Goal: Information Seeking & Learning: Find specific fact

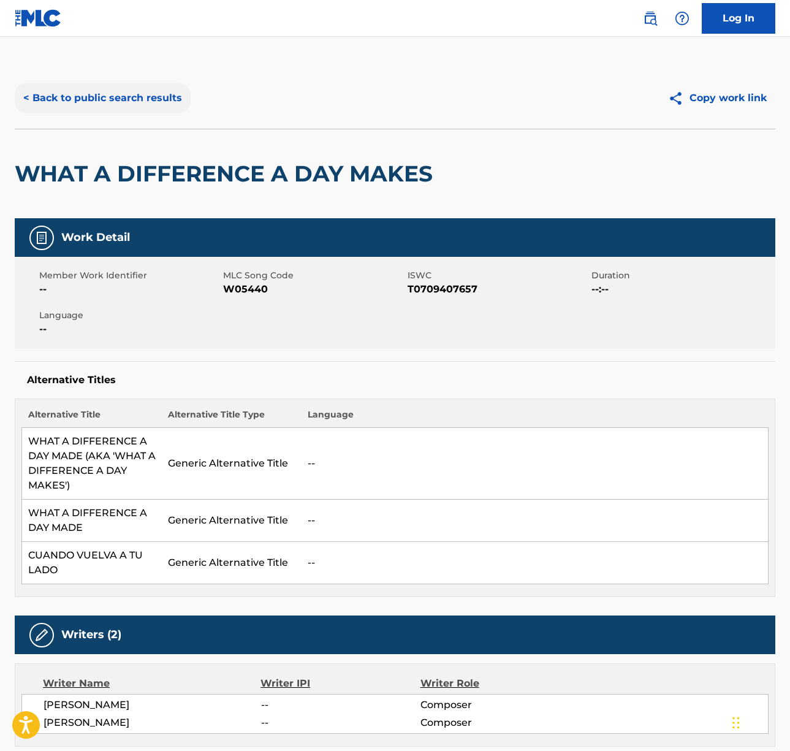
click at [129, 94] on button "< Back to public search results" at bounding box center [103, 98] width 176 height 31
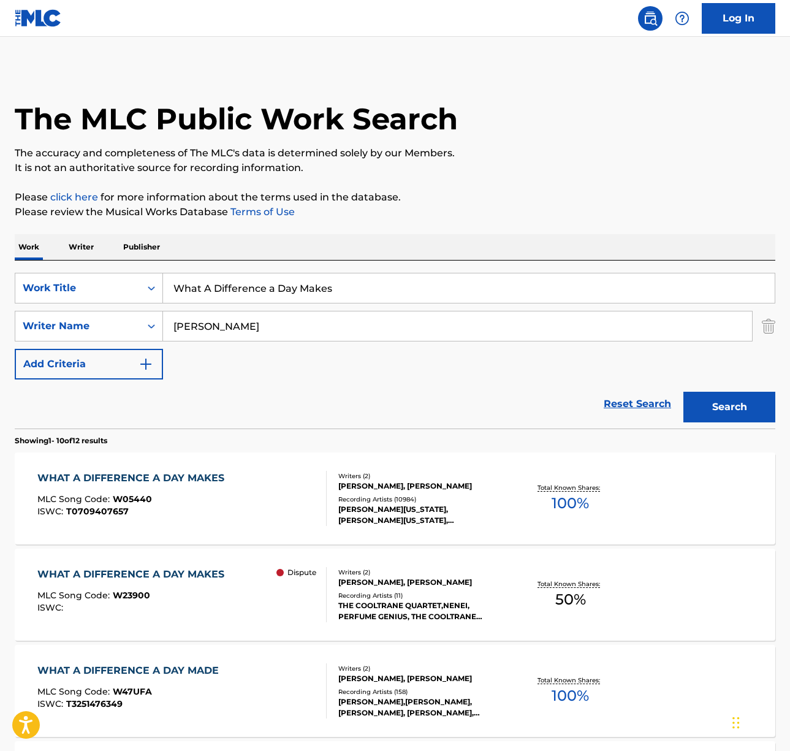
click at [83, 252] on p "Writer" at bounding box center [81, 247] width 32 height 26
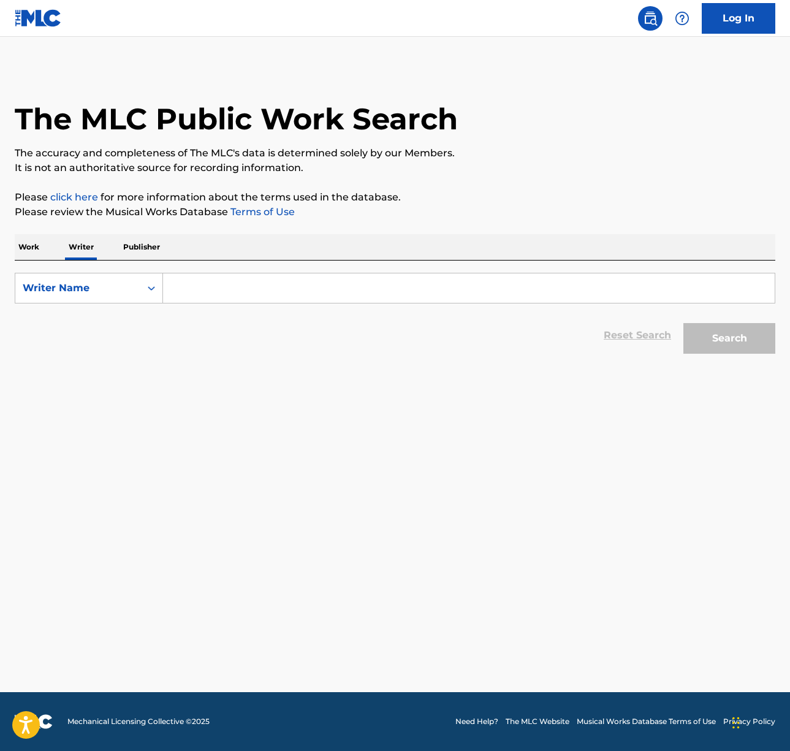
click at [192, 291] on input "Search Form" at bounding box center [469, 287] width 612 height 29
paste input "Masakazu Sugimori"
type input "Masakazu Sugimori"
click at [739, 350] on button "Search" at bounding box center [730, 338] width 92 height 31
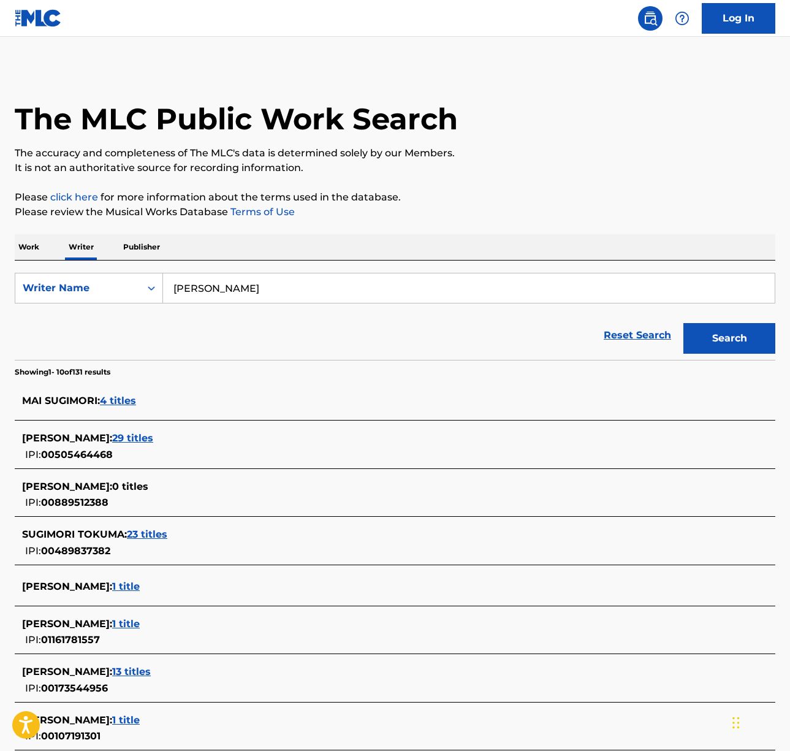
click at [153, 437] on span "29 titles" at bounding box center [132, 438] width 41 height 12
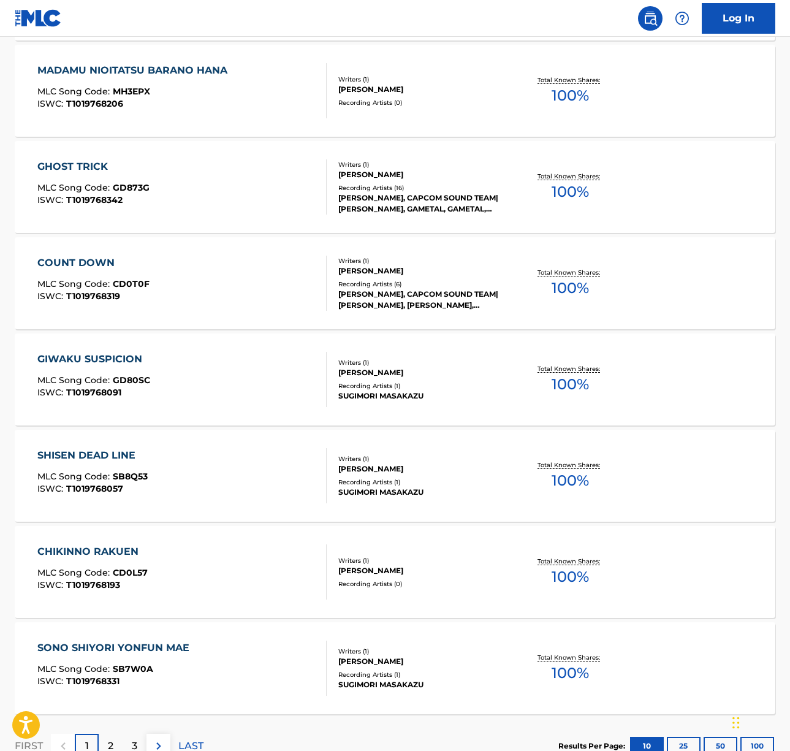
scroll to position [750, 0]
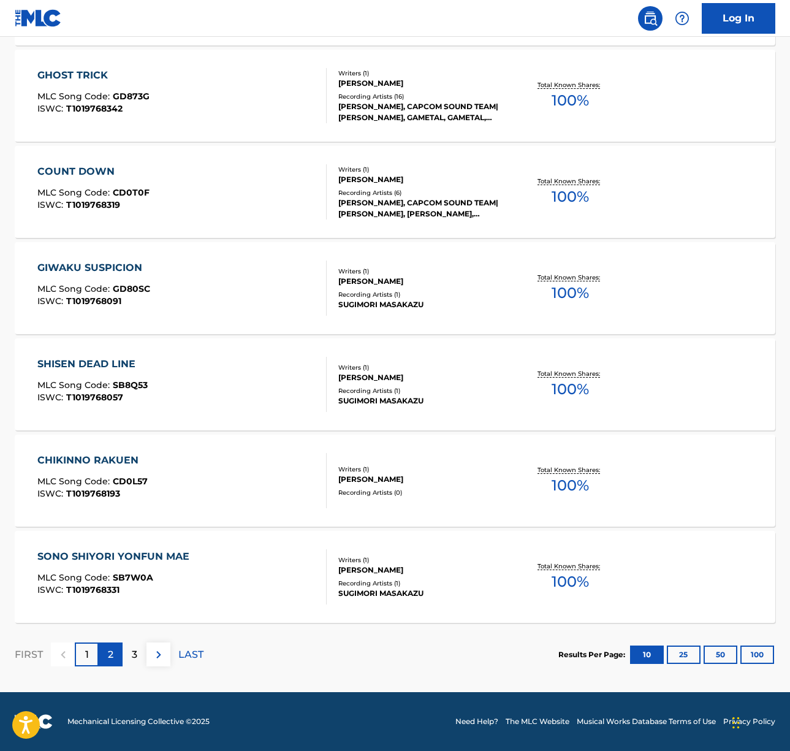
click at [109, 663] on div "2" at bounding box center [111, 655] width 24 height 24
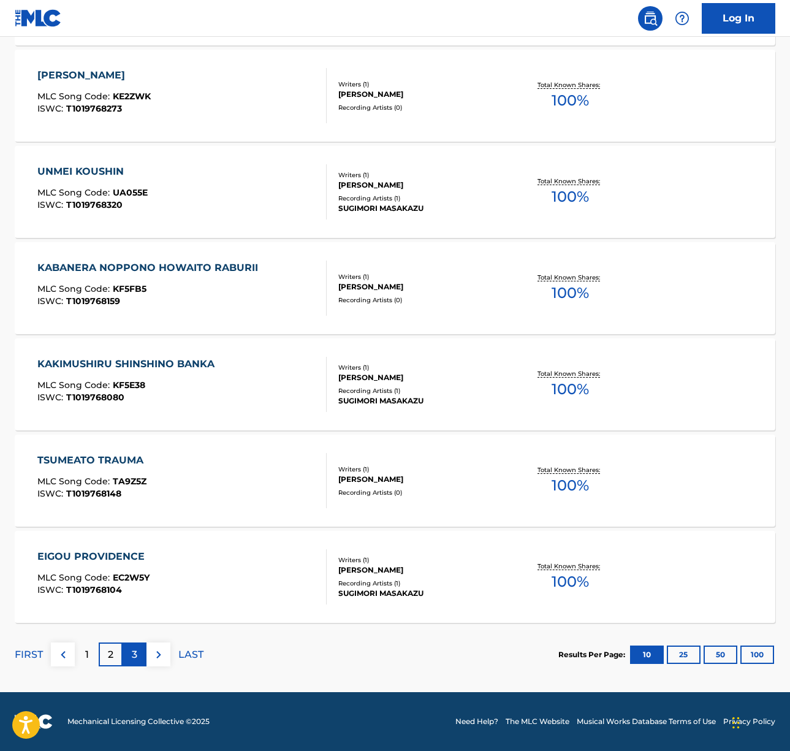
click at [132, 654] on p "3" at bounding box center [135, 654] width 6 height 15
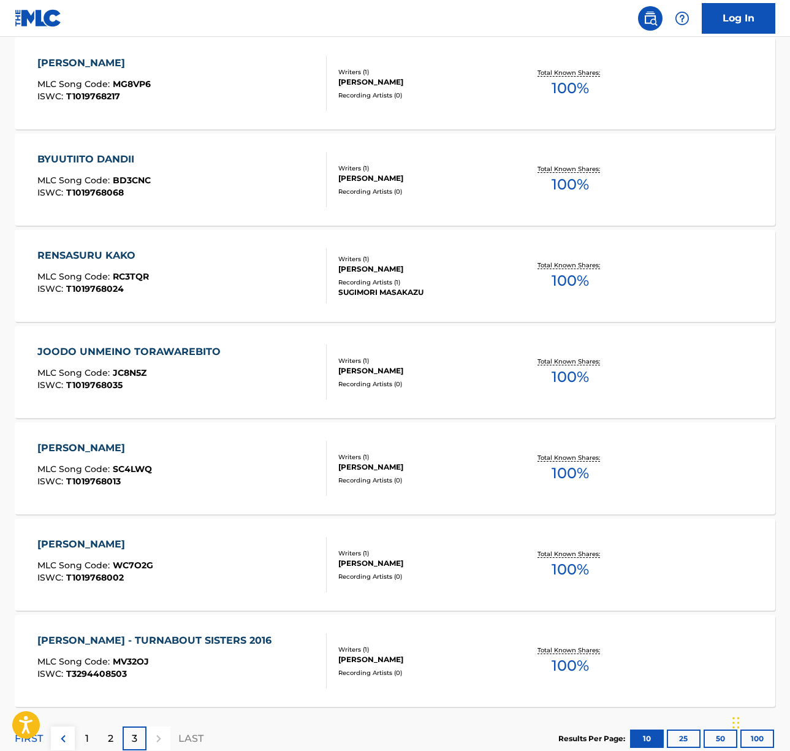
scroll to position [654, 0]
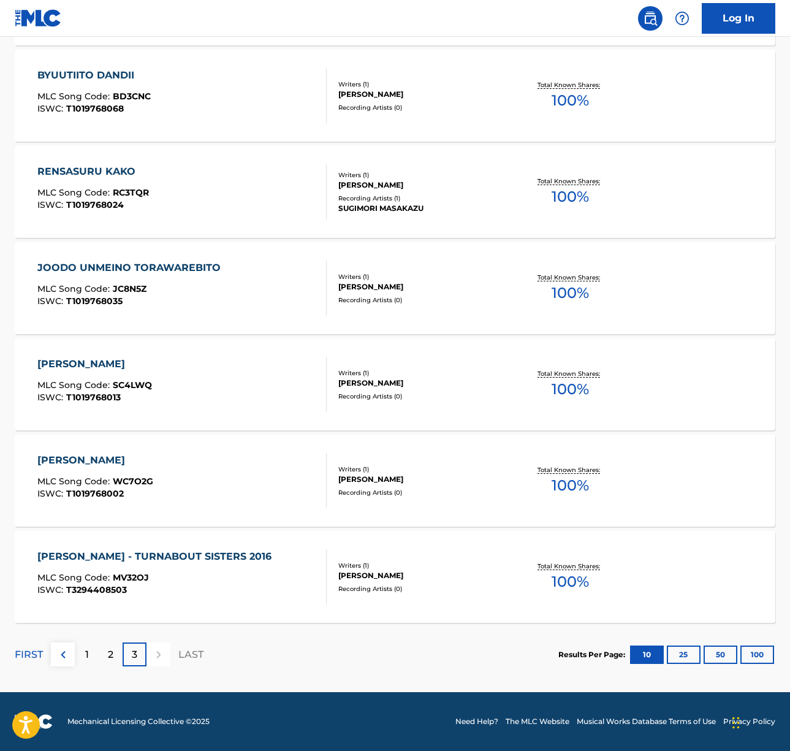
click at [235, 487] on div "WAKAREO TSUGETE MLC Song Code : WC7O2G ISWC : T1019768002" at bounding box center [181, 480] width 289 height 55
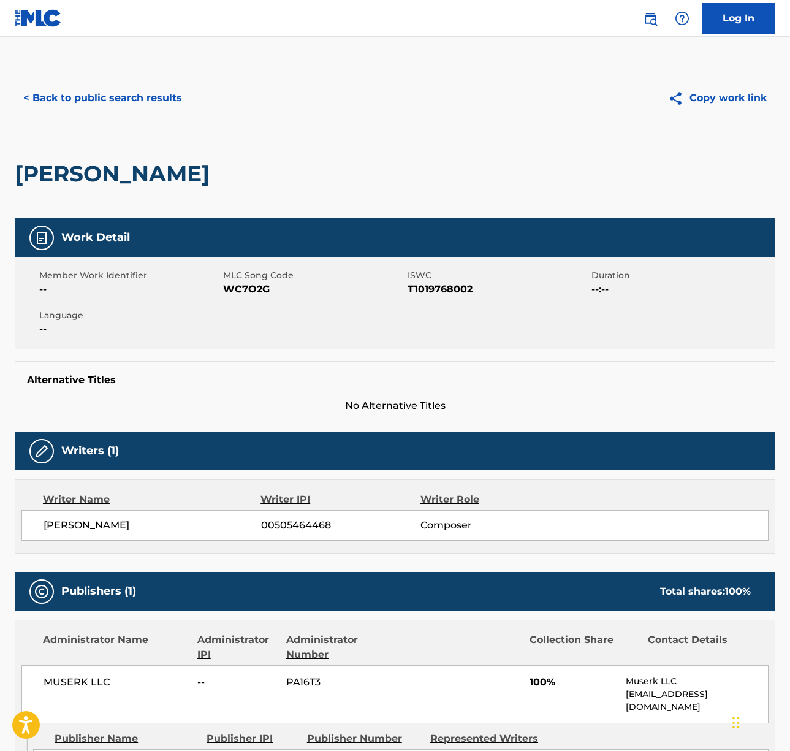
click at [123, 114] on div "< Back to public search results Copy work link" at bounding box center [395, 97] width 761 height 61
click at [124, 104] on button "< Back to public search results" at bounding box center [103, 98] width 176 height 31
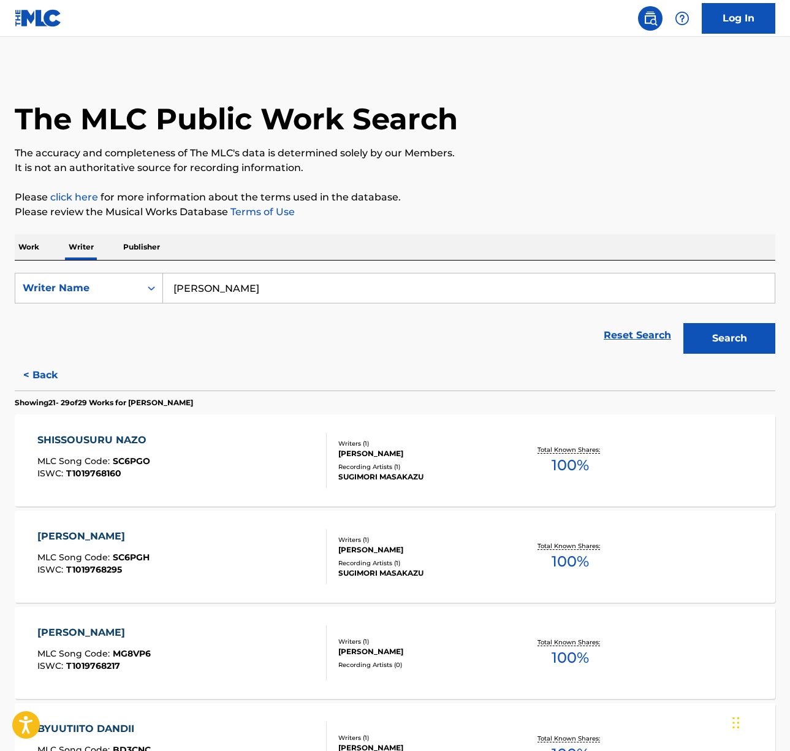
click at [26, 245] on p "Work" at bounding box center [29, 247] width 28 height 26
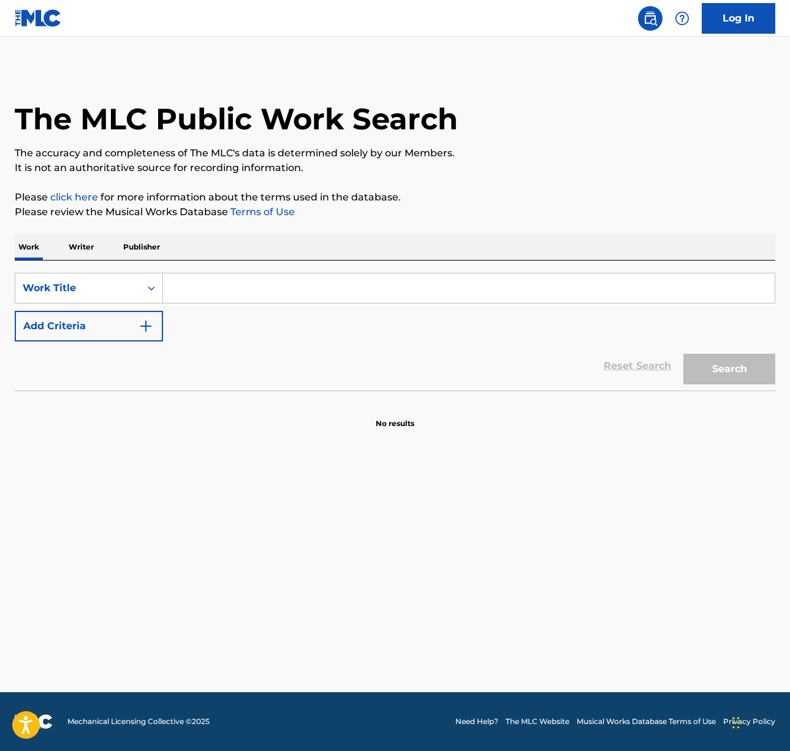
click at [237, 295] on input "Search Form" at bounding box center [469, 287] width 612 height 29
paste input "Love Me Not"
type input "Love Me Not"
click at [414, 254] on div "Work Writer Publisher" at bounding box center [395, 247] width 761 height 26
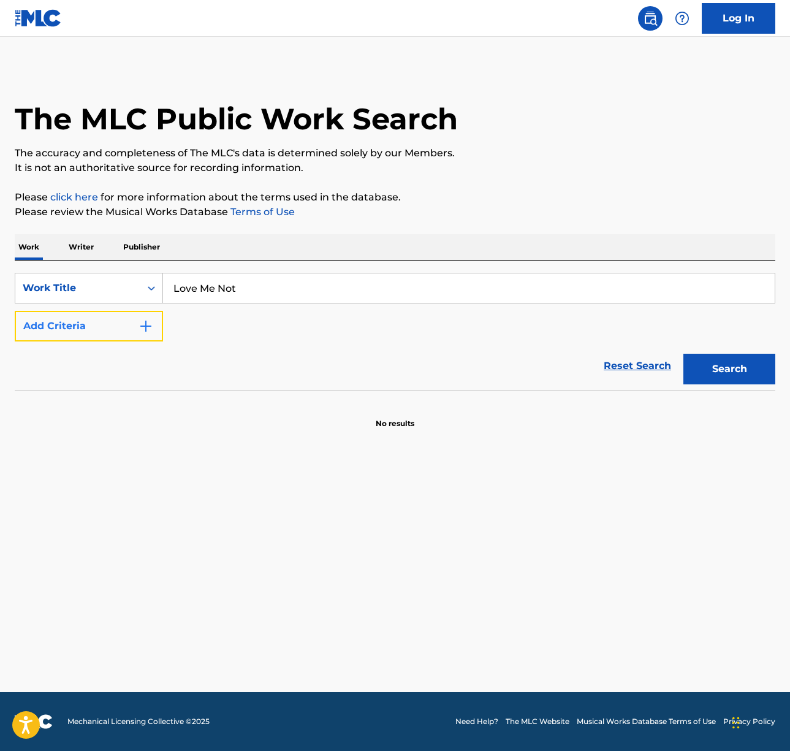
click at [51, 318] on button "Add Criteria" at bounding box center [89, 326] width 148 height 31
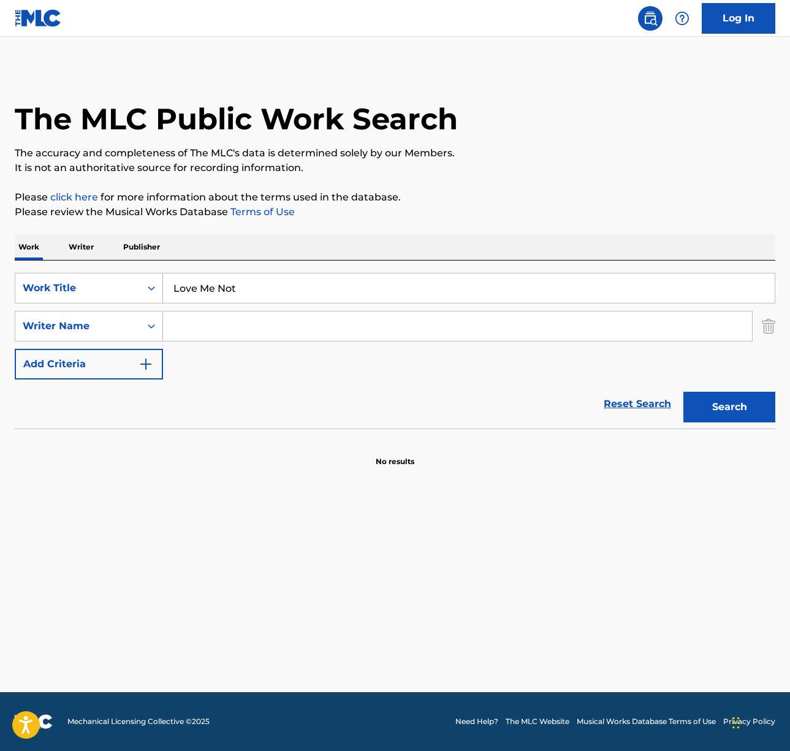
click at [197, 330] on input "Search Form" at bounding box center [457, 325] width 589 height 29
type input "balmoris"
click at [684, 392] on button "Search" at bounding box center [730, 407] width 92 height 31
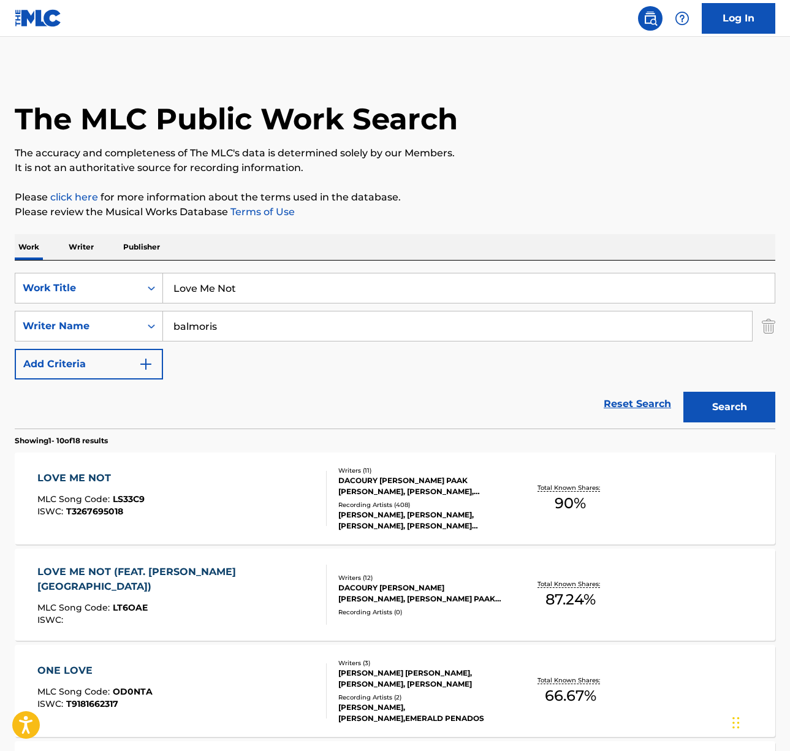
click at [216, 476] on div "LOVE ME NOT MLC Song Code : LS33C9 ISWC : T3267695018" at bounding box center [181, 498] width 289 height 55
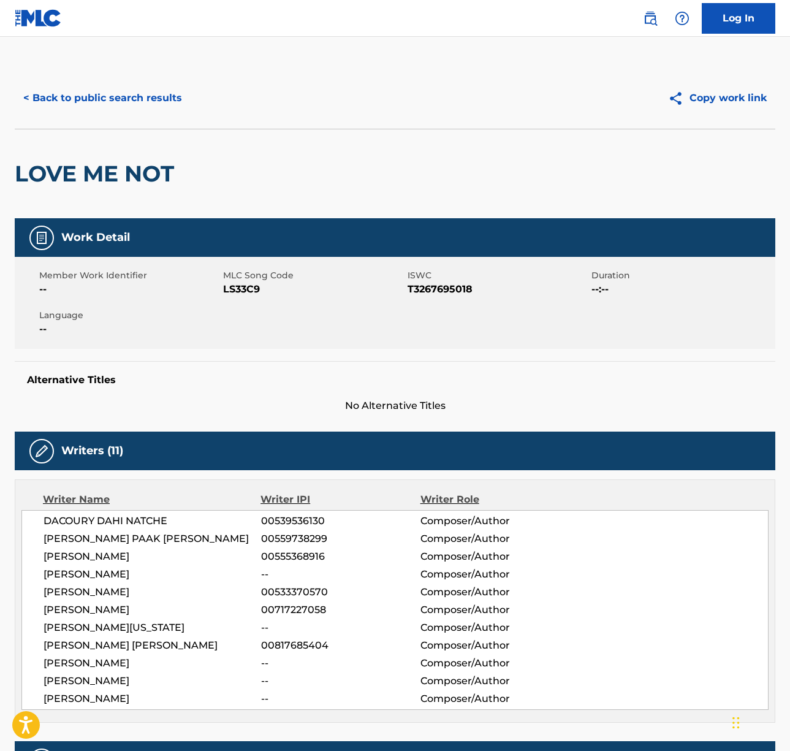
click at [131, 518] on span "DACOURY DAHI NATCHE" at bounding box center [153, 521] width 218 height 15
copy div "DACOURY DAHI NATCHE"
click at [133, 528] on span "DACOURY DAHI NATCHE" at bounding box center [153, 521] width 218 height 15
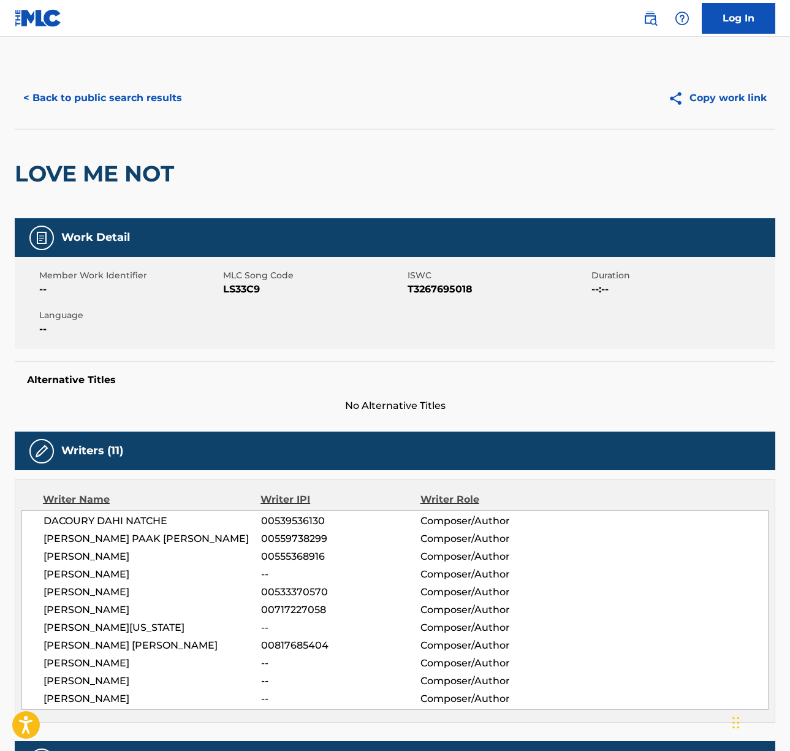
click at [126, 535] on span "BRANDON PAAK ANDERSON" at bounding box center [153, 539] width 218 height 15
copy div "BRANDON PAAK ANDERSON"
click at [53, 554] on span "BRENT REYNOLDS" at bounding box center [153, 556] width 218 height 15
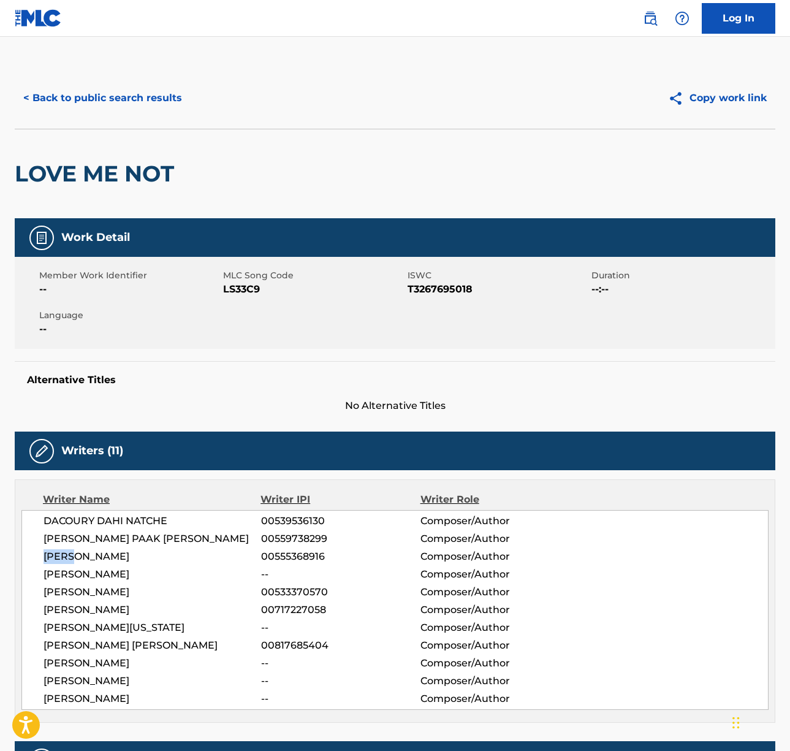
click at [53, 554] on span "BRENT REYNOLDS" at bounding box center [153, 556] width 218 height 15
copy div "BRENT REYNOLDS"
click at [86, 575] on span "JULIAN NIXON" at bounding box center [153, 574] width 218 height 15
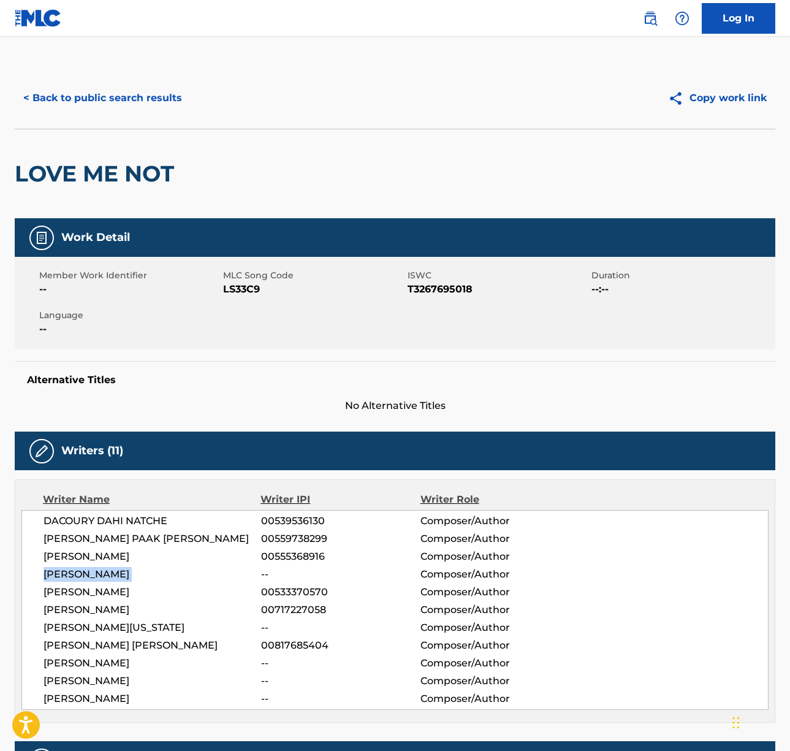
click at [86, 575] on span "JULIAN NIXON" at bounding box center [153, 574] width 218 height 15
copy div "JULIAN NIXON"
click at [90, 592] on span "CRAIG BALMORIS" at bounding box center [153, 592] width 218 height 15
click at [89, 592] on span "CRAIG BALMORIS" at bounding box center [153, 592] width 218 height 15
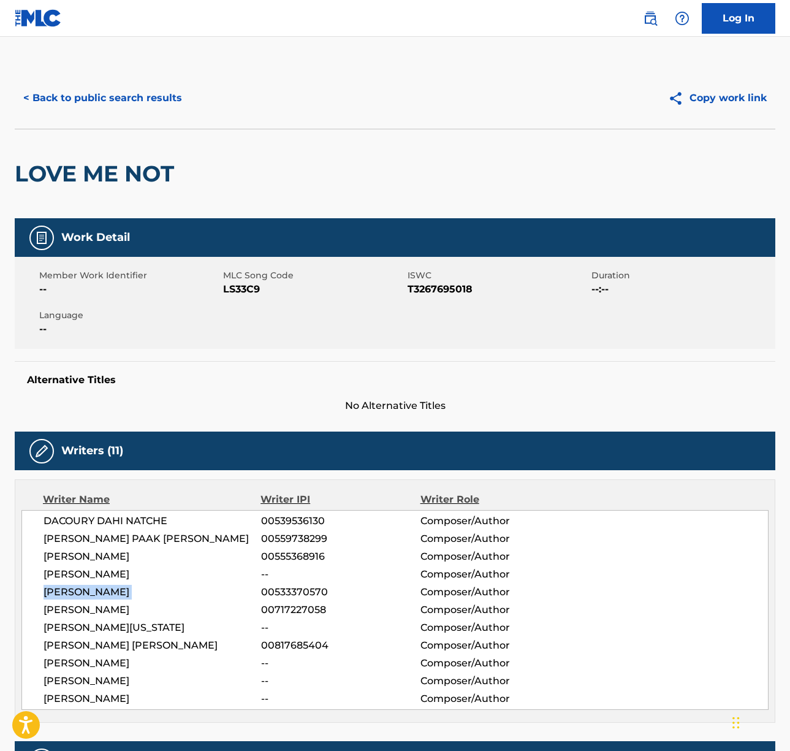
copy div "CRAIG BALMORIS"
click at [69, 612] on span "SARAH PAIGE AARONS" at bounding box center [153, 610] width 218 height 15
copy div "SARAH PAIGE AARONS"
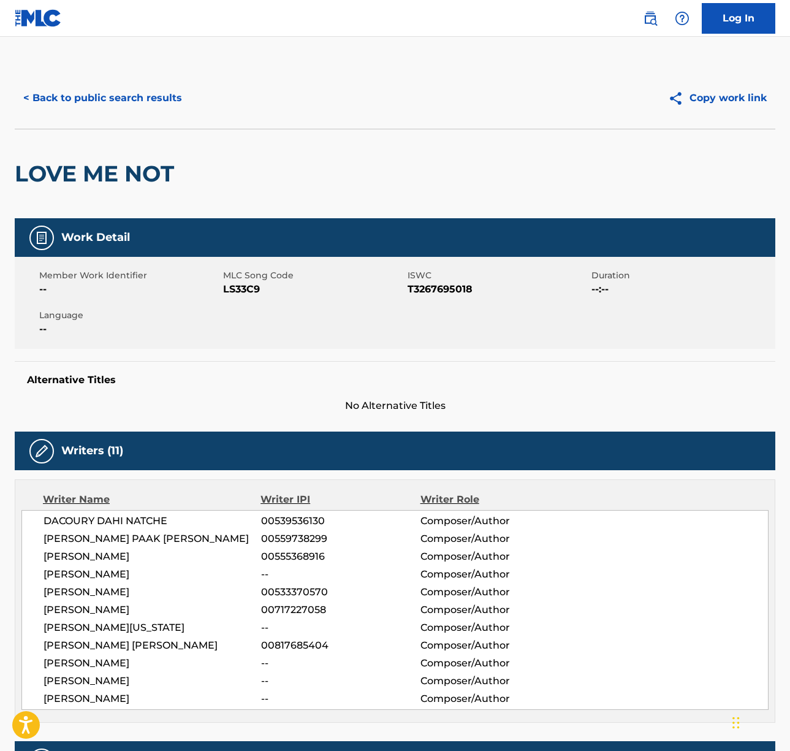
click at [102, 622] on span "RAVYN LENAE WASHINGTON" at bounding box center [153, 627] width 218 height 15
copy div "RAVYN LENAE WASHINGTON"
click at [147, 643] on span "SPENCER EUGENE STEWART" at bounding box center [153, 645] width 218 height 15
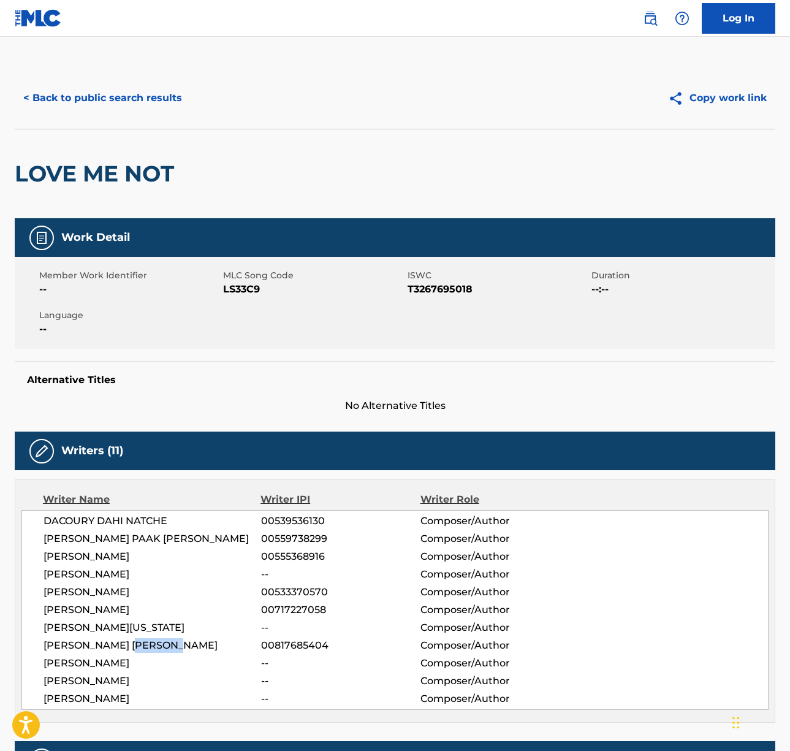
click at [147, 643] on span "SPENCER EUGENE STEWART" at bounding box center [153, 645] width 218 height 15
copy div "SPENCER EUGENE STEWART"
click at [101, 660] on span "CHRISTIAN FARLOW" at bounding box center [153, 663] width 218 height 15
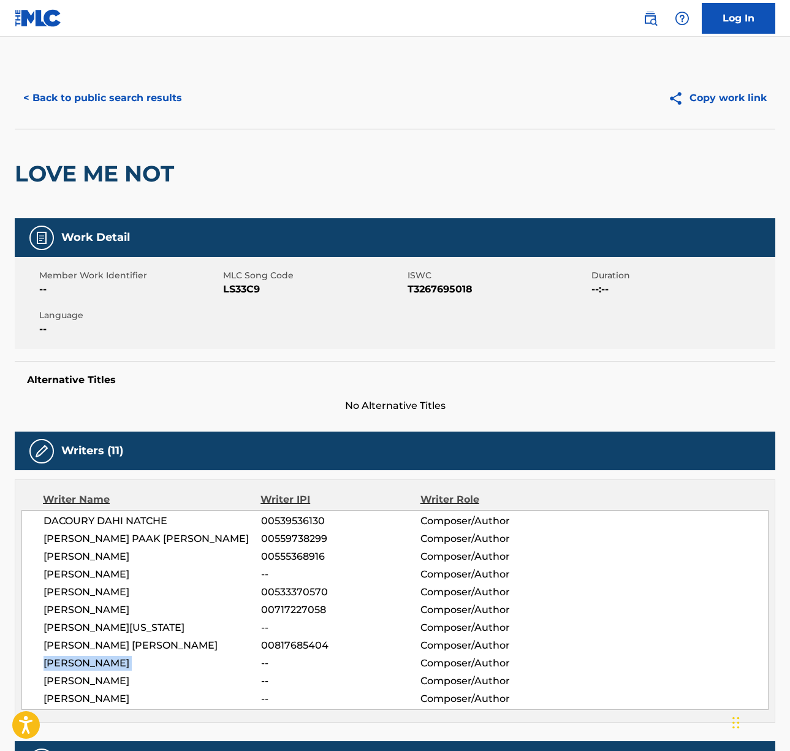
click at [101, 660] on span "CHRISTIAN FARLOW" at bounding box center [153, 663] width 218 height 15
copy div "CHRISTIAN FARLOW"
click at [99, 671] on div "DACOURY DAHI NATCHE 00539536130 Composer/Author BRANDON PAAK ANDERSON 005597382…" at bounding box center [394, 610] width 747 height 200
click at [100, 682] on span "JAELAN IRIZARRY" at bounding box center [153, 681] width 218 height 15
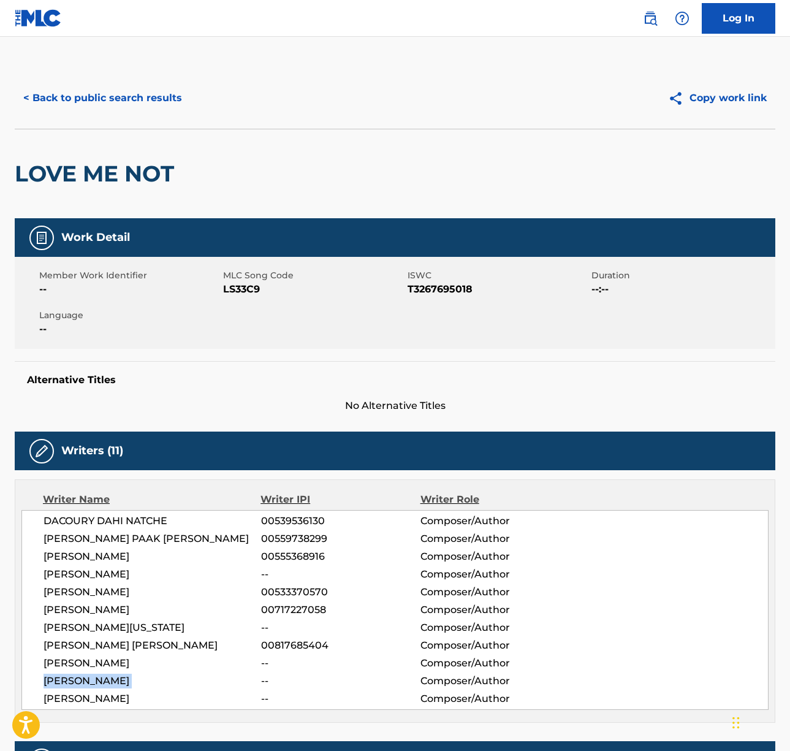
click at [100, 682] on span "JAELAN IRIZARRY" at bounding box center [153, 681] width 218 height 15
copy div "JAELAN IRIZARRY"
click at [113, 698] on span "DOMONIC ANGELELLA" at bounding box center [153, 699] width 218 height 15
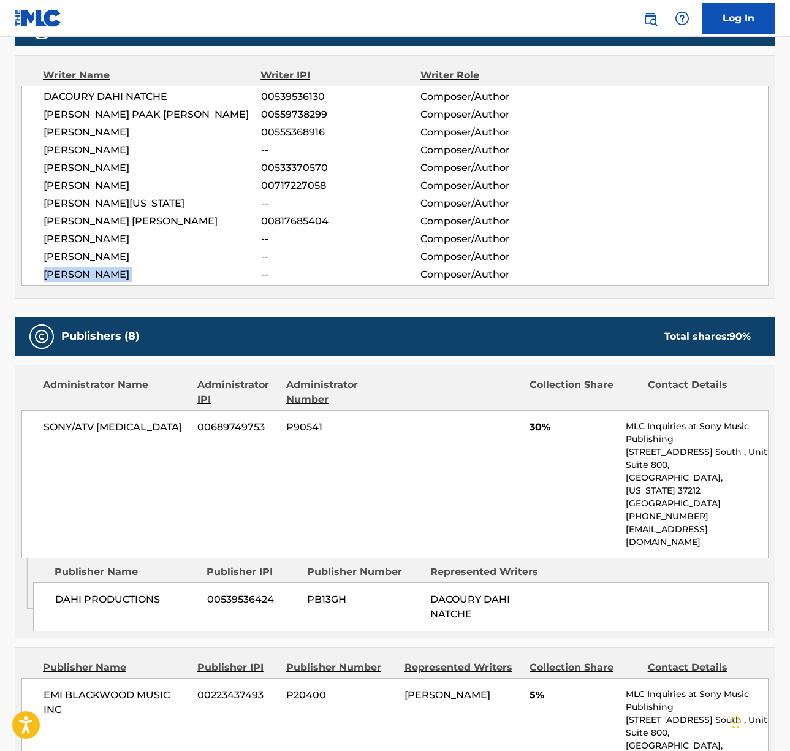
scroll to position [531, 0]
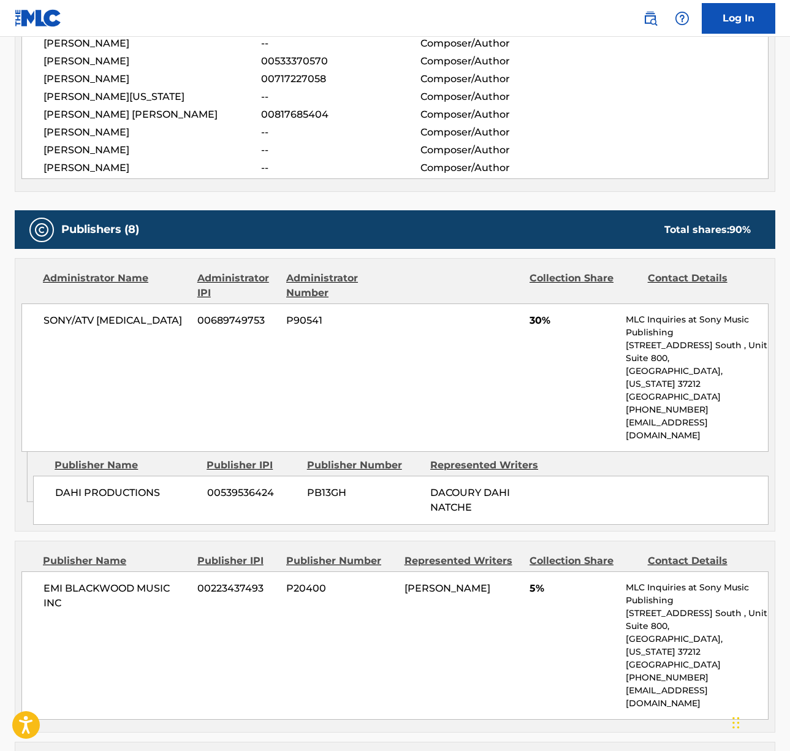
click at [115, 322] on span "SONY/ATV SONATA" at bounding box center [116, 320] width 145 height 15
click at [88, 581] on span "EMI BLACKWOOD MUSIC INC" at bounding box center [116, 595] width 145 height 29
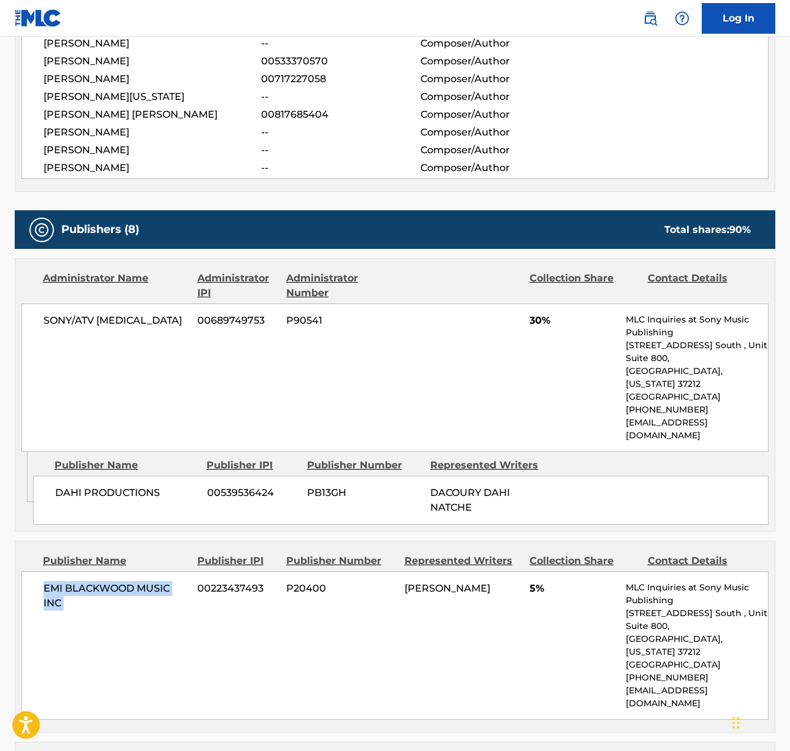
click at [88, 581] on span "EMI BLACKWOOD MUSIC INC" at bounding box center [116, 595] width 145 height 29
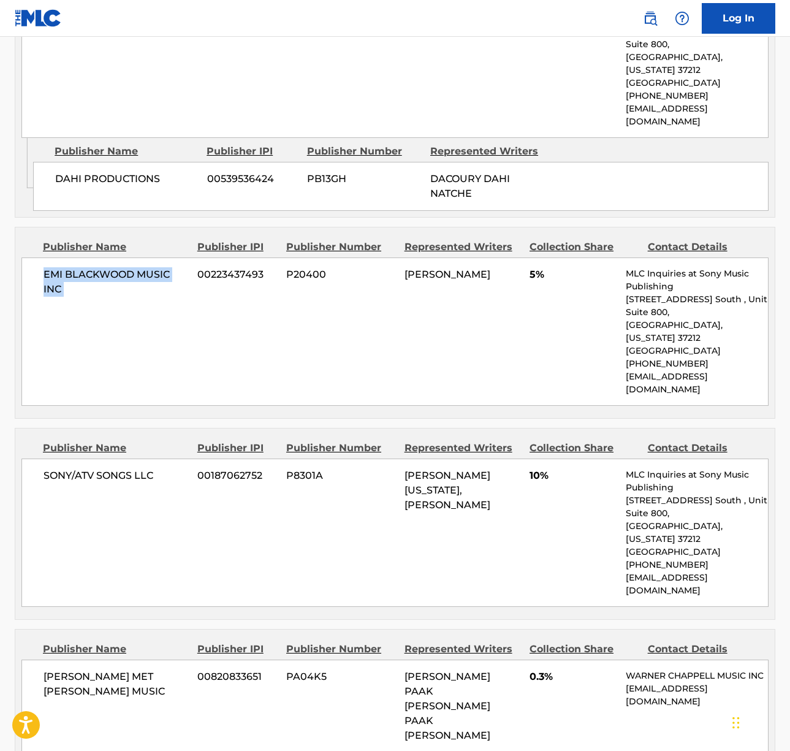
scroll to position [944, 0]
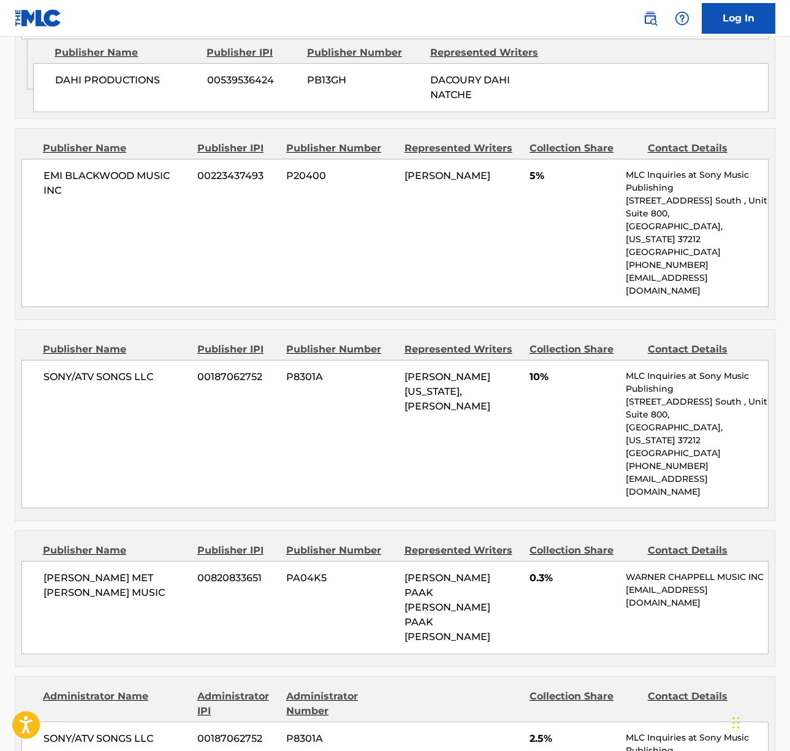
click at [114, 370] on span "SONY/ATV SONGS LLC" at bounding box center [116, 377] width 145 height 15
click at [78, 571] on span "WARNER GEO MET RIC MUSIC" at bounding box center [116, 585] width 145 height 29
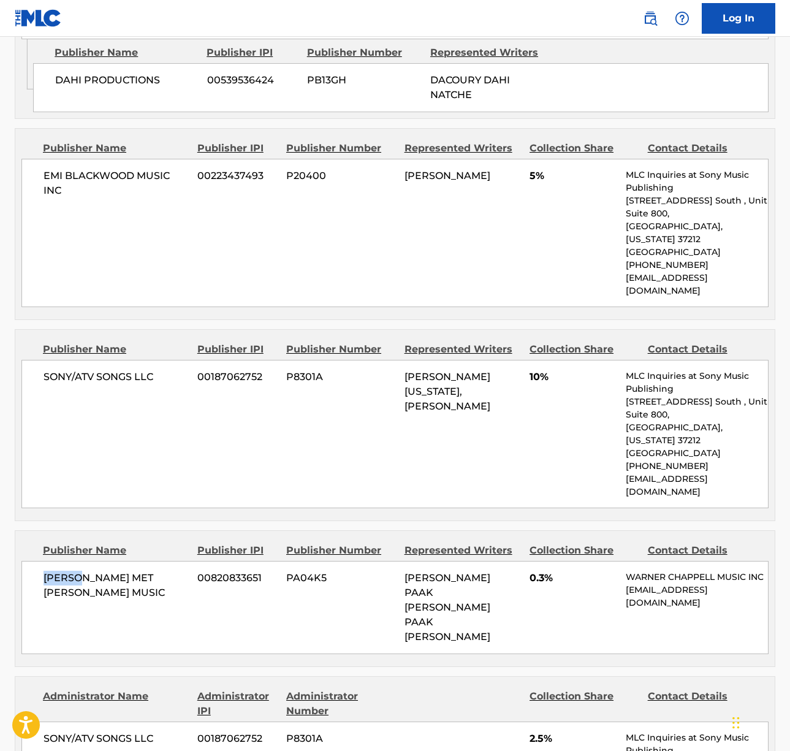
click at [77, 571] on span "WARNER GEO MET RIC MUSIC" at bounding box center [116, 585] width 145 height 29
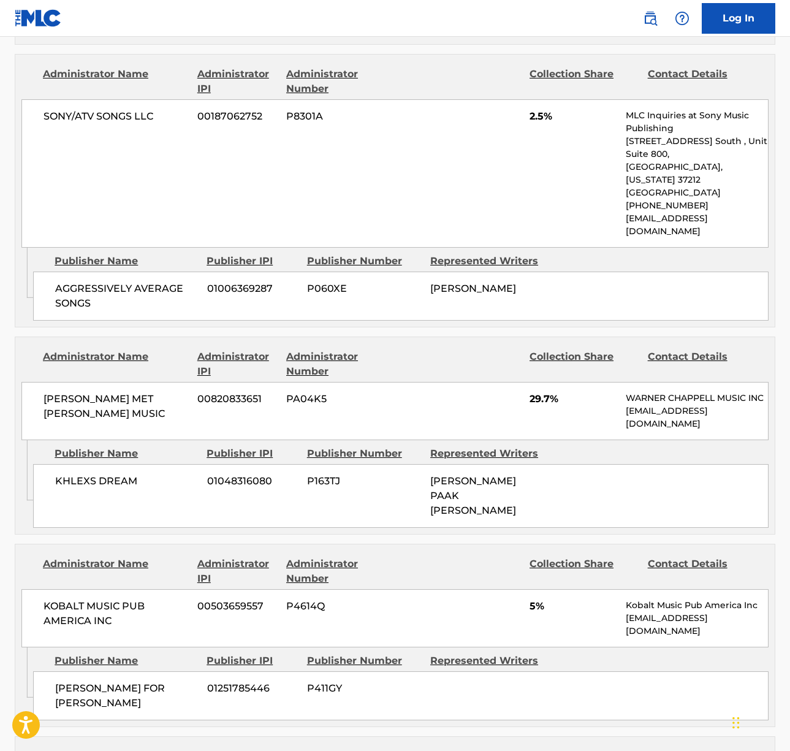
click at [107, 599] on span "KOBALT MUSIC PUB AMERICA INC" at bounding box center [116, 613] width 145 height 29
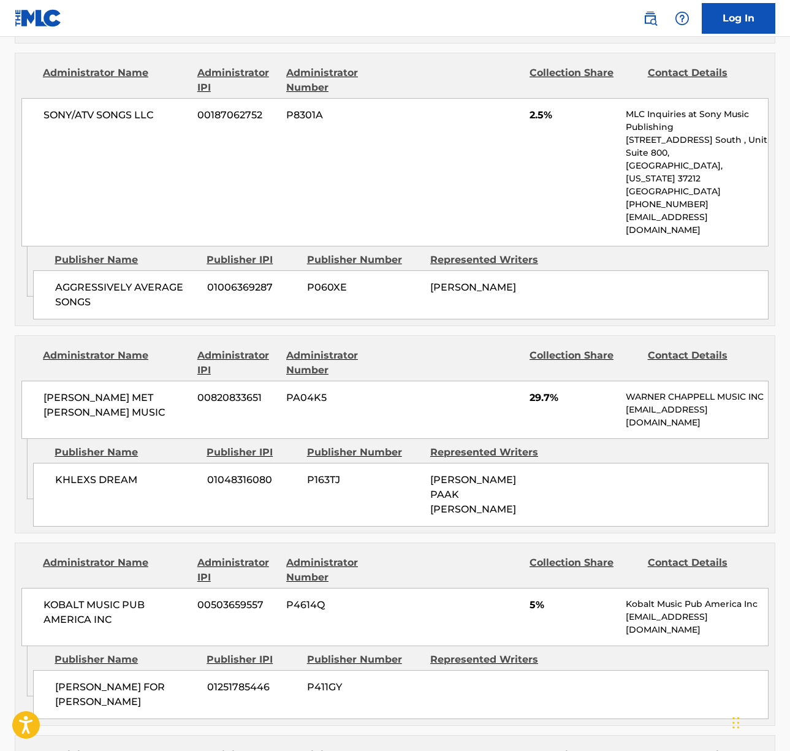
click at [104, 598] on span "KOBALT MUSIC PUB AMERICA INC" at bounding box center [116, 612] width 145 height 29
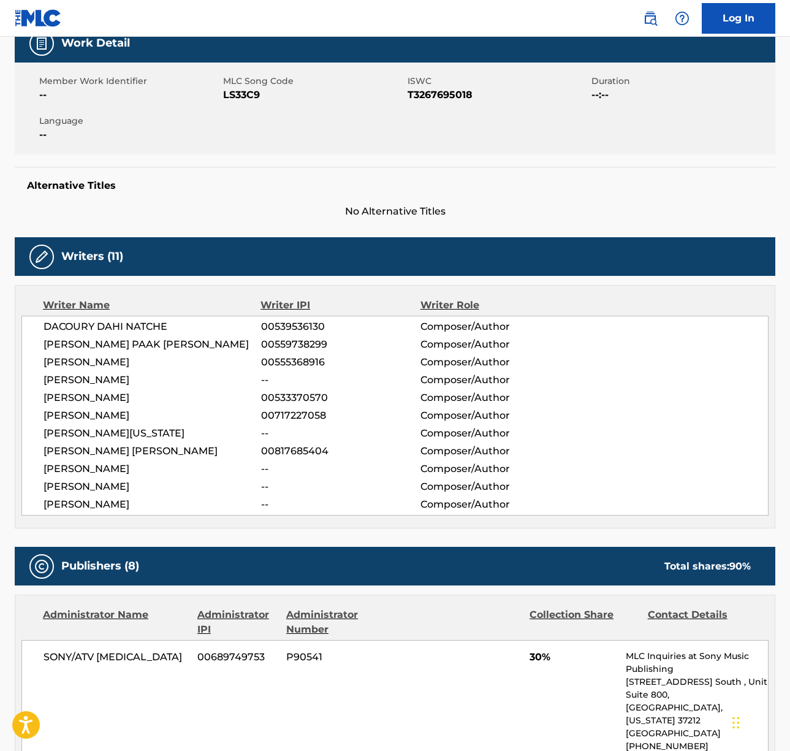
scroll to position [0, 0]
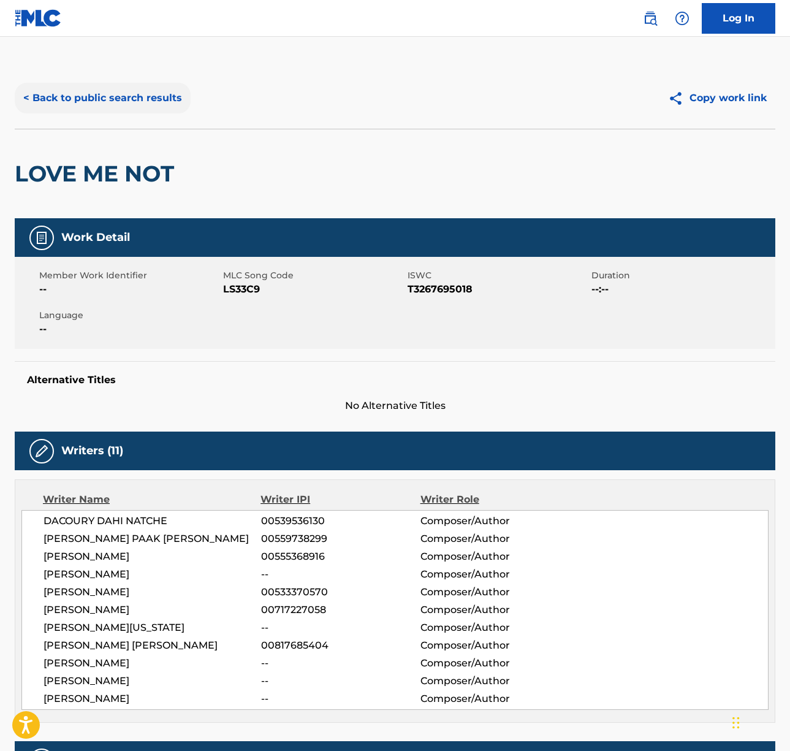
click at [116, 97] on button "< Back to public search results" at bounding box center [103, 98] width 176 height 31
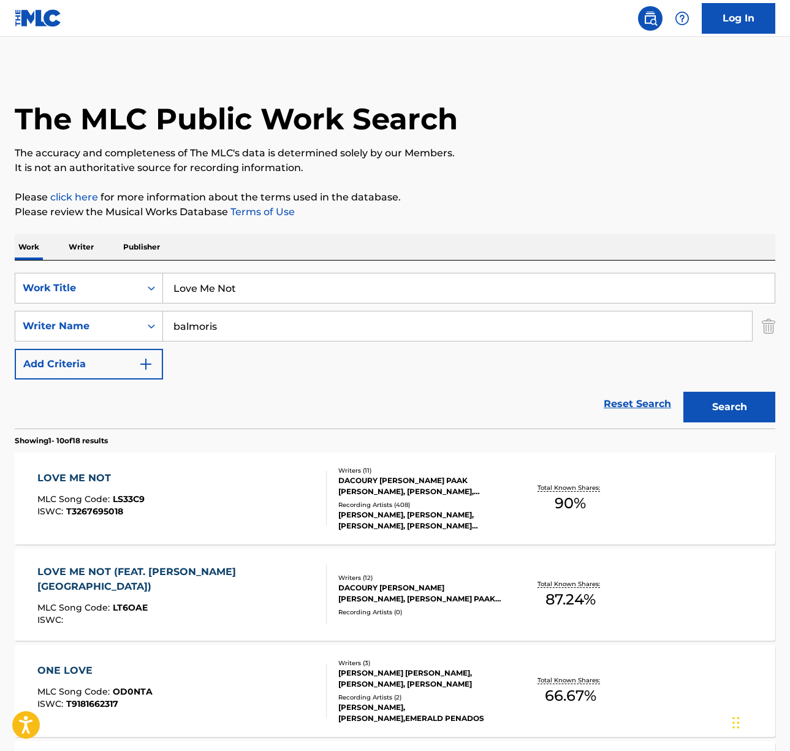
click at [221, 290] on input "Love Me Not" at bounding box center [469, 287] width 612 height 29
paste input "What I Wan"
type input "What I Want"
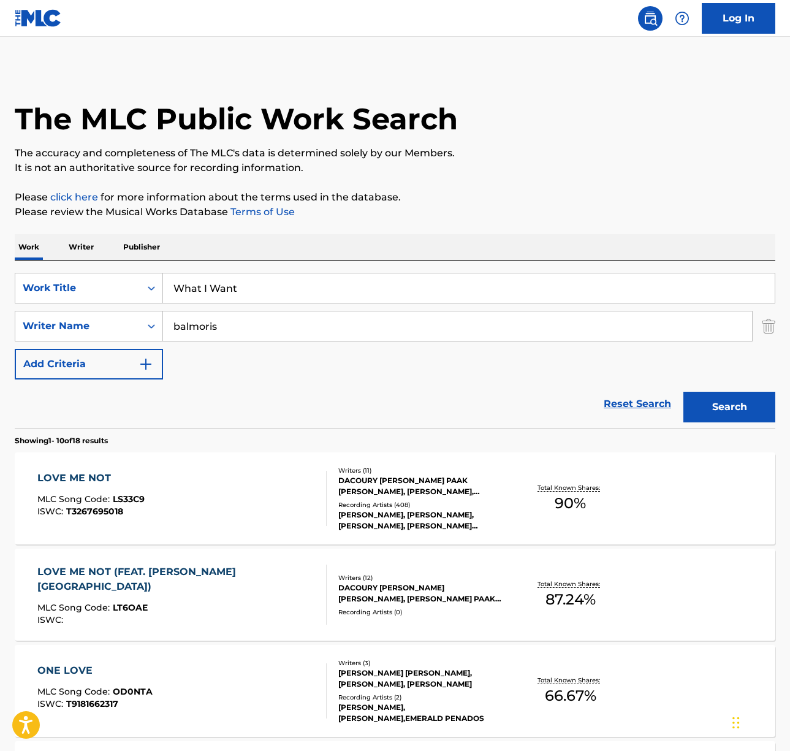
click at [194, 330] on input "balmoris" at bounding box center [457, 325] width 589 height 29
type input "morgan wallen"
click at [684, 392] on button "Search" at bounding box center [730, 407] width 92 height 31
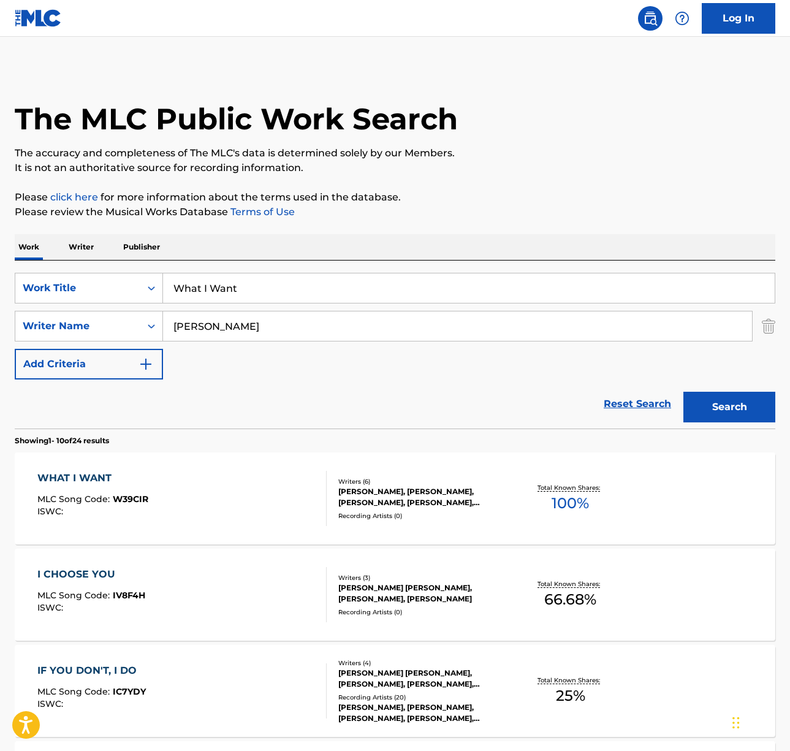
click at [235, 492] on div "WHAT I WANT MLC Song Code : W39CIR ISWC :" at bounding box center [181, 498] width 289 height 55
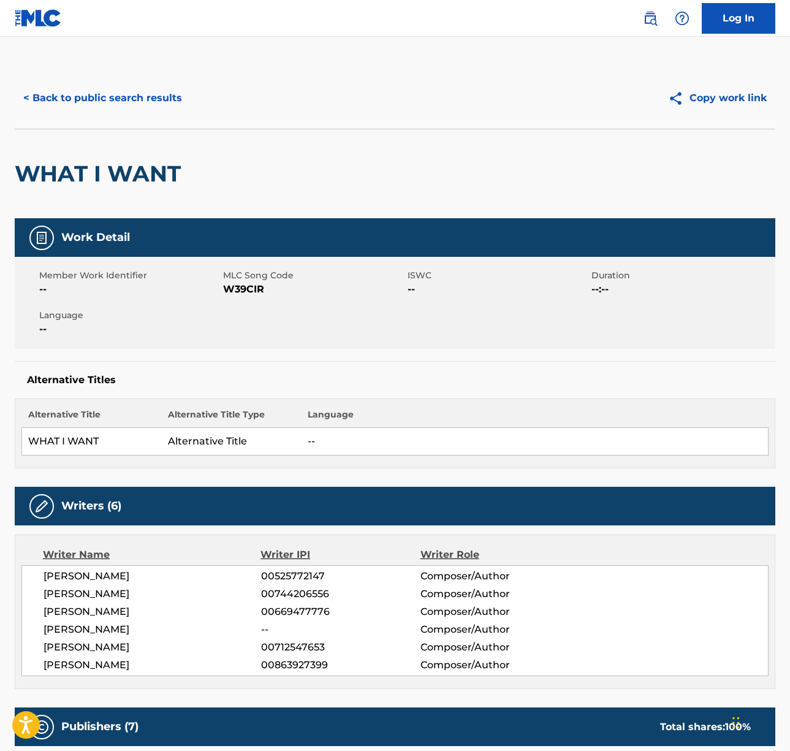
click at [110, 576] on span "JACOB KASHER HINDLIN" at bounding box center [153, 576] width 218 height 15
click at [108, 590] on span "MORGAN COLE WALLEN" at bounding box center [153, 594] width 218 height 15
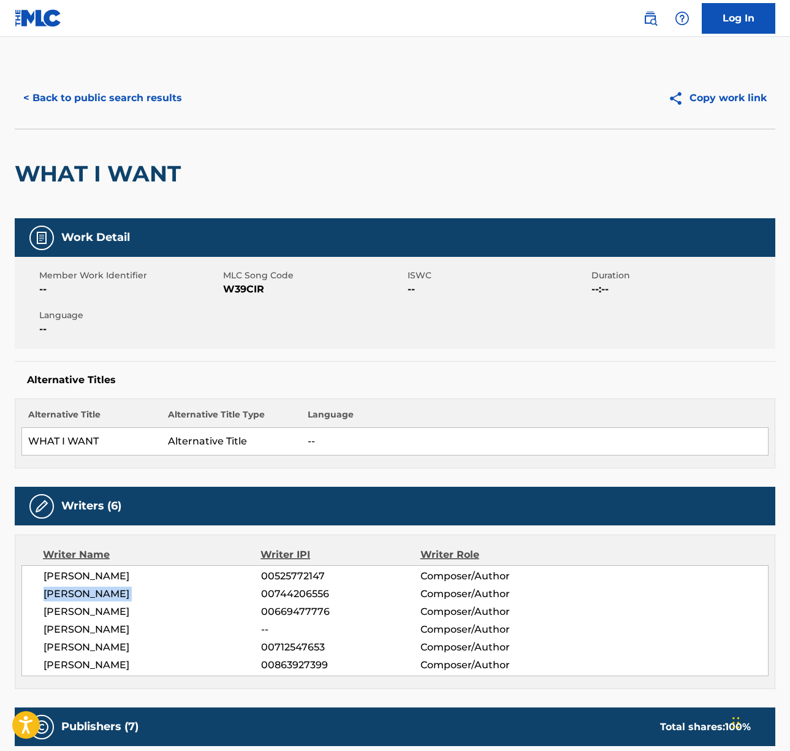
drag, startPoint x: 108, startPoint y: 590, endPoint x: 23, endPoint y: 551, distance: 93.8
click at [108, 590] on span "MORGAN COLE WALLEN" at bounding box center [153, 594] width 218 height 15
click at [94, 612] on span "RYAN VOJTESAK" at bounding box center [153, 612] width 218 height 15
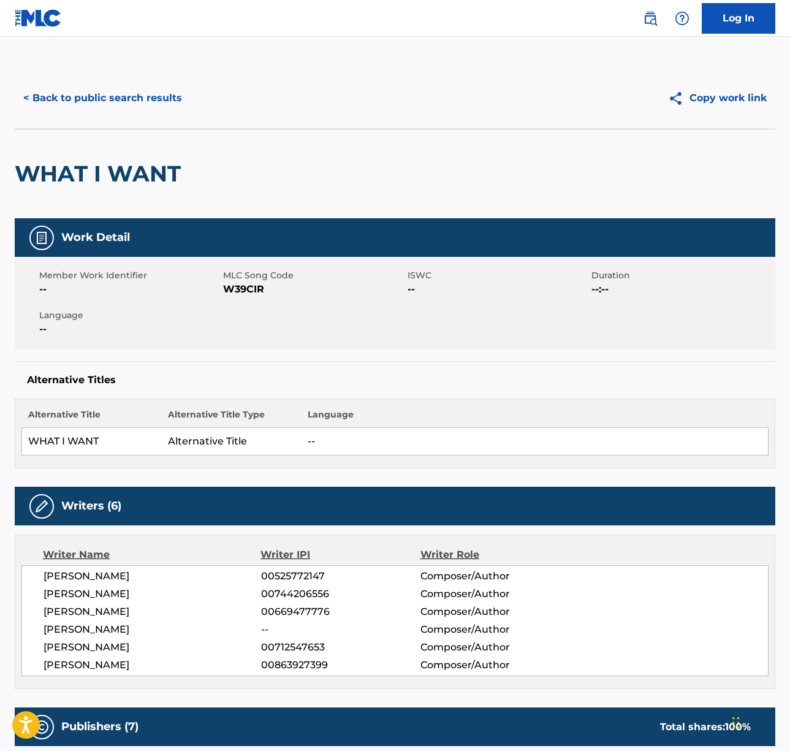
click at [84, 631] on span "JOE REEVES" at bounding box center [153, 629] width 218 height 15
click at [113, 647] on span "JOHN BYRON CALTON" at bounding box center [153, 647] width 218 height 15
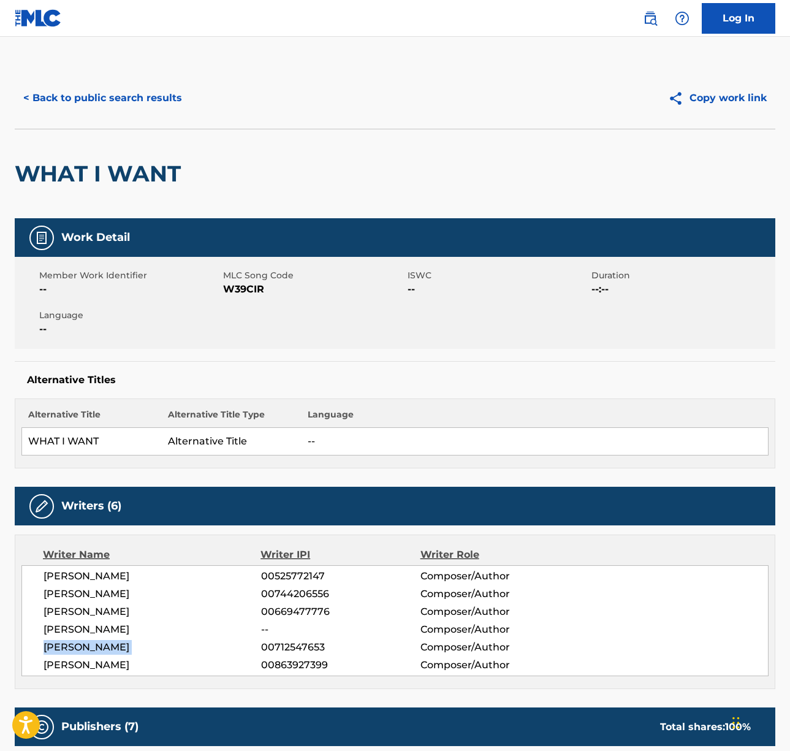
click at [113, 647] on span "JOHN BYRON CALTON" at bounding box center [153, 647] width 218 height 15
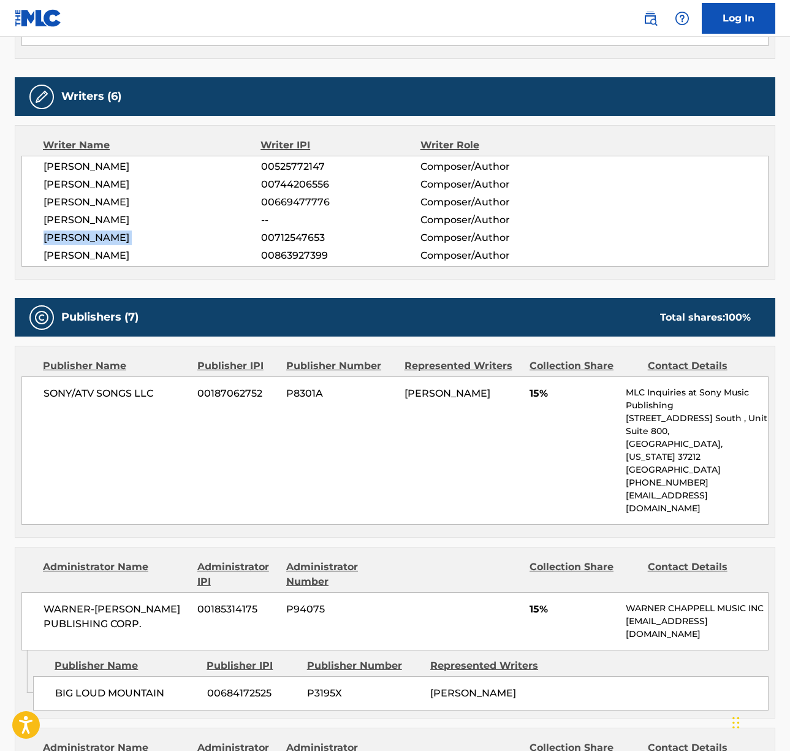
scroll to position [437, 0]
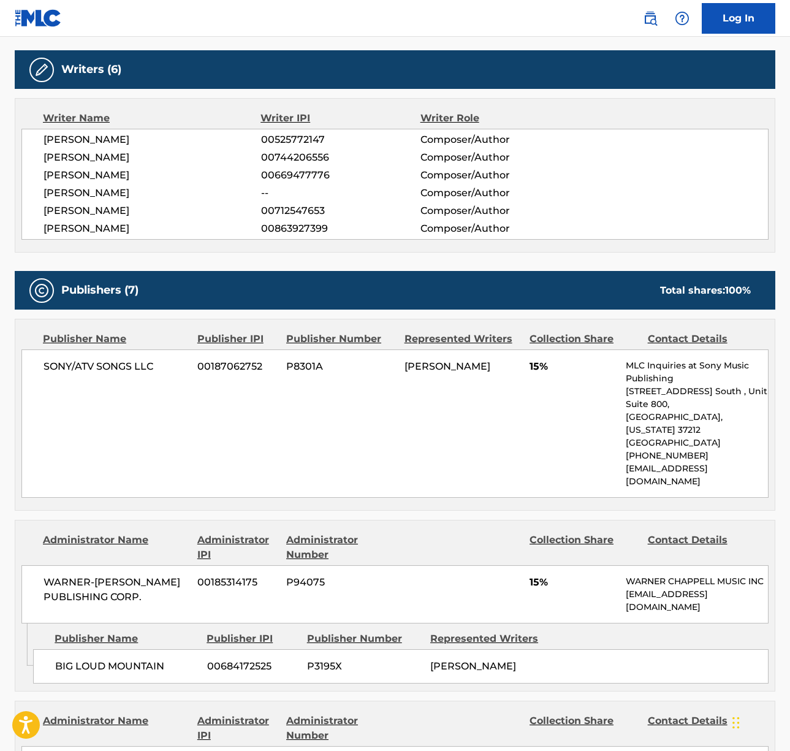
click at [109, 368] on span "SONY/ATV SONGS LLC" at bounding box center [116, 366] width 145 height 15
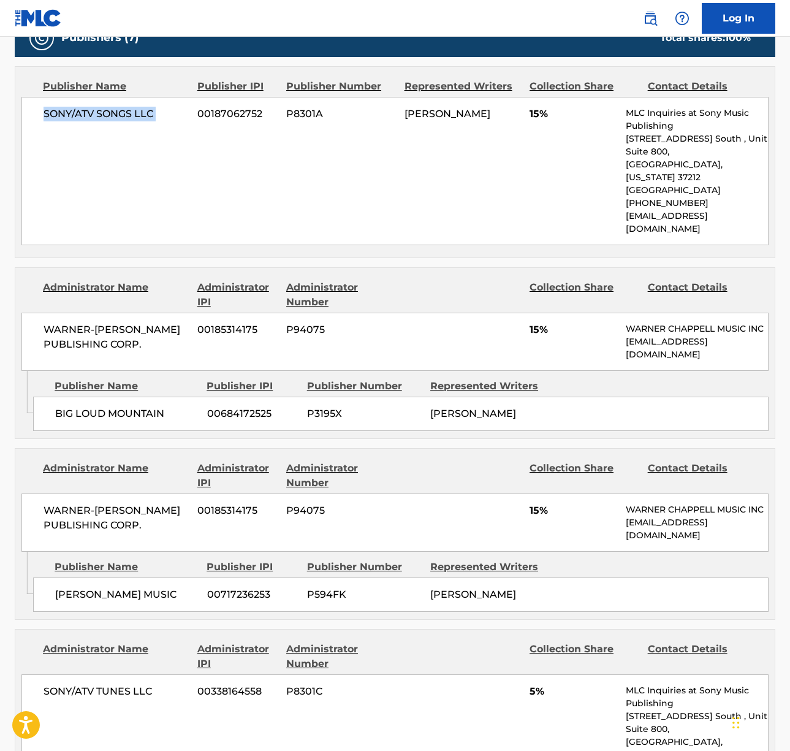
scroll to position [709, 0]
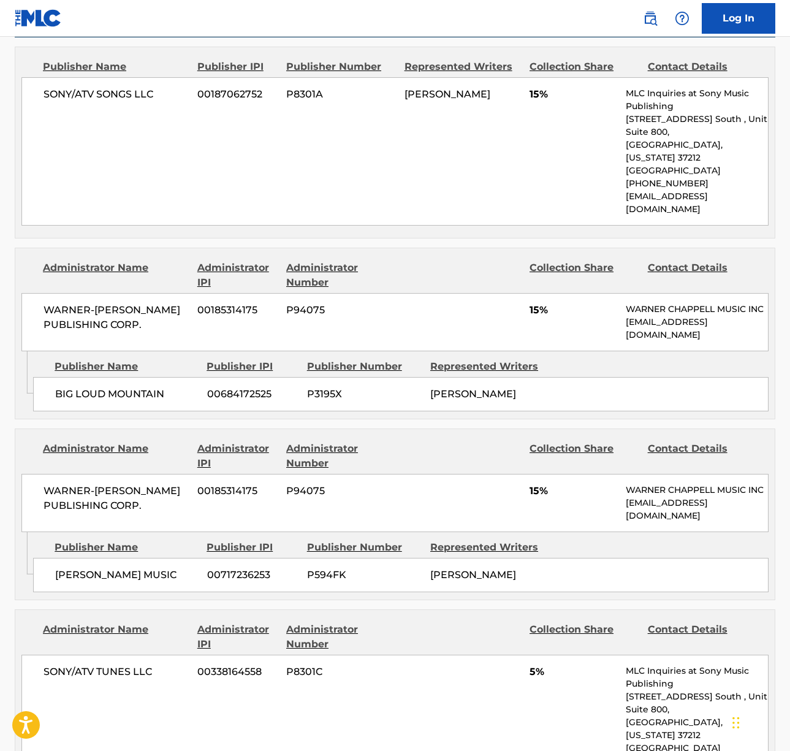
click at [107, 303] on span "WARNER-[PERSON_NAME] PUBLISHING CORP." at bounding box center [116, 317] width 145 height 29
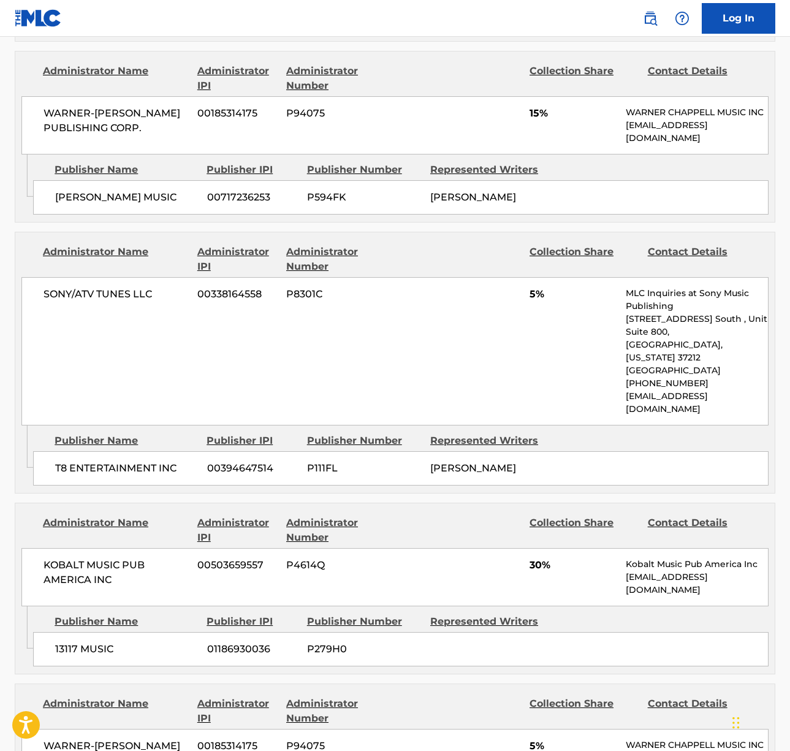
scroll to position [1189, 0]
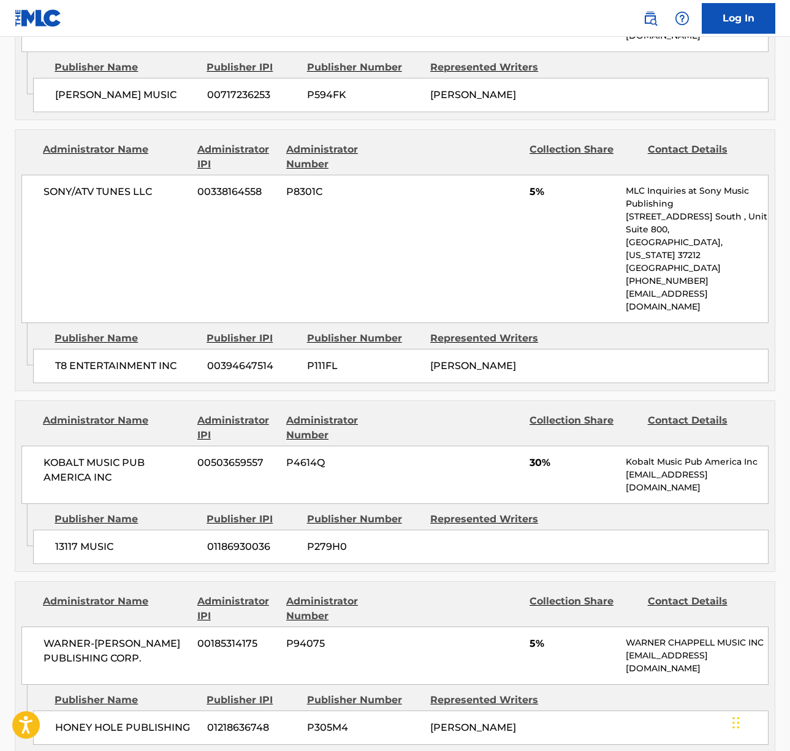
click at [81, 456] on span "KOBALT MUSIC PUB AMERICA INC" at bounding box center [116, 470] width 145 height 29
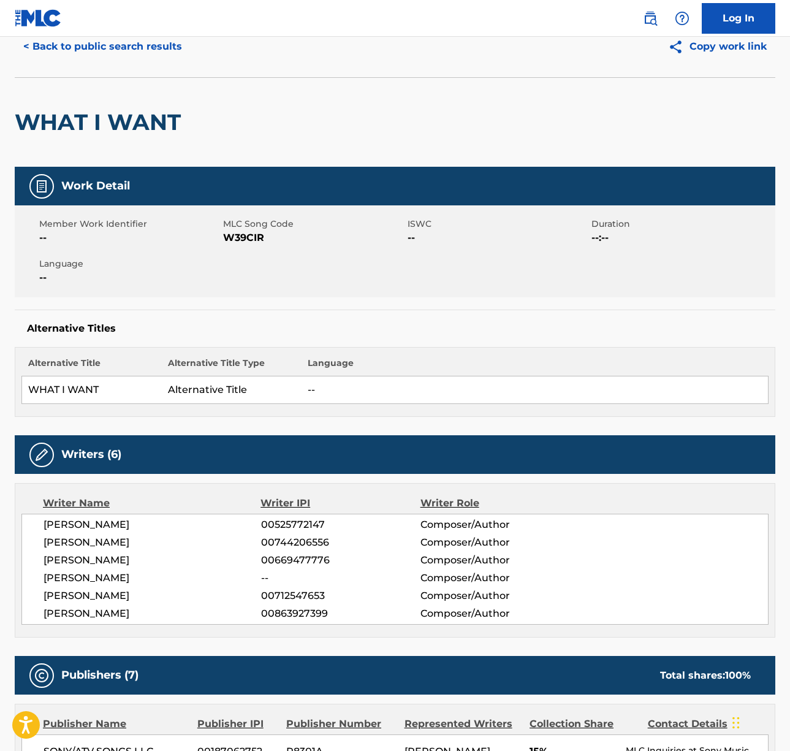
scroll to position [0, 0]
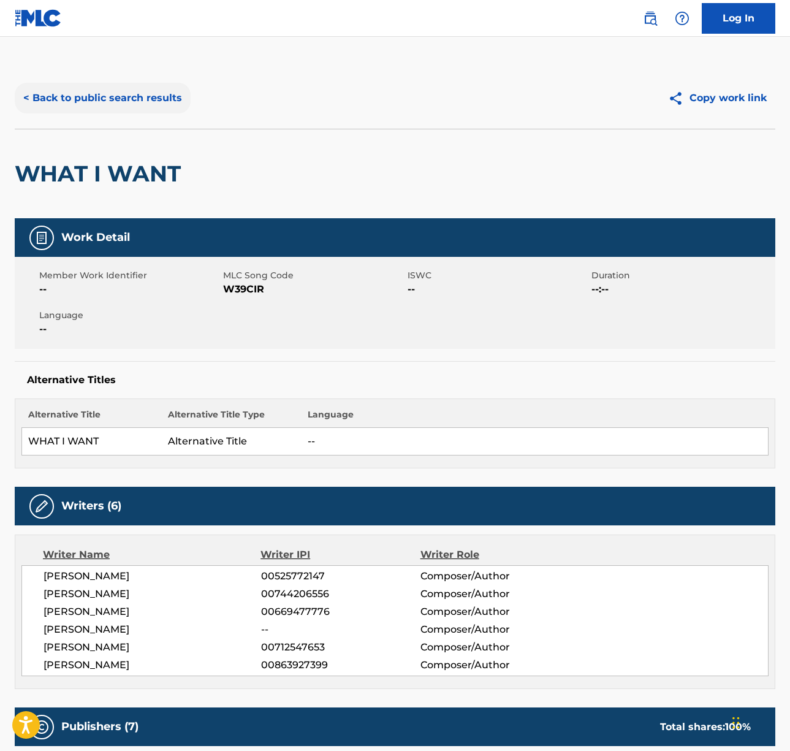
click at [133, 94] on button "< Back to public search results" at bounding box center [103, 98] width 176 height 31
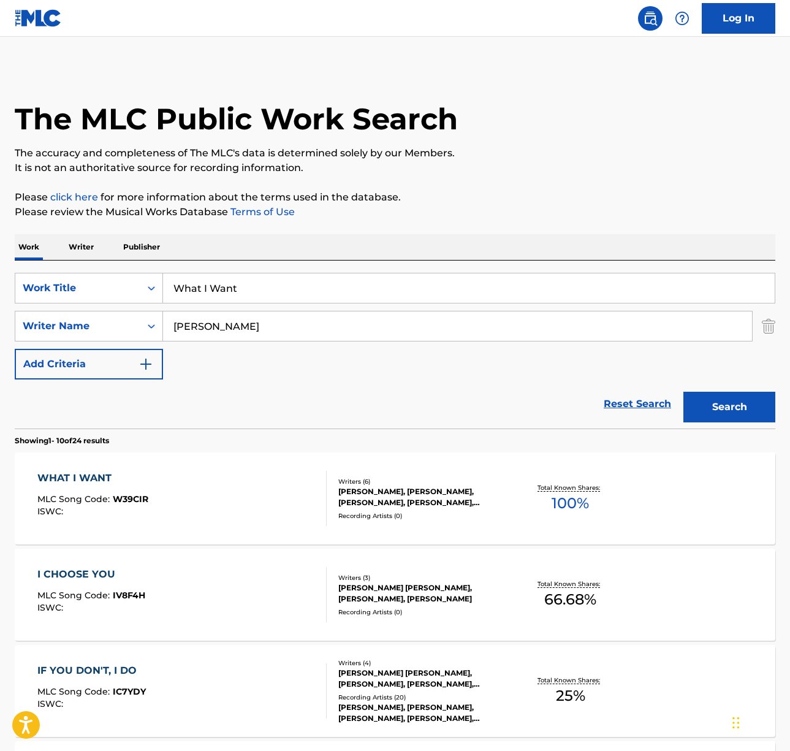
click at [228, 291] on input "What I Want" at bounding box center [469, 287] width 612 height 29
paste input "Mystical Magical"
type input "Mystical Magical"
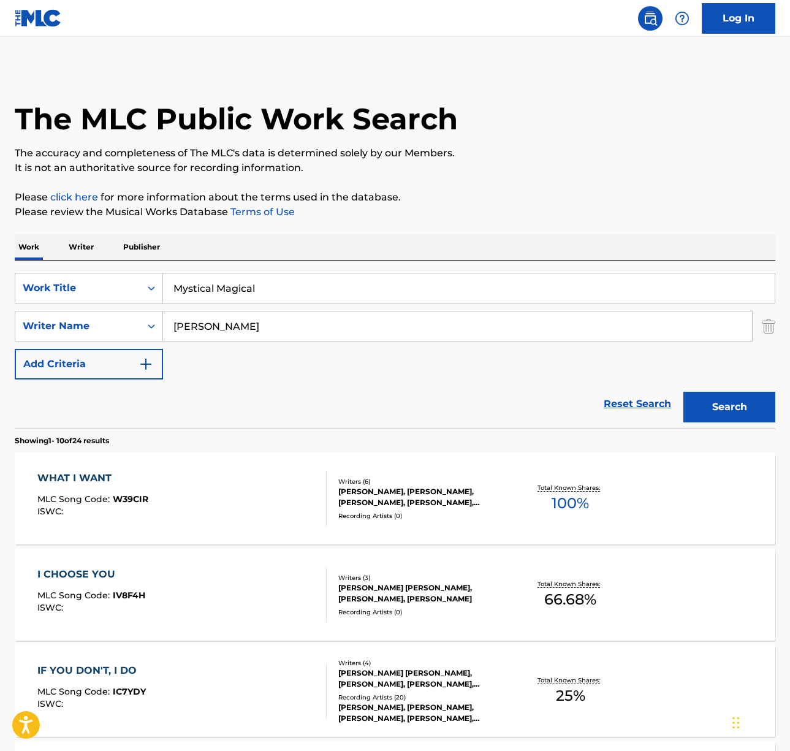
click at [431, 247] on div "Work Writer Publisher" at bounding box center [395, 247] width 761 height 26
click at [248, 330] on input "morgan wallen" at bounding box center [457, 325] width 589 height 29
type input "boone"
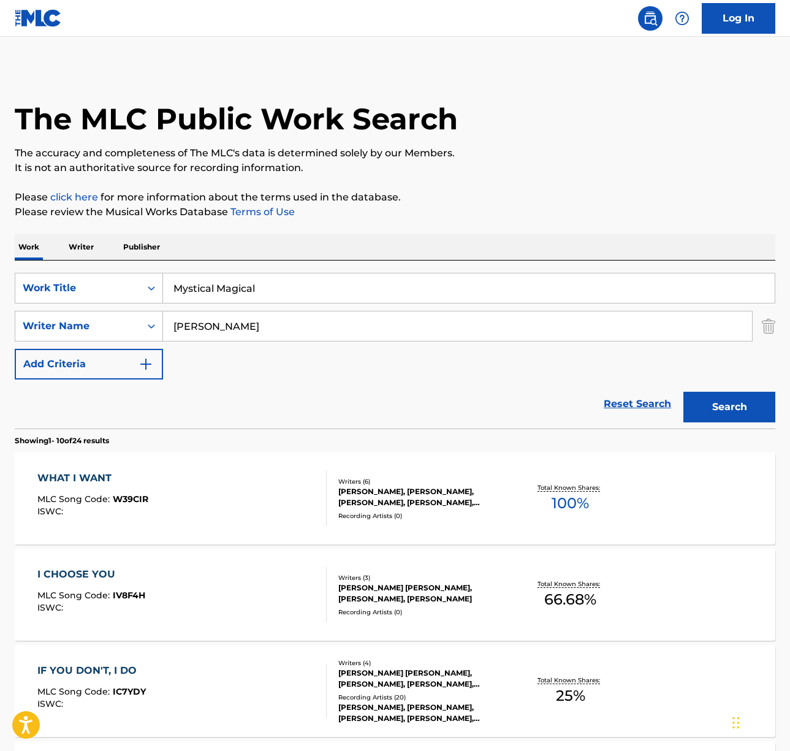
click at [684, 392] on button "Search" at bounding box center [730, 407] width 92 height 31
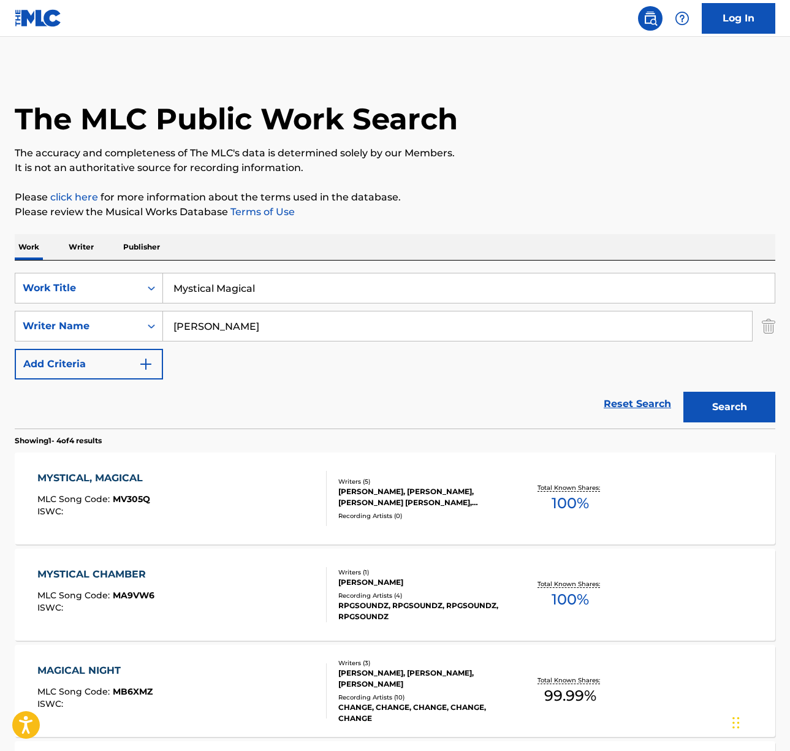
click at [221, 488] on div "MYSTICAL, MAGICAL MLC Song Code : MV305Q ISWC :" at bounding box center [181, 498] width 289 height 55
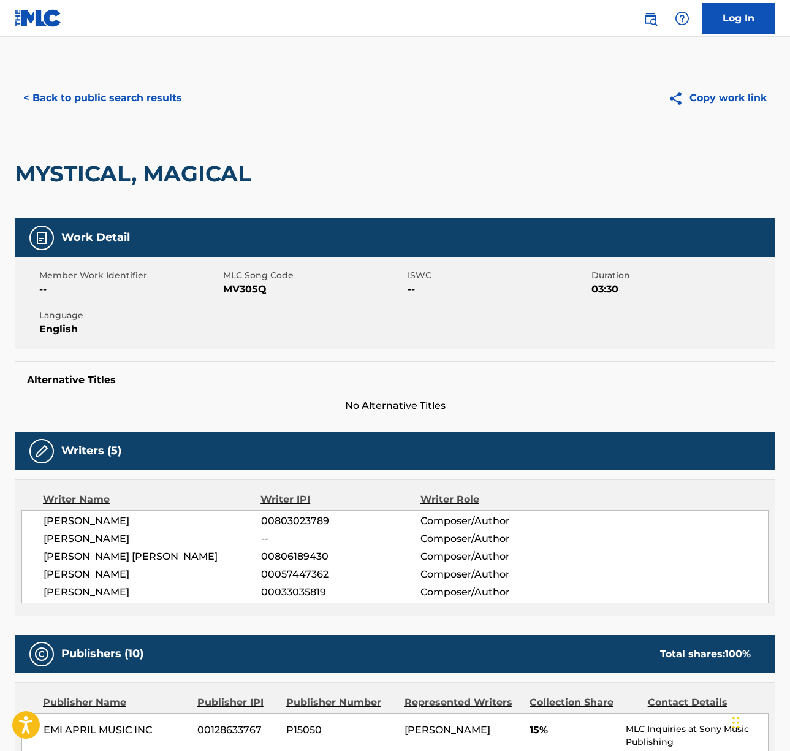
click at [85, 517] on span "EVAN BLAIR" at bounding box center [153, 521] width 218 height 15
click at [79, 532] on span "BENSON BOONE" at bounding box center [153, 539] width 218 height 15
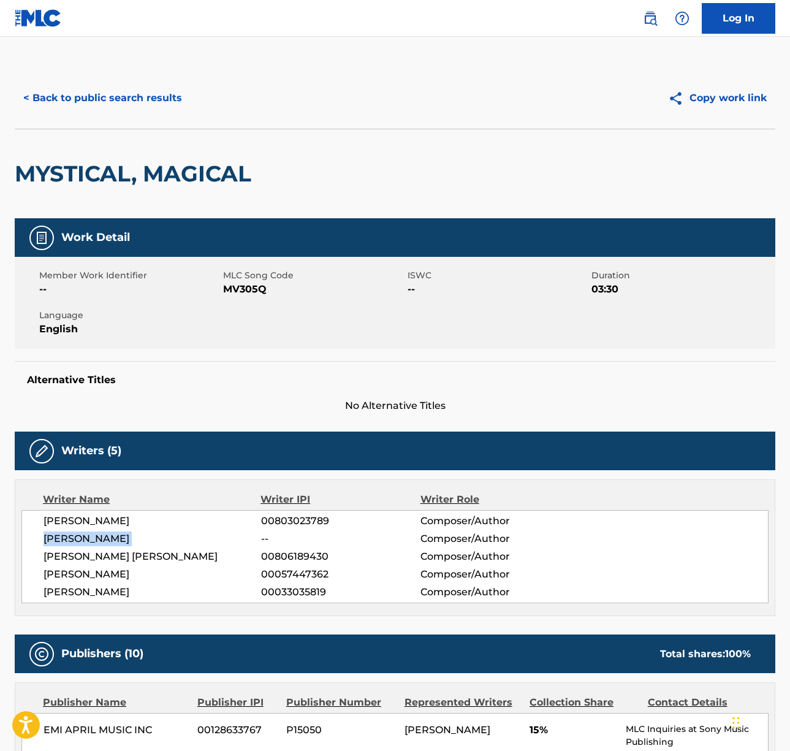
click at [79, 532] on span "BENSON BOONE" at bounding box center [153, 539] width 218 height 15
click at [113, 559] on span "JACKSON LAFRANTZ LARSEN" at bounding box center [153, 556] width 218 height 15
click at [110, 575] on span "STEPHEN KIPNER" at bounding box center [153, 574] width 218 height 15
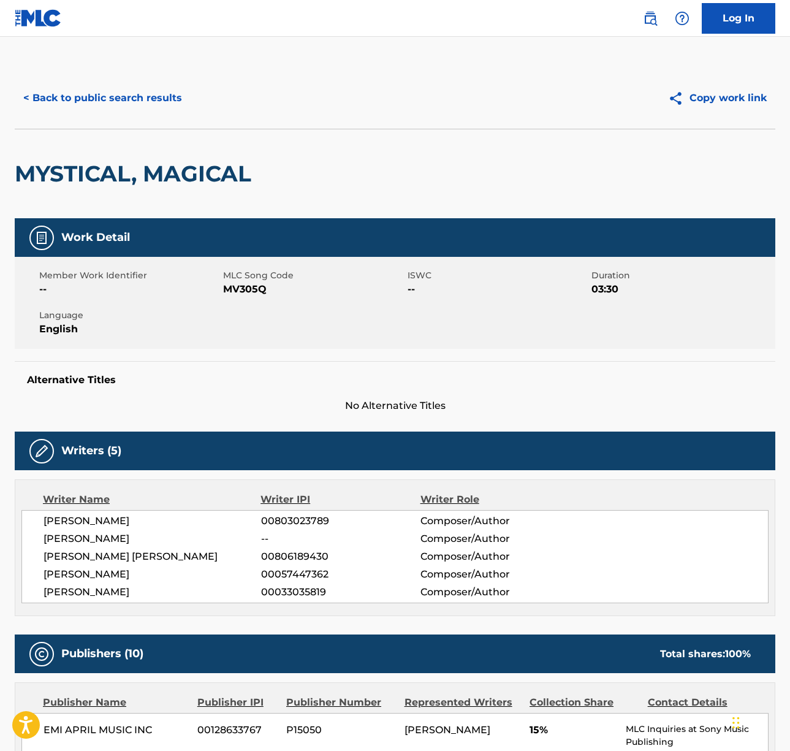
click at [110, 575] on span "STEPHEN KIPNER" at bounding box center [153, 574] width 218 height 15
drag, startPoint x: 110, startPoint y: 575, endPoint x: 26, endPoint y: 558, distance: 86.3
click at [109, 575] on span "STEPHEN KIPNER" at bounding box center [153, 574] width 218 height 15
click at [86, 592] on span "TERRY SHADDICK" at bounding box center [153, 592] width 218 height 15
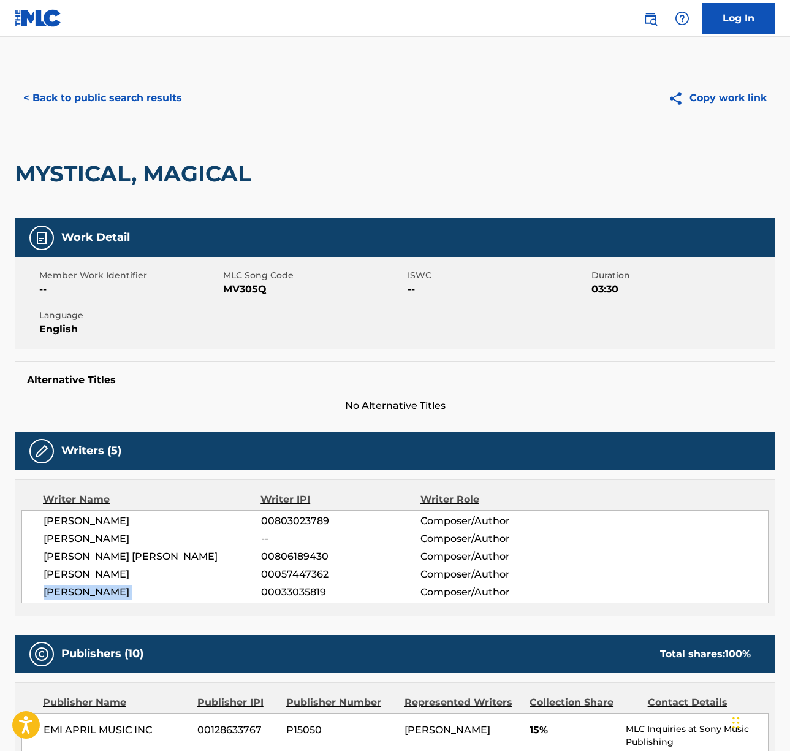
click at [86, 592] on span "TERRY SHADDICK" at bounding box center [153, 592] width 218 height 15
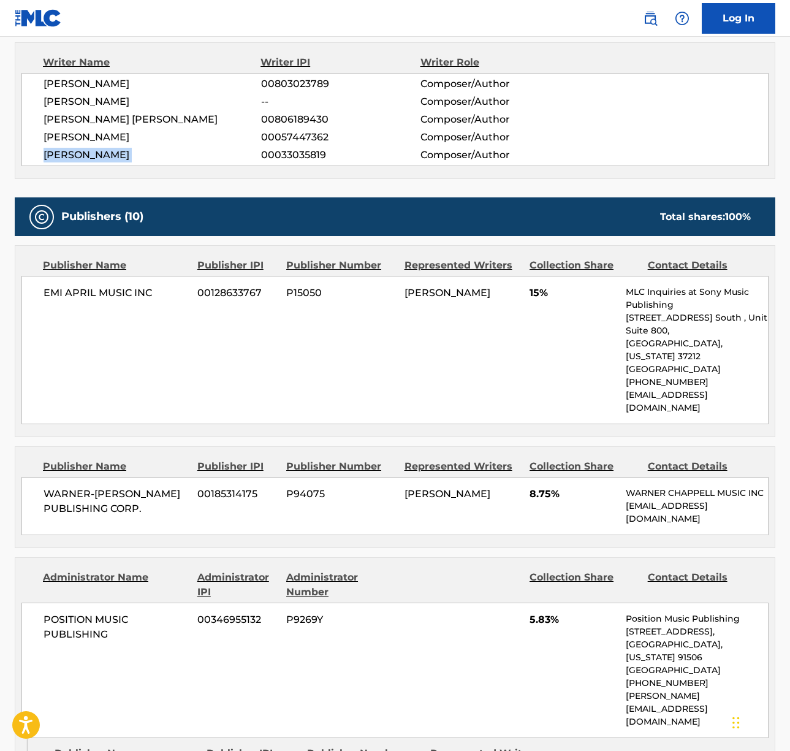
scroll to position [443, 0]
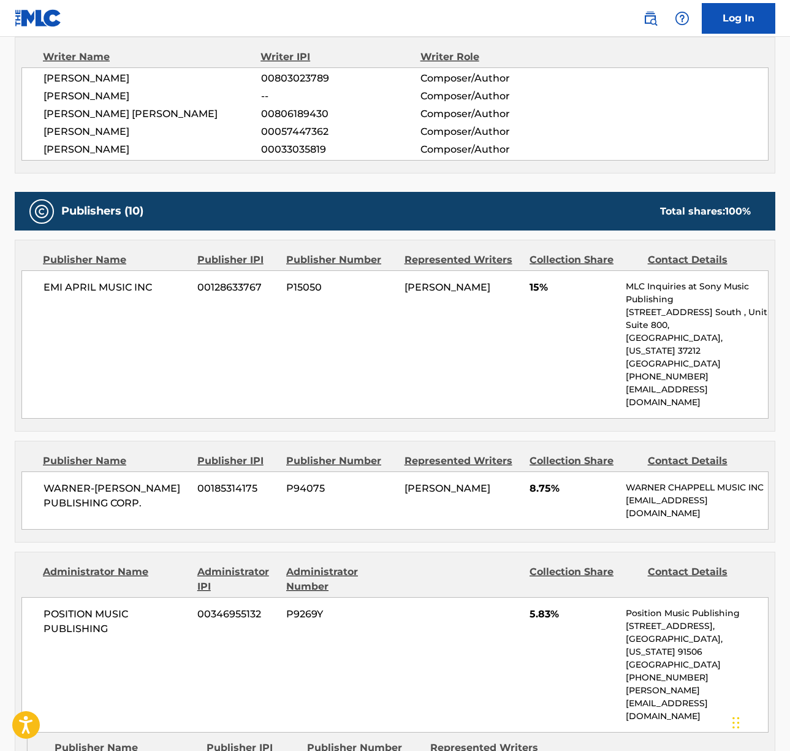
click at [102, 289] on span "EMI APRIL MUSIC INC" at bounding box center [116, 287] width 145 height 15
click at [81, 481] on span "WARNER-[PERSON_NAME] PUBLISHING CORP." at bounding box center [116, 495] width 145 height 29
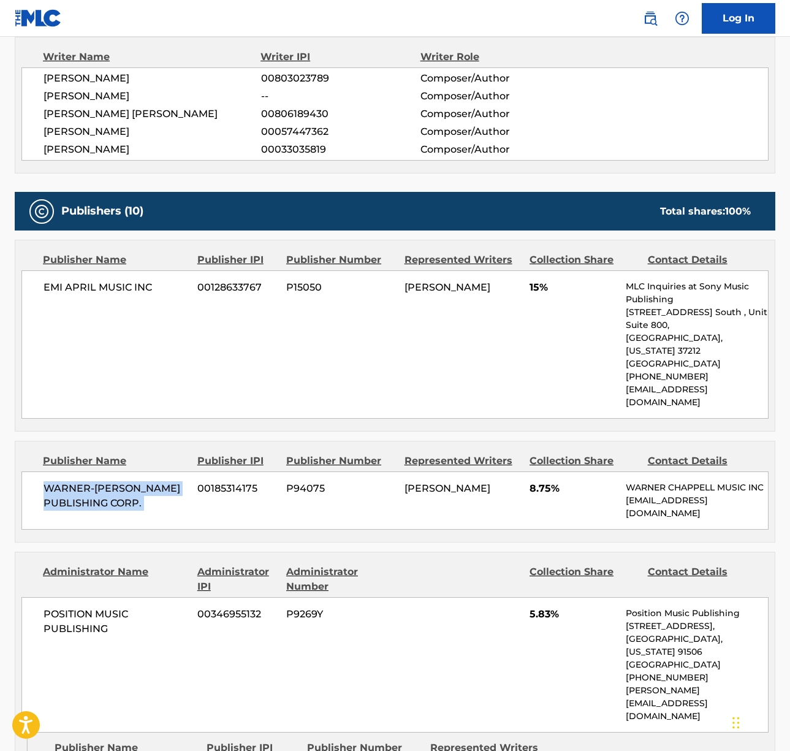
click at [81, 481] on span "WARNER-[PERSON_NAME] PUBLISHING CORP." at bounding box center [116, 495] width 145 height 29
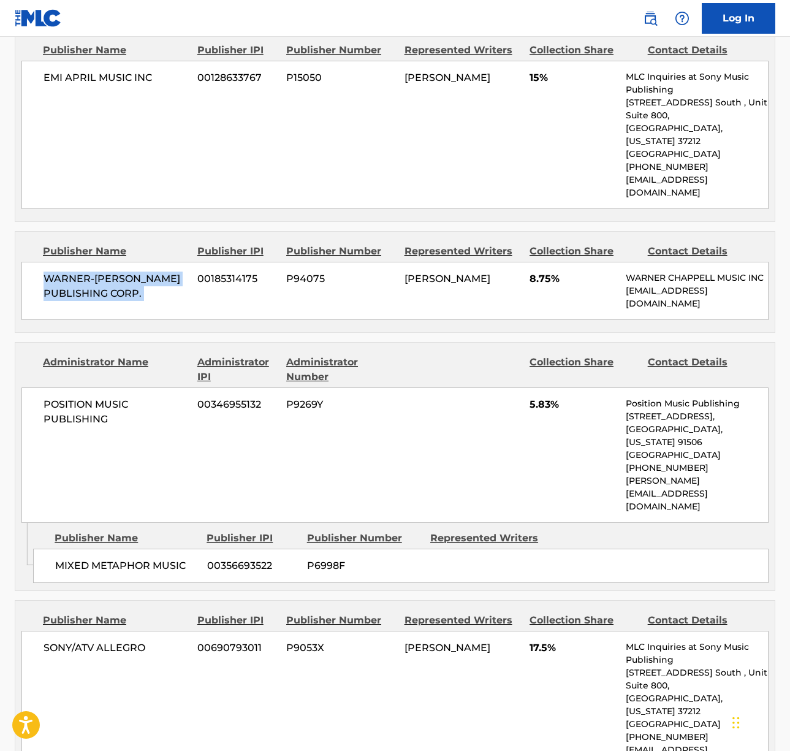
scroll to position [709, 0]
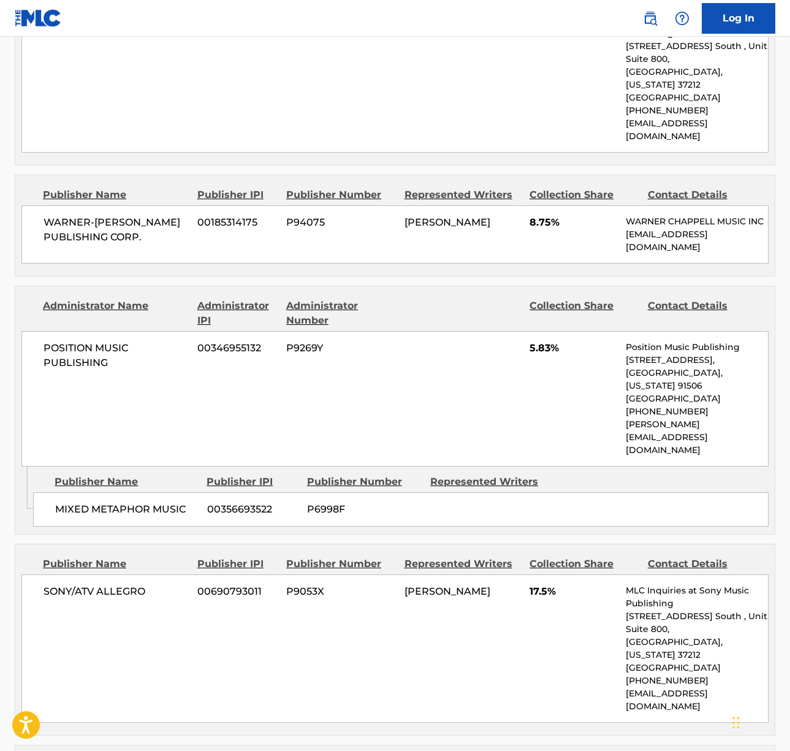
click at [91, 341] on span "POSITION MUSIC PUBLISHING" at bounding box center [116, 355] width 145 height 29
click at [72, 584] on span "SONY/ATV ALLEGRO" at bounding box center [116, 591] width 145 height 15
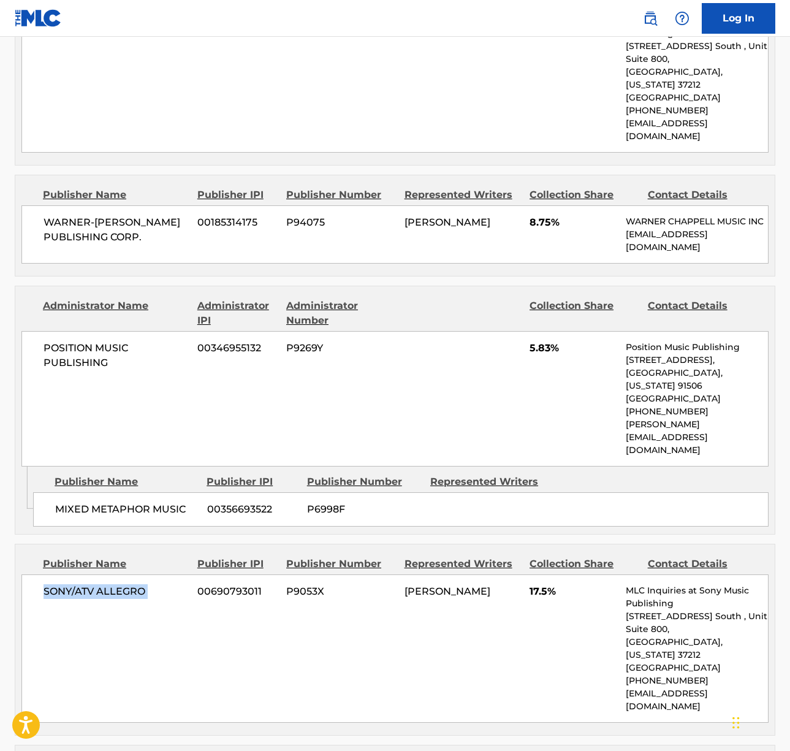
click at [72, 584] on span "SONY/ATV ALLEGRO" at bounding box center [116, 591] width 145 height 15
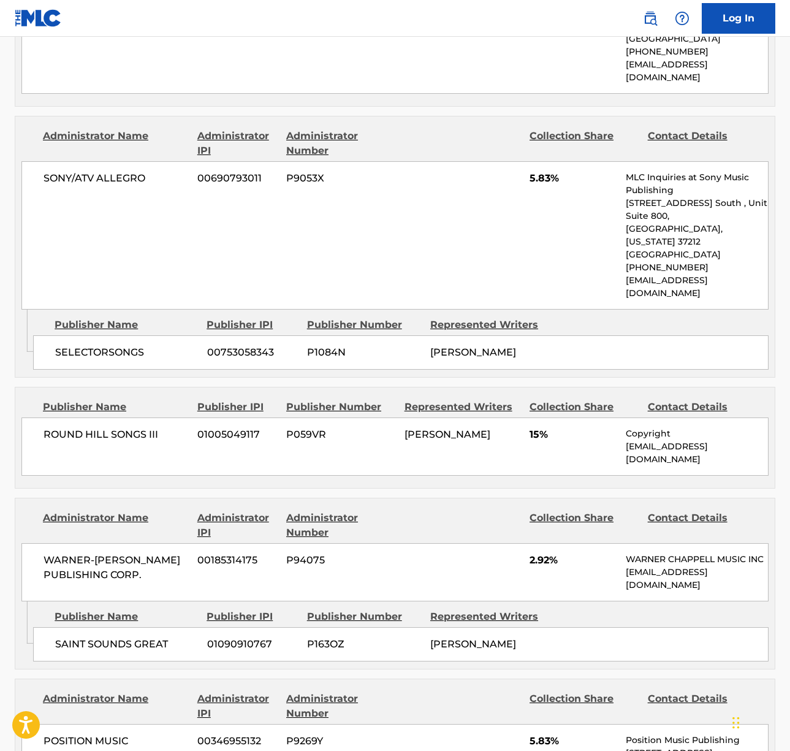
scroll to position [1347, 0]
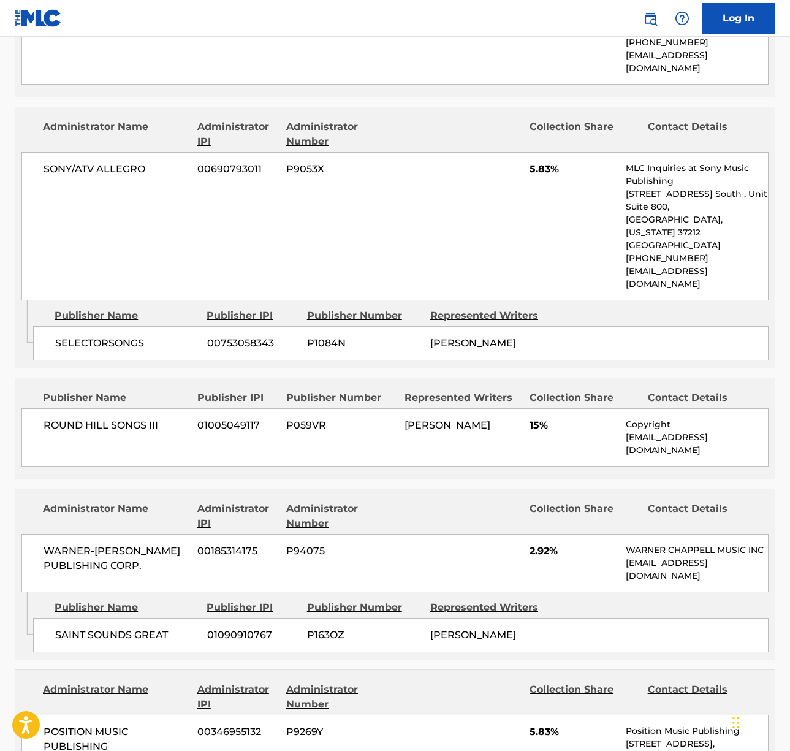
click at [102, 418] on span "ROUND HILL SONGS III" at bounding box center [116, 425] width 145 height 15
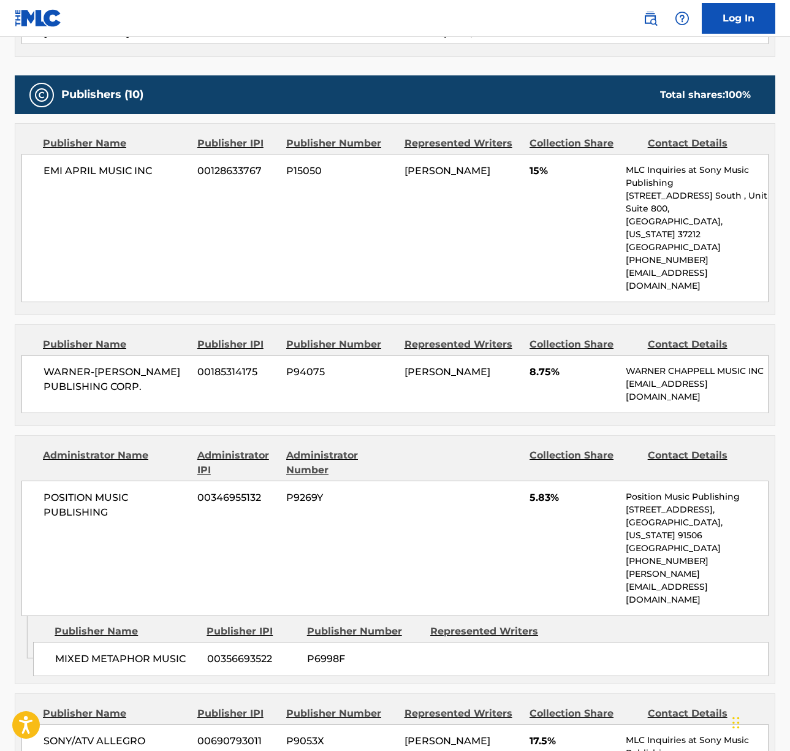
scroll to position [0, 0]
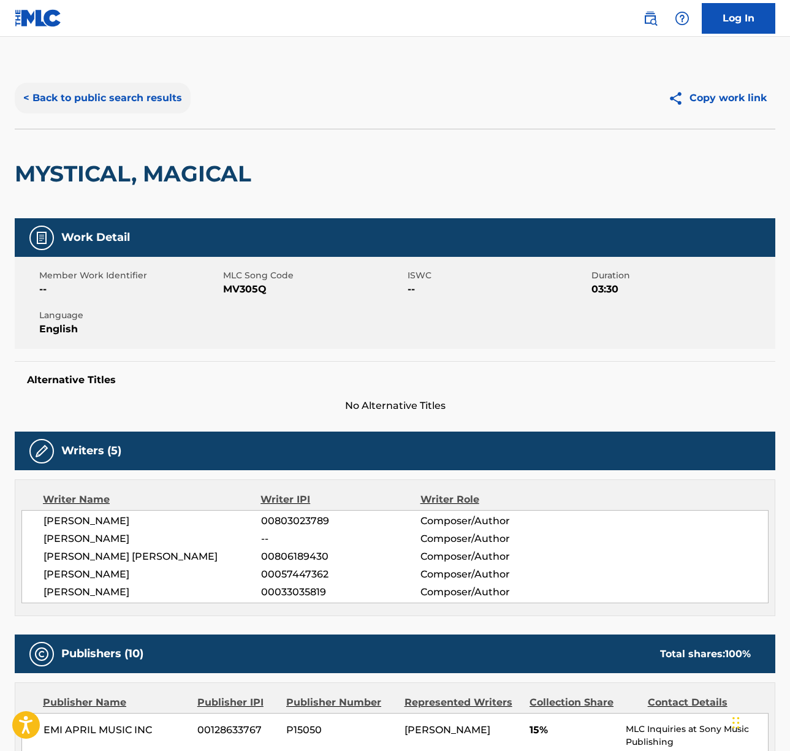
click at [116, 98] on button "< Back to public search results" at bounding box center [103, 98] width 176 height 31
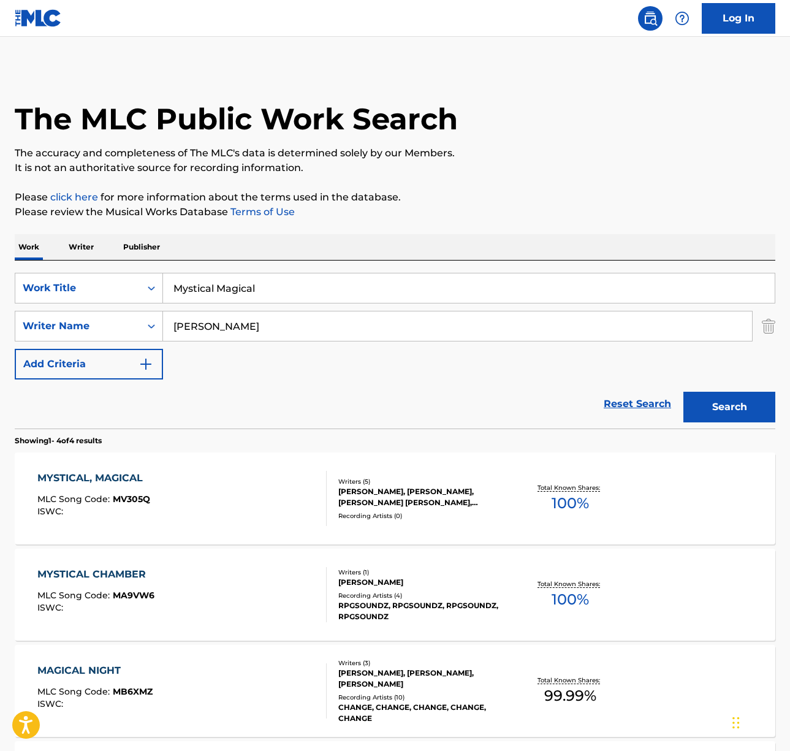
click at [188, 288] on input "Mystical Magical" at bounding box center [469, 287] width 612 height 29
paste input "Undressed"
type input "Undressed"
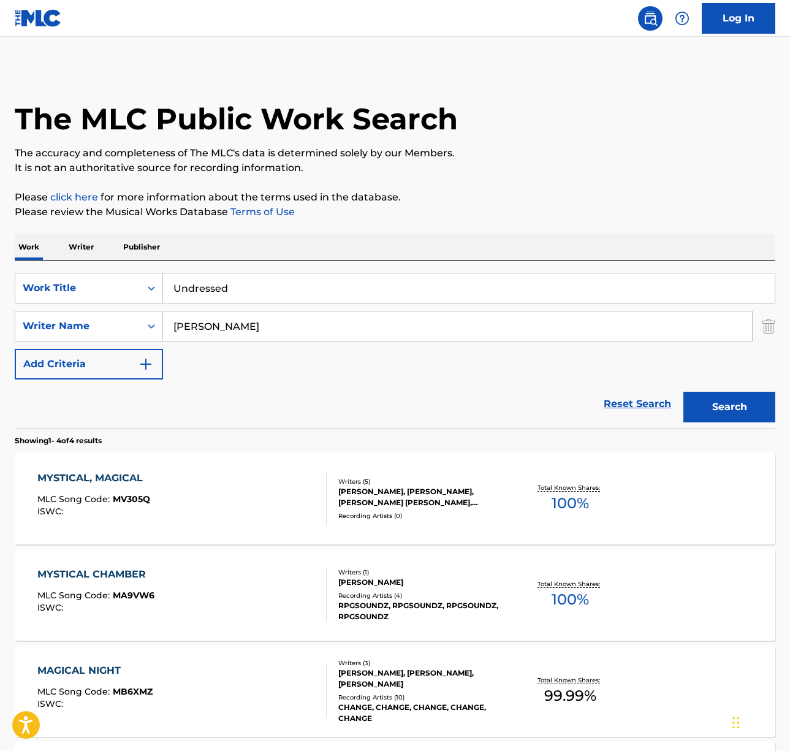
drag, startPoint x: 350, startPoint y: 246, endPoint x: 264, endPoint y: 295, distance: 99.1
click at [350, 247] on div "Work Writer Publisher" at bounding box center [395, 247] width 761 height 26
click at [207, 322] on input "boone" at bounding box center [457, 325] width 589 height 29
type input "boose"
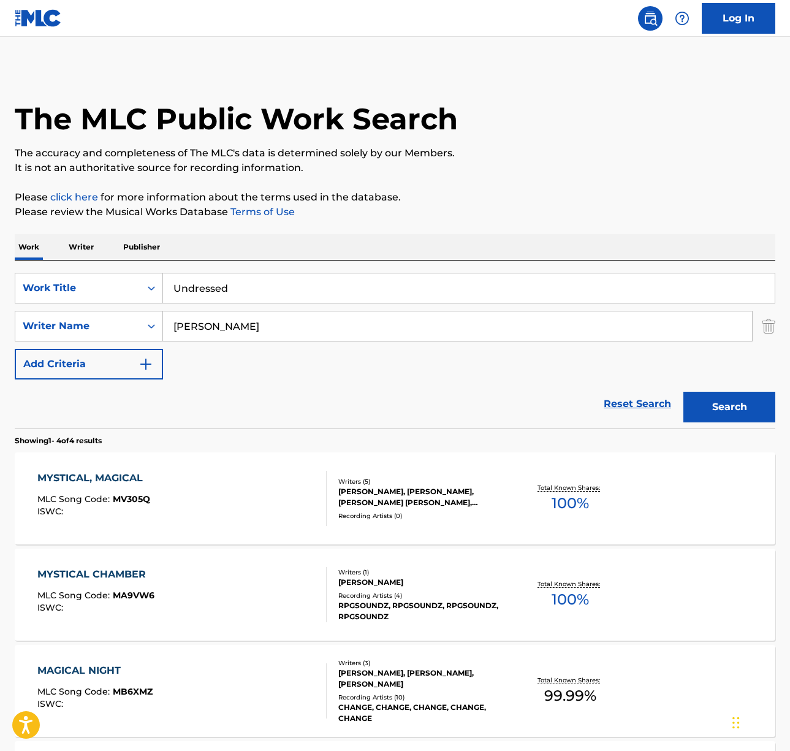
click at [684, 392] on button "Search" at bounding box center [730, 407] width 92 height 31
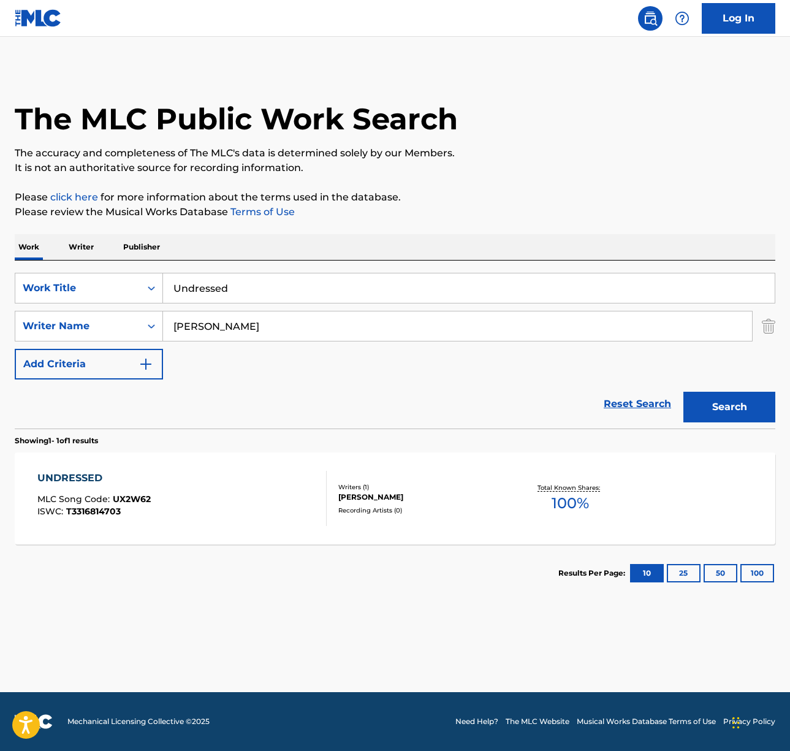
click at [241, 486] on div "UNDRESSED MLC Song Code : UX2W62 ISWC : T3316814703" at bounding box center [181, 498] width 289 height 55
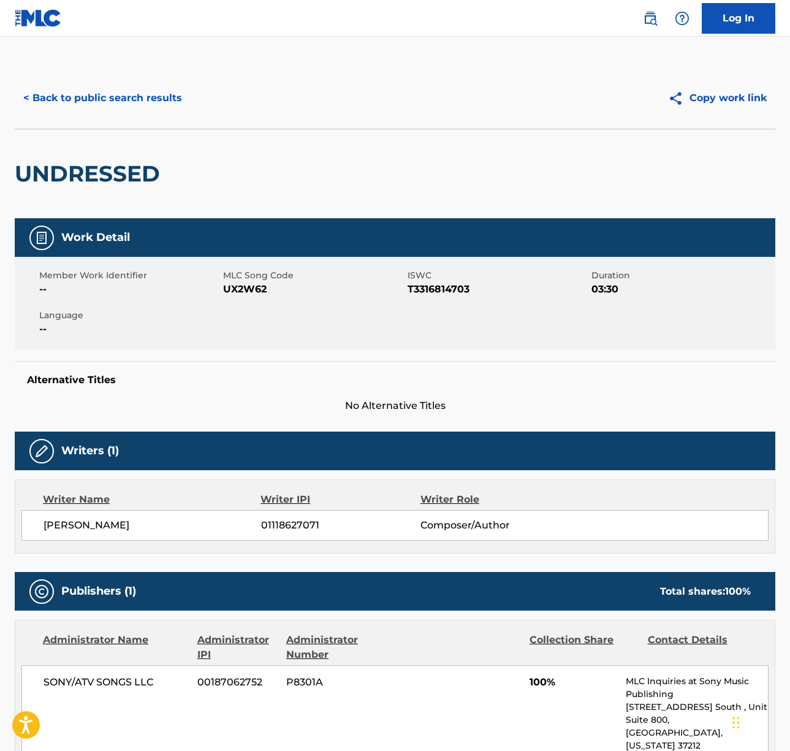
click at [87, 520] on span "SHANE BOOSE" at bounding box center [153, 525] width 218 height 15
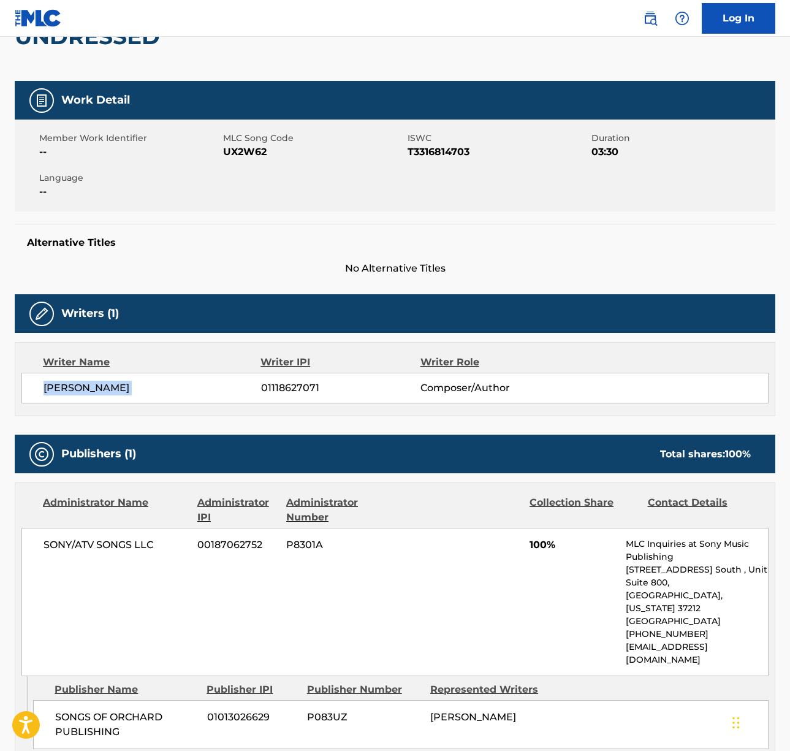
scroll to position [289, 0]
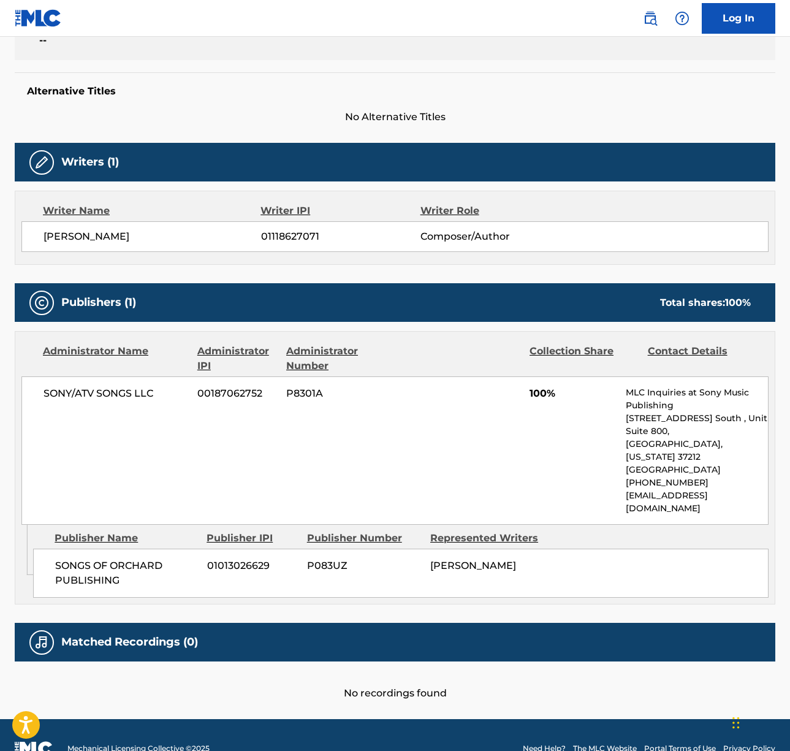
click at [101, 394] on span "SONY/ATV SONGS LLC" at bounding box center [116, 393] width 145 height 15
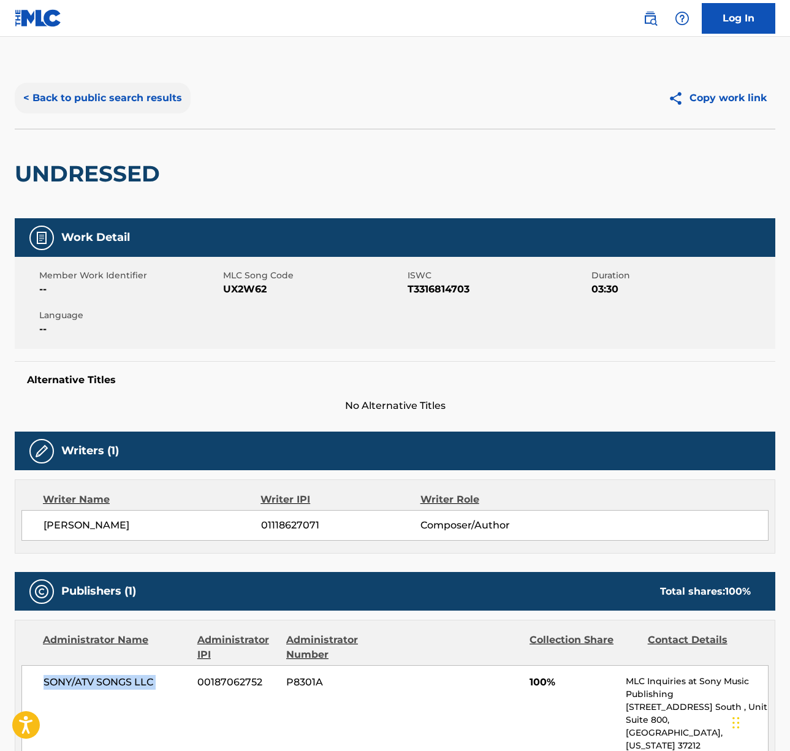
click at [109, 99] on button "< Back to public search results" at bounding box center [103, 98] width 176 height 31
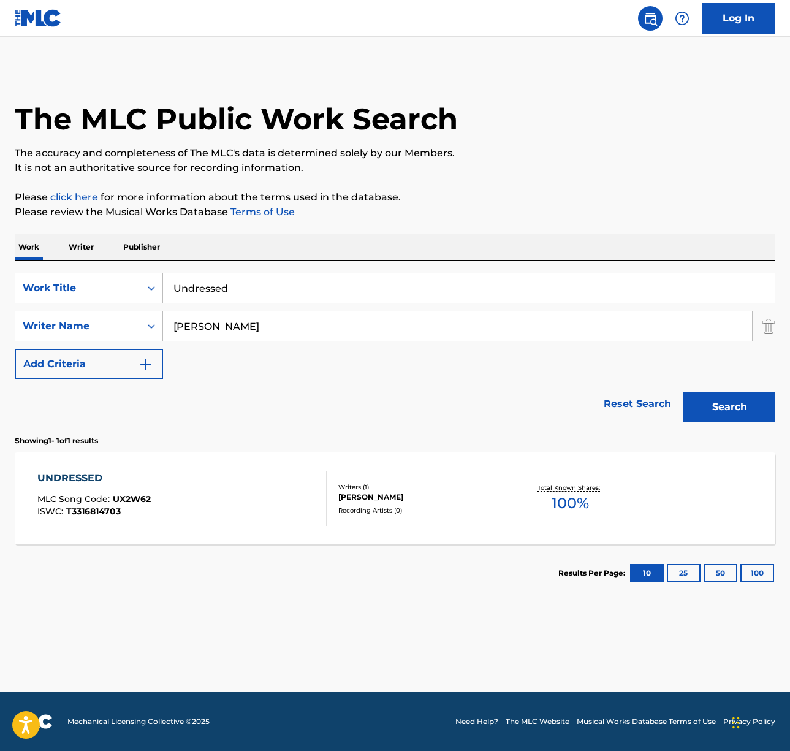
click at [216, 287] on input "Undressed" at bounding box center [469, 287] width 612 height 29
paste input "Wildflower"
type input "Wildflower"
click at [220, 334] on input "boose" at bounding box center [457, 325] width 589 height 29
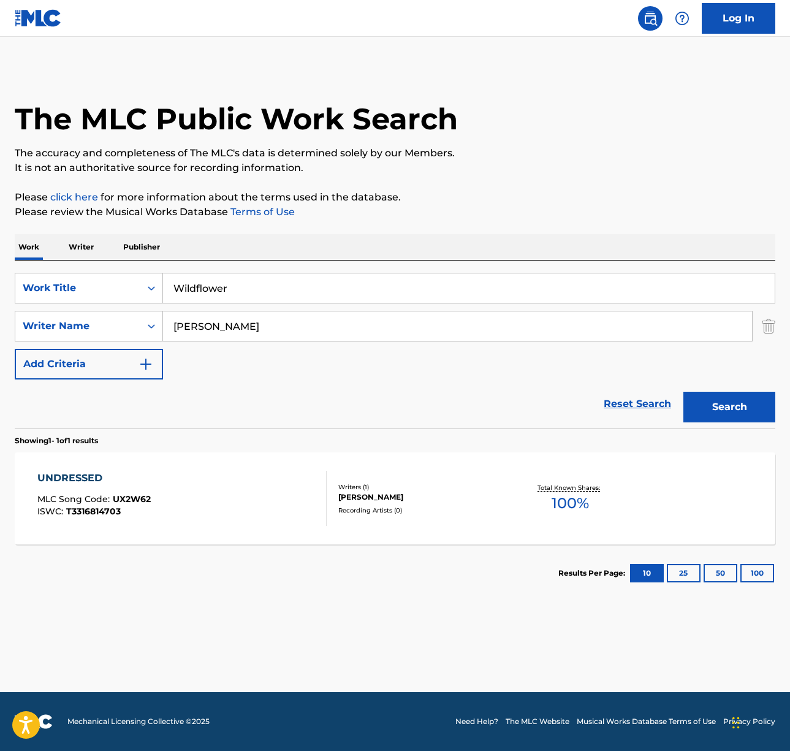
click at [220, 334] on input "boose" at bounding box center [457, 325] width 589 height 29
type input "billie"
click at [684, 392] on button "Search" at bounding box center [730, 407] width 92 height 31
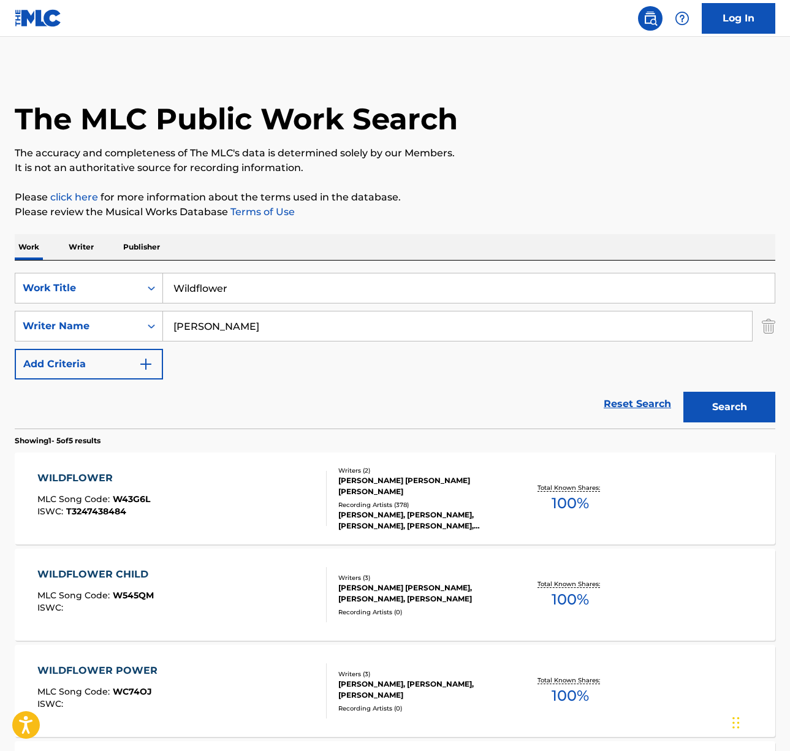
click at [210, 487] on div "WILDFLOWER MLC Song Code : W43G6L ISWC : T3247438484" at bounding box center [181, 498] width 289 height 55
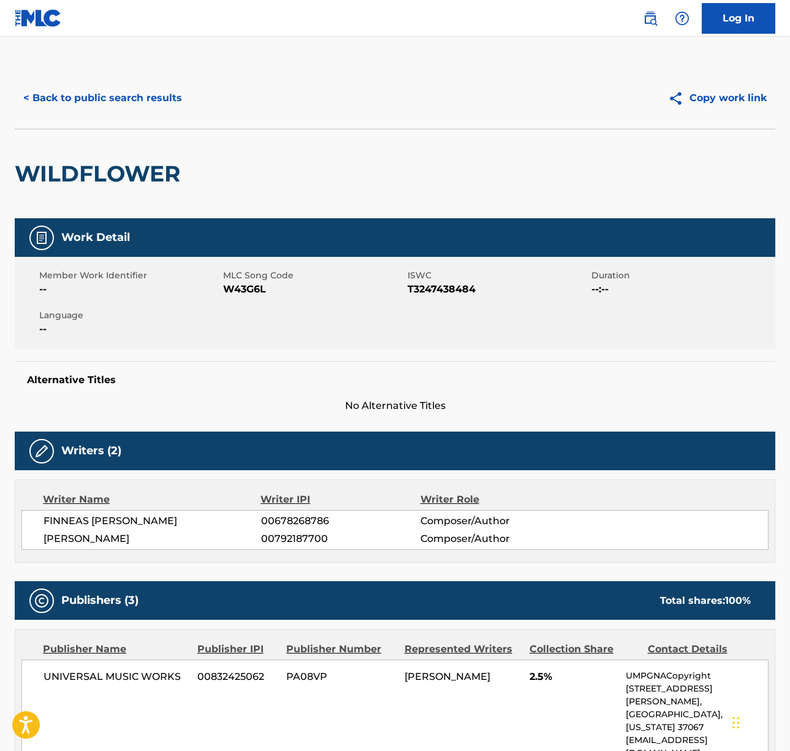
click at [90, 516] on span "FINNEAS BAIRD OCONNELL" at bounding box center [153, 521] width 218 height 15
click at [59, 538] on span "BILLIE EILISH O'CONNELL" at bounding box center [153, 539] width 218 height 15
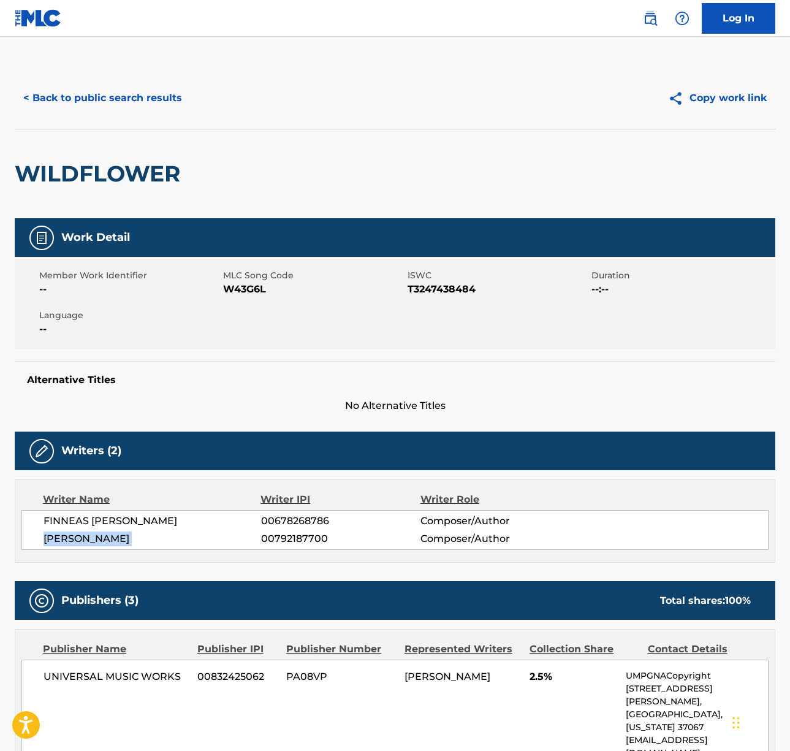
click at [59, 538] on span "BILLIE EILISH O'CONNELL" at bounding box center [153, 539] width 218 height 15
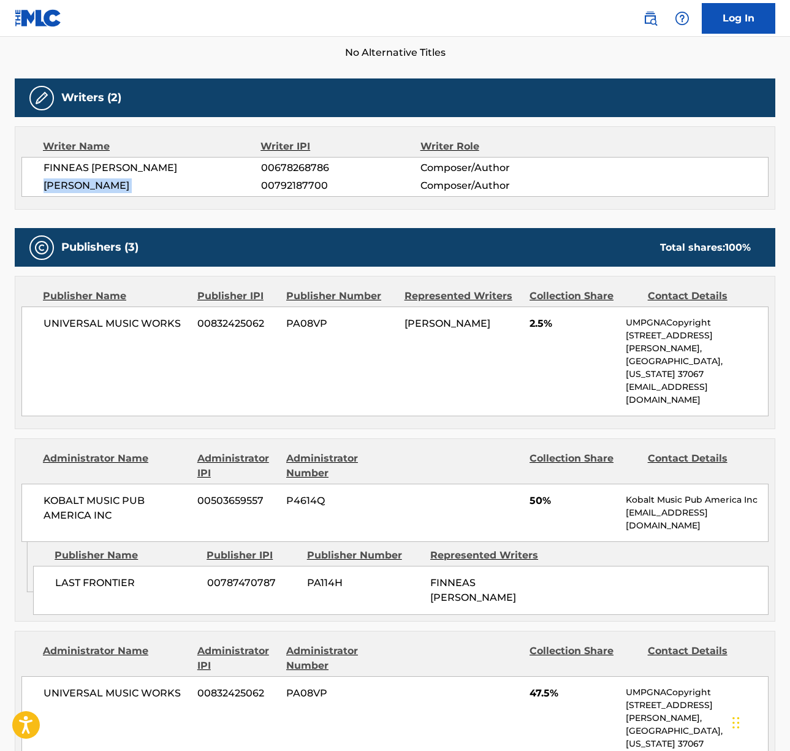
scroll to position [434, 0]
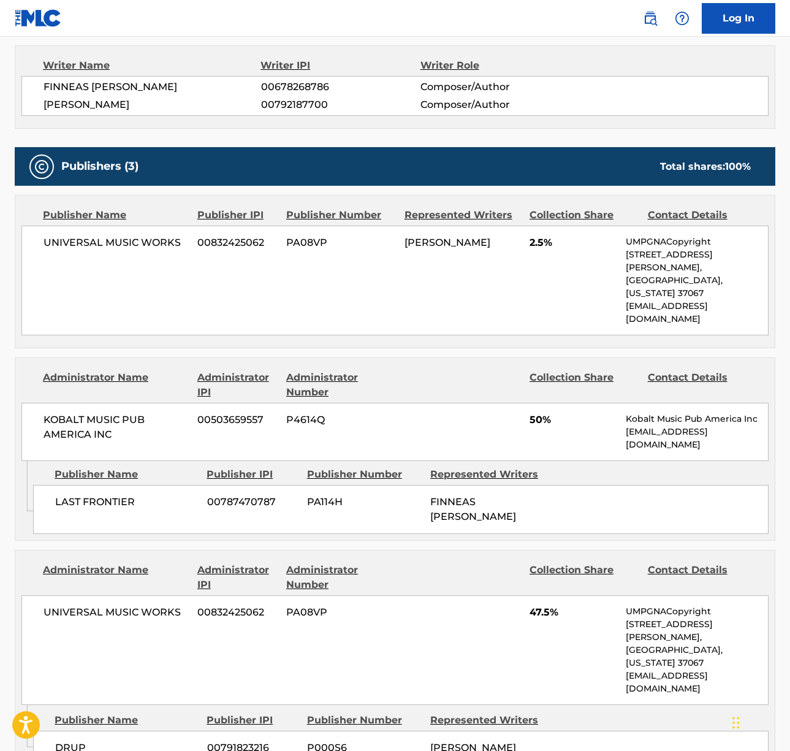
click at [120, 240] on span "UNIVERSAL MUSIC WORKS" at bounding box center [116, 242] width 145 height 15
click at [107, 413] on span "KOBALT MUSIC PUB AMERICA INC" at bounding box center [116, 427] width 145 height 29
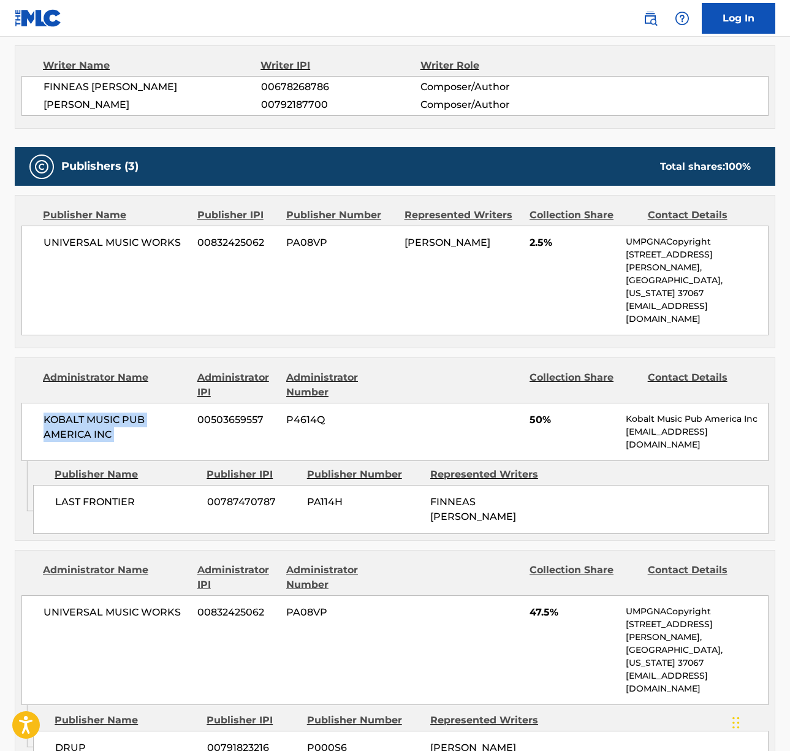
click at [107, 413] on span "KOBALT MUSIC PUB AMERICA INC" at bounding box center [116, 427] width 145 height 29
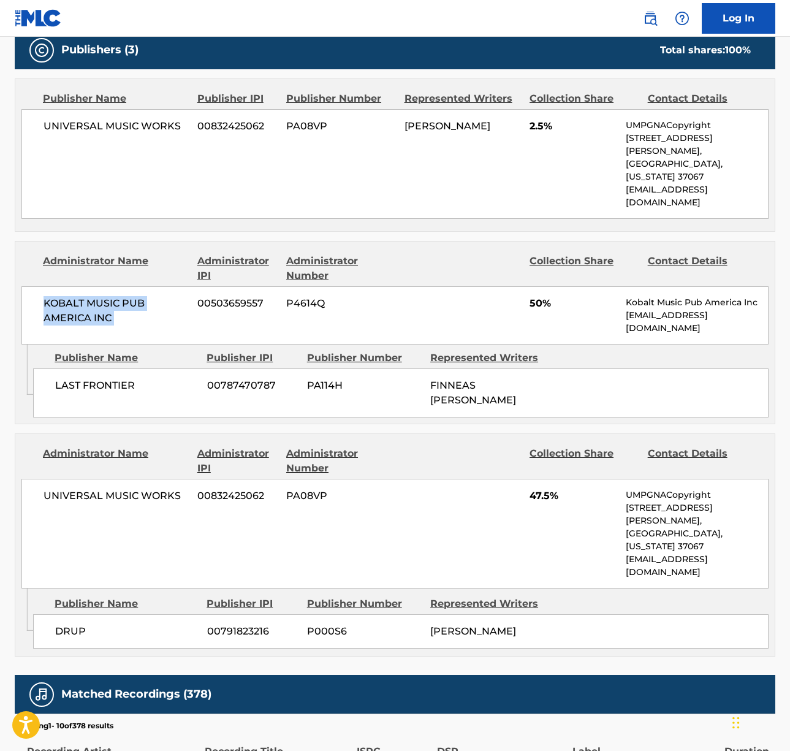
scroll to position [592, 0]
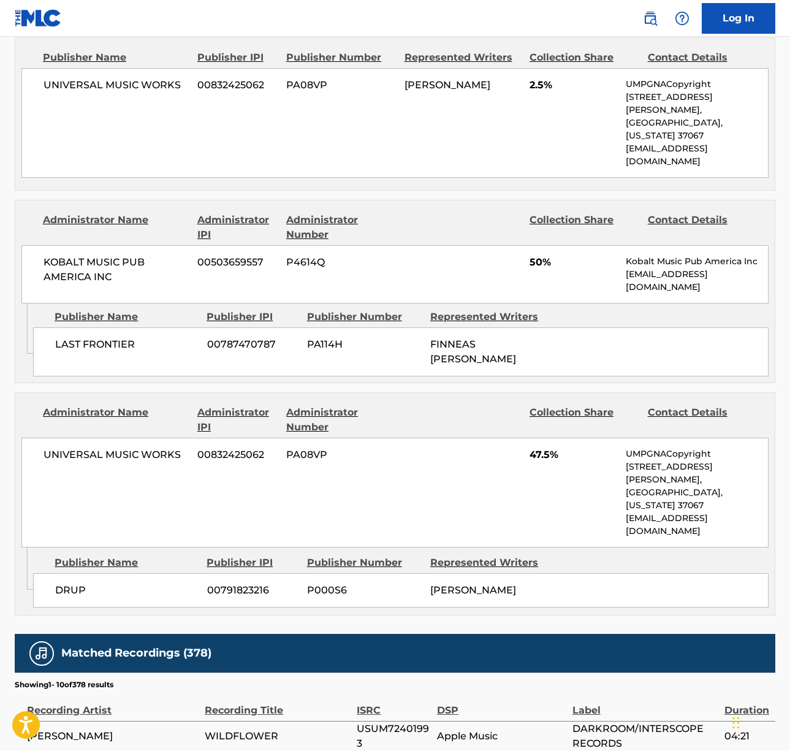
click at [109, 448] on span "UNIVERSAL MUSIC WORKS" at bounding box center [116, 455] width 145 height 15
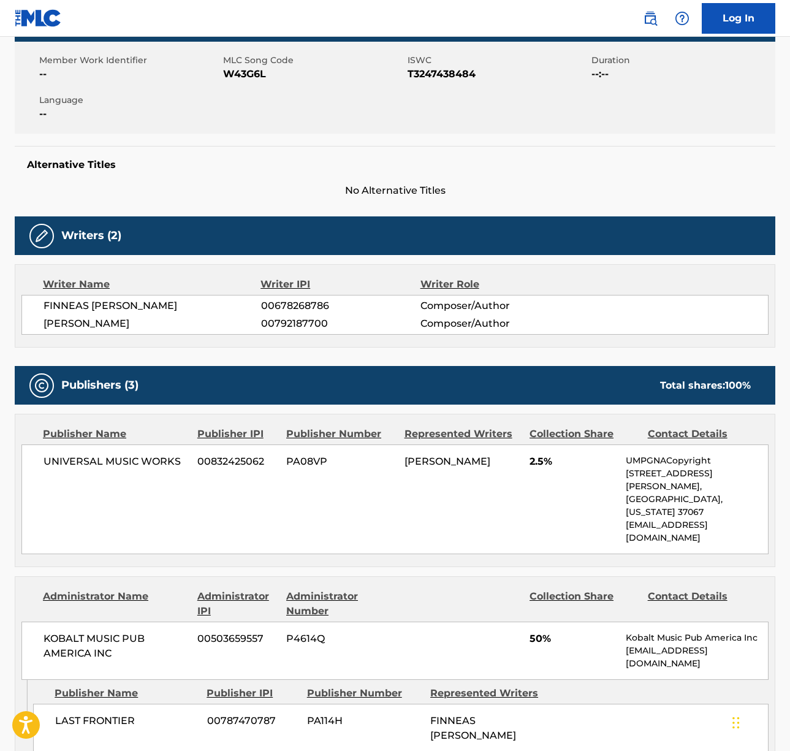
scroll to position [0, 0]
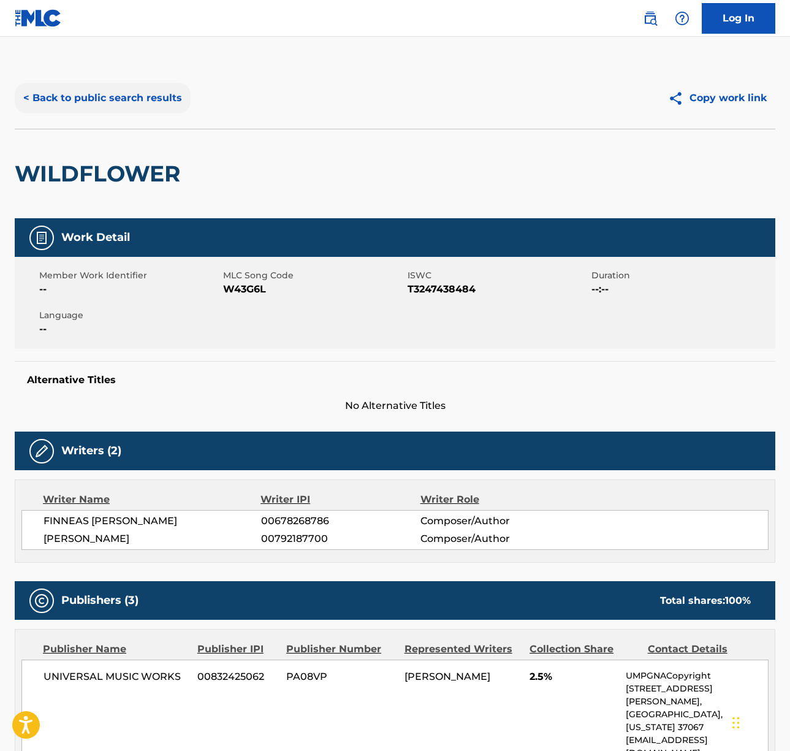
click at [106, 98] on button "< Back to public search results" at bounding box center [103, 98] width 176 height 31
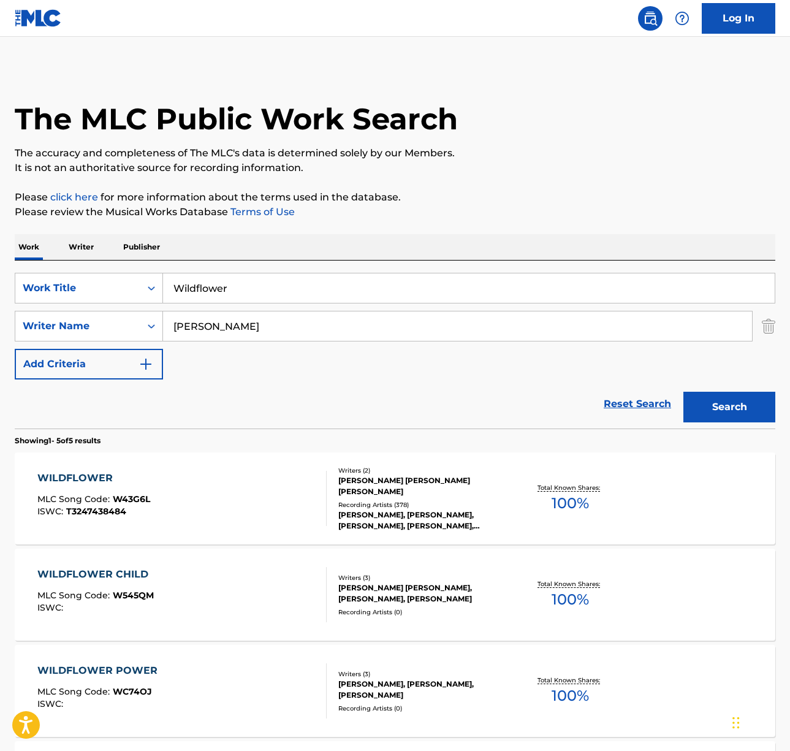
click at [231, 297] on input "Wildflower" at bounding box center [469, 287] width 612 height 29
drag, startPoint x: 231, startPoint y: 297, endPoint x: 367, endPoint y: 261, distance: 140.8
click at [231, 297] on input "Wildflower" at bounding box center [469, 287] width 612 height 29
paste input "Fame Is a Gun"
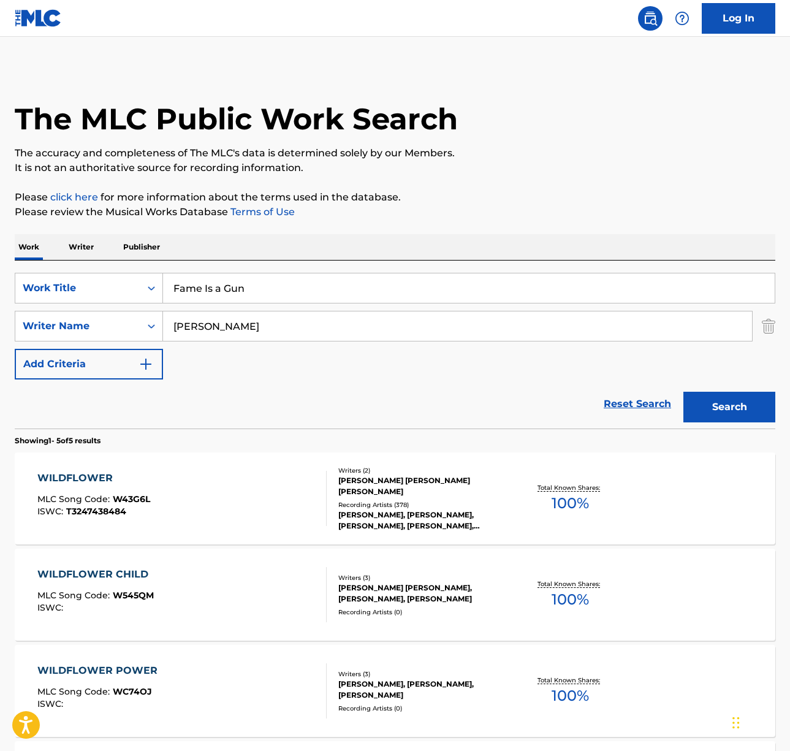
type input "Fame Is a Gun"
drag, startPoint x: 456, startPoint y: 237, endPoint x: 415, endPoint y: 254, distance: 44.2
click at [456, 237] on div "Work Writer Publisher" at bounding box center [395, 247] width 761 height 26
click at [238, 329] on input "billie" at bounding box center [457, 325] width 589 height 29
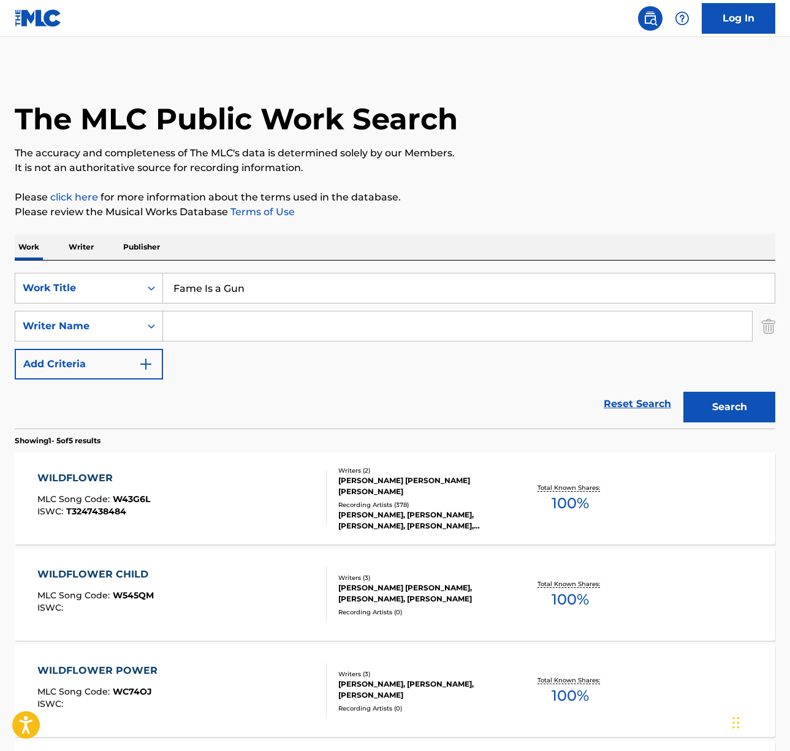
click at [684, 392] on button "Search" at bounding box center [730, 407] width 92 height 31
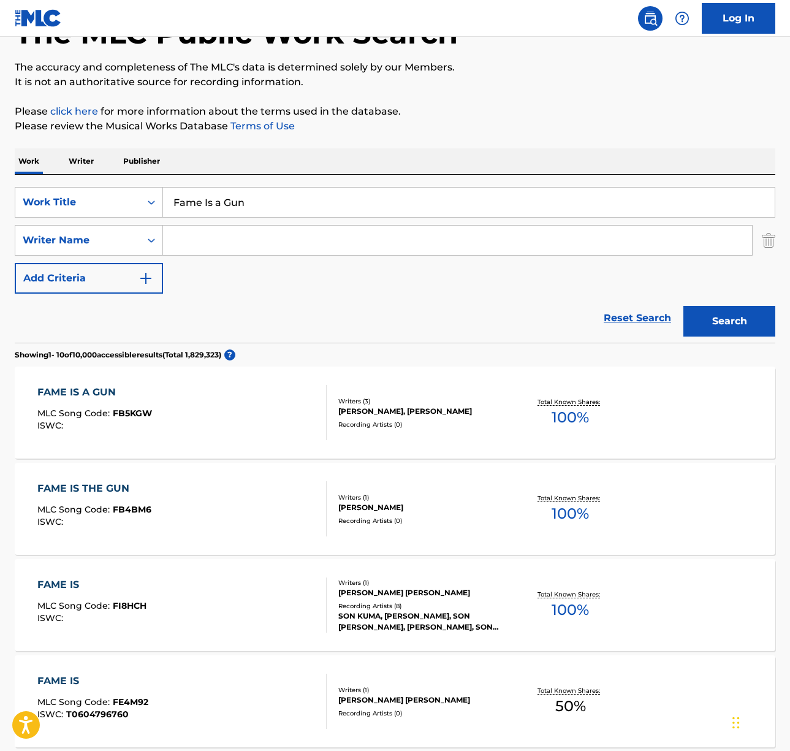
scroll to position [88, 0]
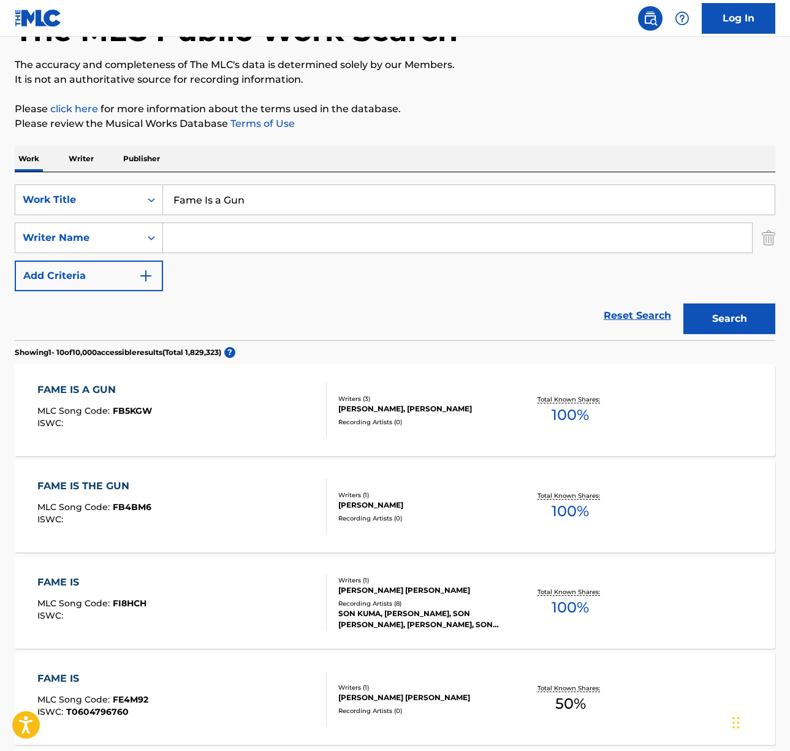
click at [218, 401] on div "FAME IS A GUN MLC Song Code : FB5KGW ISWC :" at bounding box center [181, 410] width 289 height 55
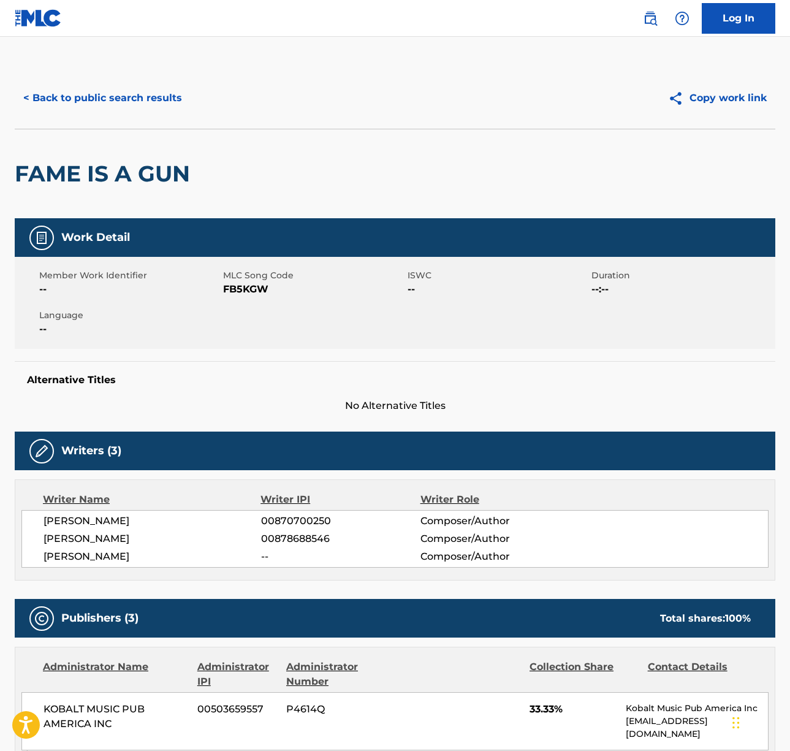
click at [99, 521] on span "LUKA KLOSER" at bounding box center [153, 521] width 218 height 15
click at [100, 521] on span "LUKA KLOSER" at bounding box center [153, 521] width 218 height 15
click at [101, 532] on span "ELVIRA ANDERFJAERD" at bounding box center [153, 539] width 218 height 15
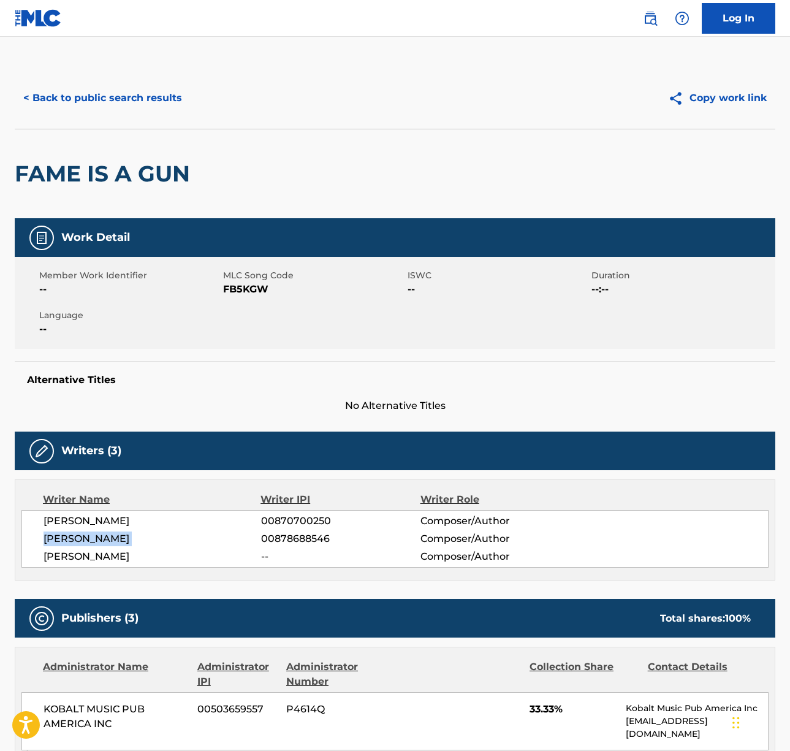
click at [101, 532] on span "ELVIRA ANDERFJAERD" at bounding box center [153, 539] width 218 height 15
click at [94, 555] on span "ADDISON RAE STERLING" at bounding box center [153, 556] width 218 height 15
click at [103, 100] on button "< Back to public search results" at bounding box center [103, 98] width 176 height 31
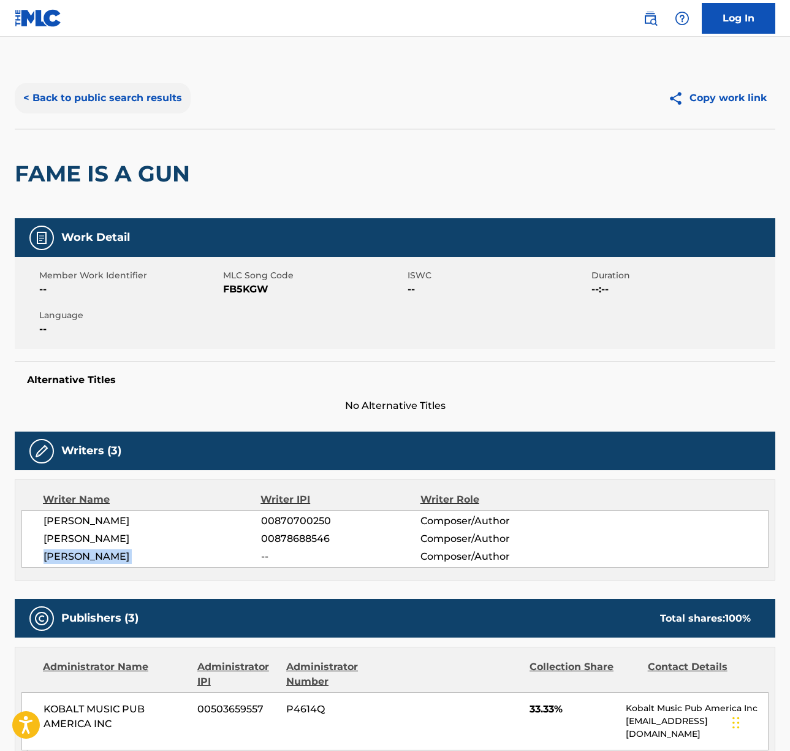
scroll to position [88, 0]
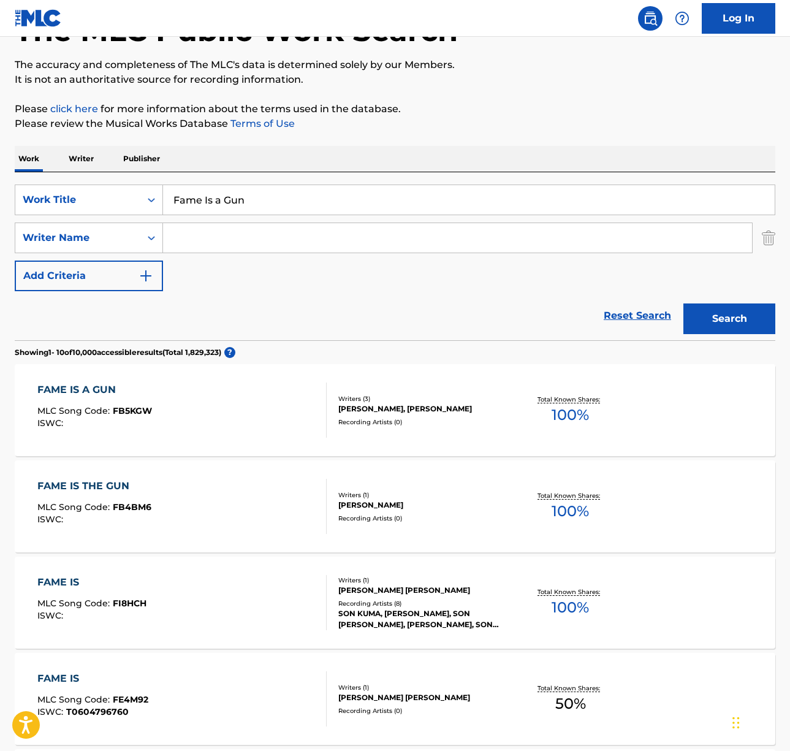
click at [257, 208] on input "Fame Is a Gun" at bounding box center [469, 199] width 612 height 29
click at [256, 208] on input "Fame Is a Gun" at bounding box center [469, 199] width 612 height 29
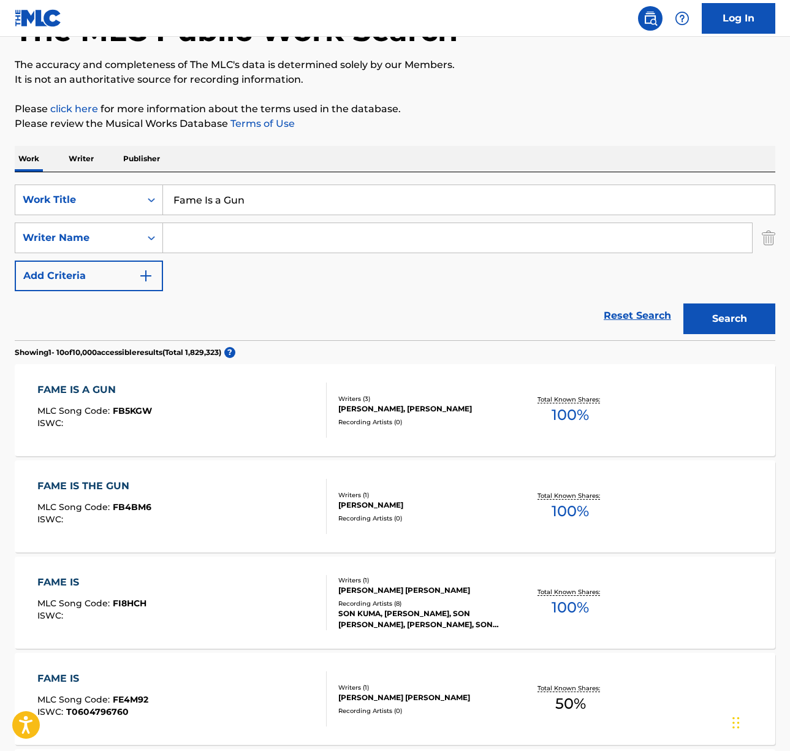
click at [256, 208] on input "Fame Is a Gun" at bounding box center [469, 199] width 612 height 29
type input "gabriela"
paste input "Tamposi"
type input "Tamposi"
click at [684, 304] on button "Search" at bounding box center [730, 319] width 92 height 31
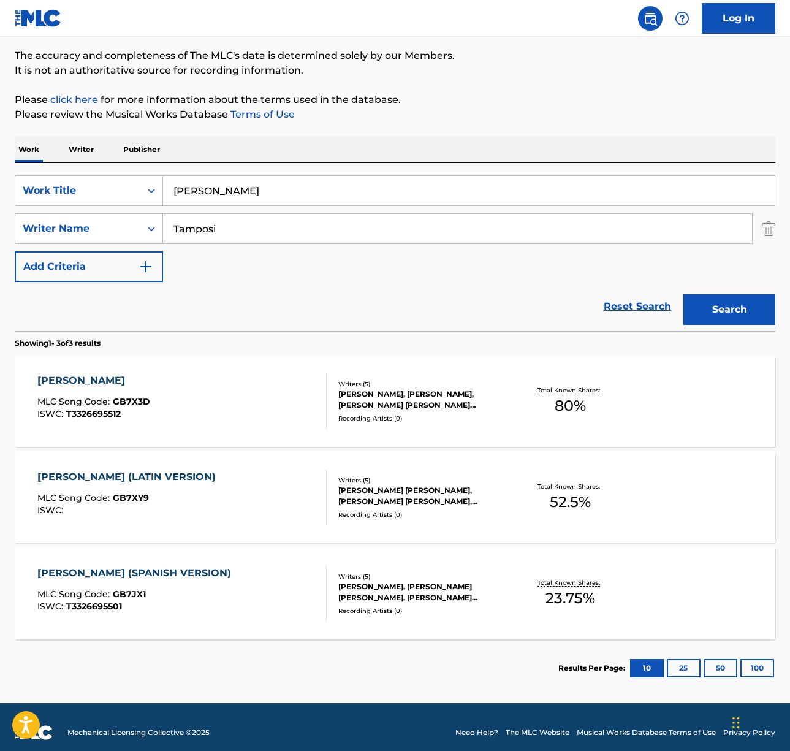
scroll to position [109, 0]
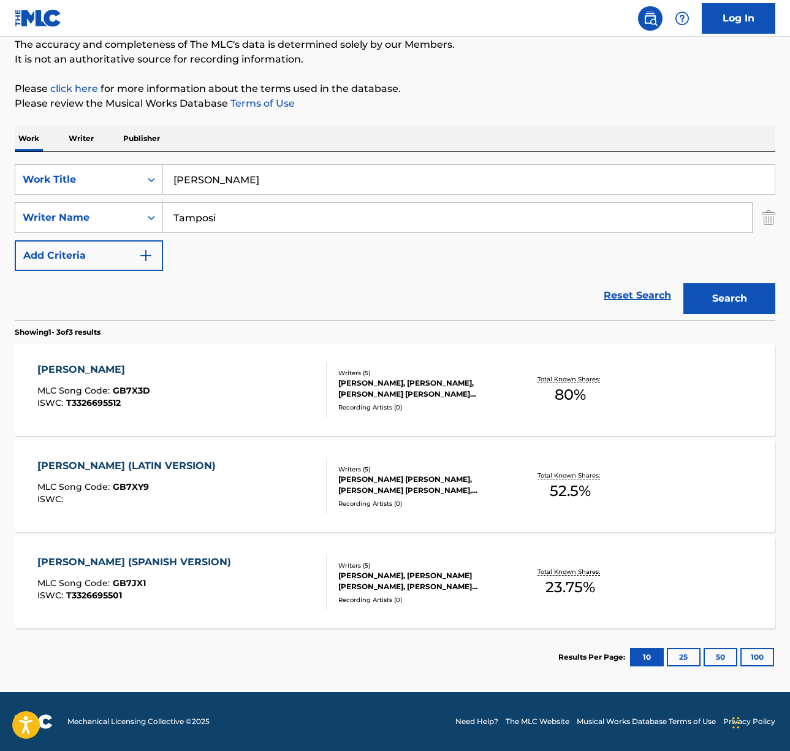
click at [233, 395] on div "GABRIELA MLC Song Code : GB7X3D ISWC : T3326695512" at bounding box center [181, 389] width 289 height 55
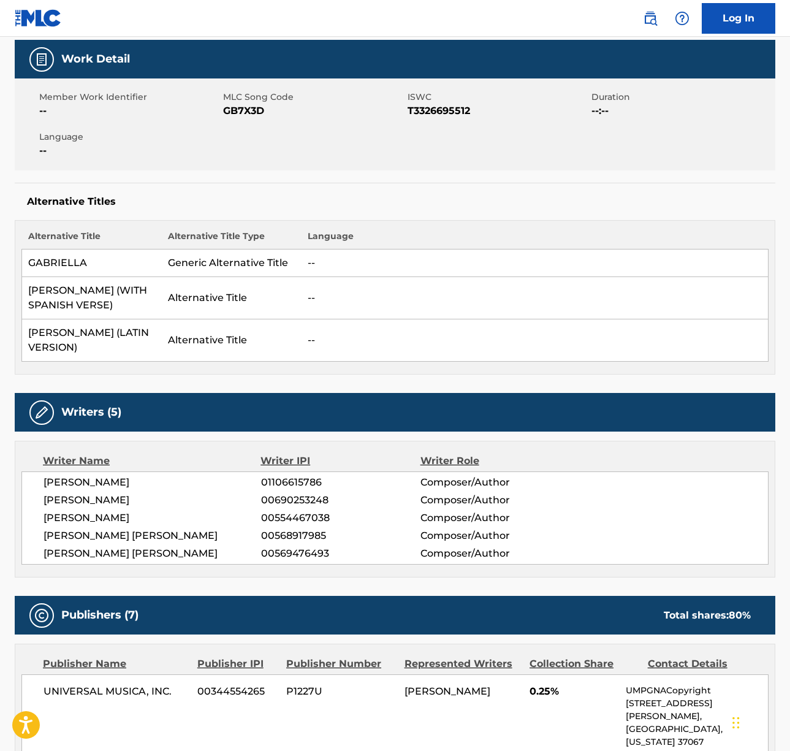
scroll to position [265, 0]
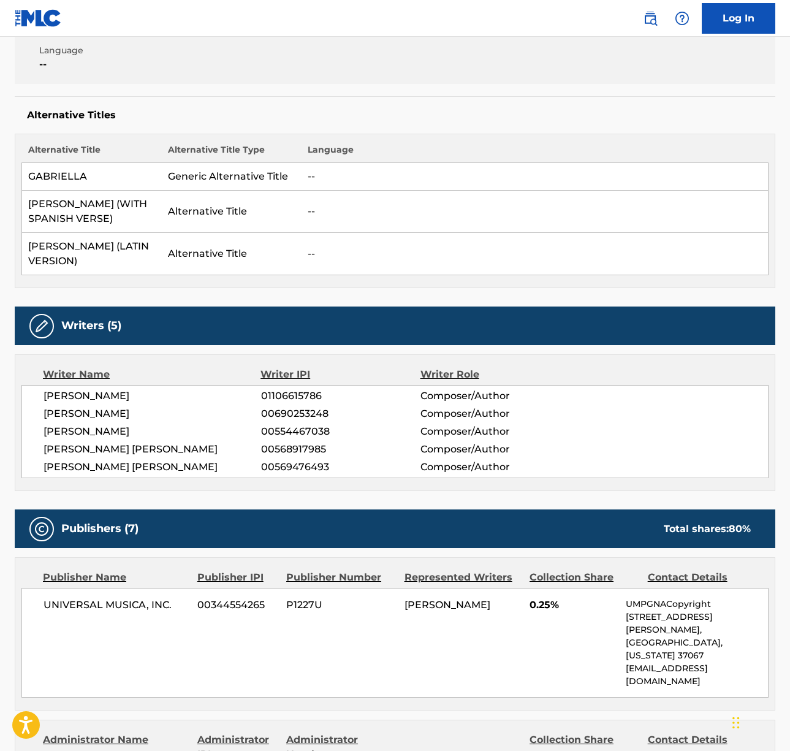
click at [80, 395] on span "SARA SCHELL" at bounding box center [153, 396] width 218 height 15
click at [126, 410] on span "[PERSON_NAME]" at bounding box center [153, 414] width 218 height 15
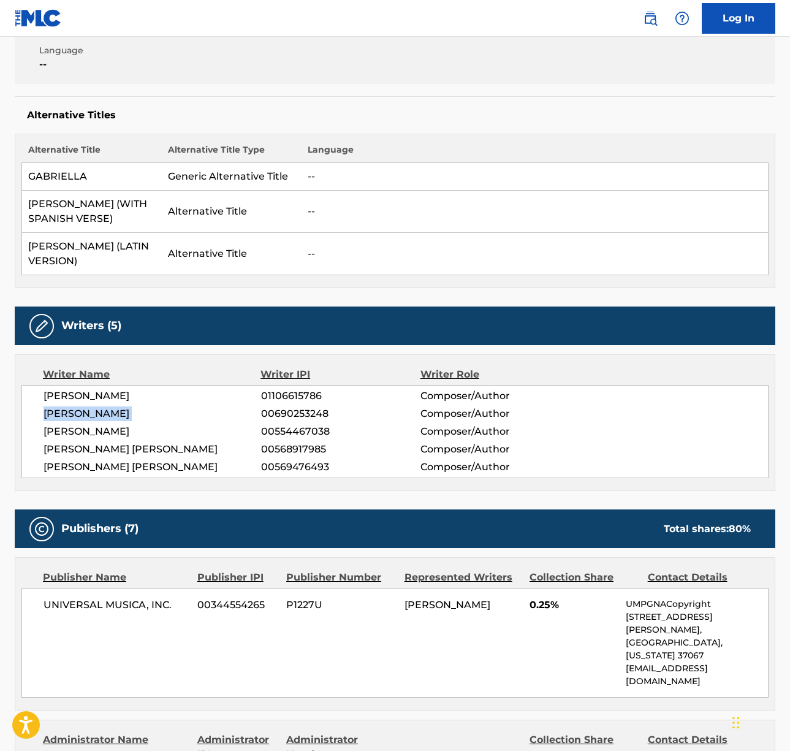
click at [126, 410] on span "[PERSON_NAME]" at bounding box center [153, 414] width 218 height 15
click at [66, 432] on span "JOHN HENRY RYAN" at bounding box center [153, 431] width 218 height 15
click at [137, 445] on span "CHARLOTTE EMMA AITCHISON" at bounding box center [153, 449] width 218 height 15
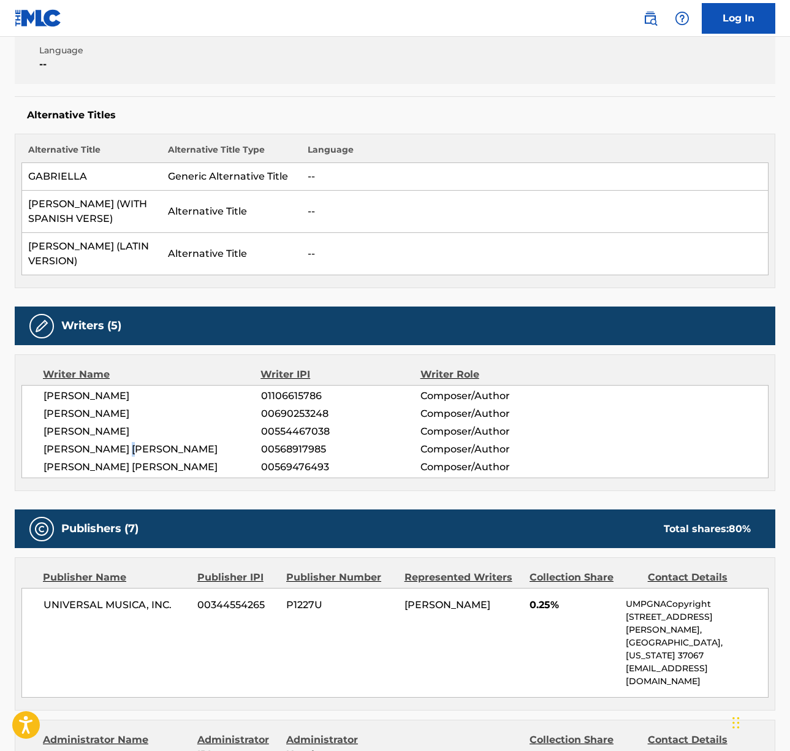
click at [137, 445] on span "CHARLOTTE EMMA AITCHISON" at bounding box center [153, 449] width 218 height 15
click at [118, 467] on span "ALEXANDRA LEAH TAMPOSI" at bounding box center [153, 467] width 218 height 15
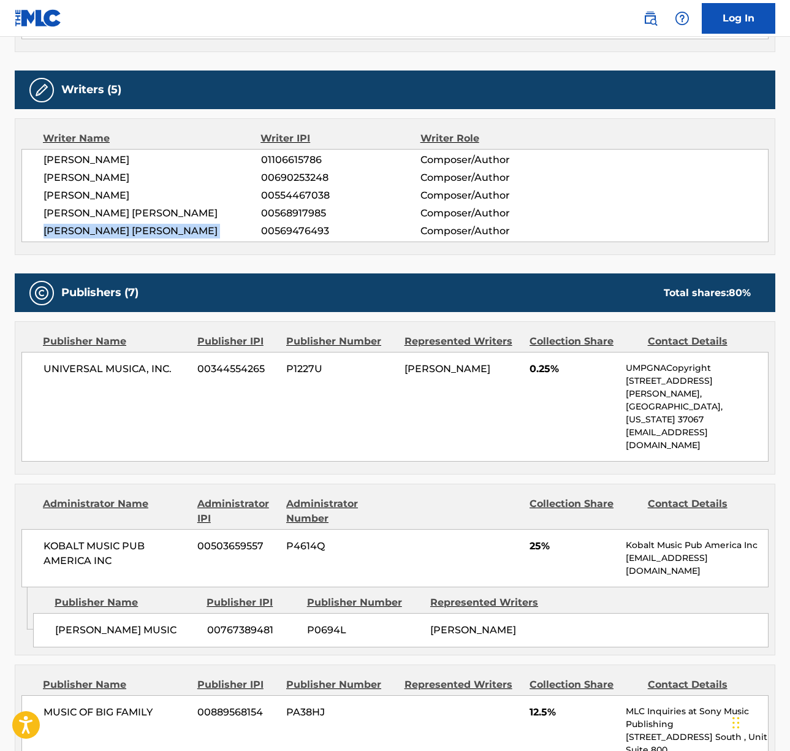
scroll to position [628, 0]
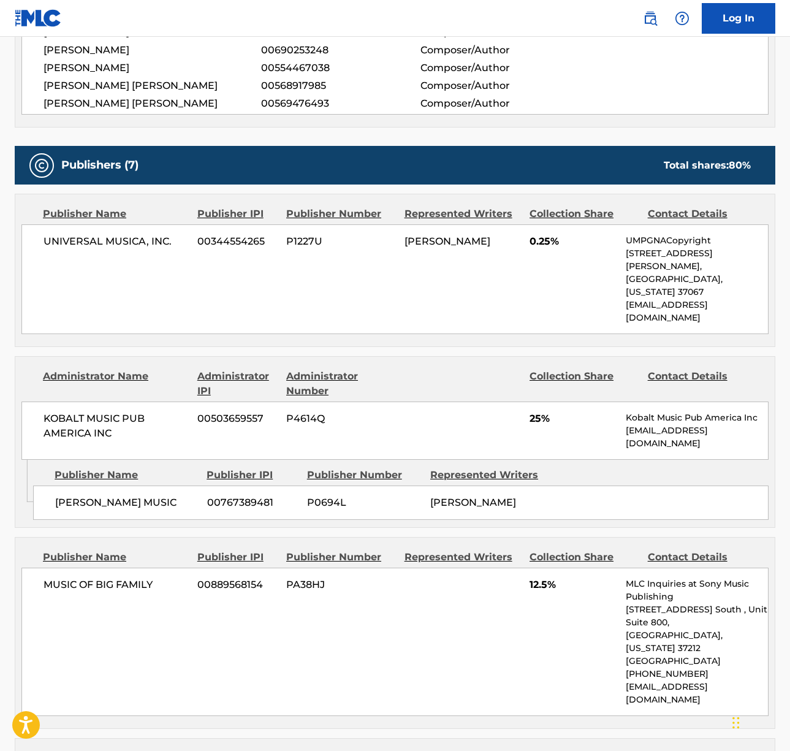
click at [86, 411] on span "KOBALT MUSIC PUB AMERICA INC" at bounding box center [116, 425] width 145 height 29
click at [122, 236] on span "UNIVERSAL MUSICA, INC." at bounding box center [116, 241] width 145 height 15
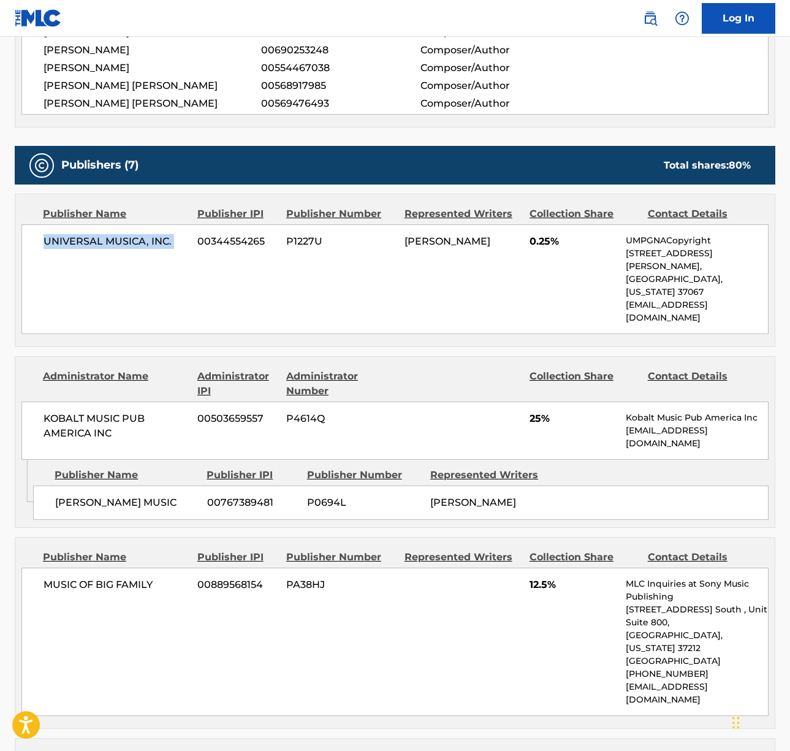
click at [122, 236] on span "UNIVERSAL MUSICA, INC." at bounding box center [116, 241] width 145 height 15
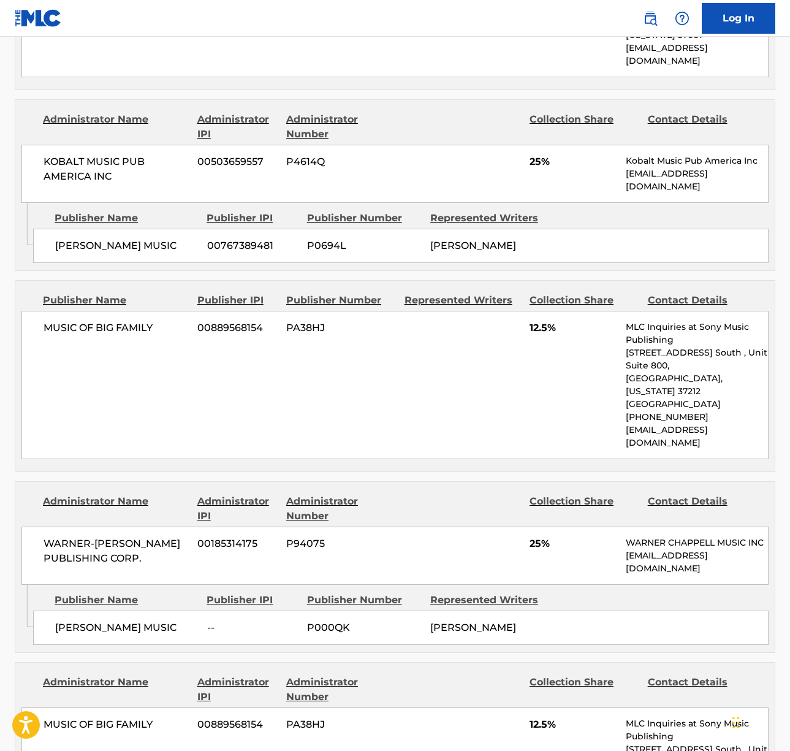
scroll to position [969, 0]
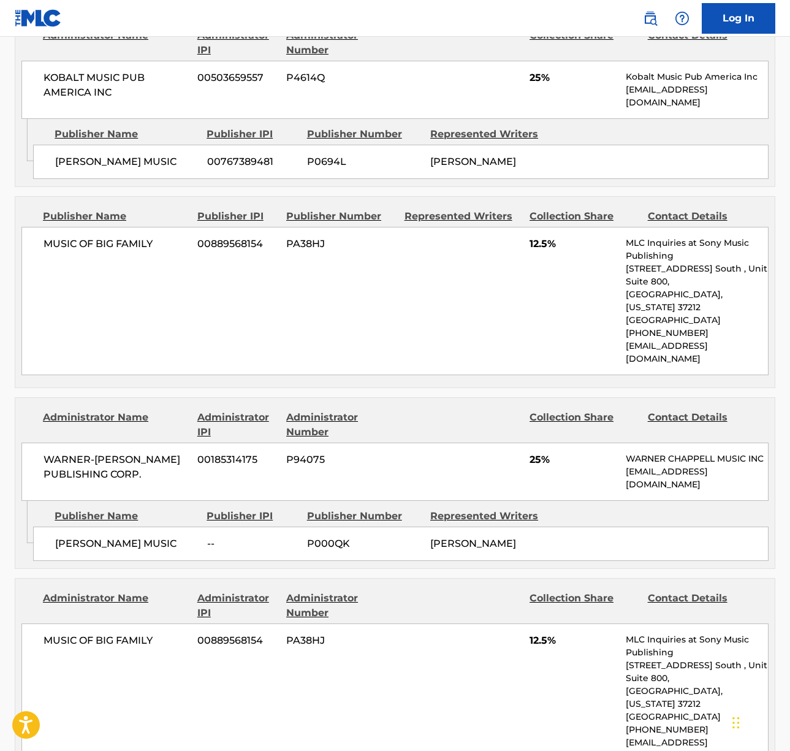
click at [97, 237] on span "MUSIC OF BIG FAMILY" at bounding box center [116, 244] width 145 height 15
click at [105, 452] on span "WARNER-[PERSON_NAME] PUBLISHING CORP." at bounding box center [116, 466] width 145 height 29
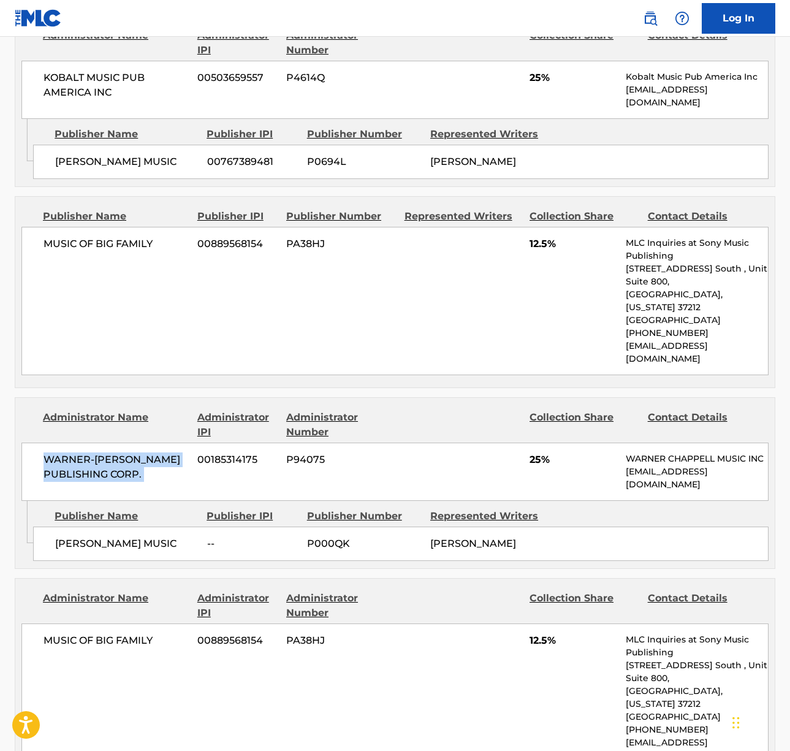
click at [105, 452] on span "WARNER-[PERSON_NAME] PUBLISHING CORP." at bounding box center [116, 466] width 145 height 29
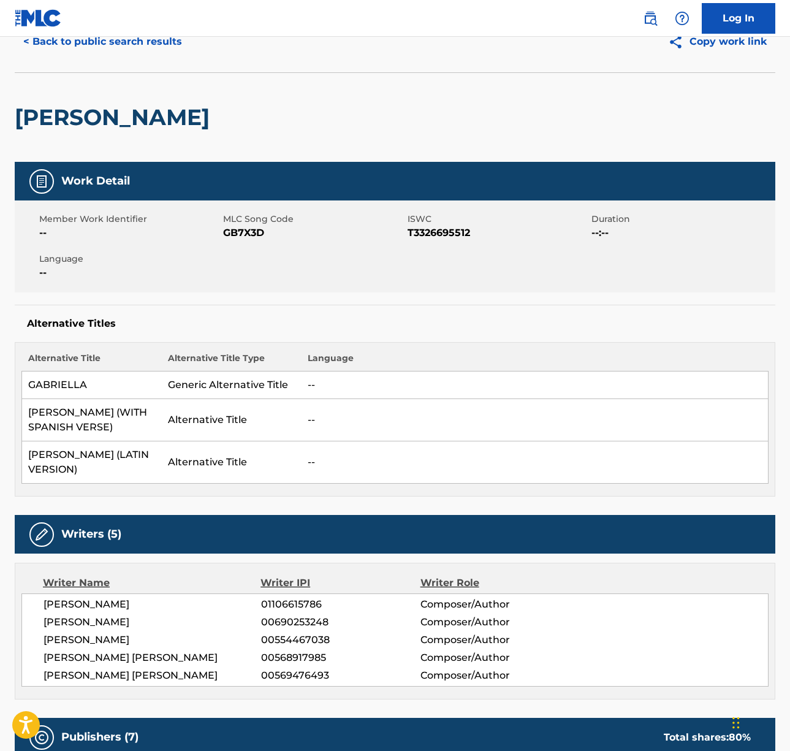
scroll to position [0, 0]
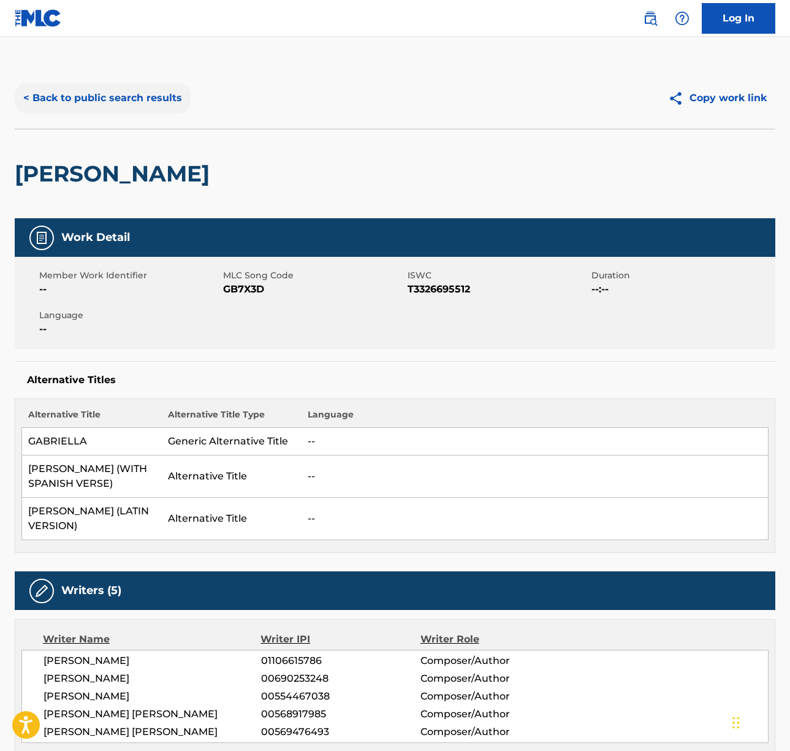
click at [146, 101] on button "< Back to public search results" at bounding box center [103, 98] width 176 height 31
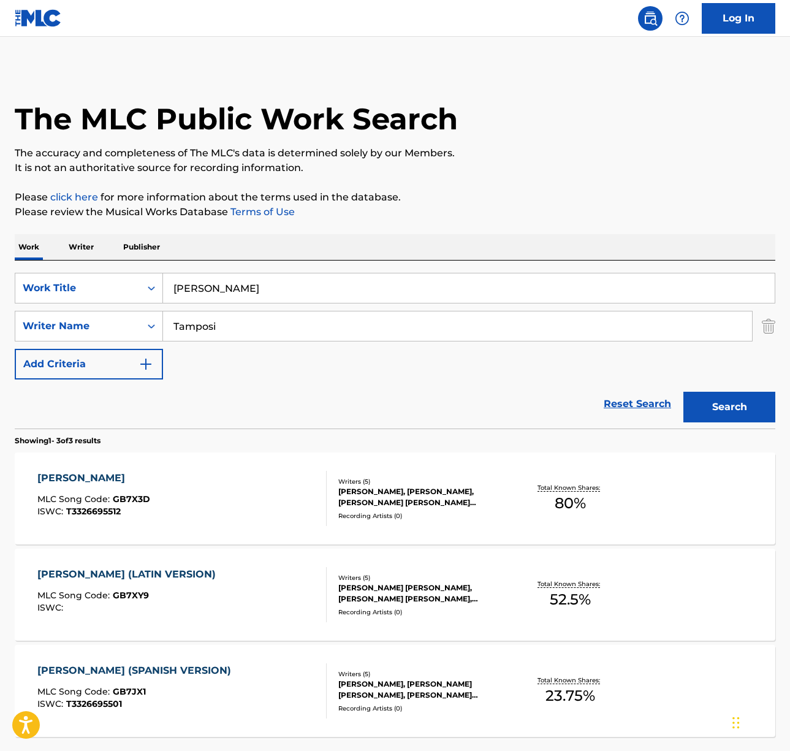
scroll to position [39, 0]
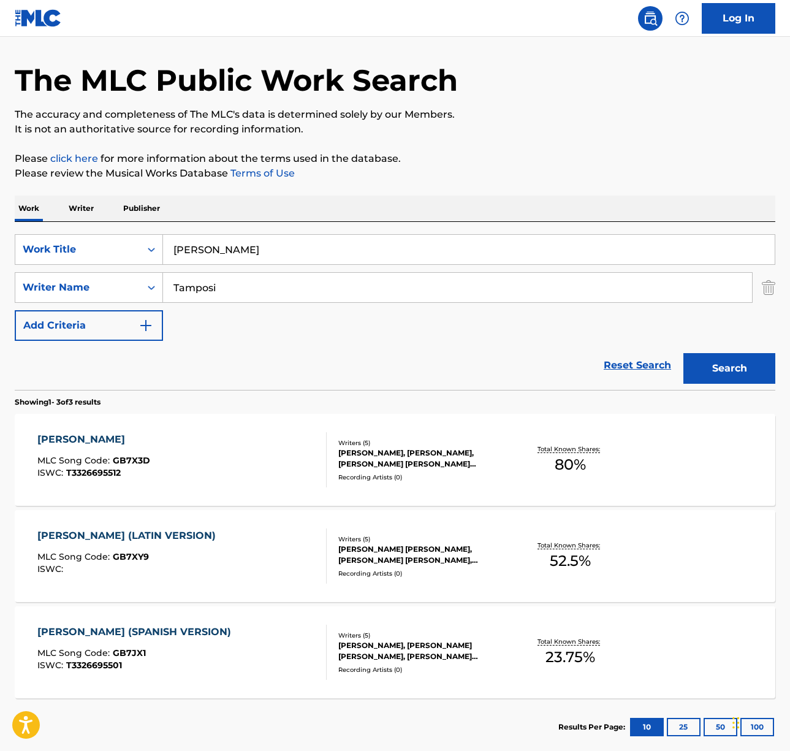
click at [226, 259] on input "gabriela" at bounding box center [469, 249] width 612 height 29
paste input "No One Noticed"
type input "No One Noticed"
click at [319, 288] on input "Tamposi" at bounding box center [457, 287] width 589 height 29
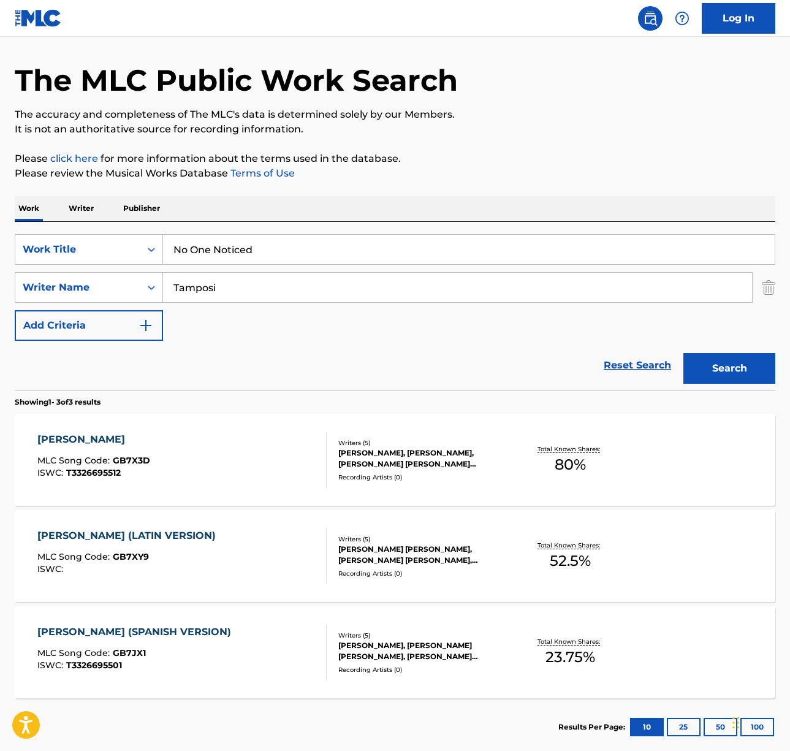
click at [319, 288] on input "Tamposi" at bounding box center [457, 287] width 589 height 29
type input "conway"
click at [684, 353] on button "Search" at bounding box center [730, 368] width 92 height 31
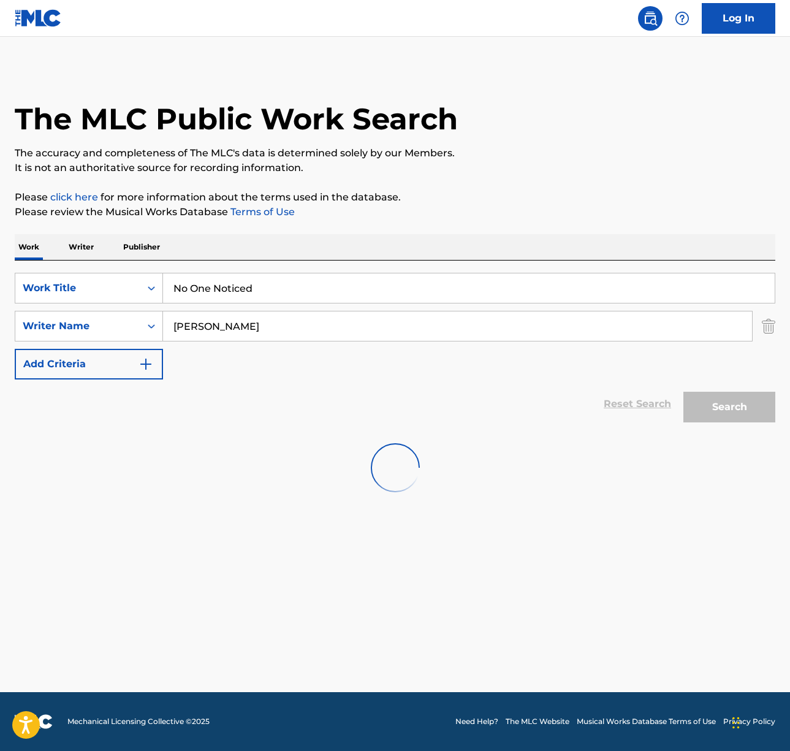
scroll to position [0, 0]
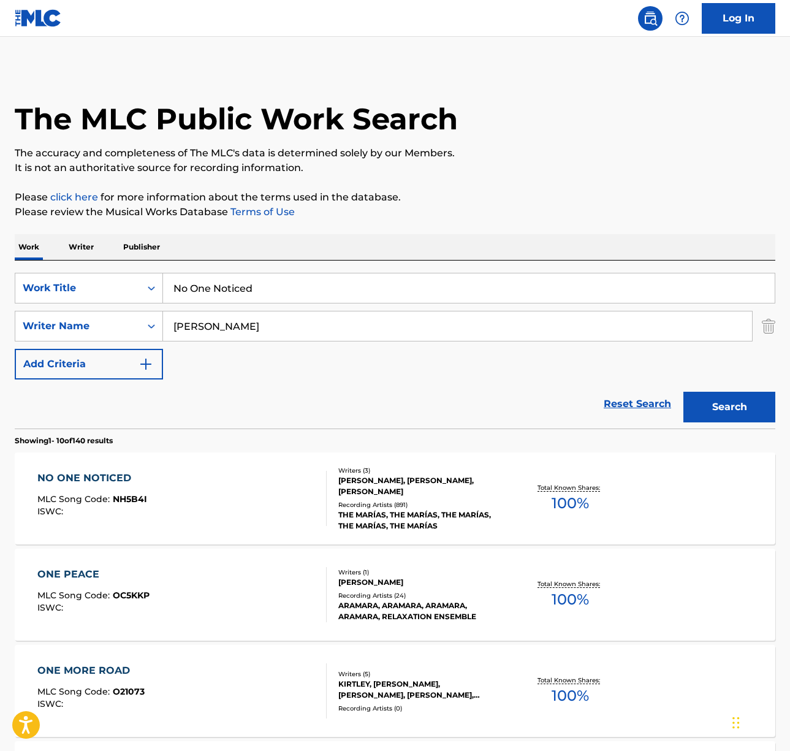
click at [251, 491] on div "NO ONE NOTICED MLC Song Code : NH5B4I ISWC :" at bounding box center [181, 498] width 289 height 55
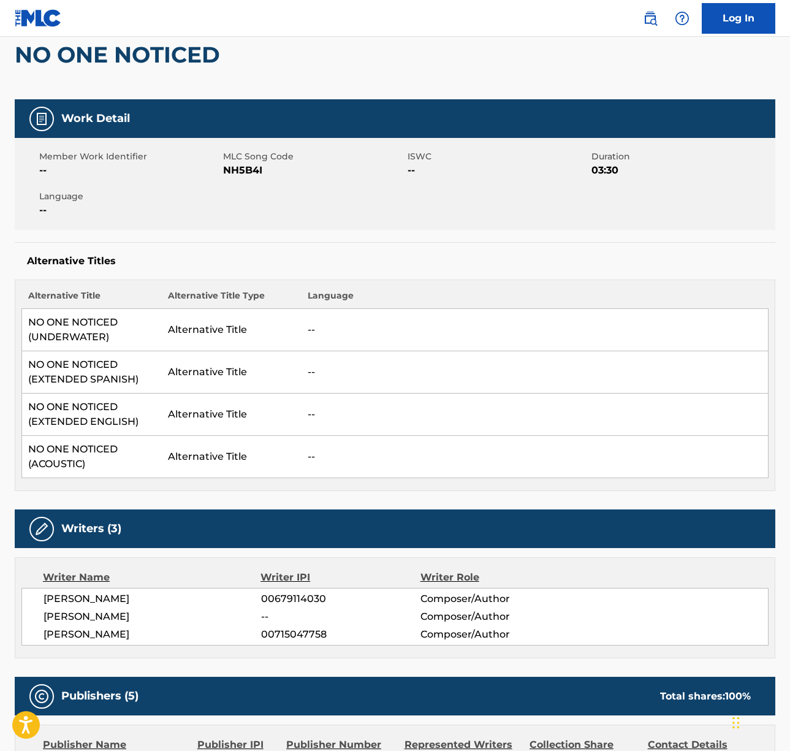
scroll to position [267, 0]
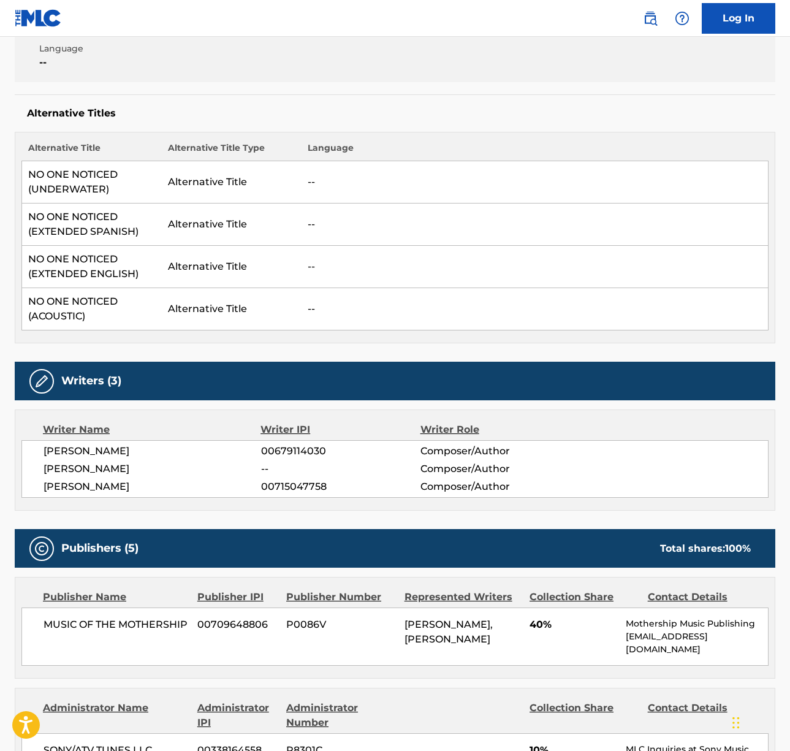
click at [121, 449] on span "GIANLUCA BUCCELLATI" at bounding box center [153, 451] width 218 height 15
click at [75, 467] on span "JOSH CONWAY" at bounding box center [153, 469] width 218 height 15
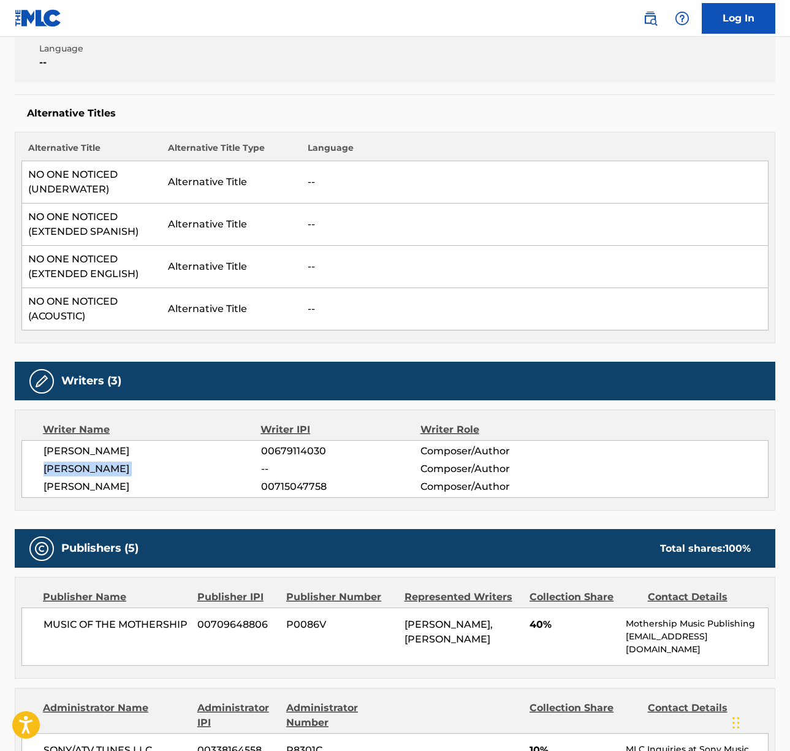
click at [75, 467] on span "JOSH CONWAY" at bounding box center [153, 469] width 218 height 15
click at [67, 493] on span "ZARA SKY" at bounding box center [153, 486] width 218 height 15
click at [68, 492] on span "ZARA SKY" at bounding box center [153, 486] width 218 height 15
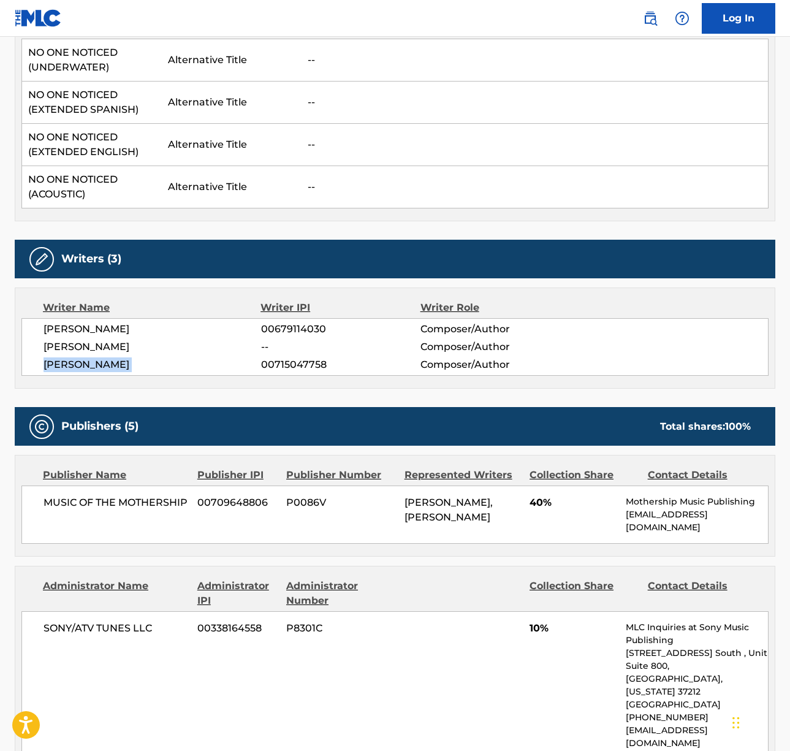
scroll to position [565, 0]
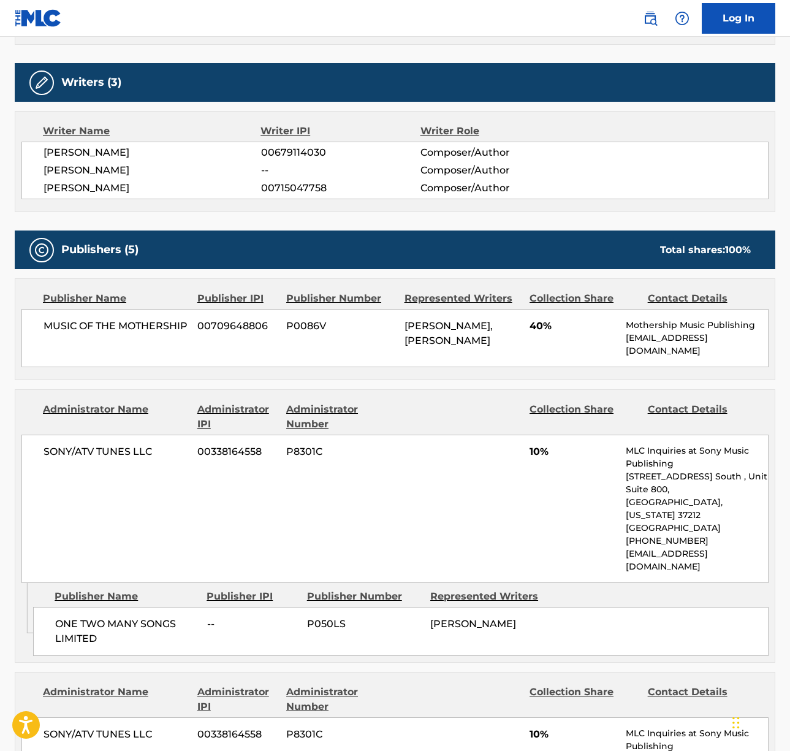
click at [97, 445] on span "SONY/ATV TUNES LLC" at bounding box center [116, 452] width 145 height 15
click at [143, 329] on span "MUSIC OF THE MOTHERSHIP" at bounding box center [116, 326] width 145 height 15
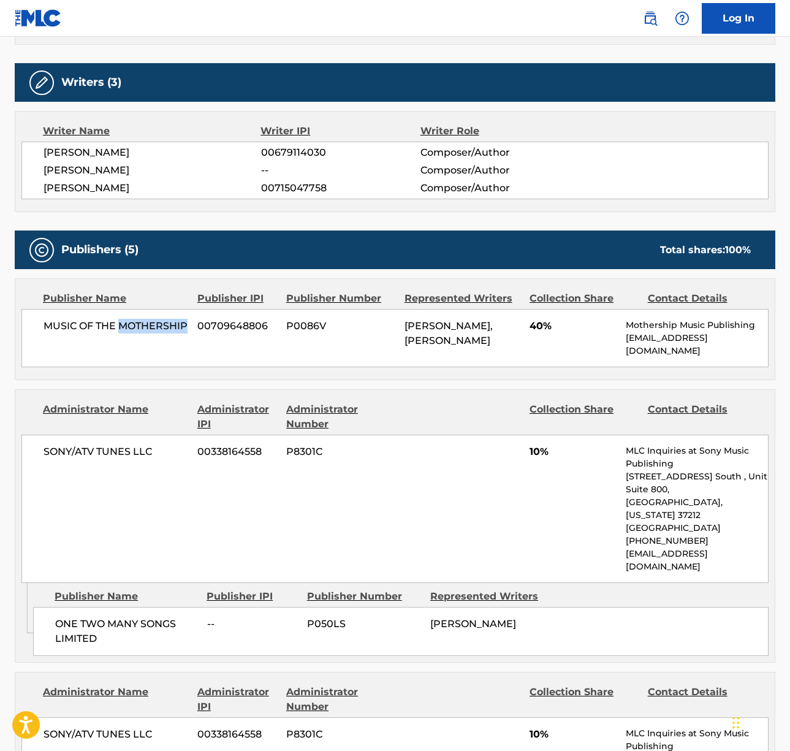
click at [143, 329] on span "MUSIC OF THE MOTHERSHIP" at bounding box center [116, 326] width 145 height 15
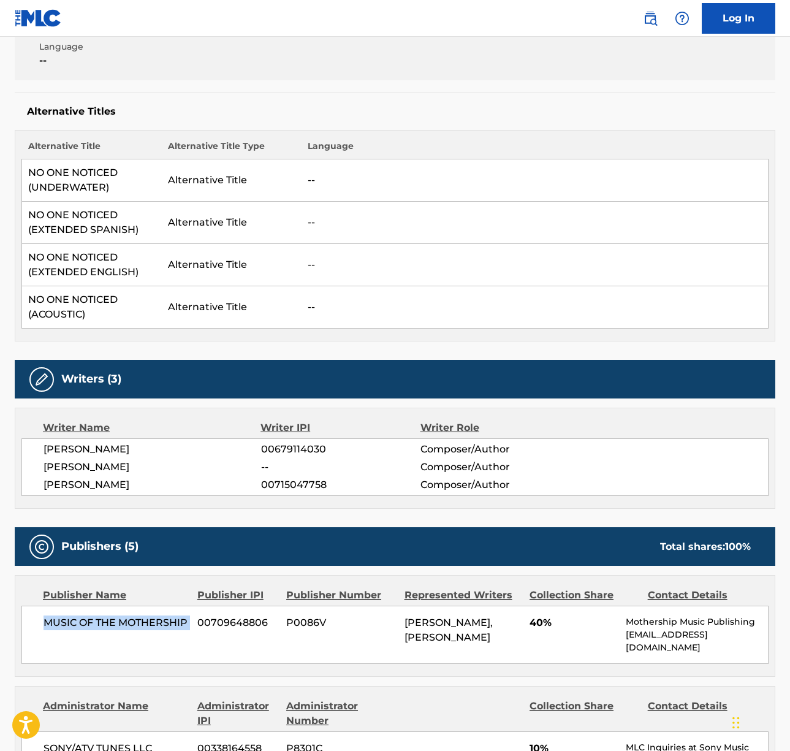
scroll to position [0, 0]
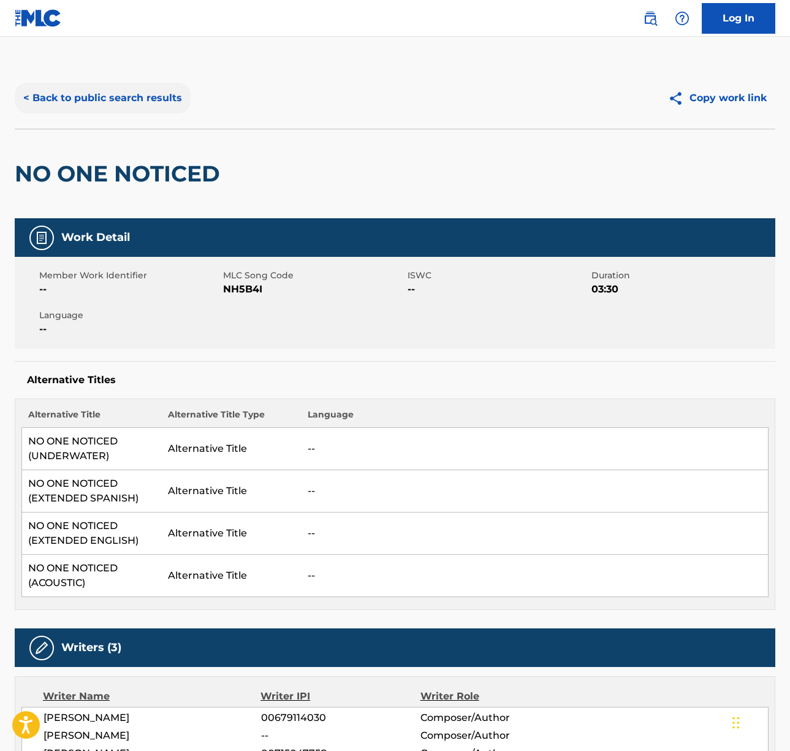
click at [134, 112] on button "< Back to public search results" at bounding box center [103, 98] width 176 height 31
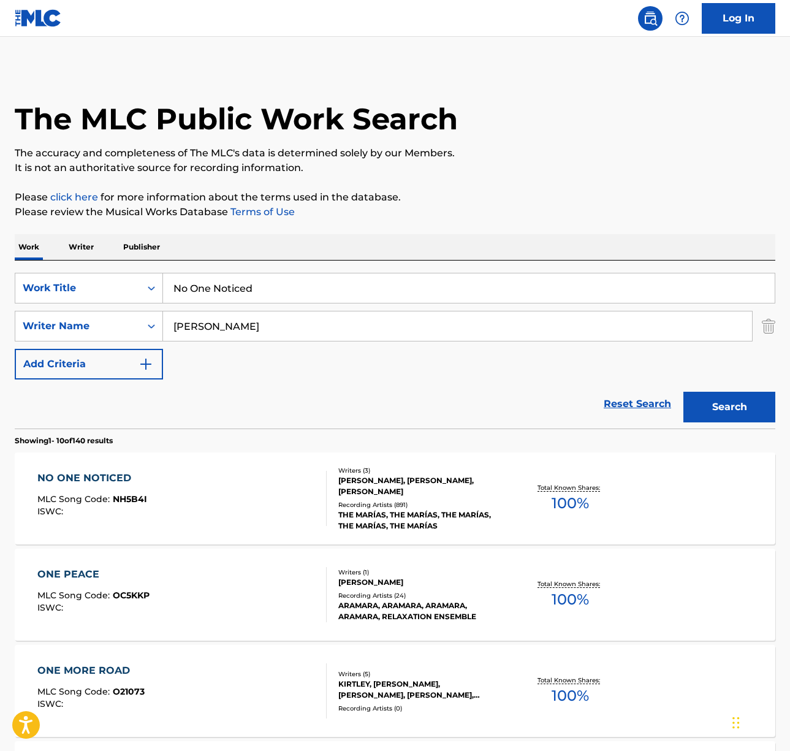
click at [253, 280] on input "No One Noticed" at bounding box center [469, 287] width 612 height 29
click at [252, 280] on input "No One Noticed" at bounding box center [469, 287] width 612 height 29
click at [249, 290] on input "No One Noticed" at bounding box center [469, 287] width 612 height 29
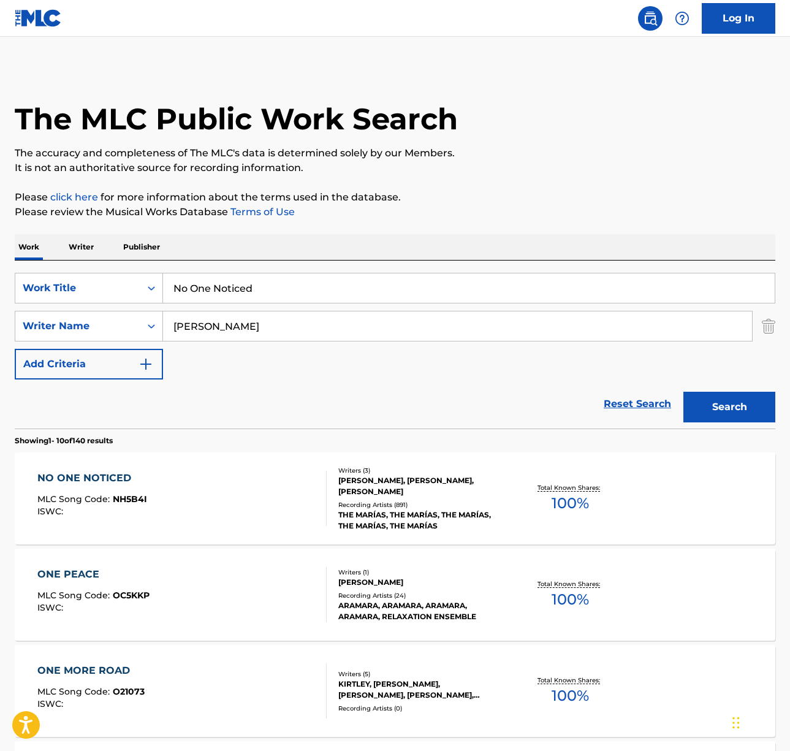
drag, startPoint x: 249, startPoint y: 290, endPoint x: 299, endPoint y: 278, distance: 51.6
click at [250, 290] on input "No One Noticed" at bounding box center [469, 287] width 612 height 29
paste input "Blue"
type input "Blue"
drag, startPoint x: 388, startPoint y: 238, endPoint x: 294, endPoint y: 295, distance: 109.3
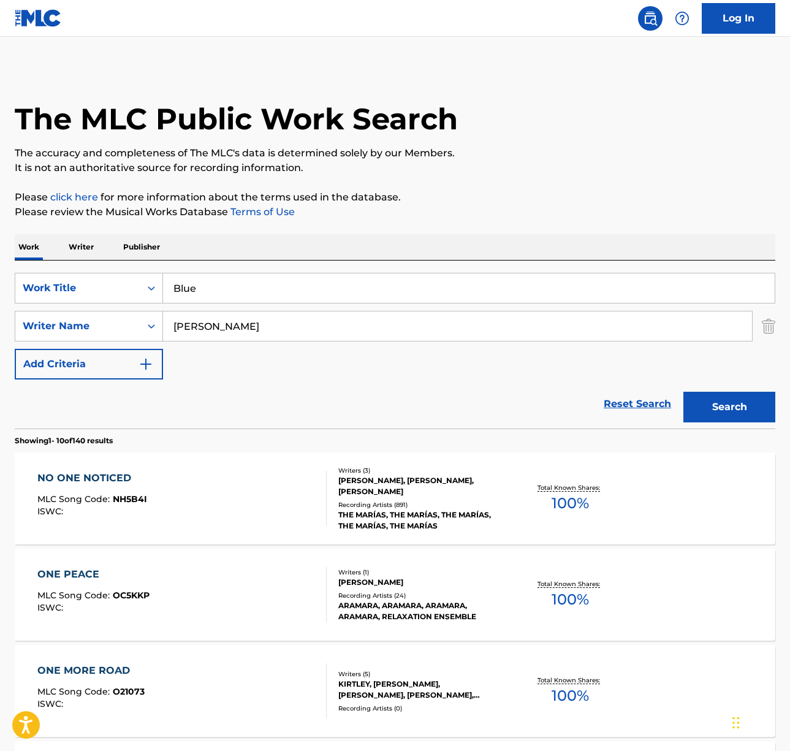
click at [388, 238] on div "Work Writer Publisher" at bounding box center [395, 247] width 761 height 26
click at [195, 339] on input "conway" at bounding box center [457, 325] width 589 height 29
click at [195, 337] on input "conway" at bounding box center [457, 325] width 589 height 29
click at [684, 392] on button "Search" at bounding box center [730, 407] width 92 height 31
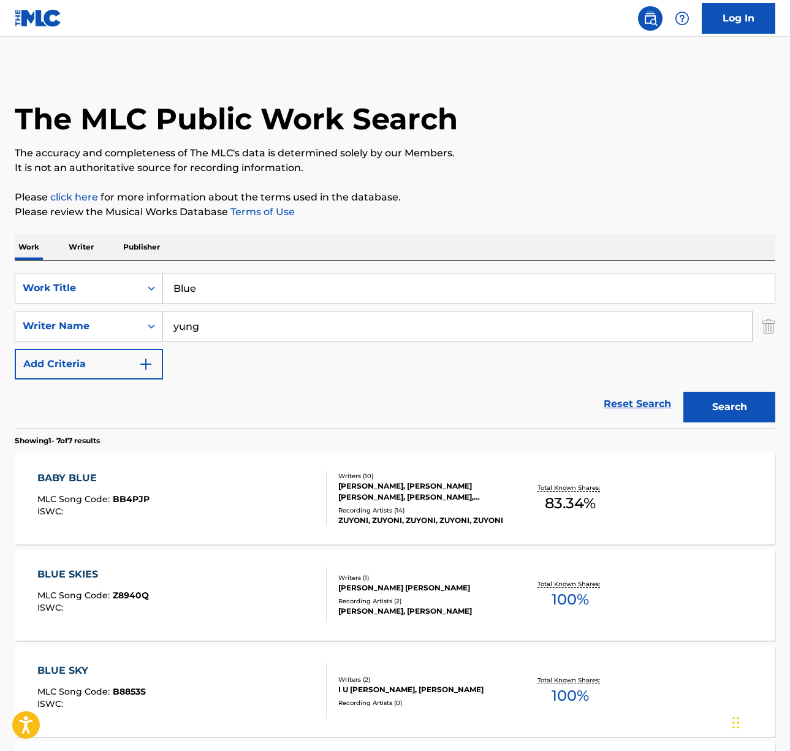
click at [216, 330] on input "yung" at bounding box center [457, 325] width 589 height 29
type input "yung kai"
click at [684, 392] on button "Search" at bounding box center [730, 407] width 92 height 31
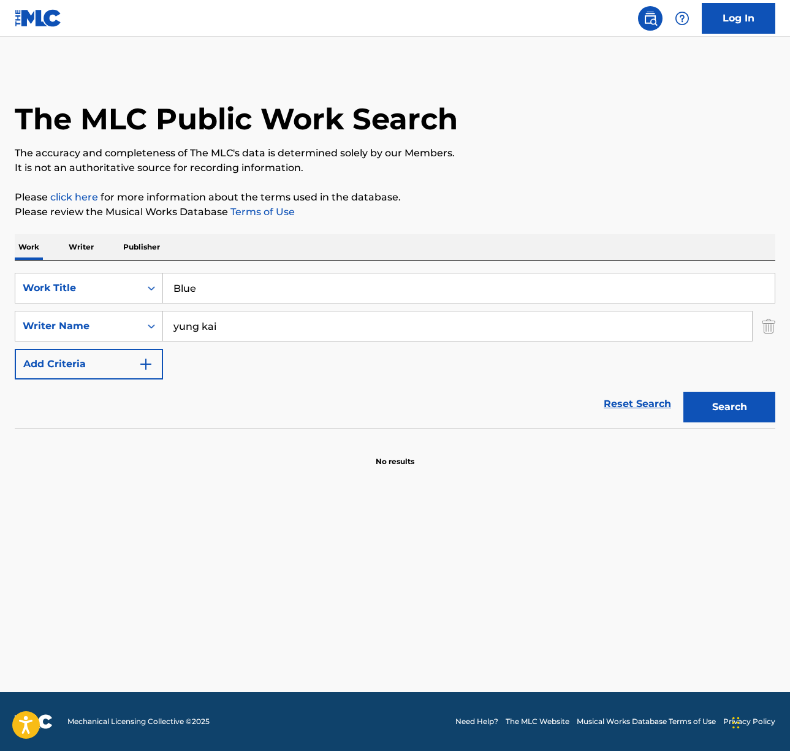
click at [212, 291] on input "Blue" at bounding box center [469, 287] width 612 height 29
paste input "The Subway"
type input "The Subway"
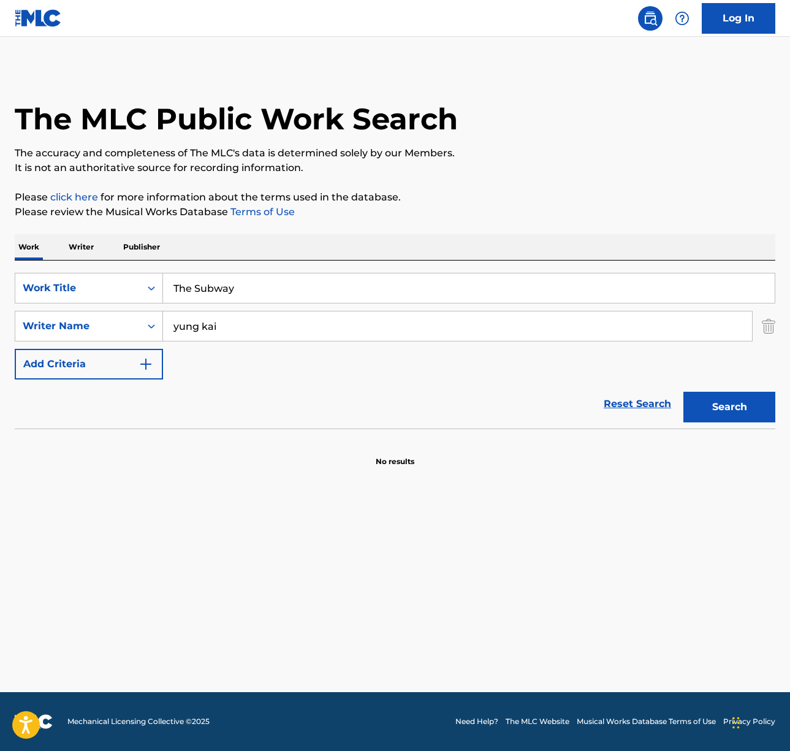
click at [275, 317] on input "yung kai" at bounding box center [457, 325] width 589 height 29
type input "nigro"
click at [684, 392] on button "Search" at bounding box center [730, 407] width 92 height 31
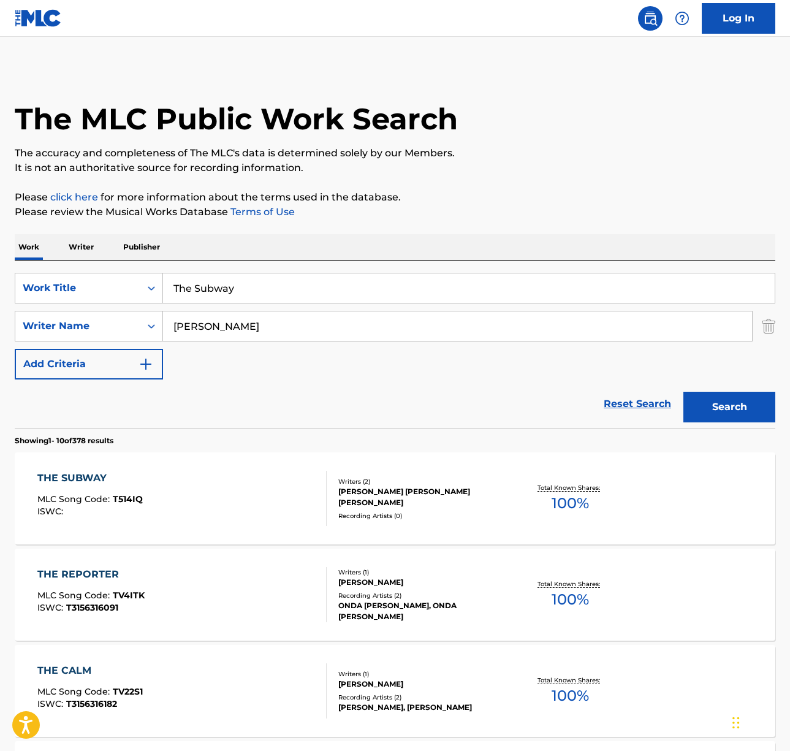
click at [205, 489] on div "THE SUBWAY MLC Song Code : T514IQ ISWC :" at bounding box center [181, 498] width 289 height 55
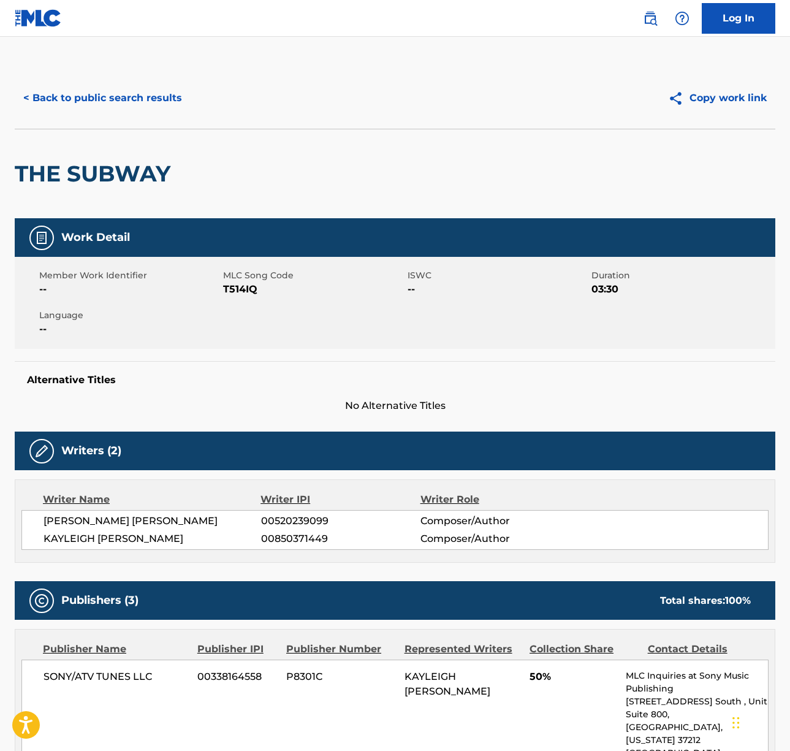
click at [103, 522] on span "DANIEL LEONARD NIGRO" at bounding box center [153, 521] width 218 height 15
click at [98, 539] on span "KAYLEIGH ROSE AMSTUTZ" at bounding box center [153, 539] width 218 height 15
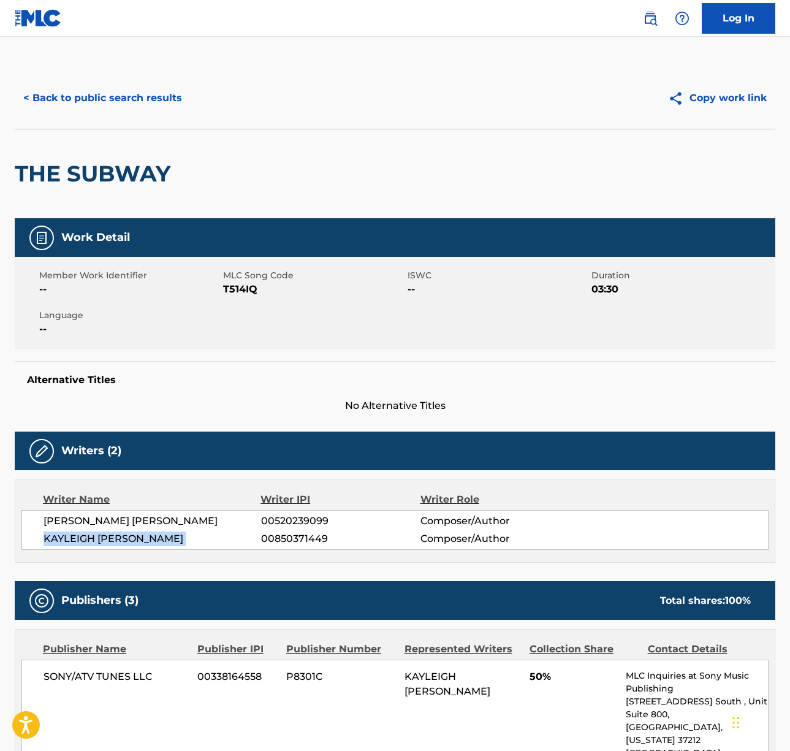
click at [98, 539] on span "KAYLEIGH ROSE AMSTUTZ" at bounding box center [153, 539] width 218 height 15
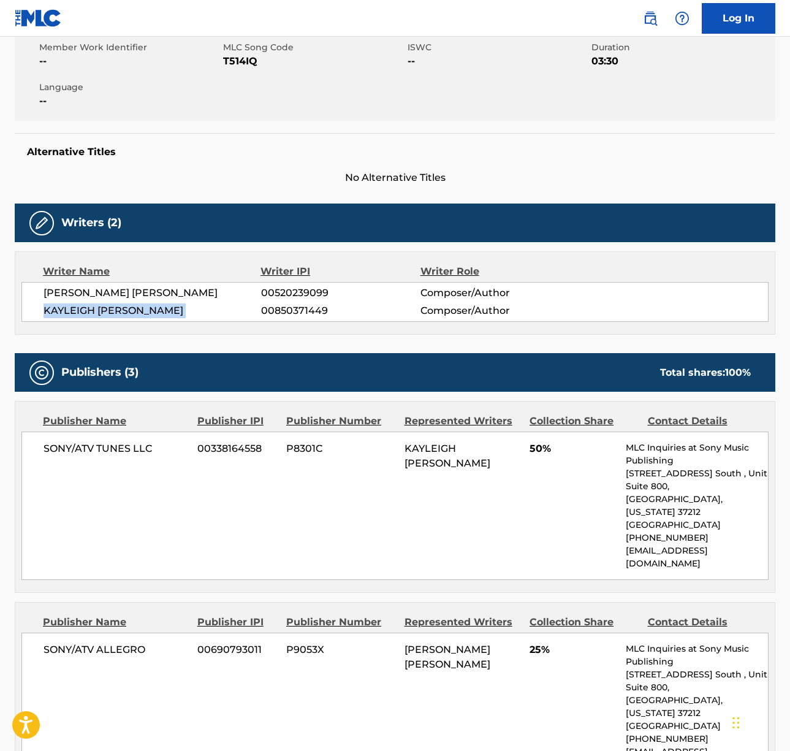
scroll to position [248, 0]
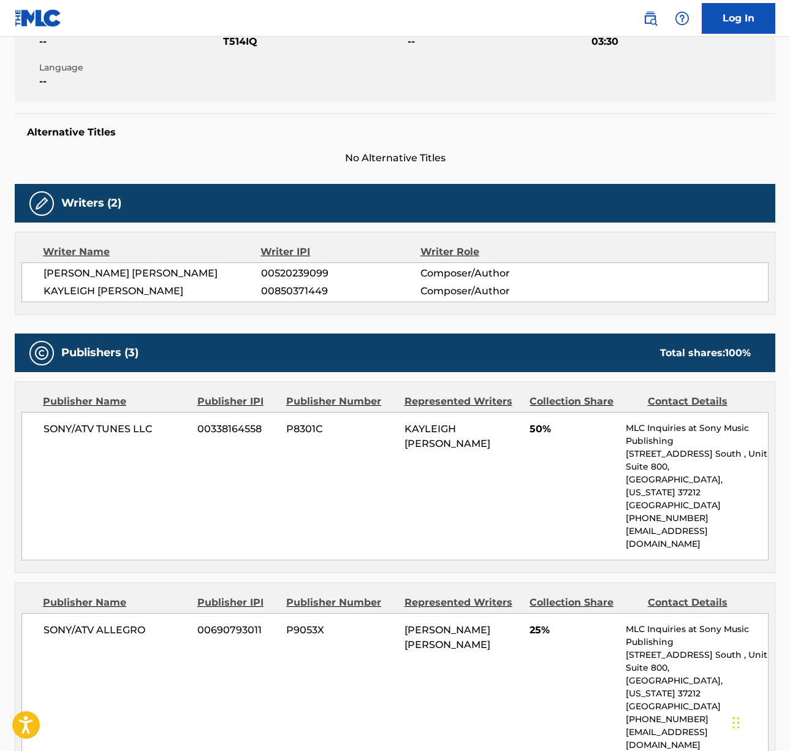
click at [118, 422] on span "SONY/ATV TUNES LLC" at bounding box center [116, 429] width 145 height 15
drag, startPoint x: 118, startPoint y: 421, endPoint x: 142, endPoint y: 445, distance: 34.3
click at [118, 422] on span "SONY/ATV TUNES LLC" at bounding box center [116, 429] width 145 height 15
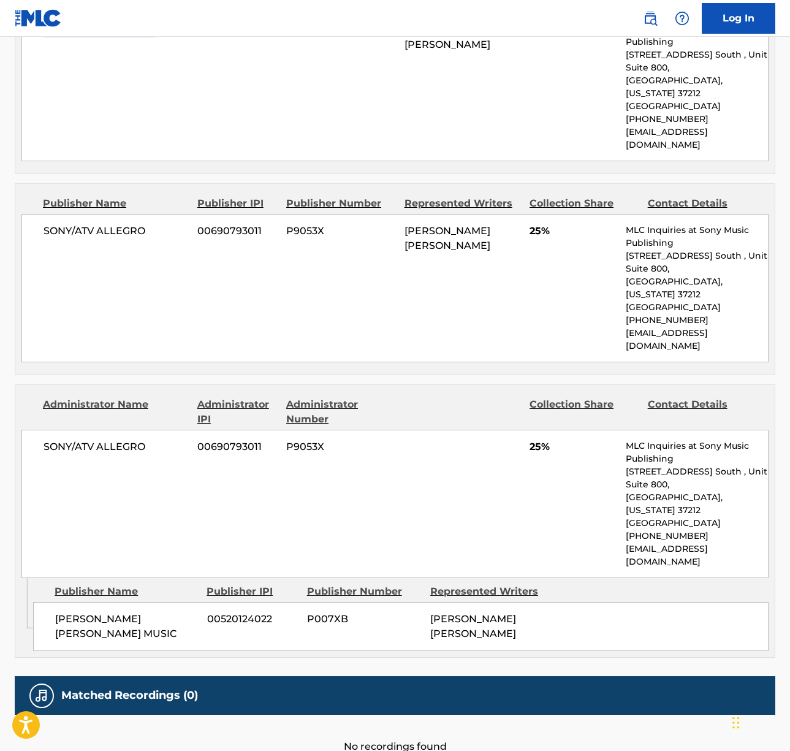
scroll to position [0, 0]
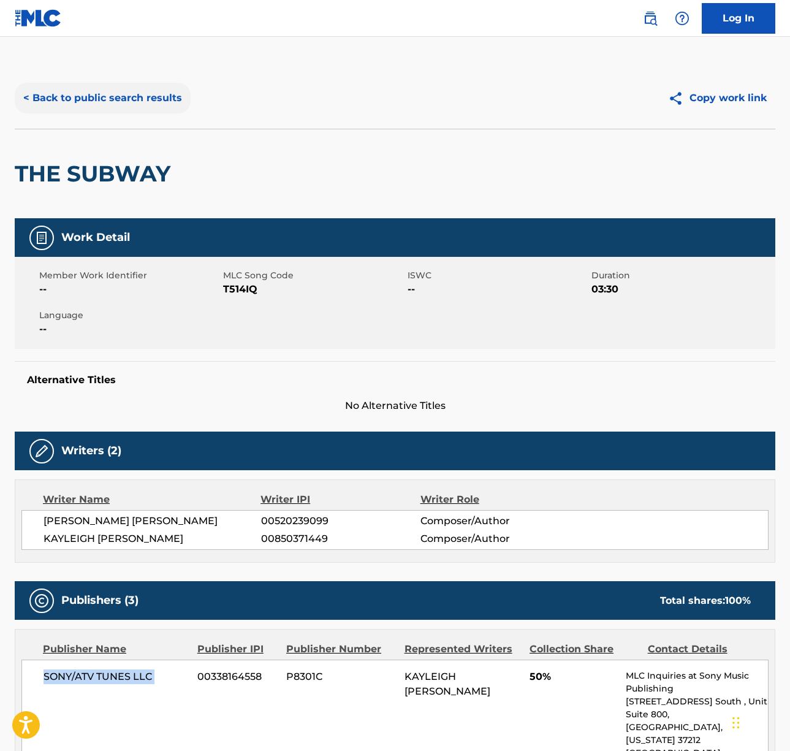
click at [114, 83] on button "< Back to public search results" at bounding box center [103, 98] width 176 height 31
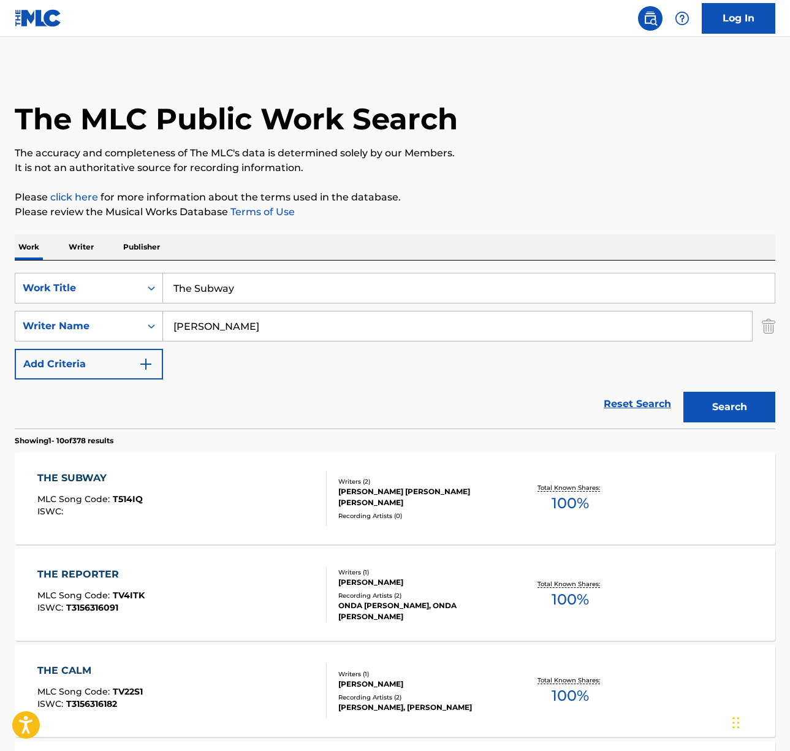
click at [233, 292] on input "The Subway" at bounding box center [469, 287] width 612 height 29
type input "folded"
click at [684, 392] on button "Search" at bounding box center [730, 407] width 92 height 31
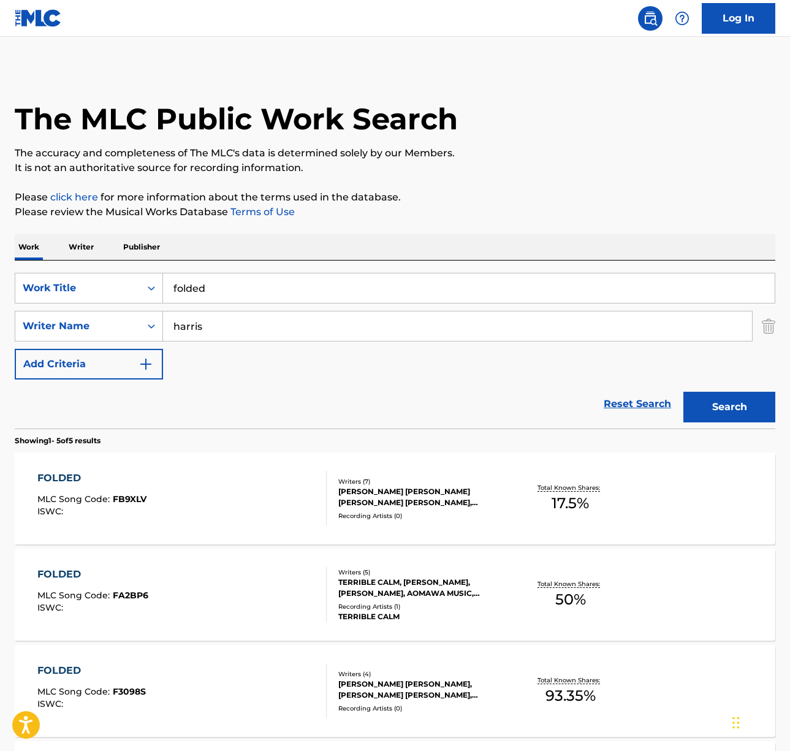
click at [217, 335] on input "harris" at bounding box center [457, 325] width 589 height 29
type input "dixson"
click at [684, 392] on button "Search" at bounding box center [730, 407] width 92 height 31
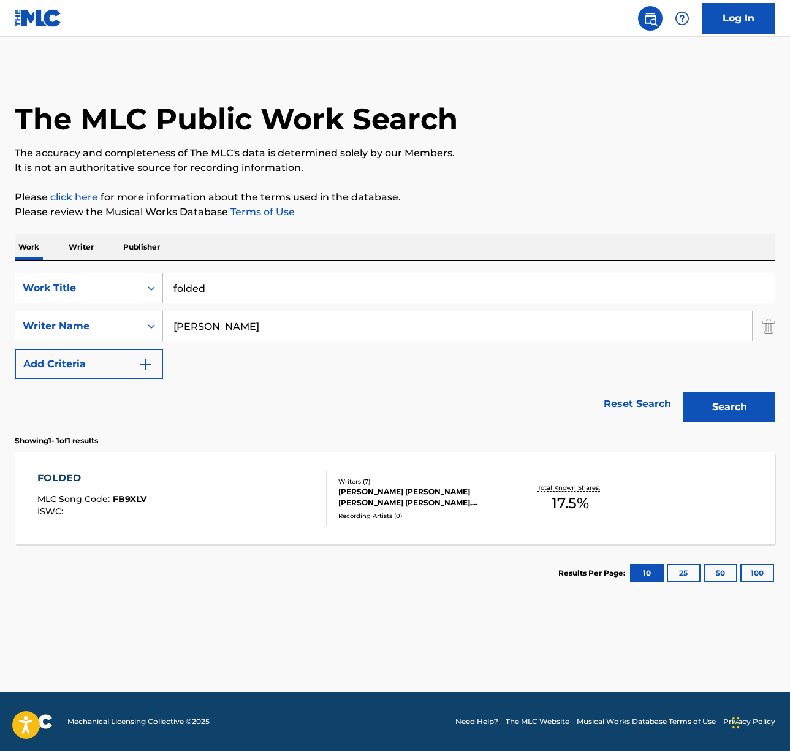
click at [245, 525] on div "FOLDED MLC Song Code : FB9XLV ISWC :" at bounding box center [181, 498] width 289 height 55
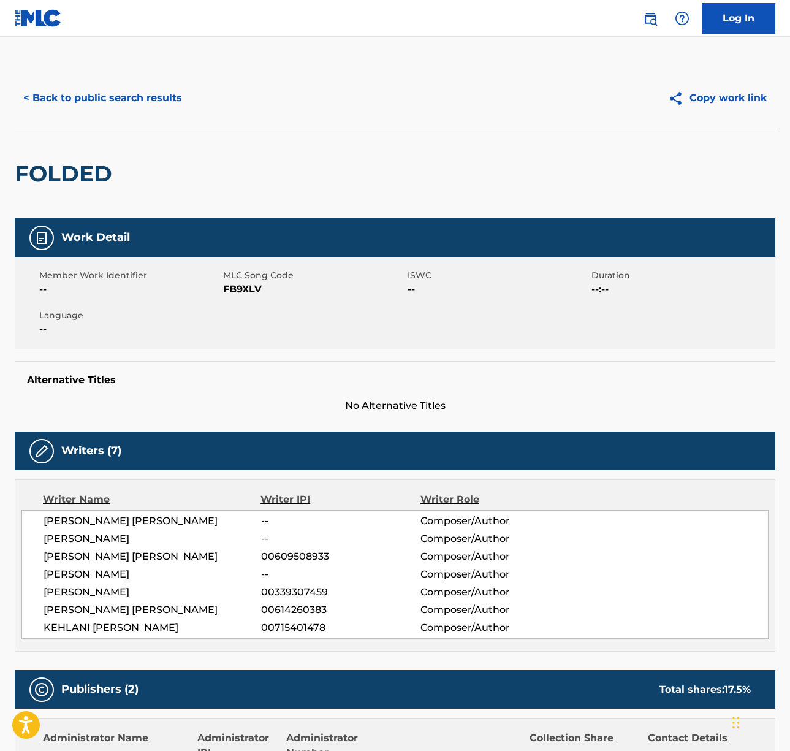
click at [99, 523] on span "DAWIT KAMAL WILSON" at bounding box center [153, 521] width 218 height 15
click at [120, 538] on span "KHRISTOPHER VAN RIDDICK-TYNES" at bounding box center [153, 539] width 218 height 15
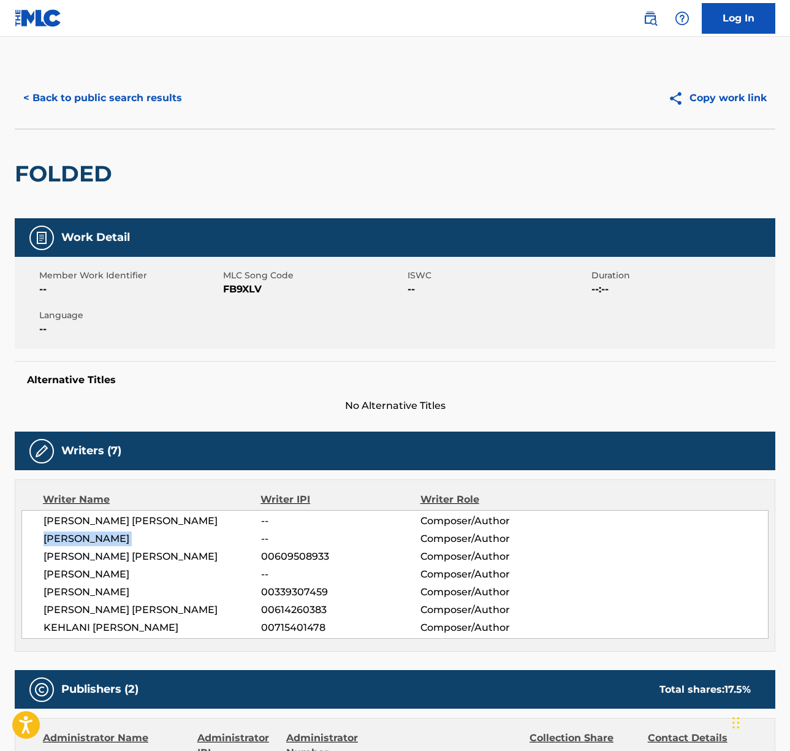
click at [120, 538] on span "KHRISTOPHER VAN RIDDICK-TYNES" at bounding box center [153, 539] width 218 height 15
click at [85, 556] on span "DONOVAN CHRISTOPHER KNIGHT" at bounding box center [153, 556] width 218 height 15
click at [63, 570] on span "DON MILLS" at bounding box center [153, 574] width 218 height 15
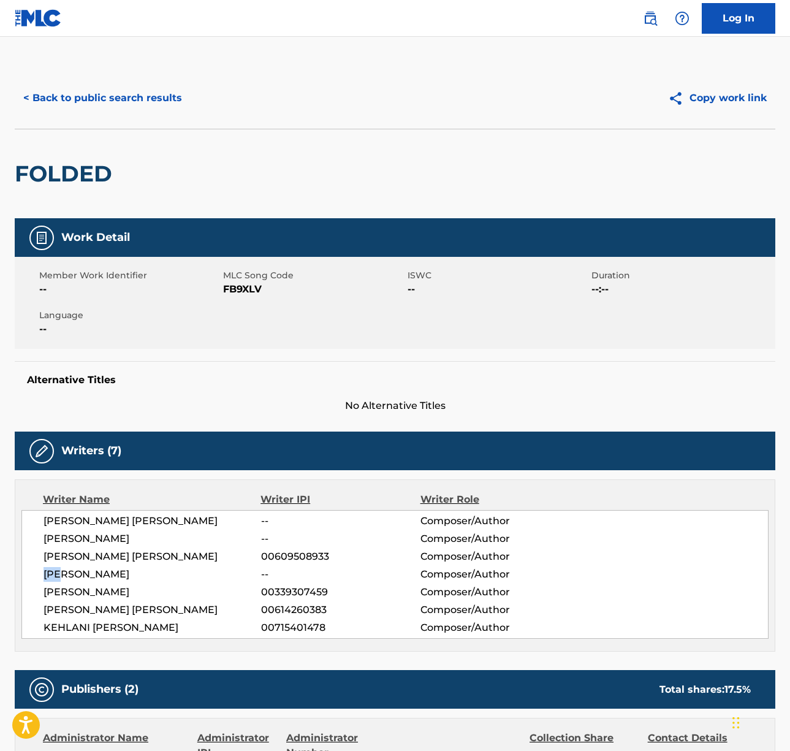
click at [63, 570] on span "DON MILLS" at bounding box center [153, 574] width 218 height 15
click at [82, 587] on span "ANDRE HARRIS" at bounding box center [153, 592] width 218 height 15
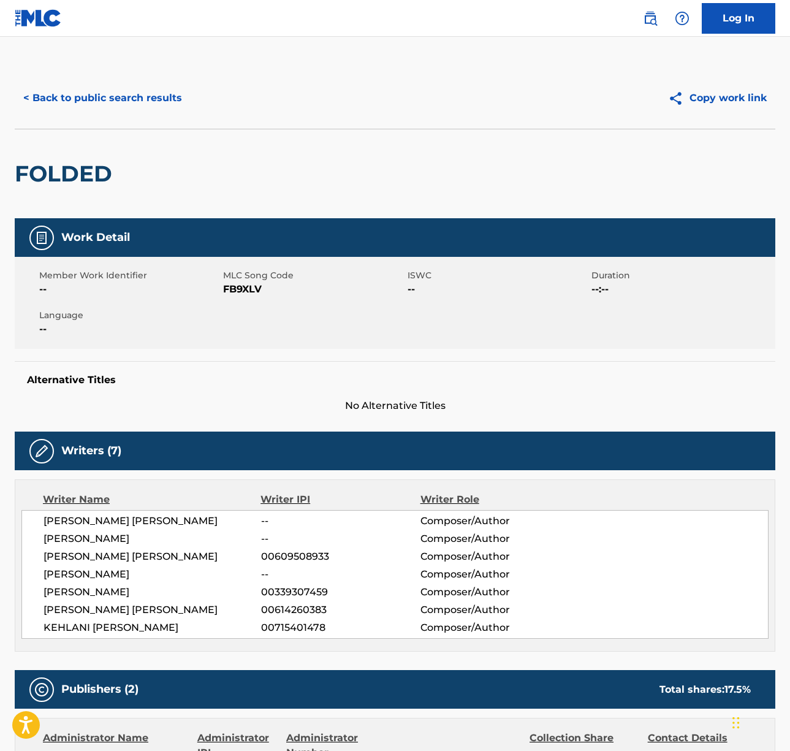
click at [139, 608] on span "DARIUS SCOTT DIXSON" at bounding box center [153, 610] width 218 height 15
click at [124, 628] on span "KEHLANI ASHLEY PARRISH" at bounding box center [153, 627] width 218 height 15
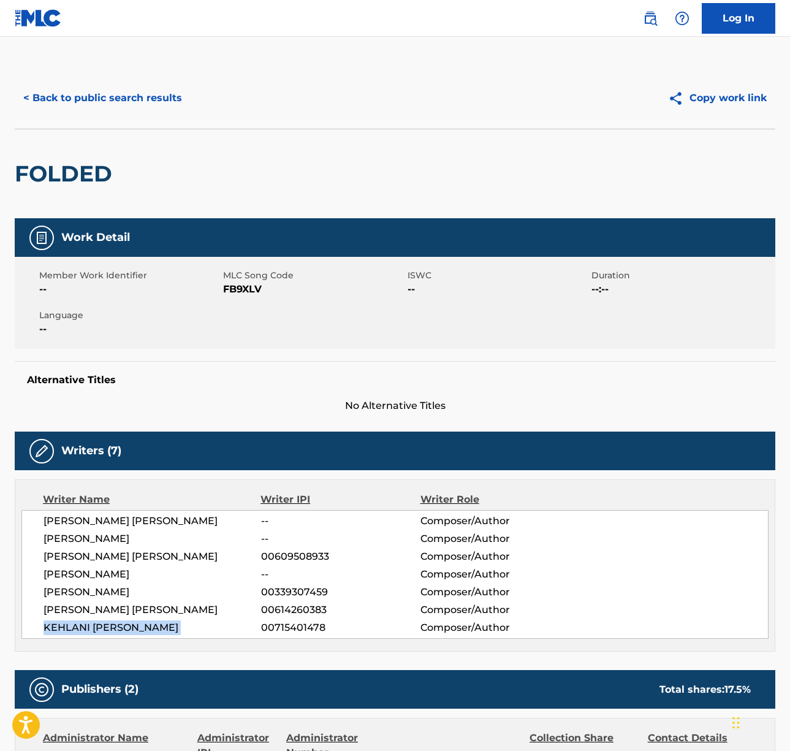
click at [124, 628] on span "KEHLANI ASHLEY PARRISH" at bounding box center [153, 627] width 218 height 15
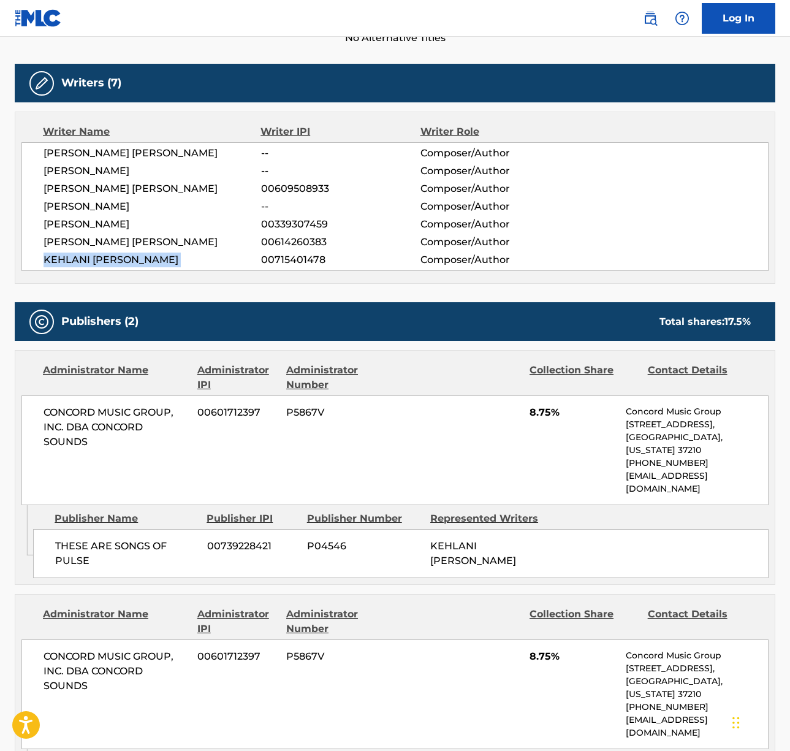
scroll to position [556, 0]
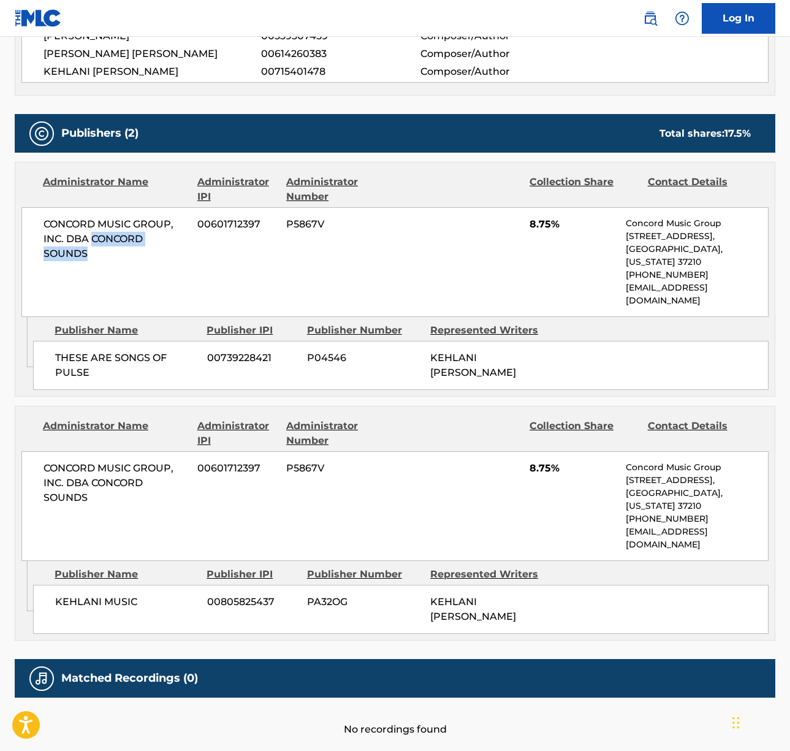
drag, startPoint x: 94, startPoint y: 237, endPoint x: 97, endPoint y: 259, distance: 22.3
click at [97, 259] on span "CONCORD MUSIC GROUP, INC. DBA CONCORD SOUNDS" at bounding box center [116, 239] width 145 height 44
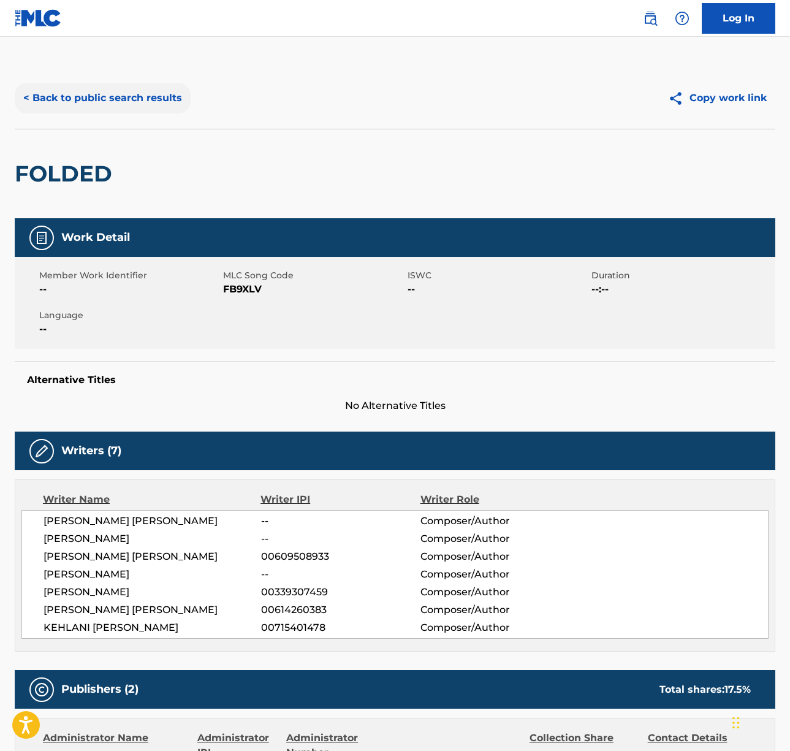
click at [129, 93] on button "< Back to public search results" at bounding box center [103, 98] width 176 height 31
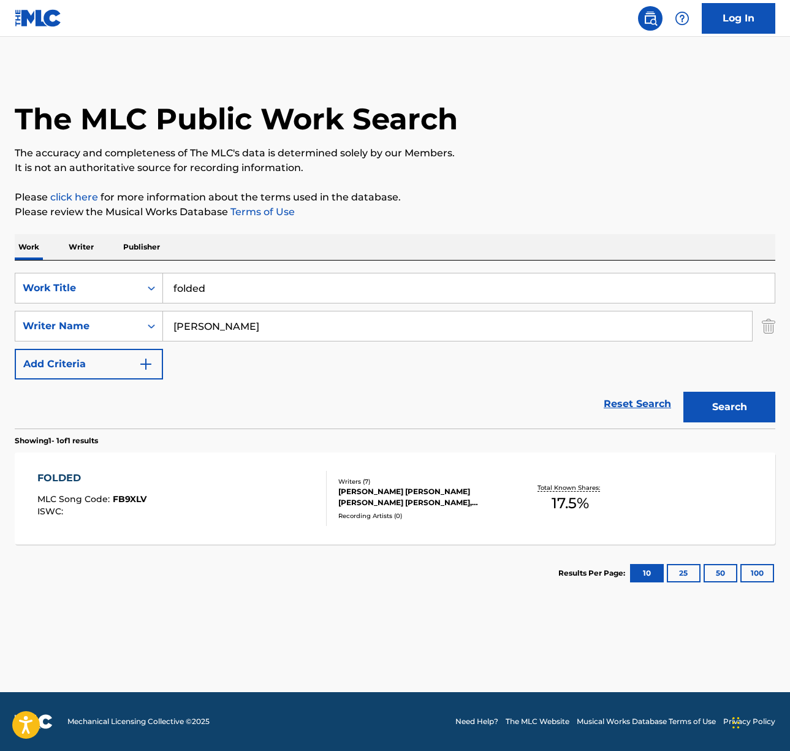
click at [210, 281] on input "folded" at bounding box center [469, 287] width 612 height 29
type input "eternity"
type input "warren"
click at [684, 392] on button "Search" at bounding box center [730, 407] width 92 height 31
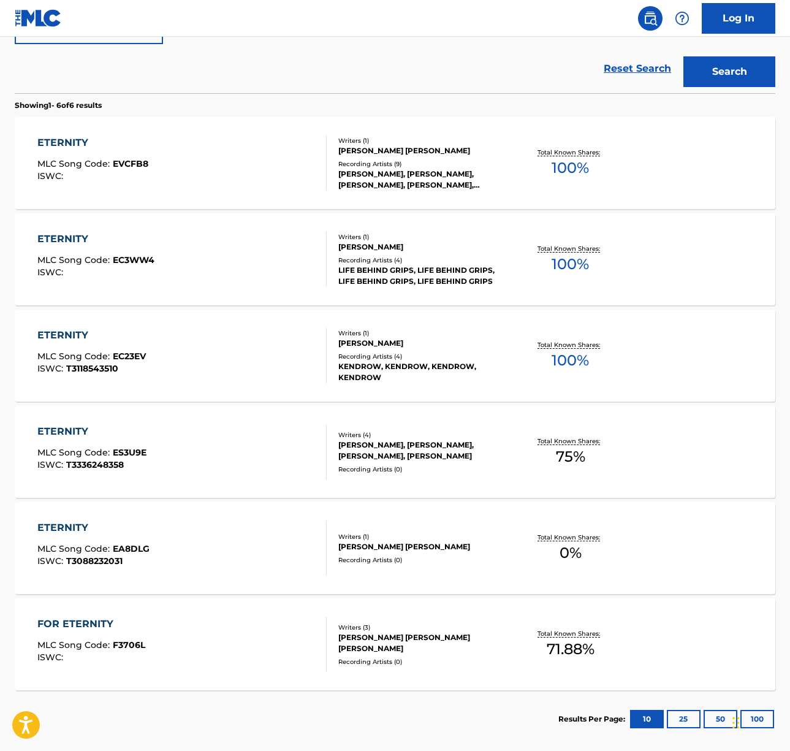
scroll to position [348, 0]
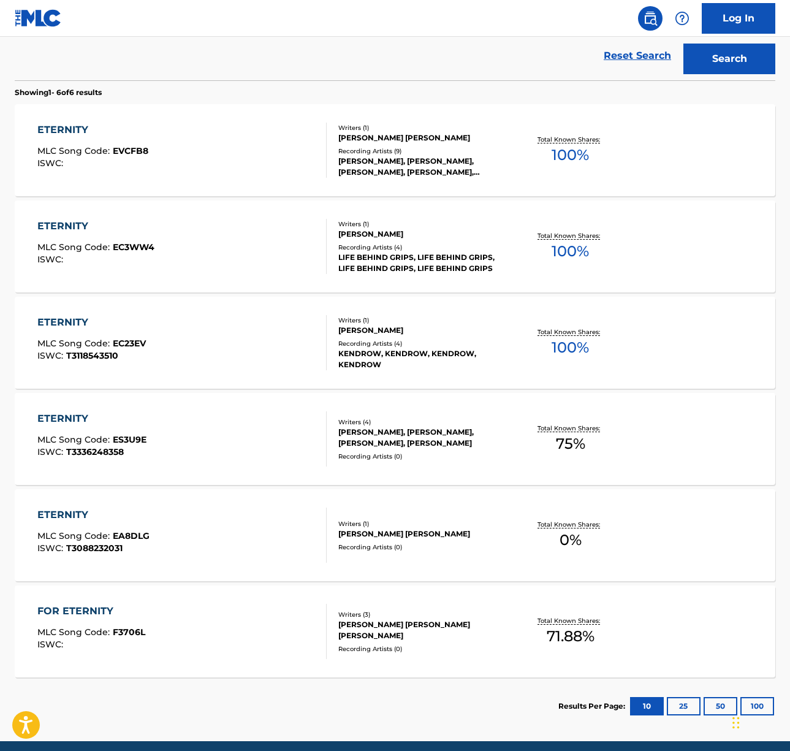
click at [211, 445] on div "ETERNITY MLC Song Code : ES3U9E ISWC : T3336248358" at bounding box center [181, 438] width 289 height 55
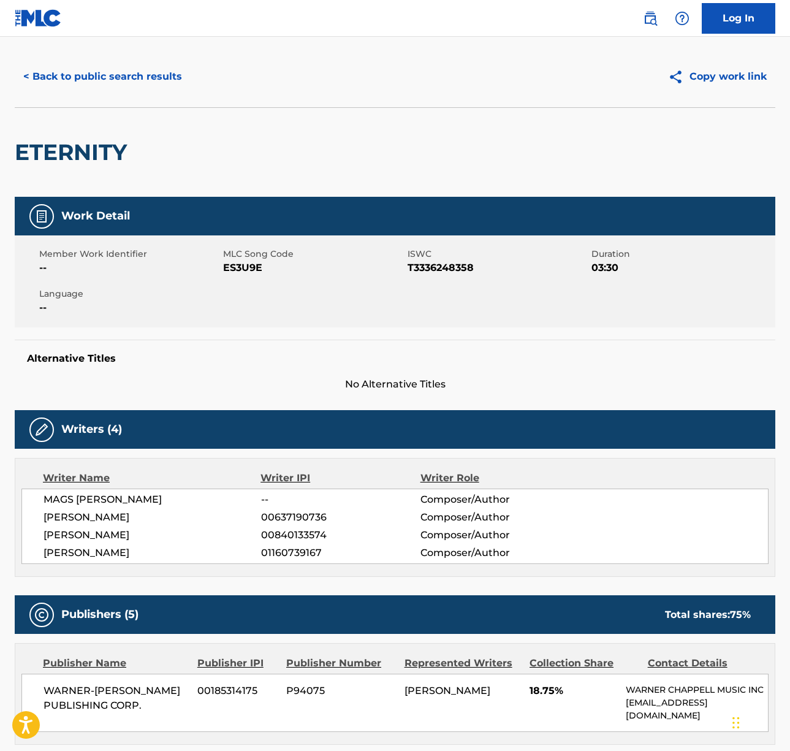
scroll to position [22, 0]
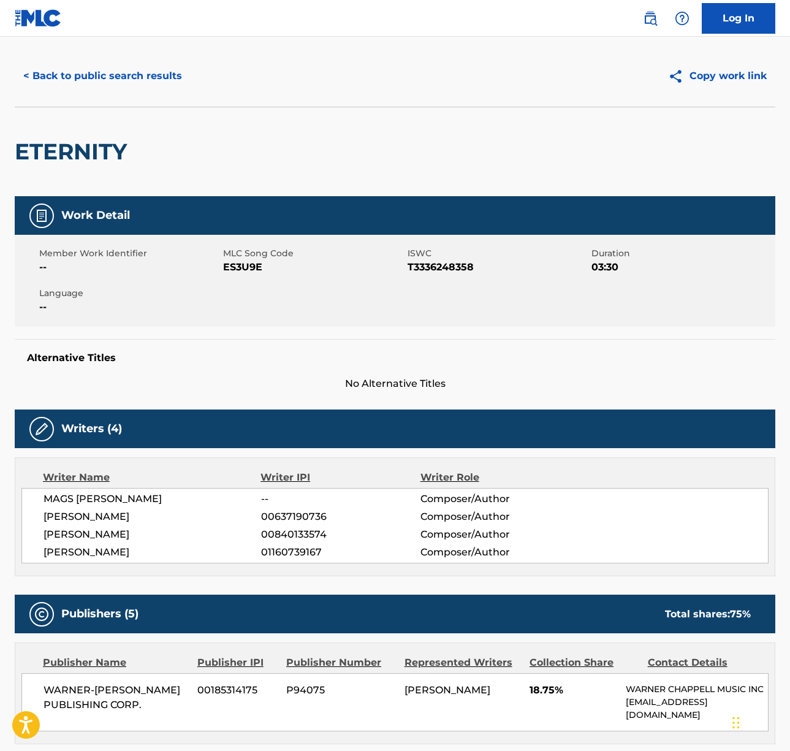
click at [75, 496] on span "MAGS DUVAL" at bounding box center [153, 499] width 218 height 15
click at [98, 516] on span "CALEB SHAPIRO" at bounding box center [153, 517] width 218 height 15
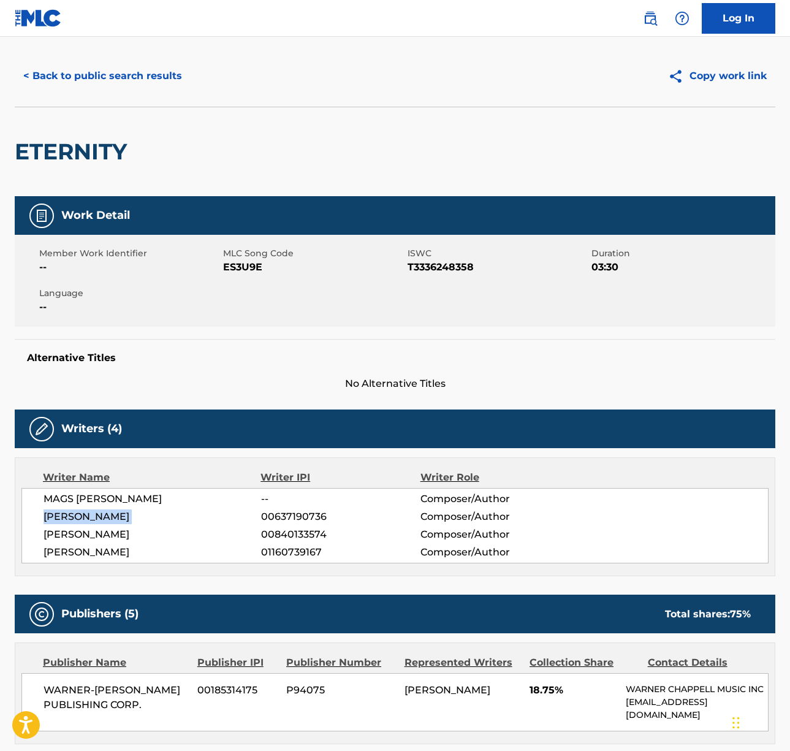
click at [98, 516] on span "CALEB SHAPIRO" at bounding box center [153, 517] width 218 height 15
click at [72, 535] on span "ADAM YARON" at bounding box center [153, 534] width 218 height 15
click at [67, 540] on span "ADAM YARON" at bounding box center [153, 534] width 218 height 15
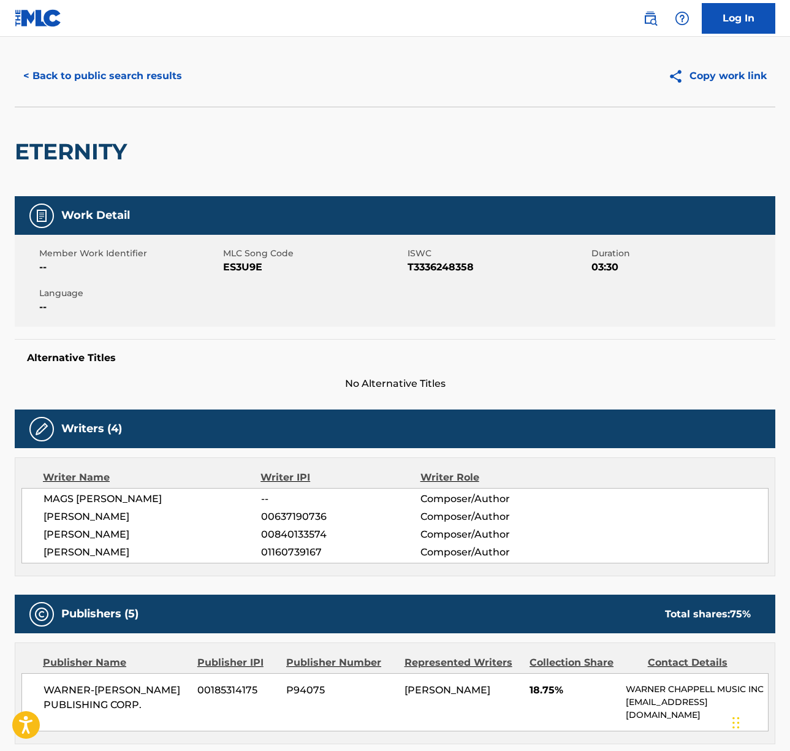
click at [67, 547] on span "ALEXANDER WARREN HUGHES" at bounding box center [153, 552] width 218 height 15
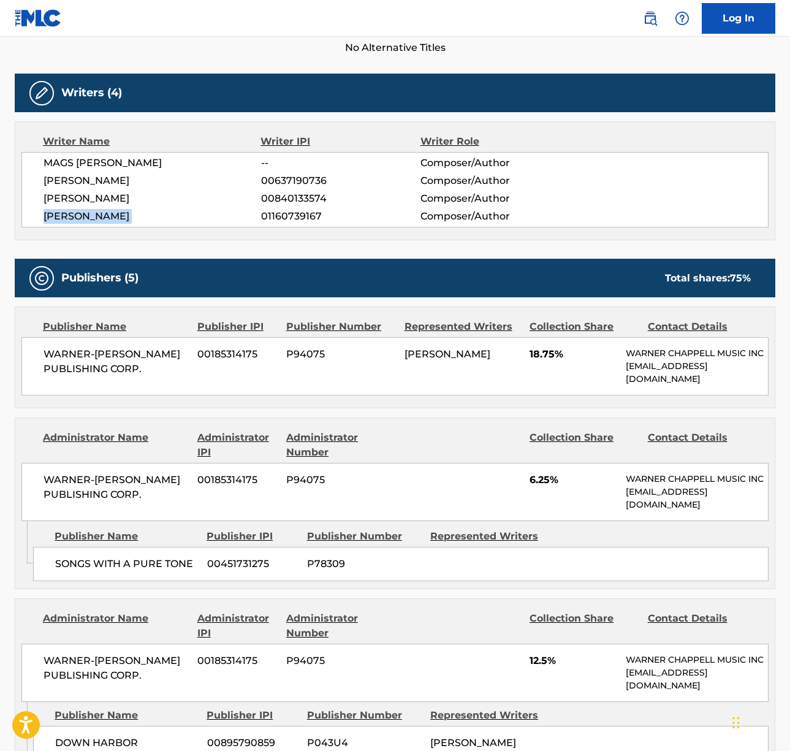
scroll to position [452, 0]
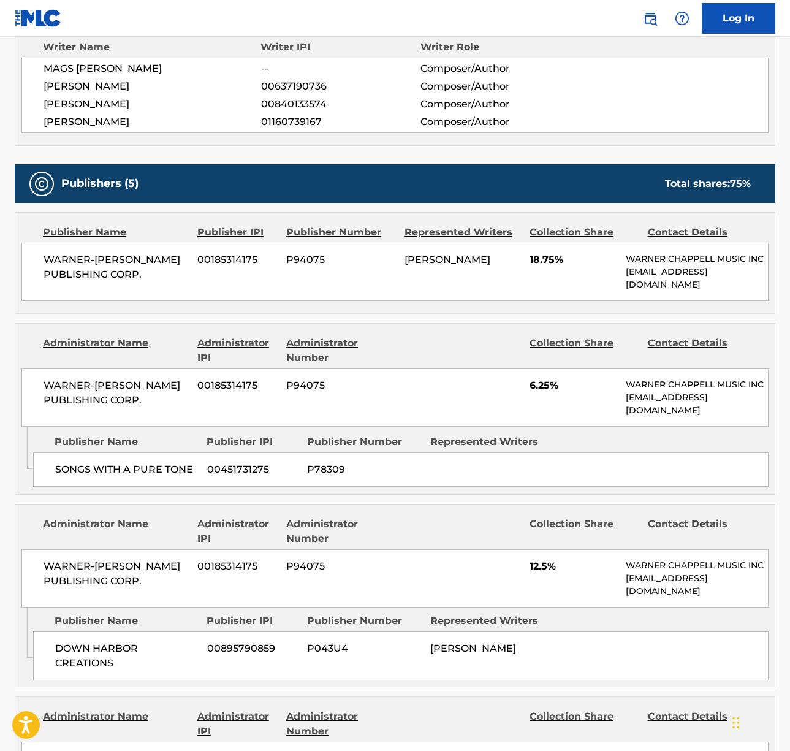
click at [110, 262] on span "WARNER-[PERSON_NAME] PUBLISHING CORP." at bounding box center [116, 267] width 145 height 29
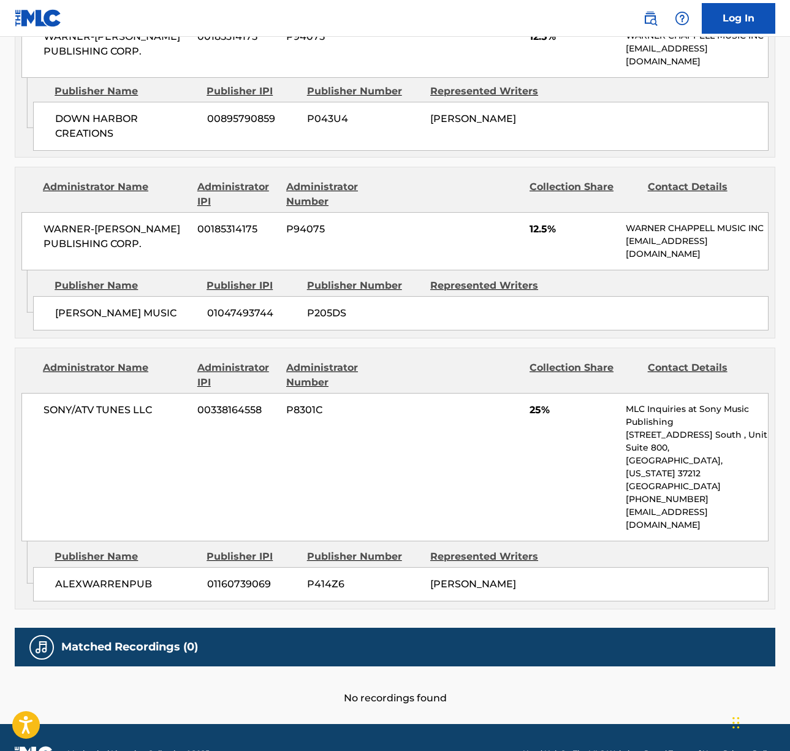
scroll to position [995, 0]
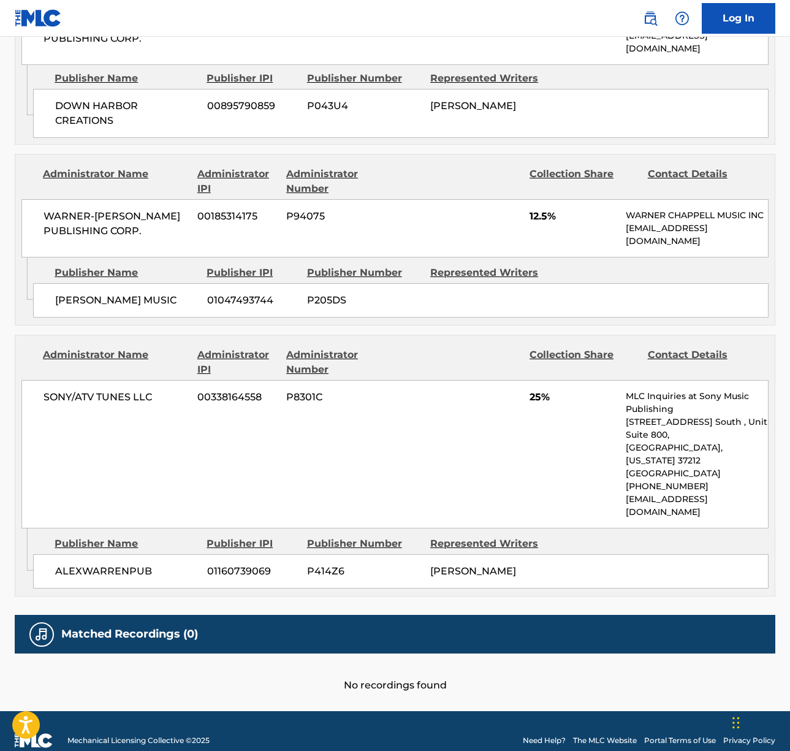
click at [118, 390] on span "SONY/ATV TUNES LLC" at bounding box center [116, 397] width 145 height 15
drag, startPoint x: 118, startPoint y: 390, endPoint x: 140, endPoint y: 405, distance: 27.4
click at [118, 390] on span "SONY/ATV TUNES LLC" at bounding box center [116, 397] width 145 height 15
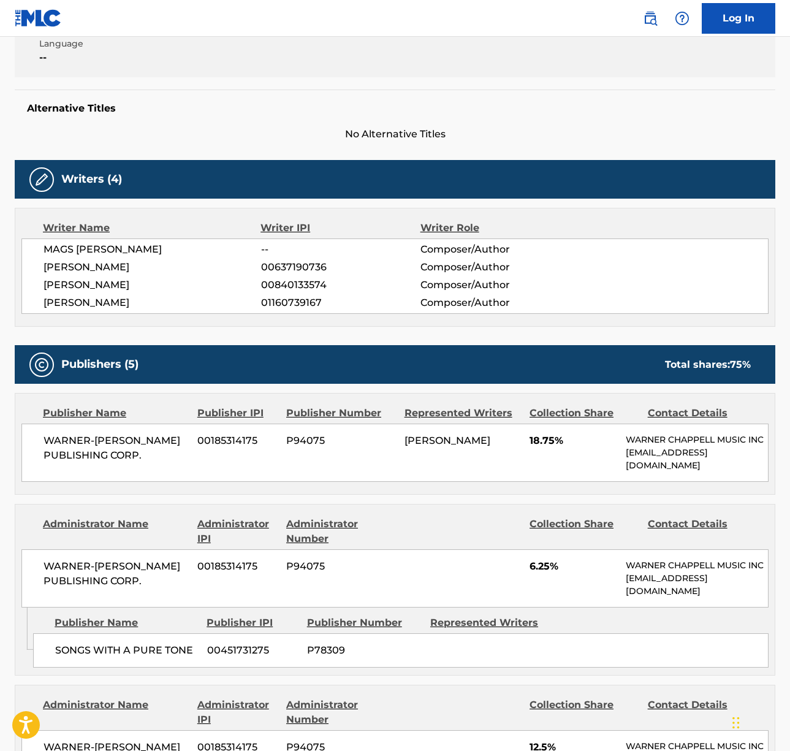
scroll to position [0, 0]
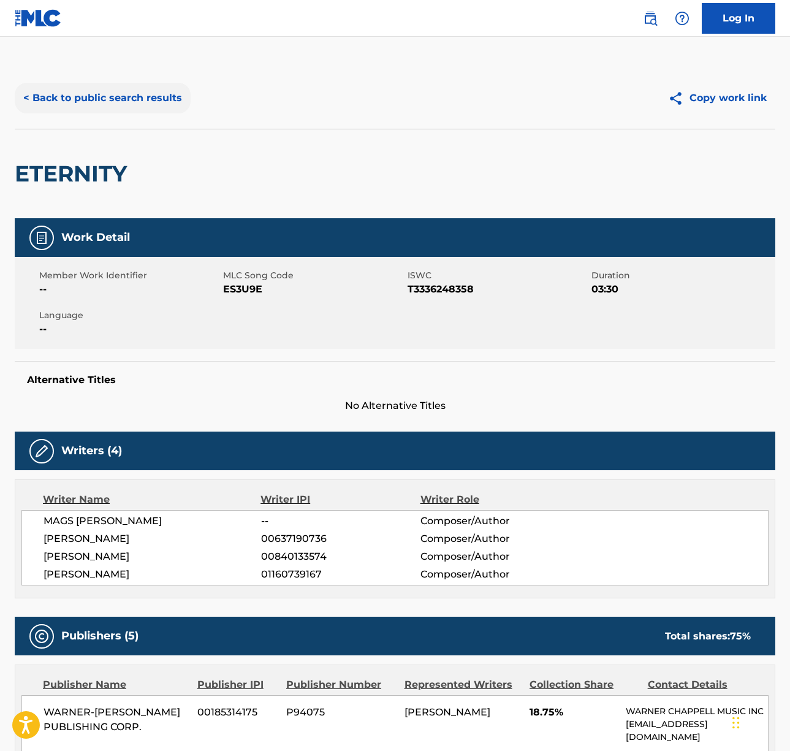
click at [121, 107] on button "< Back to public search results" at bounding box center [103, 98] width 176 height 31
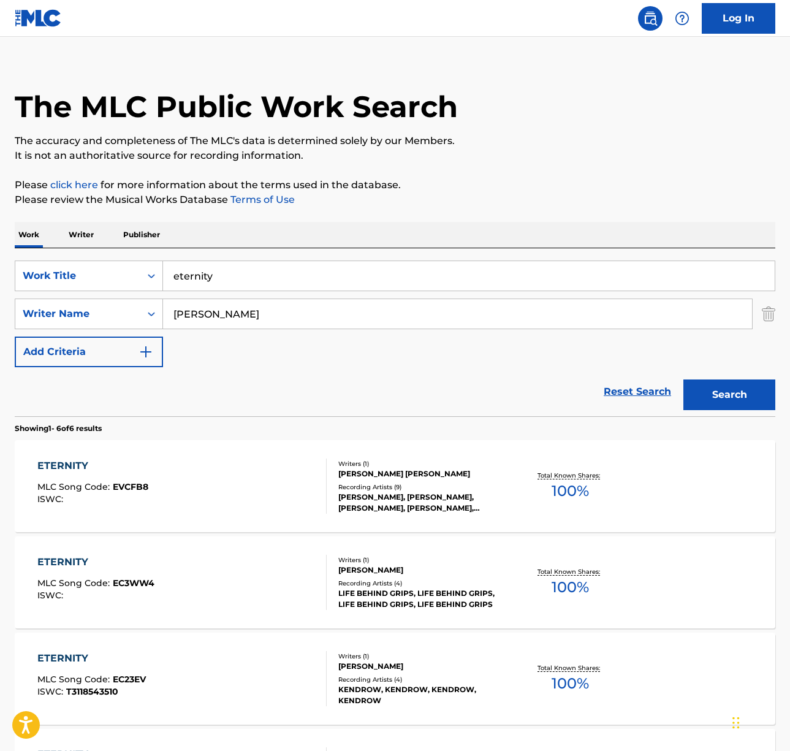
scroll to position [10, 0]
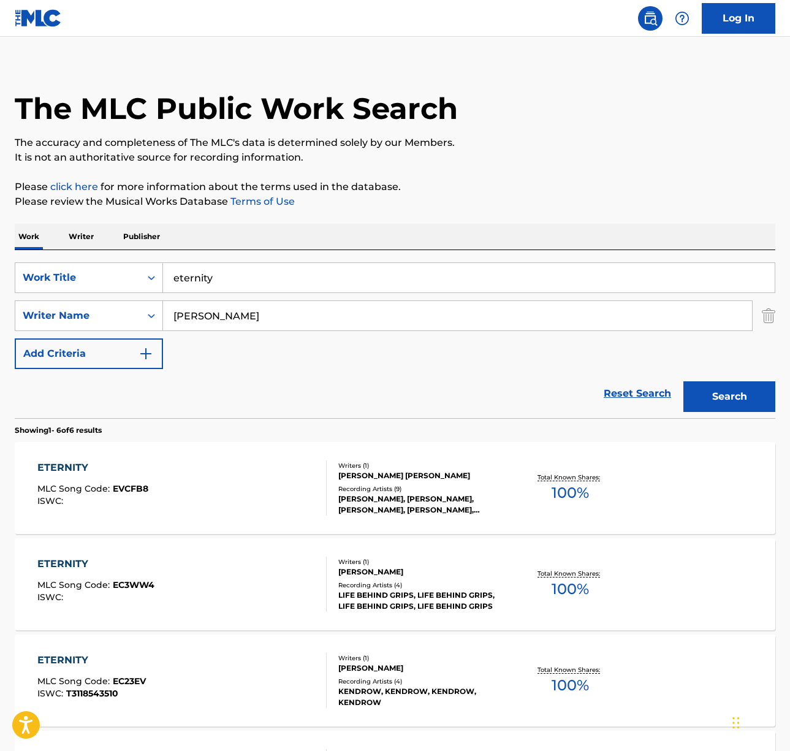
click at [244, 288] on input "eternity" at bounding box center [469, 277] width 612 height 29
click at [243, 288] on input "eternity" at bounding box center [469, 277] width 612 height 29
paste input "Tu Vas Sin"
type input "Tu Vas Sin"
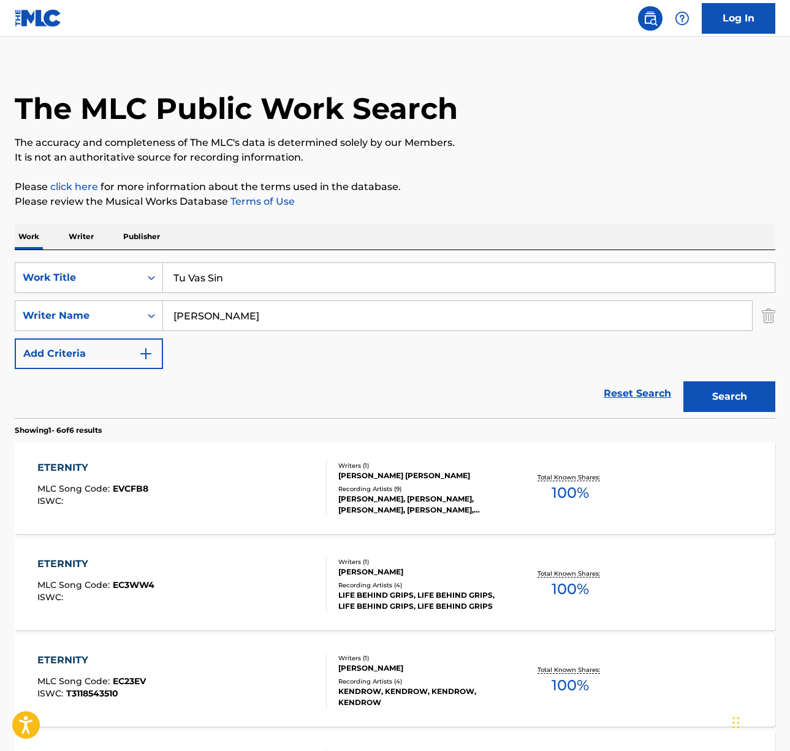
drag, startPoint x: 380, startPoint y: 239, endPoint x: 291, endPoint y: 280, distance: 97.9
click at [380, 239] on div "Work Writer Publisher" at bounding box center [395, 237] width 761 height 26
click at [234, 310] on input "warren" at bounding box center [457, 315] width 589 height 29
click at [684, 381] on button "Search" at bounding box center [730, 396] width 92 height 31
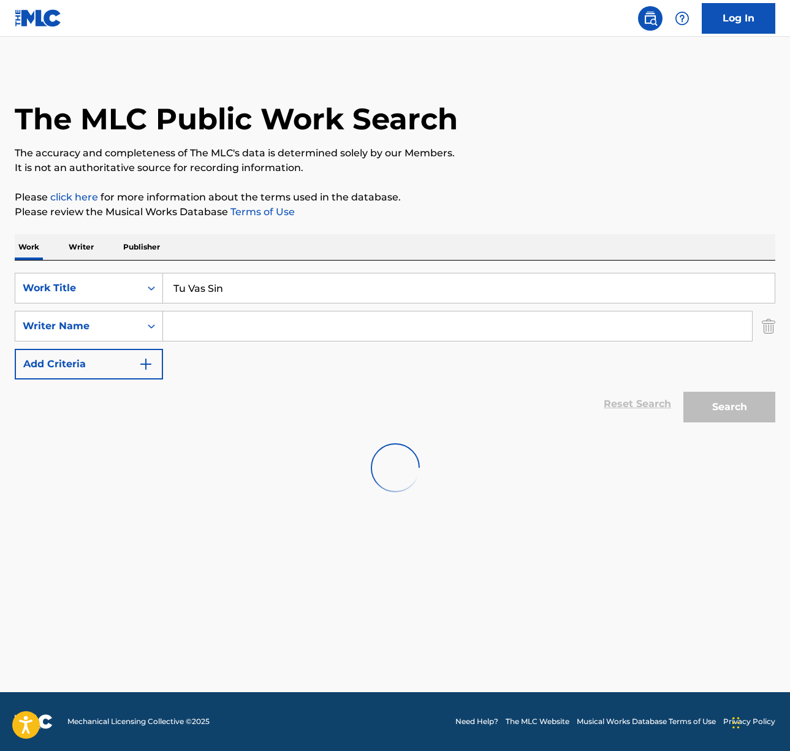
scroll to position [0, 0]
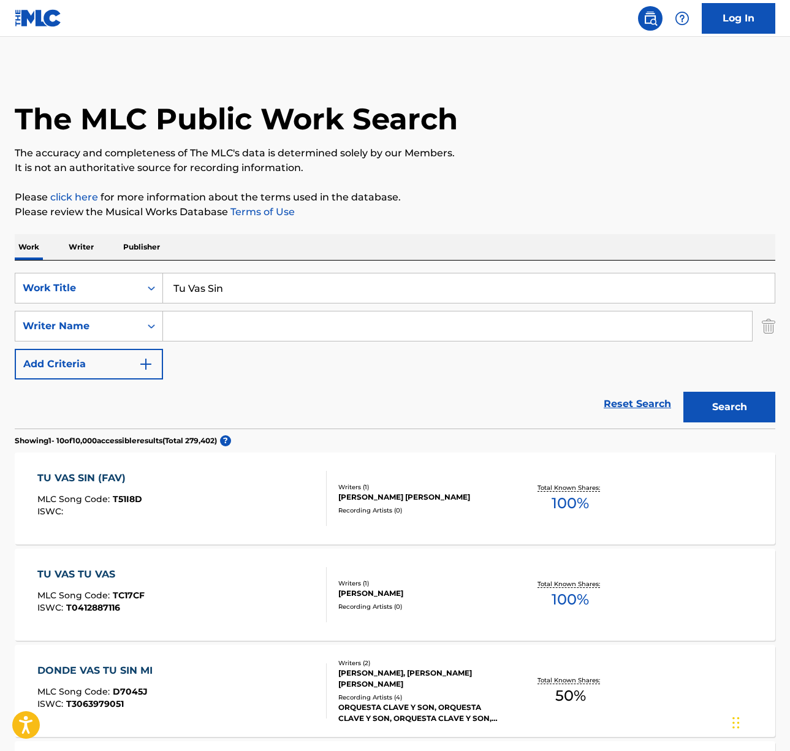
click at [243, 508] on div "TU VAS SIN (FAV) MLC Song Code : T51I8D ISWC :" at bounding box center [181, 498] width 289 height 55
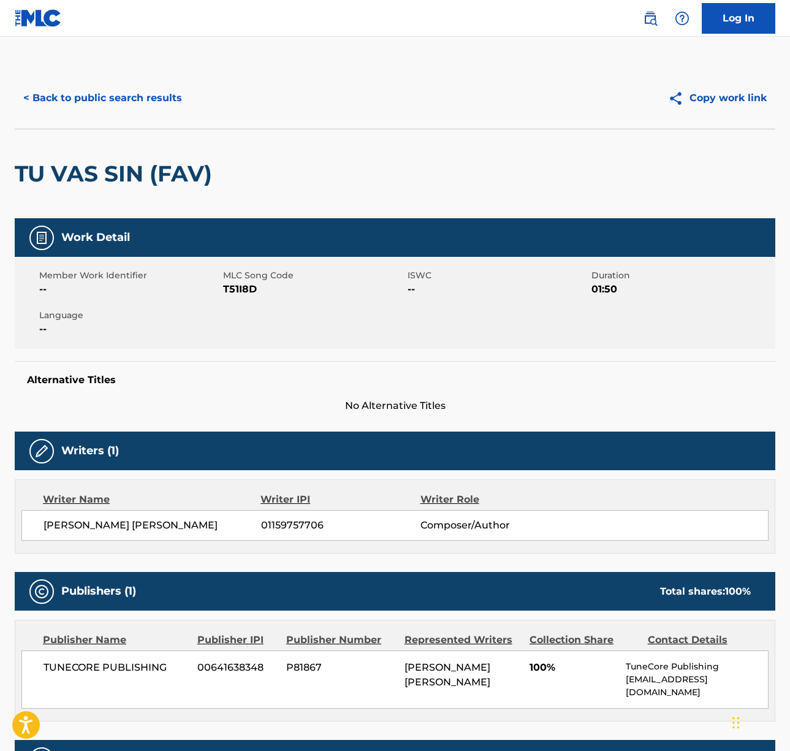
scroll to position [134, 0]
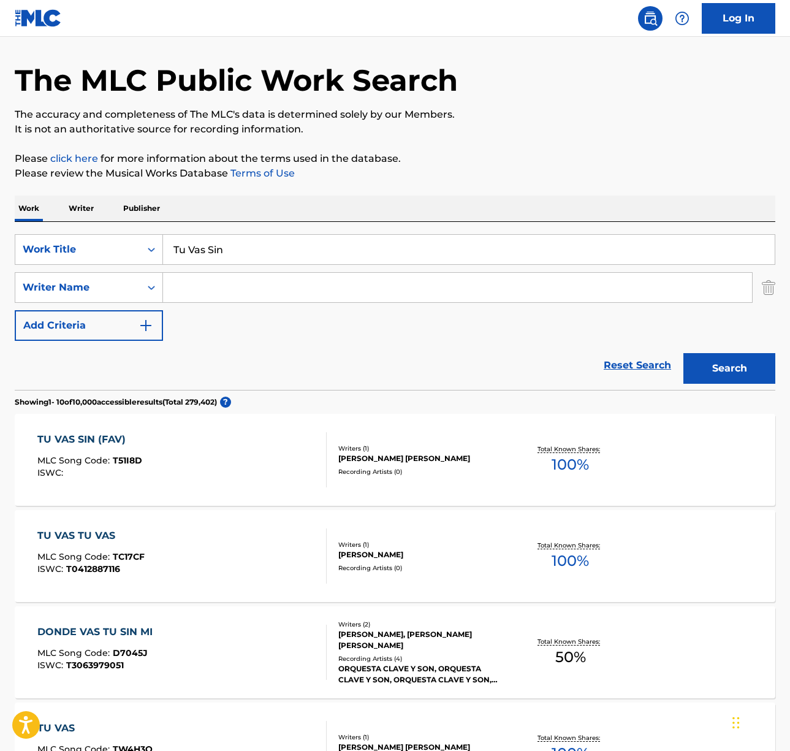
scroll to position [41, 0]
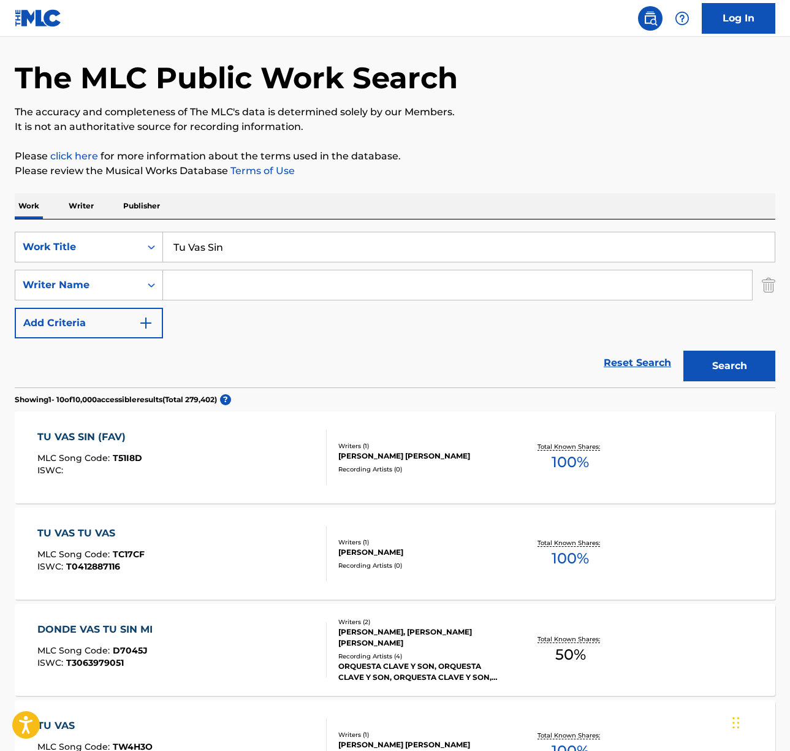
click at [204, 295] on input "Search Form" at bounding box center [457, 284] width 589 height 29
type input "vidal"
click at [684, 351] on button "Search" at bounding box center [730, 366] width 92 height 31
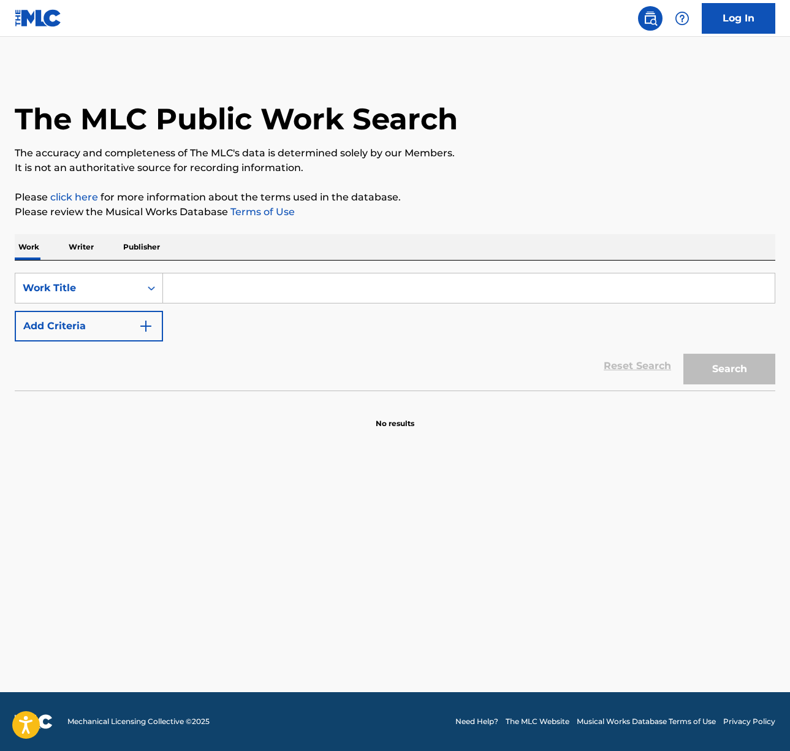
drag, startPoint x: 293, startPoint y: 278, endPoint x: 303, endPoint y: 283, distance: 11.0
click at [293, 278] on input "Search Form" at bounding box center [469, 287] width 612 height 29
paste input "Tu Vas Sin (fav)"
type input "Tu Vas Sin (fav)"
click at [714, 368] on button "Search" at bounding box center [730, 369] width 92 height 31
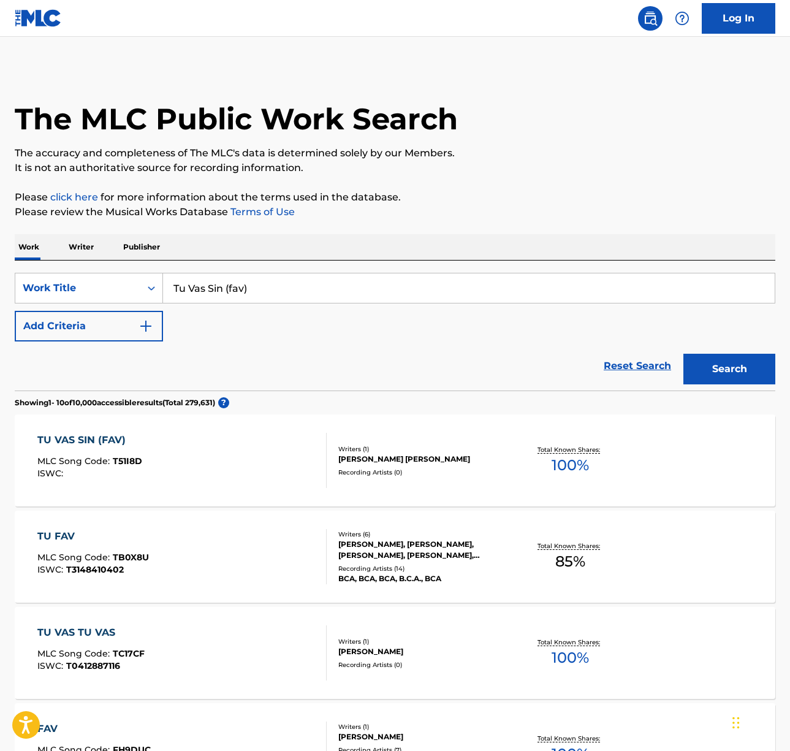
click at [202, 451] on div "TU VAS SIN (FAV) MLC Song Code : T51I8D ISWC :" at bounding box center [181, 460] width 289 height 55
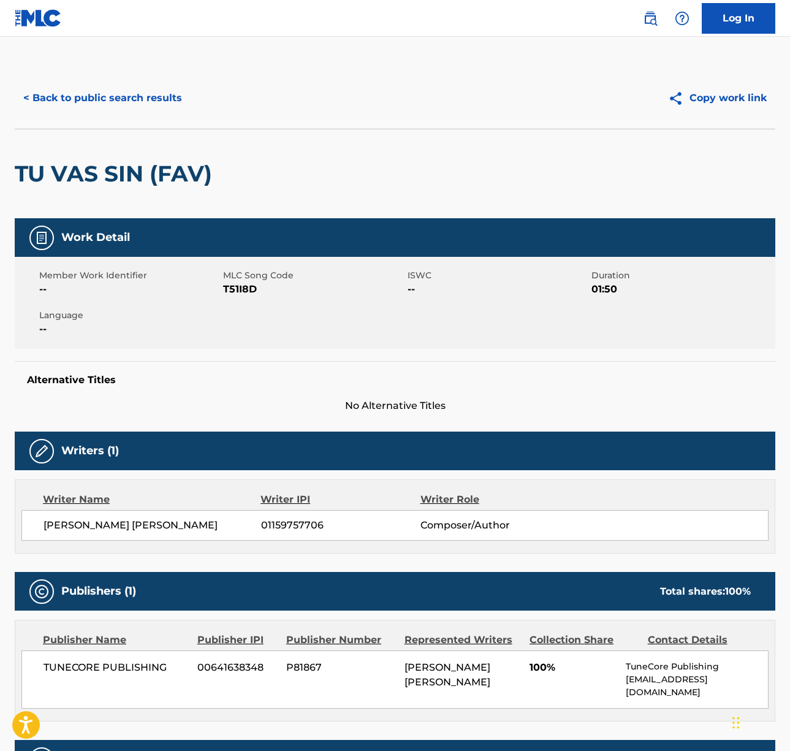
click at [111, 525] on span "MARIO ALEJANDRO VALENCIA MONCADA" at bounding box center [153, 525] width 218 height 15
copy div "MARIO ALEJANDRO VALENCIA MONCADA"
click at [82, 670] on span "TUNECORE PUBLISHING" at bounding box center [116, 667] width 145 height 15
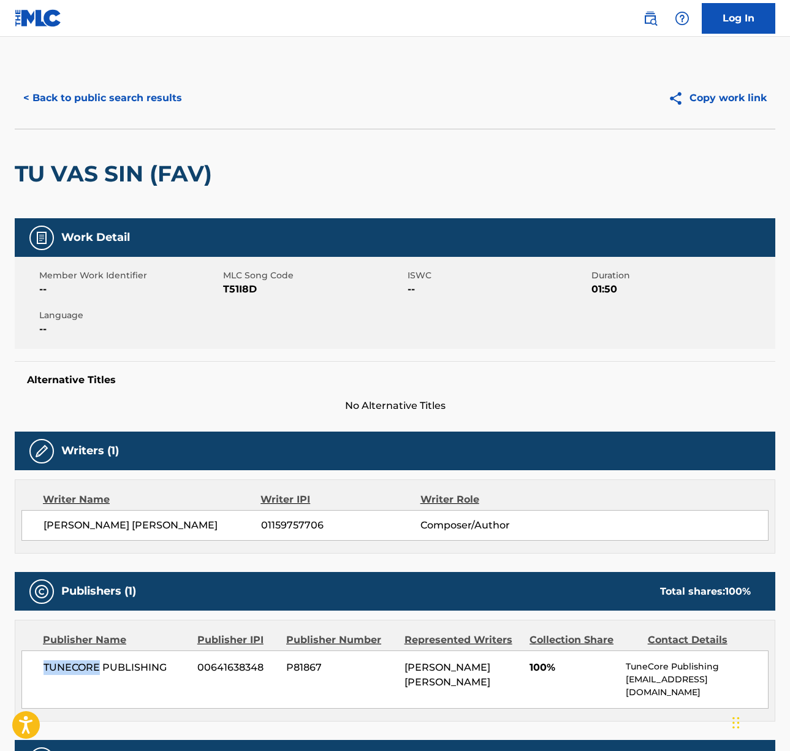
click at [82, 670] on span "TUNECORE PUBLISHING" at bounding box center [116, 667] width 145 height 15
drag, startPoint x: 82, startPoint y: 670, endPoint x: 91, endPoint y: 671, distance: 9.4
click at [82, 670] on span "TUNECORE PUBLISHING" at bounding box center [116, 667] width 145 height 15
copy div "TUNECORE PUBLISHING"
click at [129, 106] on button "< Back to public search results" at bounding box center [103, 98] width 176 height 31
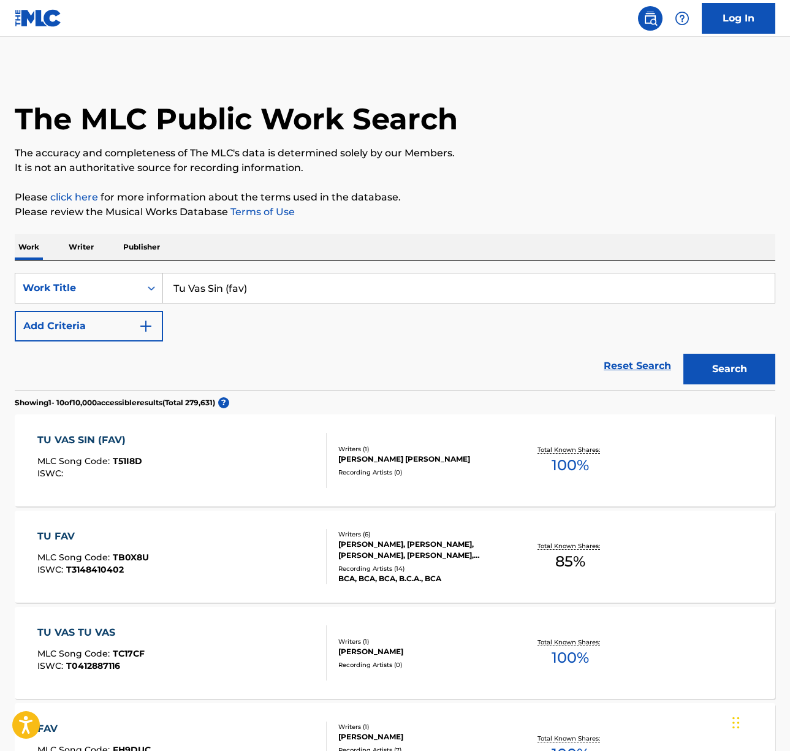
click at [254, 291] on input "Tu Vas Sin (fav)" at bounding box center [469, 287] width 612 height 29
click at [254, 290] on input "Tu Vas Sin (fav)" at bounding box center [469, 287] width 612 height 29
type input "fame is a gun"
click at [684, 354] on button "Search" at bounding box center [730, 369] width 92 height 31
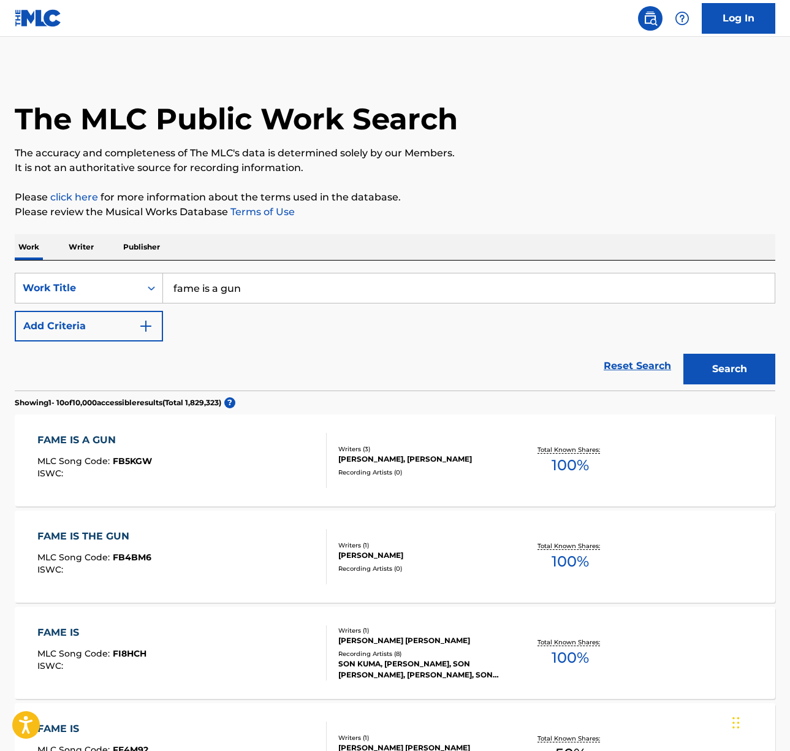
click at [246, 469] on div "FAME IS A GUN MLC Song Code : FB5KGW ISWC :" at bounding box center [181, 460] width 289 height 55
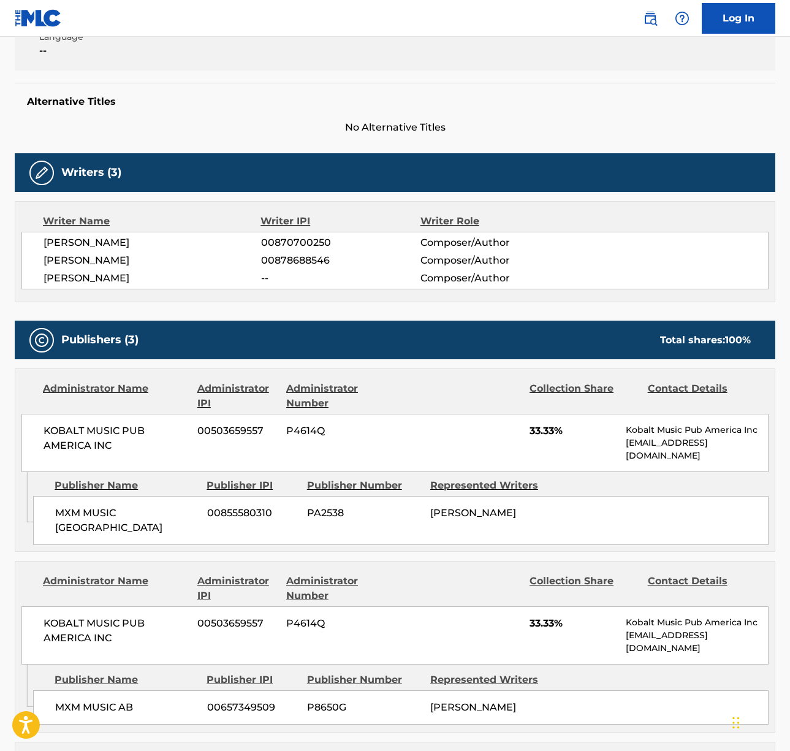
scroll to position [302, 0]
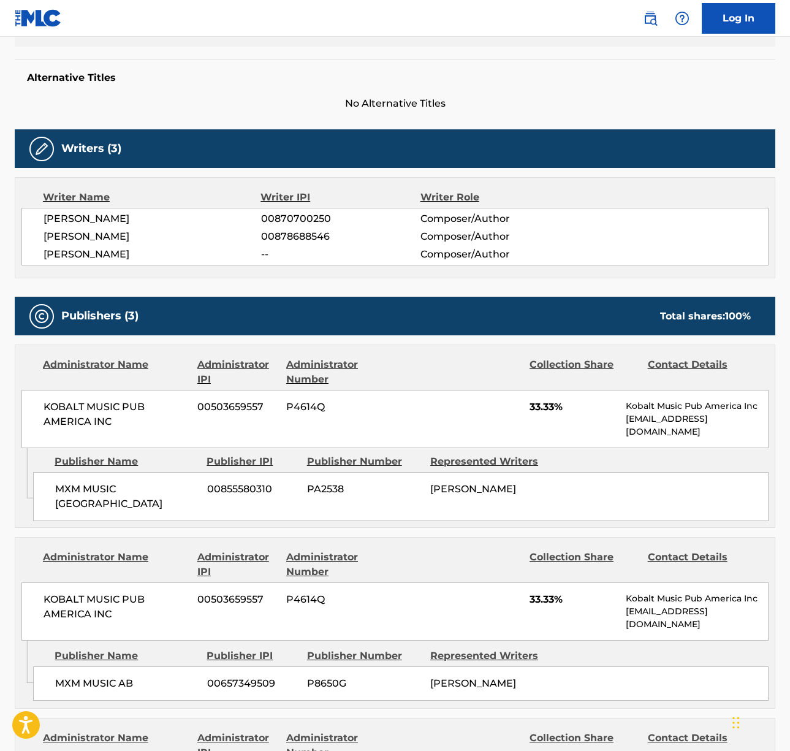
click at [86, 410] on span "KOBALT MUSIC PUB AMERICA INC" at bounding box center [116, 414] width 145 height 29
copy div "KOBALT MUSIC PUB AMERICA INC"
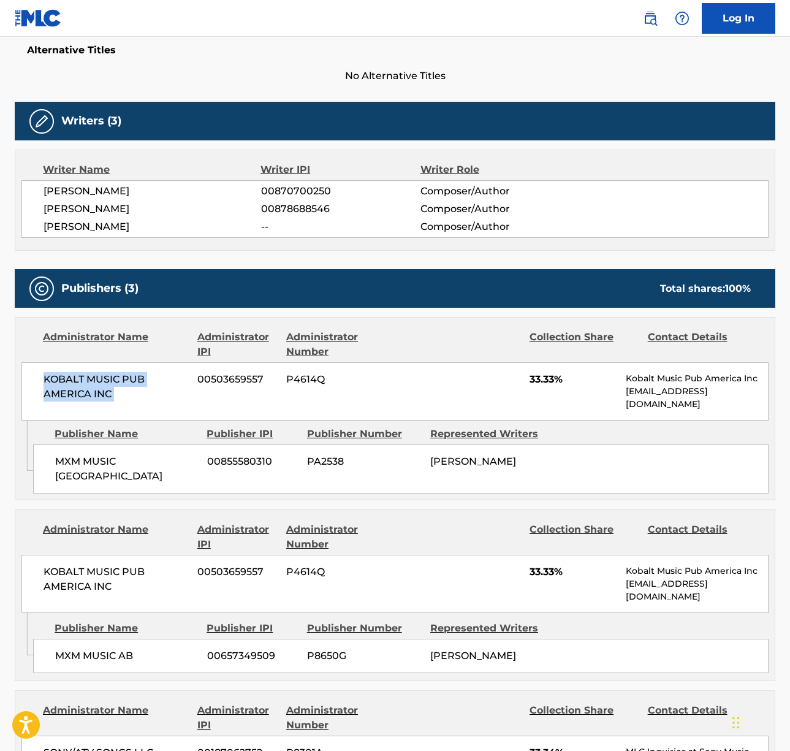
scroll to position [687, 0]
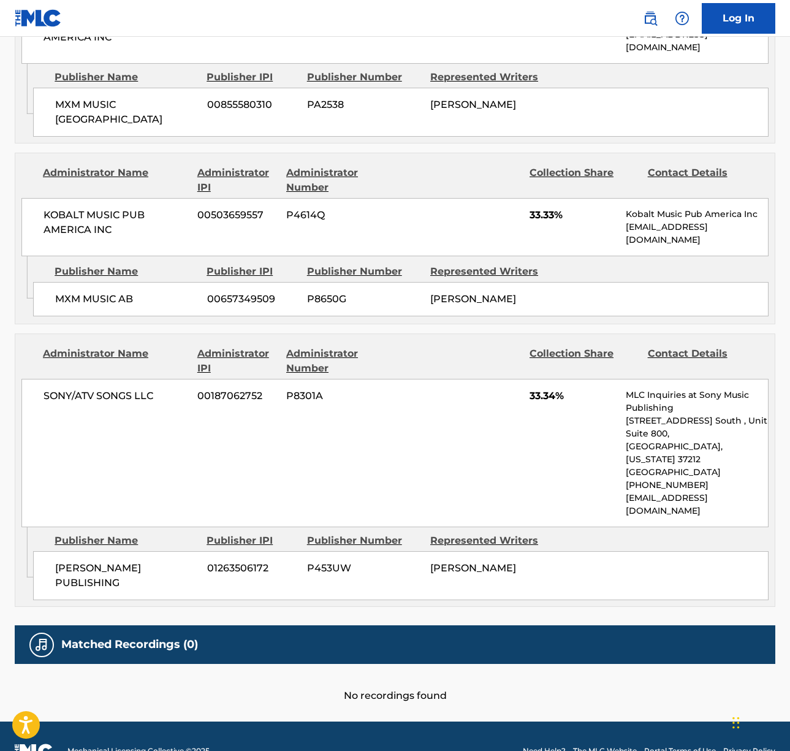
click at [83, 396] on span "SONY/ATV SONGS LLC" at bounding box center [116, 396] width 145 height 15
copy div "SONY/ATV SONGS LLC"
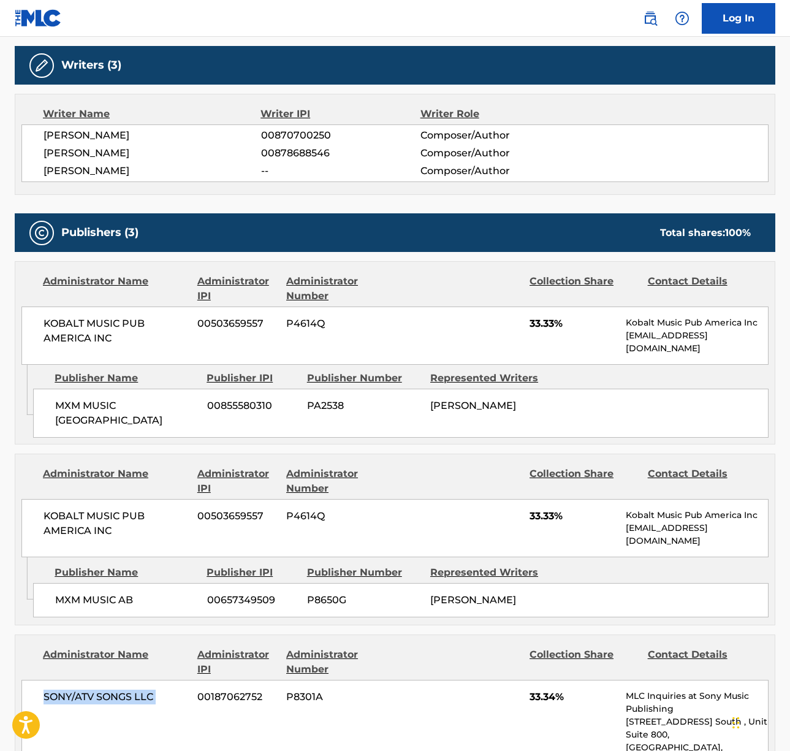
scroll to position [0, 0]
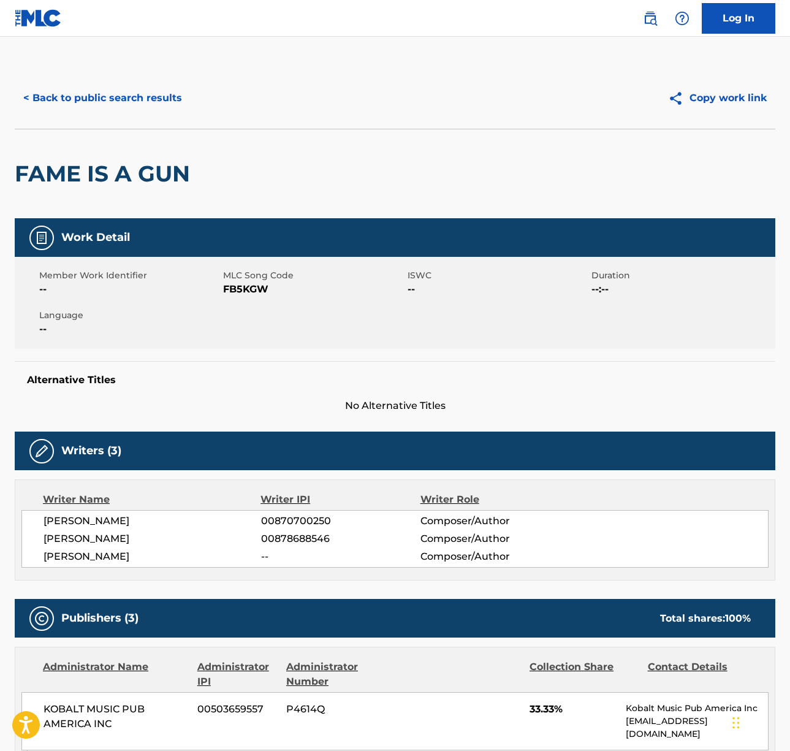
click at [136, 83] on button "< Back to public search results" at bounding box center [103, 98] width 176 height 31
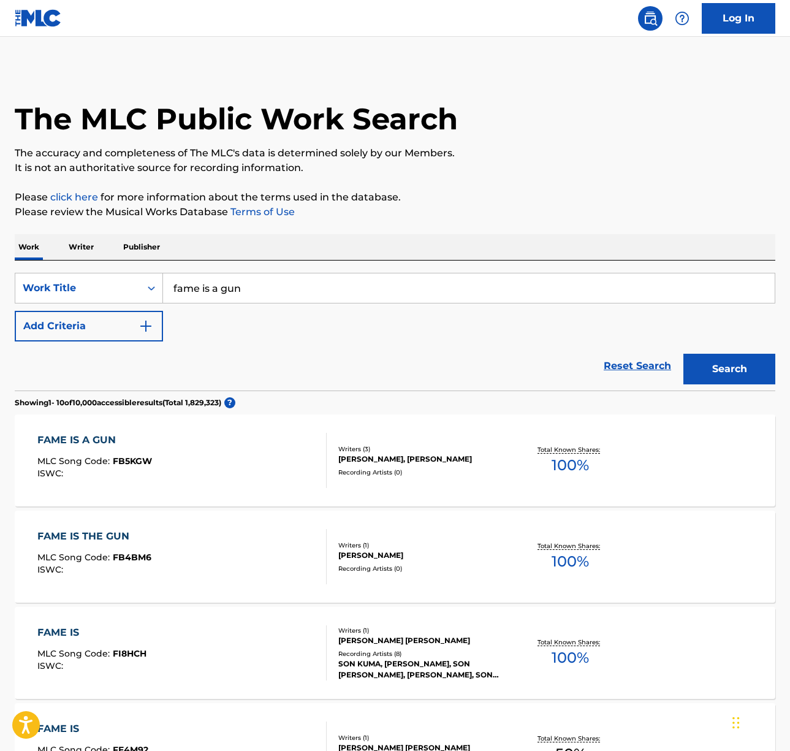
click at [229, 283] on input "fame is a gun" at bounding box center [469, 287] width 612 height 29
paste input "White Rabbit"
type input "White Rabbit"
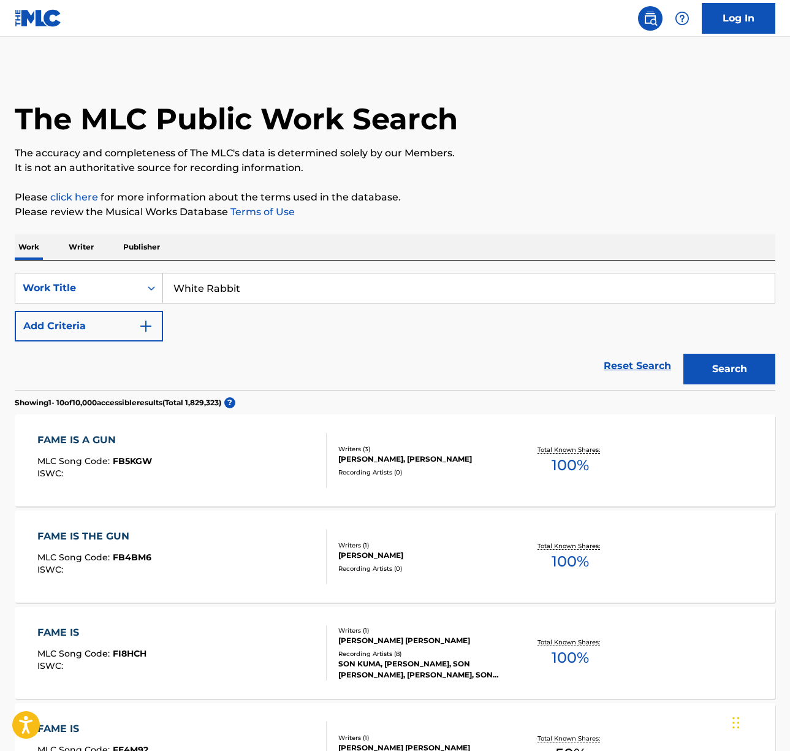
drag, startPoint x: 491, startPoint y: 215, endPoint x: 497, endPoint y: 251, distance: 36.6
click at [492, 218] on p "Please review the Musical Works Database Terms of Use" at bounding box center [395, 212] width 761 height 15
drag, startPoint x: 136, startPoint y: 325, endPoint x: 193, endPoint y: 342, distance: 59.6
click at [137, 325] on button "Add Criteria" at bounding box center [89, 326] width 148 height 31
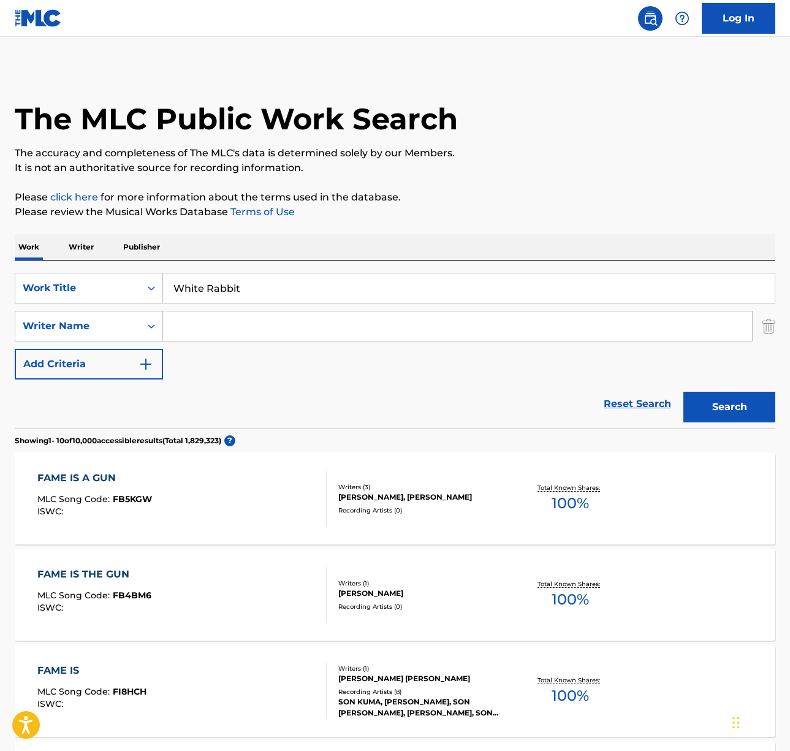
click at [265, 332] on input "Search Form" at bounding box center [457, 325] width 589 height 29
type input "slick"
click at [732, 402] on button "Search" at bounding box center [730, 407] width 92 height 31
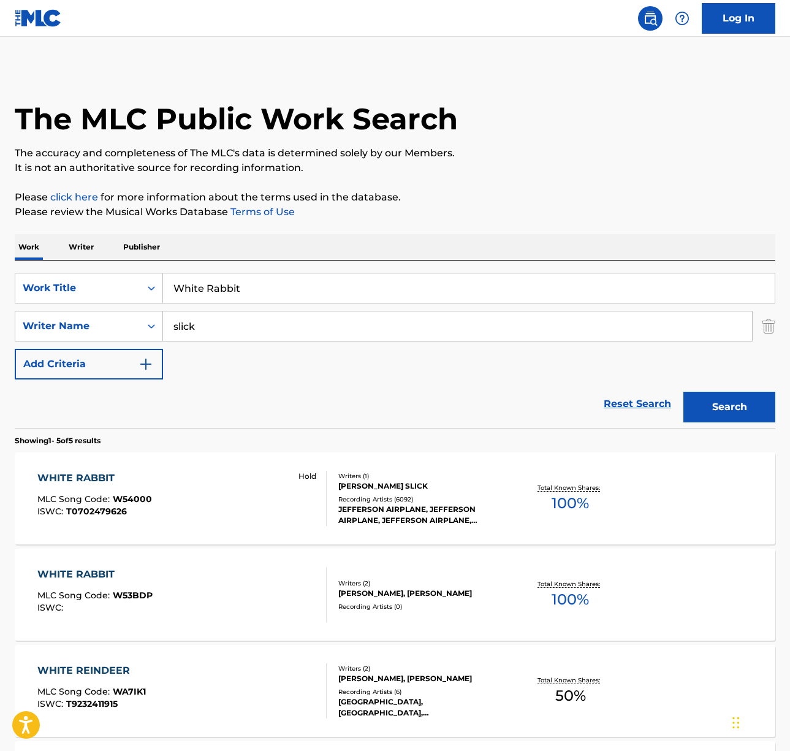
click at [215, 497] on div "WHITE RABBIT MLC Song Code : W54000 ISWC : T0702479626 Hold" at bounding box center [181, 498] width 289 height 55
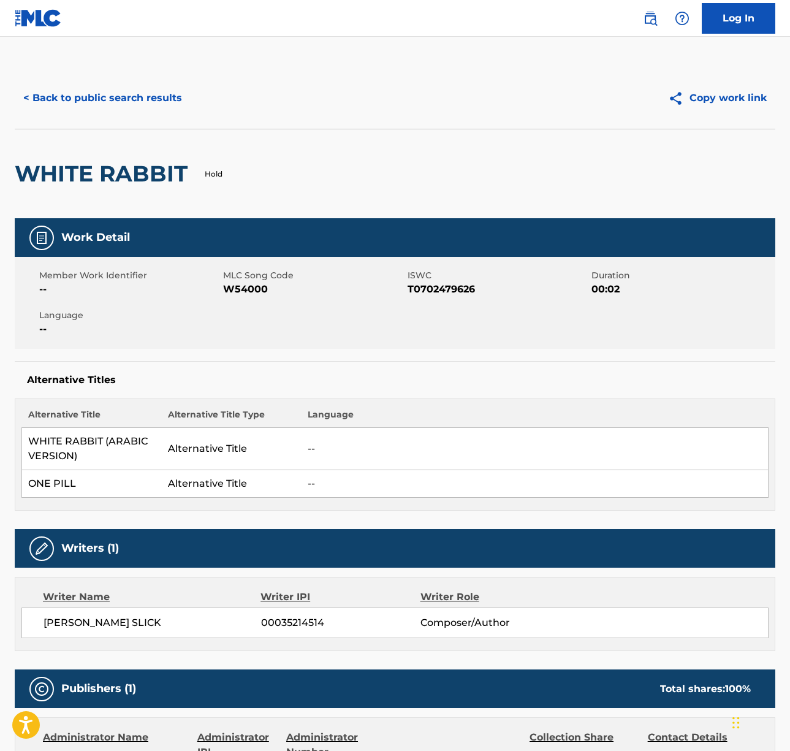
click at [96, 620] on span "GRACE WING SLICK" at bounding box center [153, 623] width 218 height 15
copy div "GRACE WING SLICK"
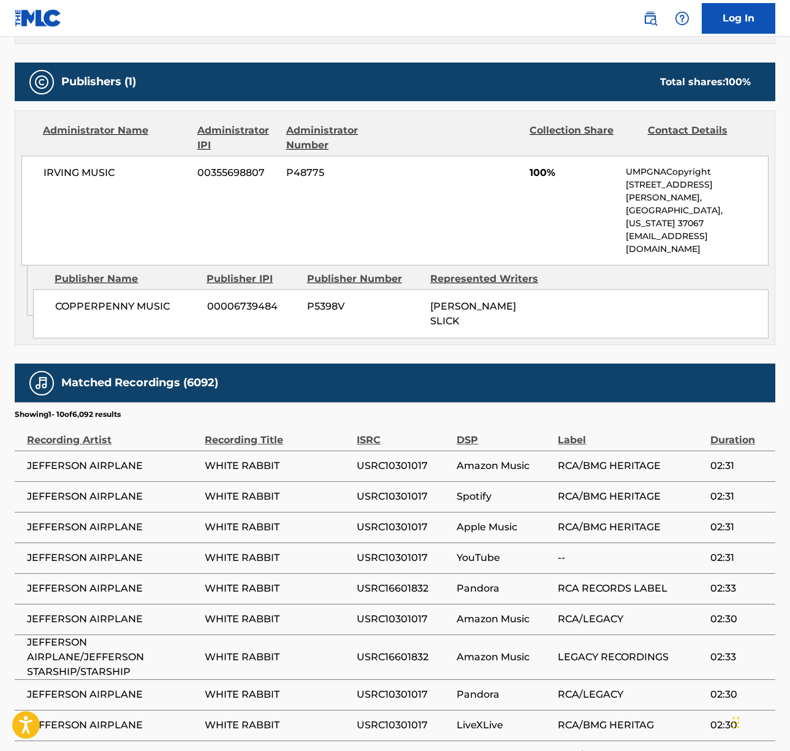
scroll to position [698, 0]
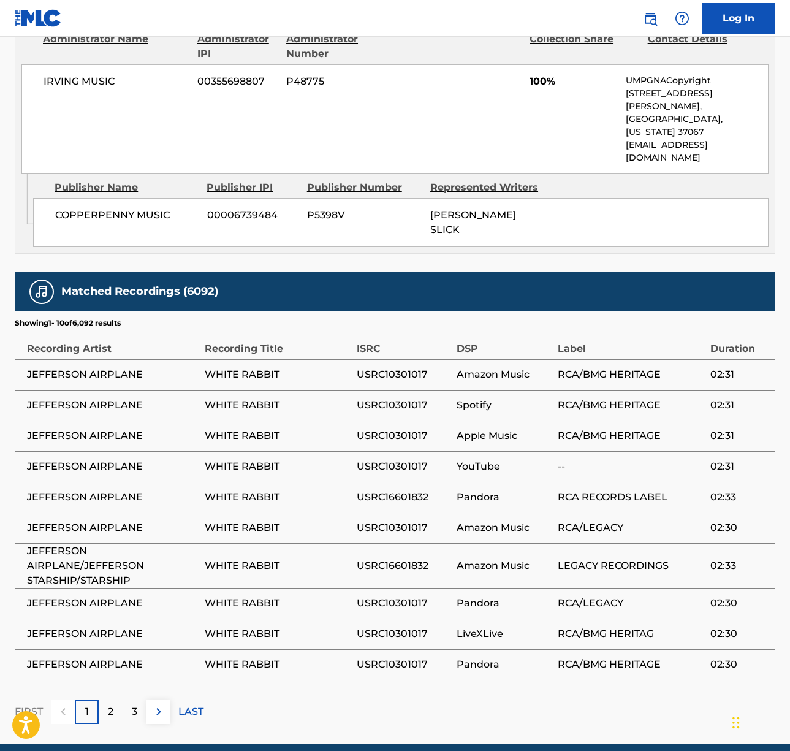
click at [69, 79] on span "IRVING MUSIC" at bounding box center [116, 81] width 145 height 15
copy div "IRVING MUSIC"
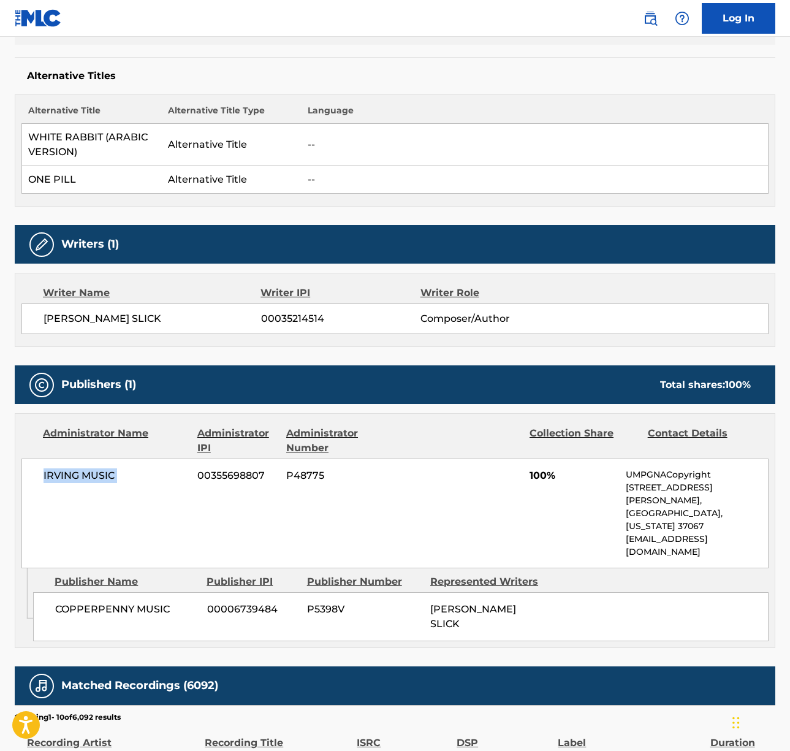
scroll to position [0, 0]
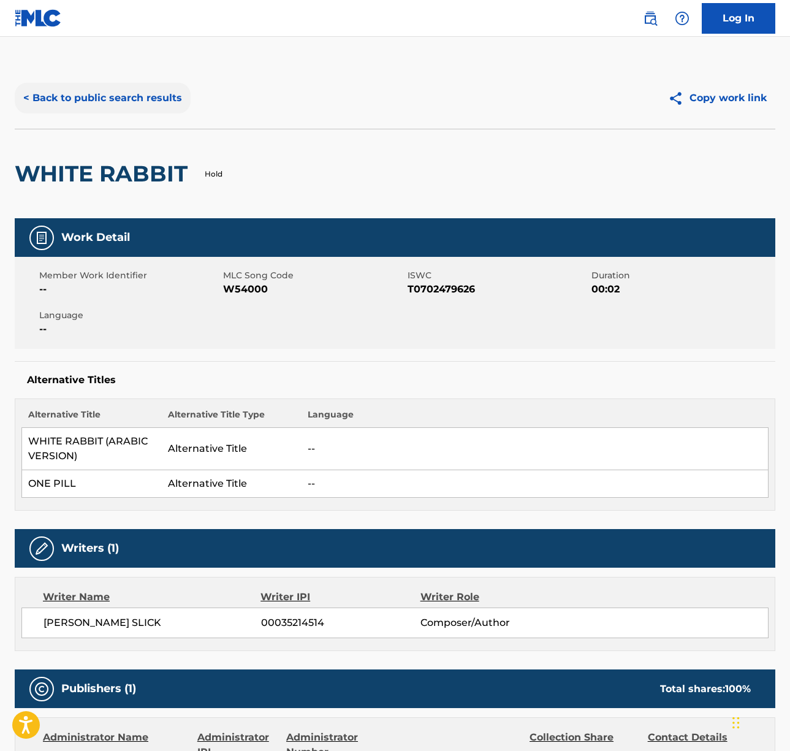
click at [133, 105] on button "< Back to public search results" at bounding box center [103, 98] width 176 height 31
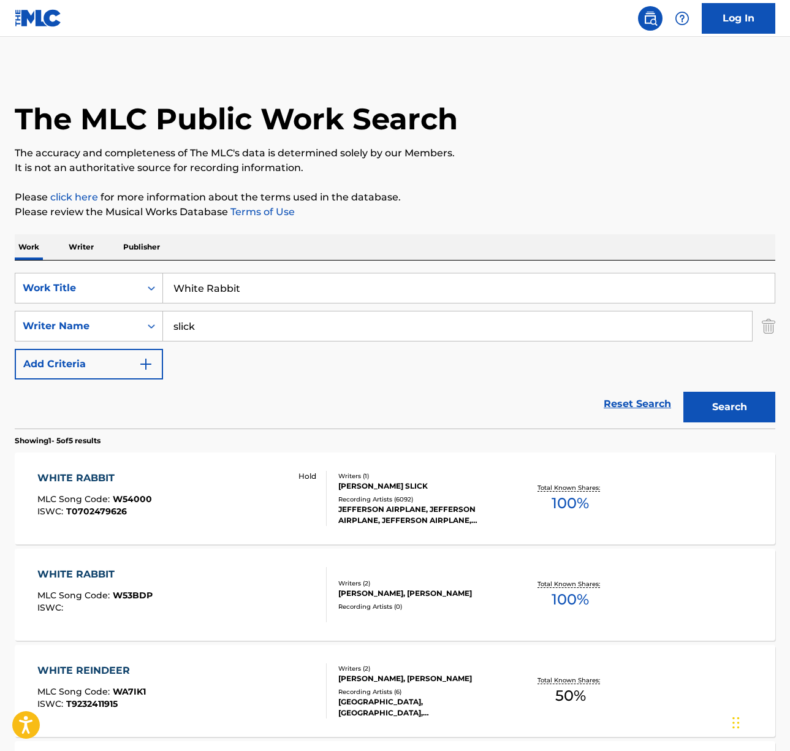
click at [253, 284] on input "White Rabbit" at bounding box center [469, 287] width 612 height 29
paste input "Kissin' You"
type input "Kissin' You"
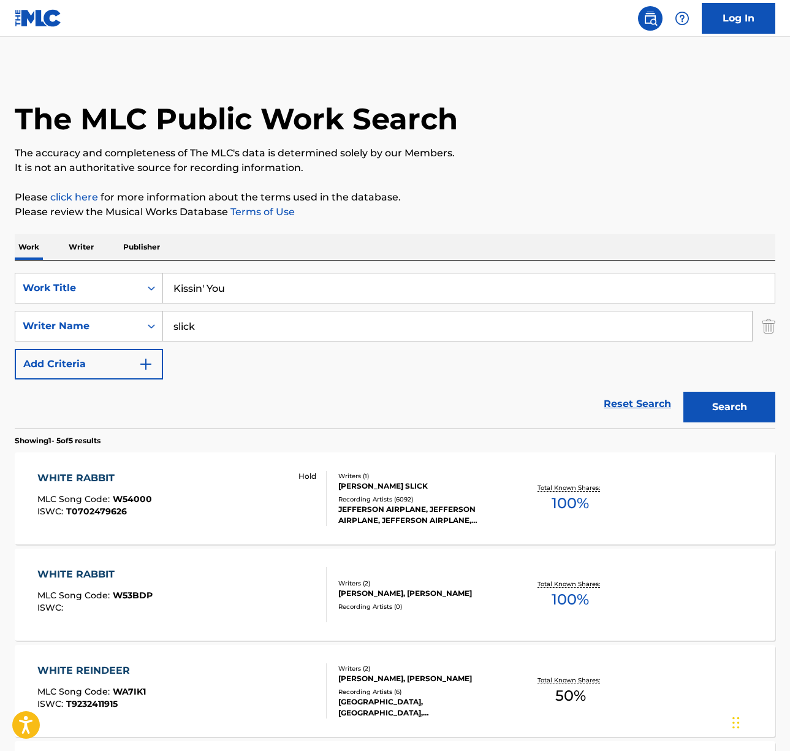
drag, startPoint x: 386, startPoint y: 236, endPoint x: 349, endPoint y: 262, distance: 44.9
click at [383, 239] on div "Work Writer Publisher" at bounding box center [395, 247] width 761 height 26
click at [224, 334] on input "slick" at bounding box center [457, 325] width 589 height 29
type input "brion"
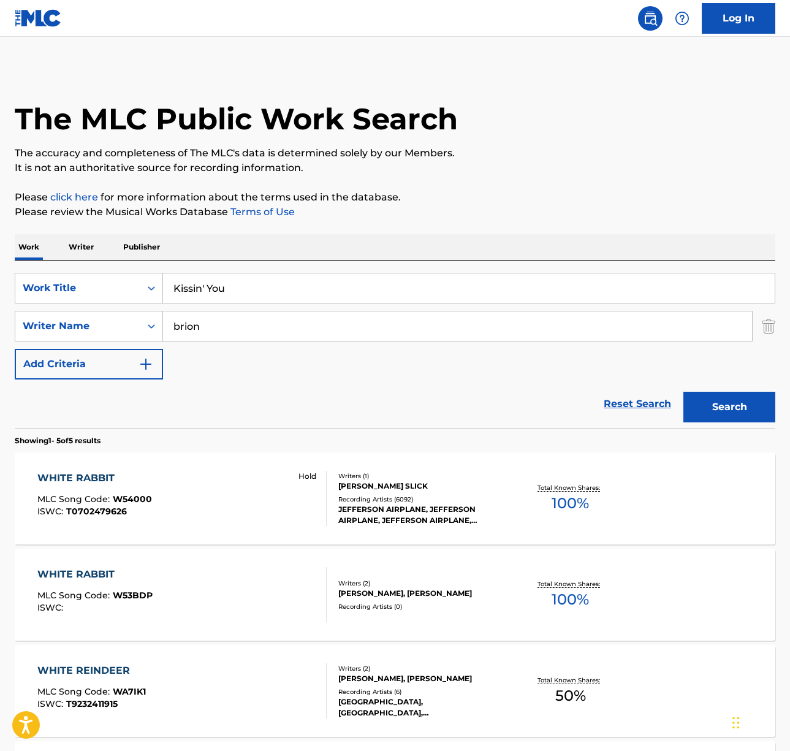
click at [684, 392] on button "Search" at bounding box center [730, 407] width 92 height 31
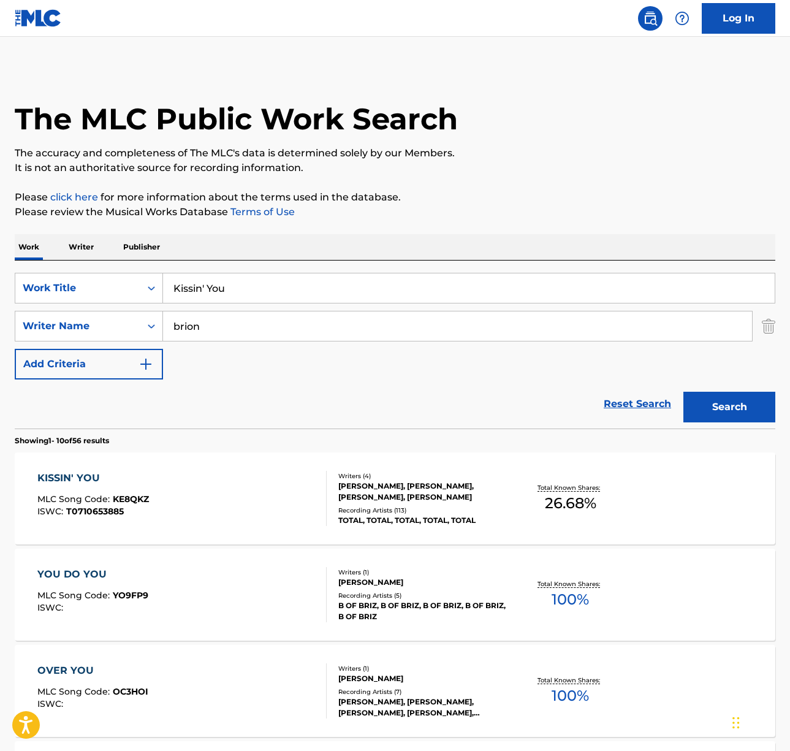
click at [263, 489] on div "KISSIN' YOU MLC Song Code : KE8QKZ ISWC : T0710653885" at bounding box center [181, 498] width 289 height 55
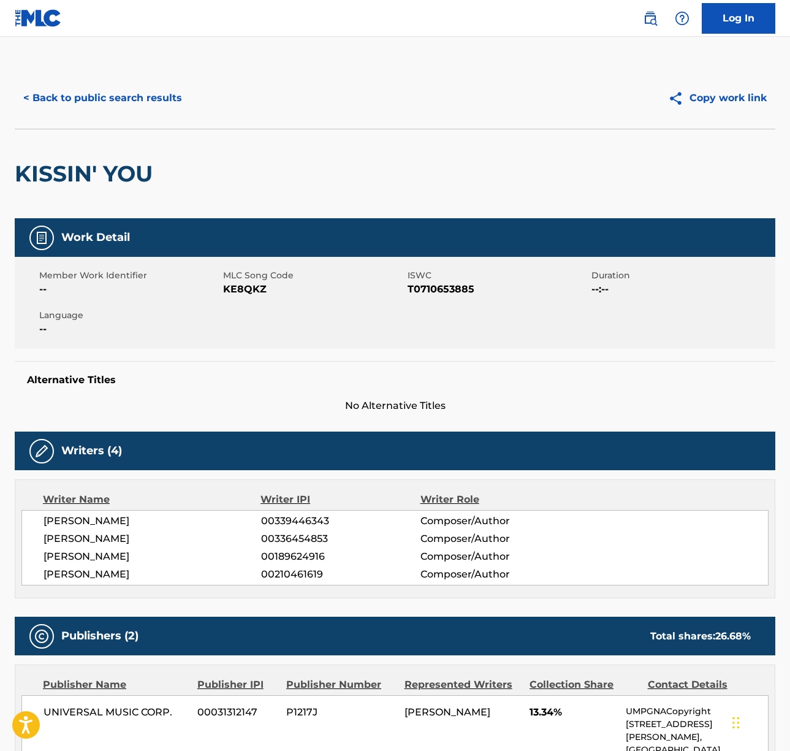
click at [89, 517] on span "RAPHAEL SAADIQ" at bounding box center [153, 521] width 218 height 15
drag, startPoint x: 89, startPoint y: 517, endPoint x: 27, endPoint y: 514, distance: 62.0
click at [89, 517] on span "RAPHAEL SAADIQ" at bounding box center [153, 521] width 218 height 15
copy div "RAPHAEL SAADIQ"
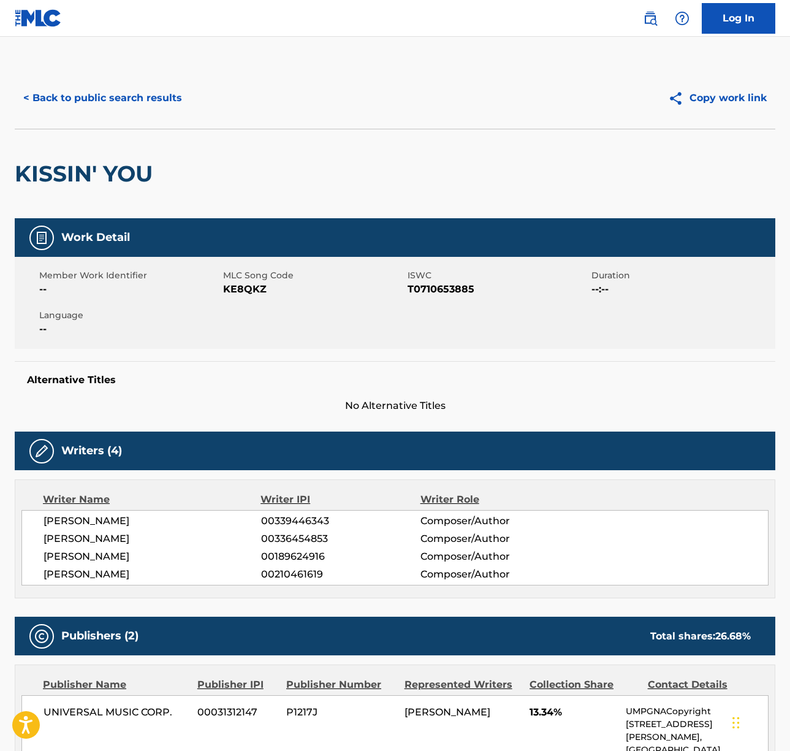
click at [69, 532] on span "BRION JAMES" at bounding box center [153, 539] width 218 height 15
copy div "BRION JAMES"
click at [81, 554] on span "JANICE MARIE JOHNSON" at bounding box center [153, 556] width 218 height 15
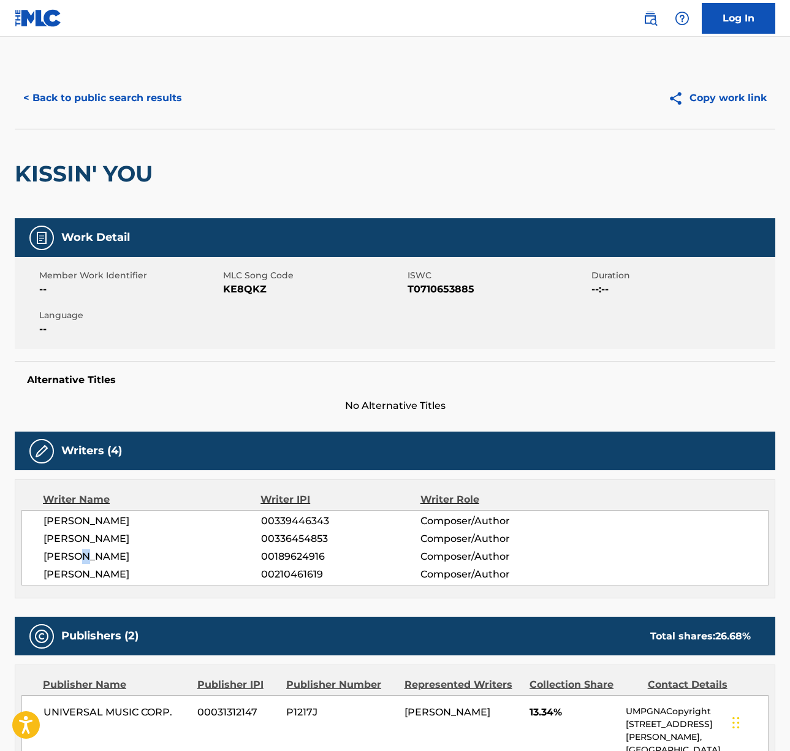
click at [81, 554] on span "JANICE MARIE JOHNSON" at bounding box center [153, 556] width 218 height 15
copy div "JANICE MARIE JOHNSON"
click at [137, 573] on span "JULIAN W. JACKSON" at bounding box center [153, 574] width 218 height 15
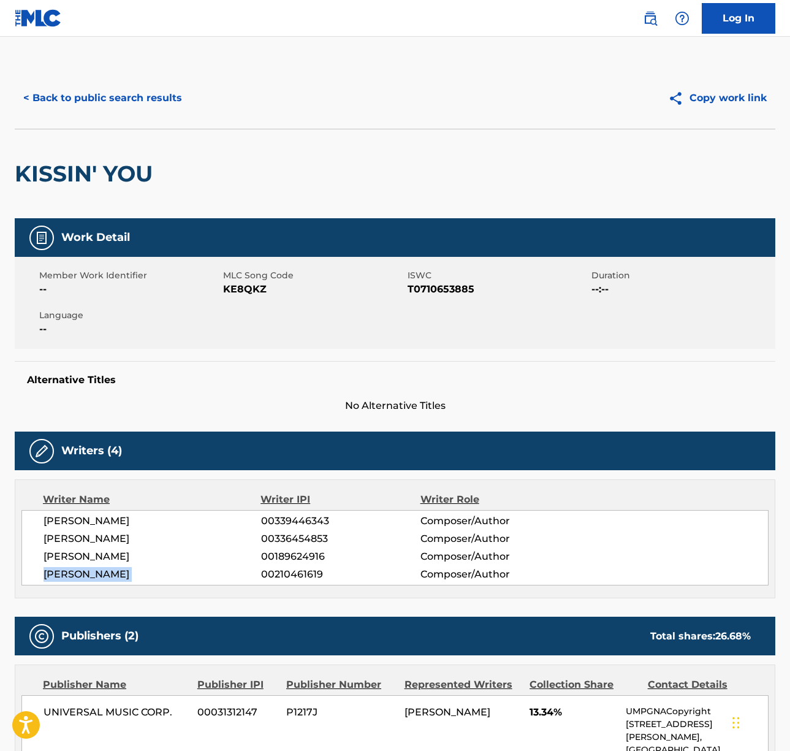
click at [137, 573] on span "JULIAN W. JACKSON" at bounding box center [153, 574] width 218 height 15
copy div "JULIAN W. JACKSON"
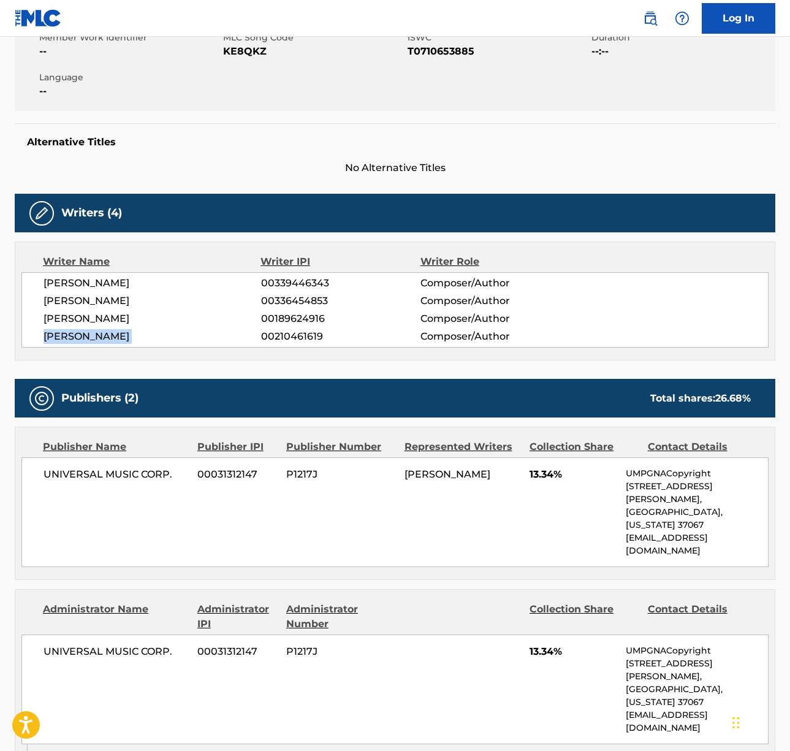
scroll to position [350, 0]
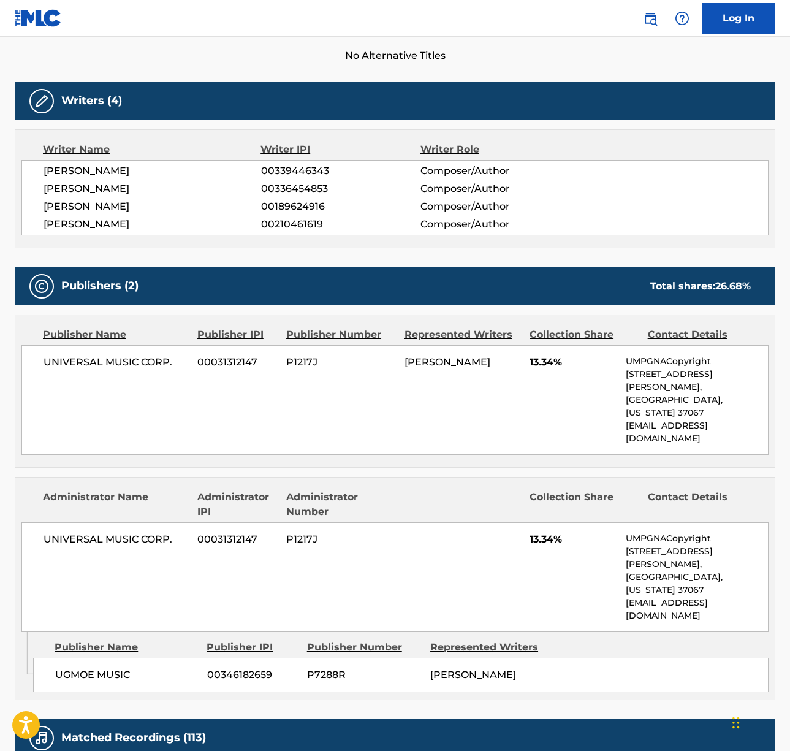
click at [110, 358] on span "UNIVERSAL MUSIC CORP." at bounding box center [116, 362] width 145 height 15
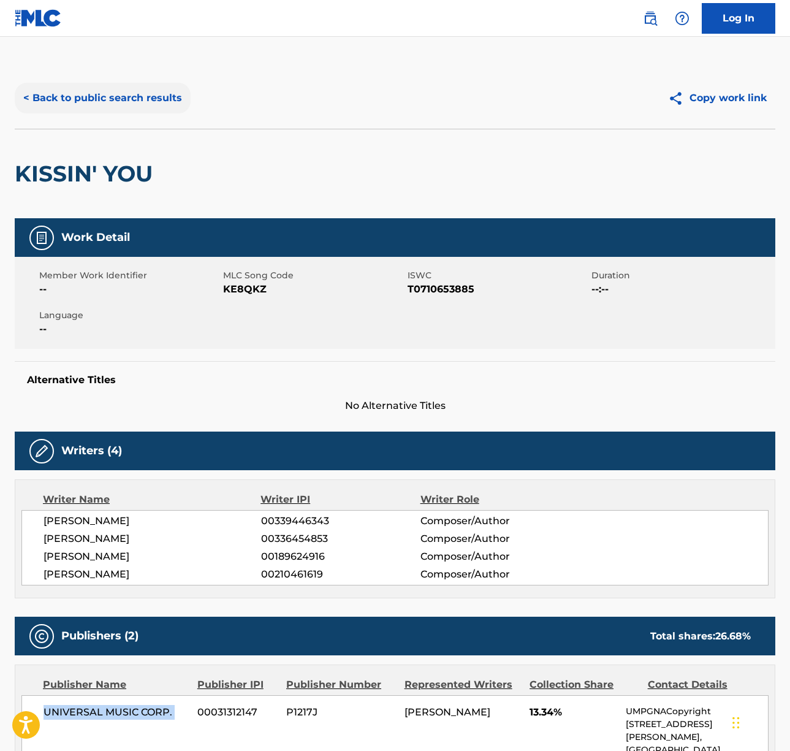
click at [105, 99] on button "< Back to public search results" at bounding box center [103, 98] width 176 height 31
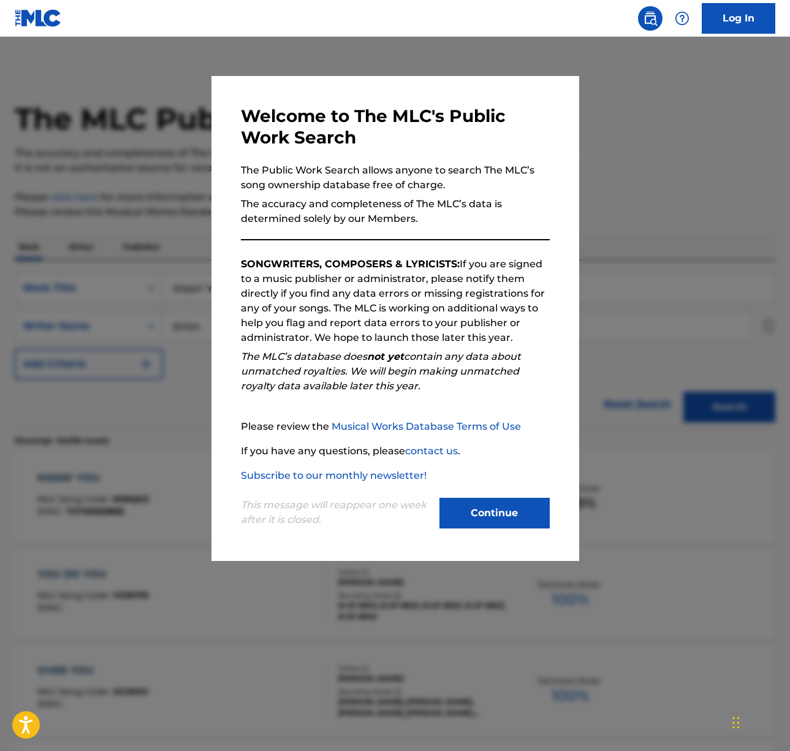
click at [480, 481] on div "Please review the Musical Works Database Terms of Use If you have any questions…" at bounding box center [395, 451] width 309 height 64
click at [503, 522] on button "Continue" at bounding box center [495, 513] width 110 height 31
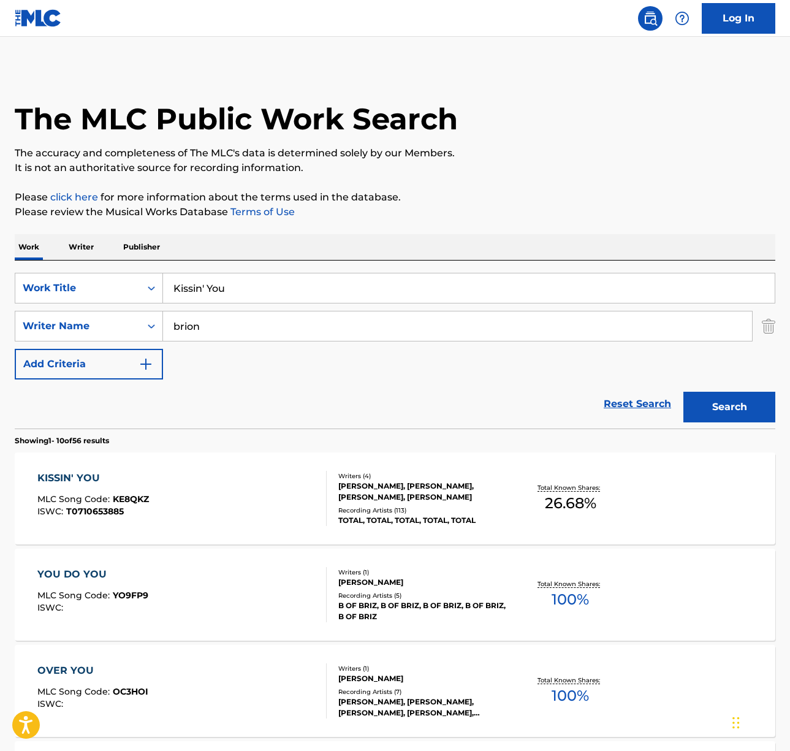
click at [268, 298] on input "Kissin' You" at bounding box center [469, 287] width 612 height 29
type input "skins"
paste input "Almendarez"
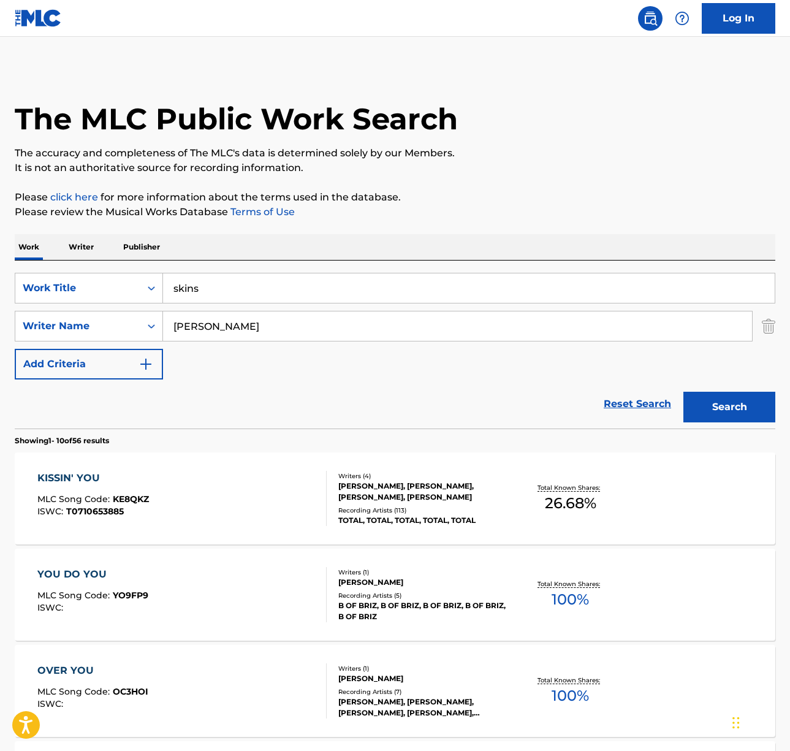
type input "Almendarez"
click at [684, 392] on button "Search" at bounding box center [730, 407] width 92 height 31
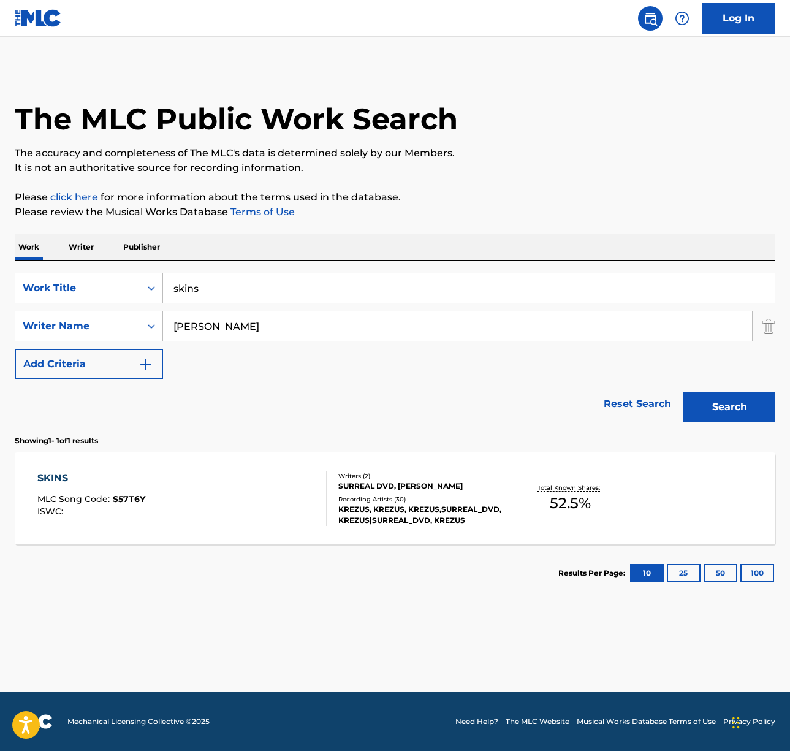
click at [228, 519] on div "SKINS MLC Song Code : S57T6Y ISWC :" at bounding box center [181, 498] width 289 height 55
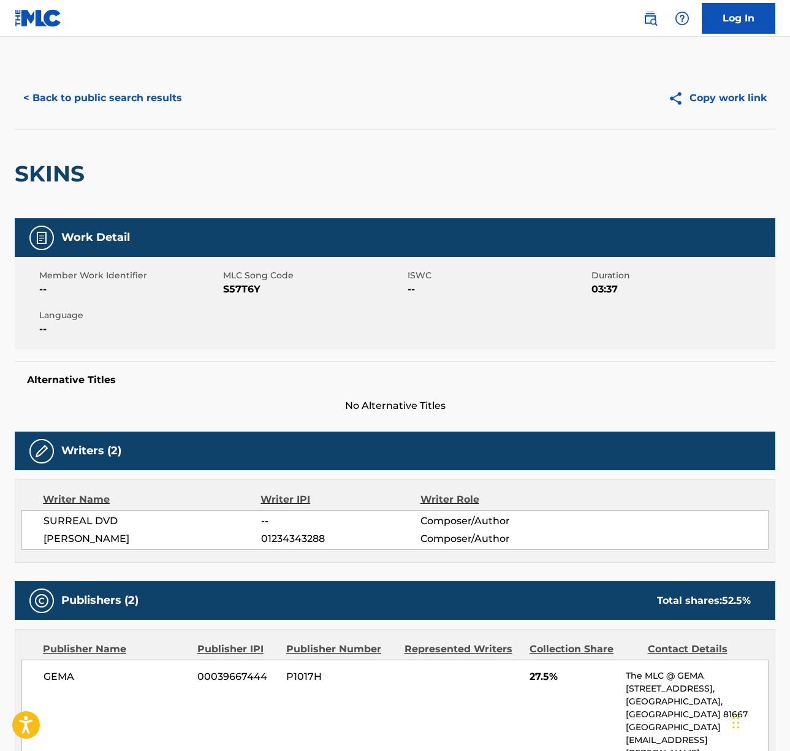
click at [82, 519] on span "SURREAL DVD" at bounding box center [153, 521] width 218 height 15
click at [78, 538] on span "CRISTIAN ALMENDAREZ" at bounding box center [153, 539] width 218 height 15
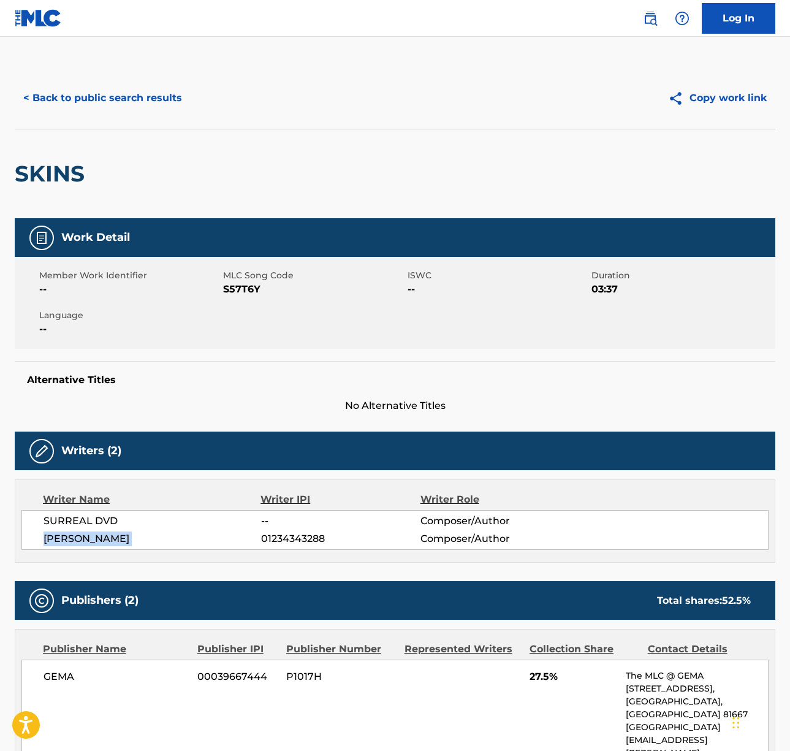
click at [78, 538] on span "CRISTIAN ALMENDAREZ" at bounding box center [153, 539] width 218 height 15
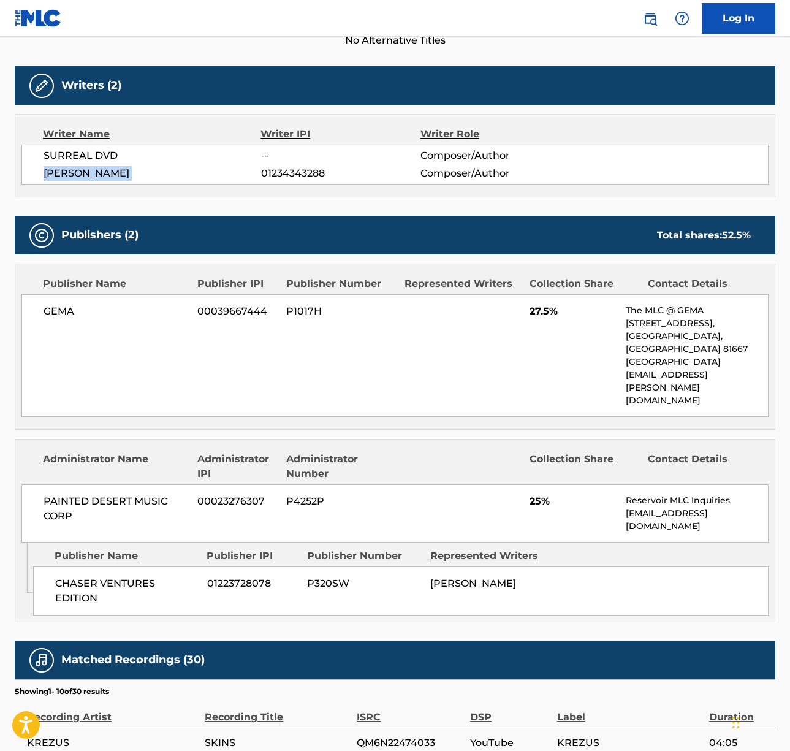
scroll to position [426, 0]
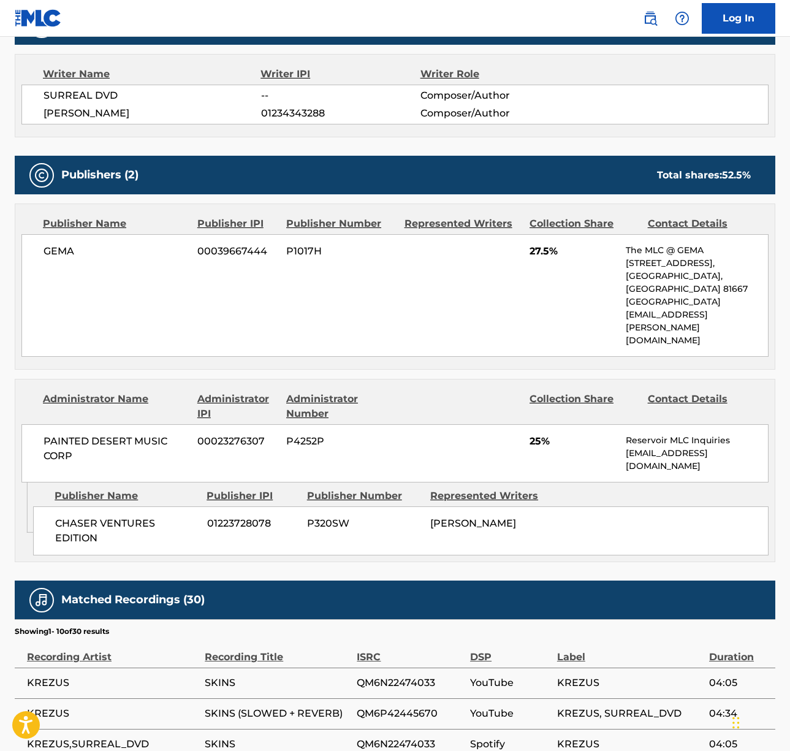
click at [58, 250] on span "GEMA" at bounding box center [116, 251] width 145 height 15
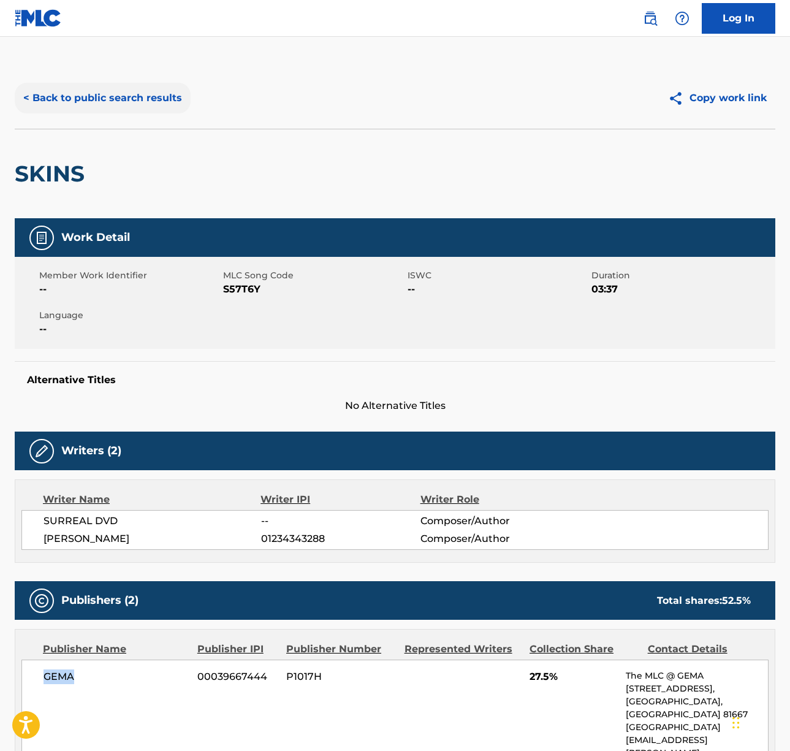
click at [129, 101] on button "< Back to public search results" at bounding box center [103, 98] width 176 height 31
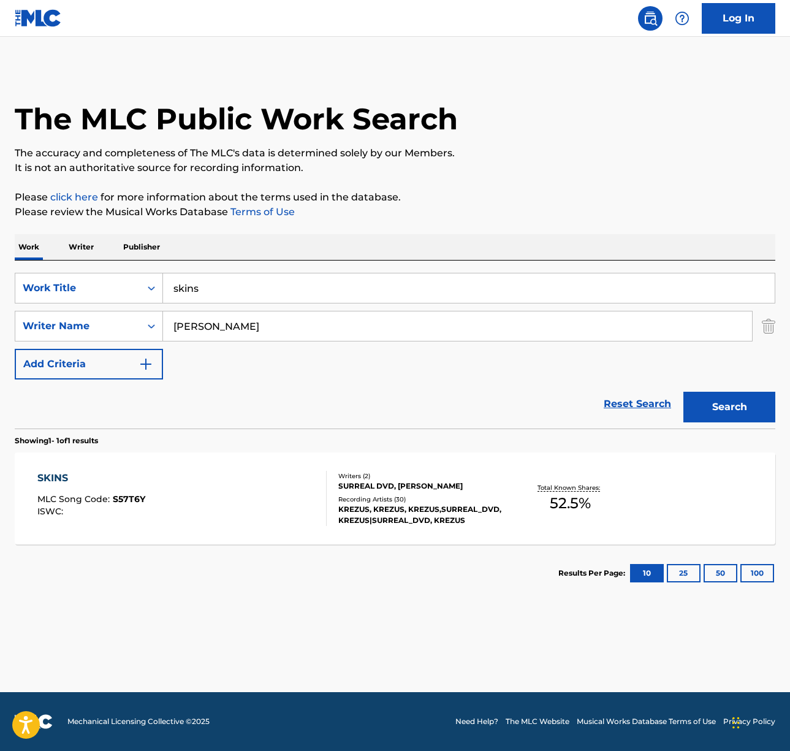
click at [230, 302] on input "skins" at bounding box center [469, 287] width 612 height 29
click at [229, 302] on input "skins" at bounding box center [469, 287] width 612 height 29
type input "nuts"
type input "baron black"
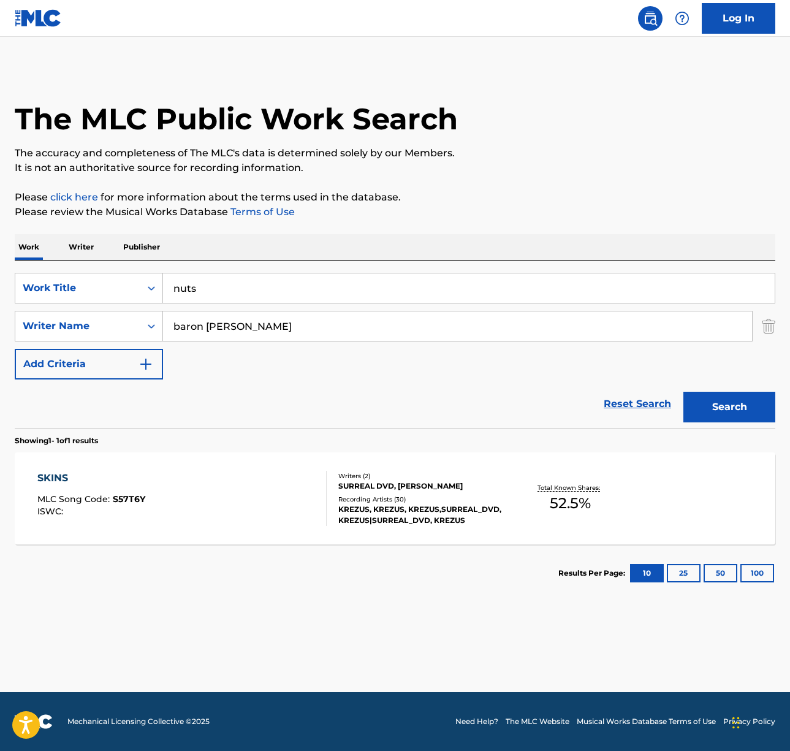
click at [684, 392] on button "Search" at bounding box center [730, 407] width 92 height 31
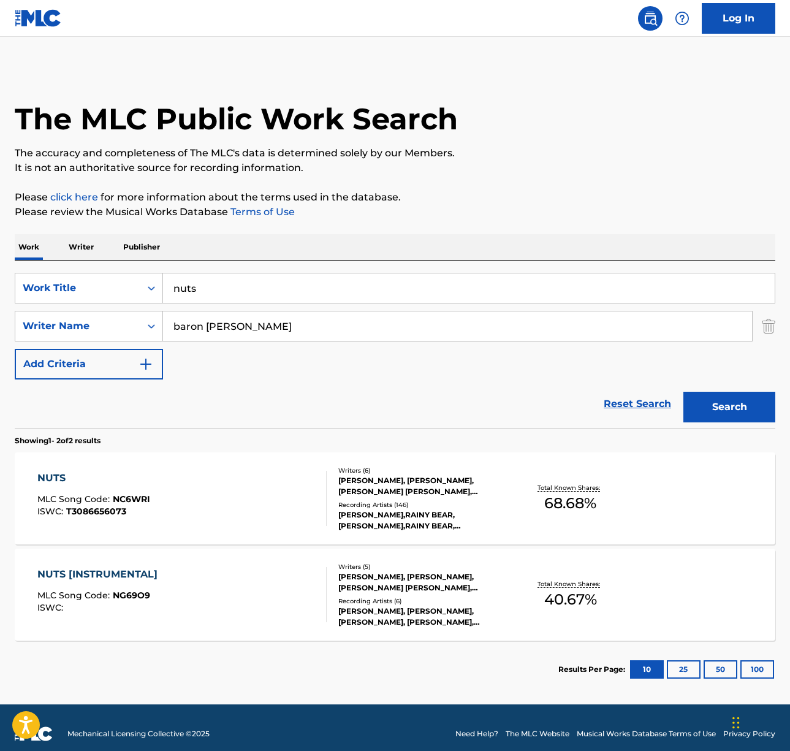
click at [234, 503] on div "NUTS MLC Song Code : NC6WRI ISWC : T3086656073" at bounding box center [181, 498] width 289 height 55
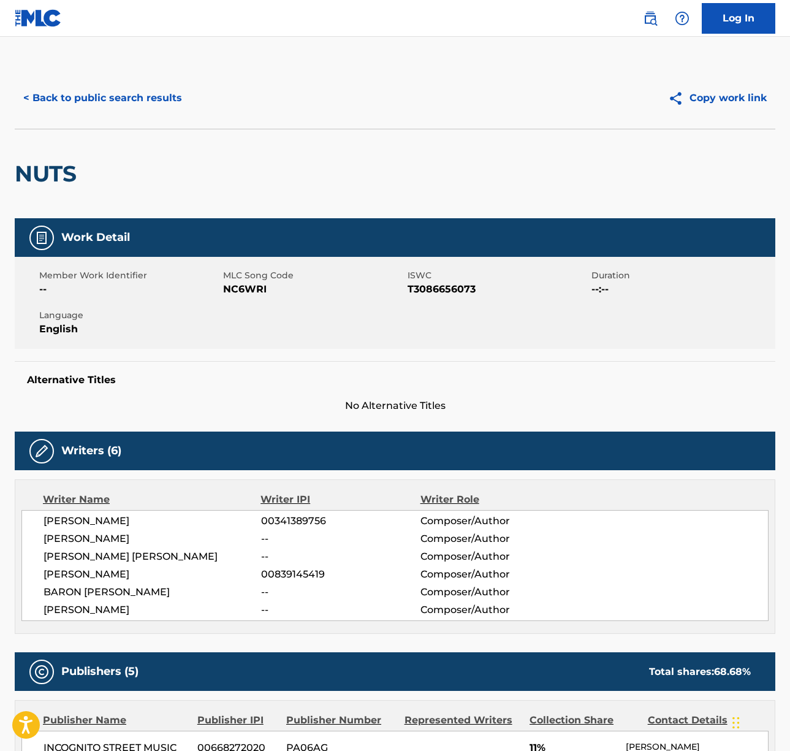
click at [92, 517] on span "DEJON M BENNETT" at bounding box center [153, 521] width 218 height 15
click at [98, 538] on span "NEIL LIVINGSTON" at bounding box center [153, 539] width 218 height 15
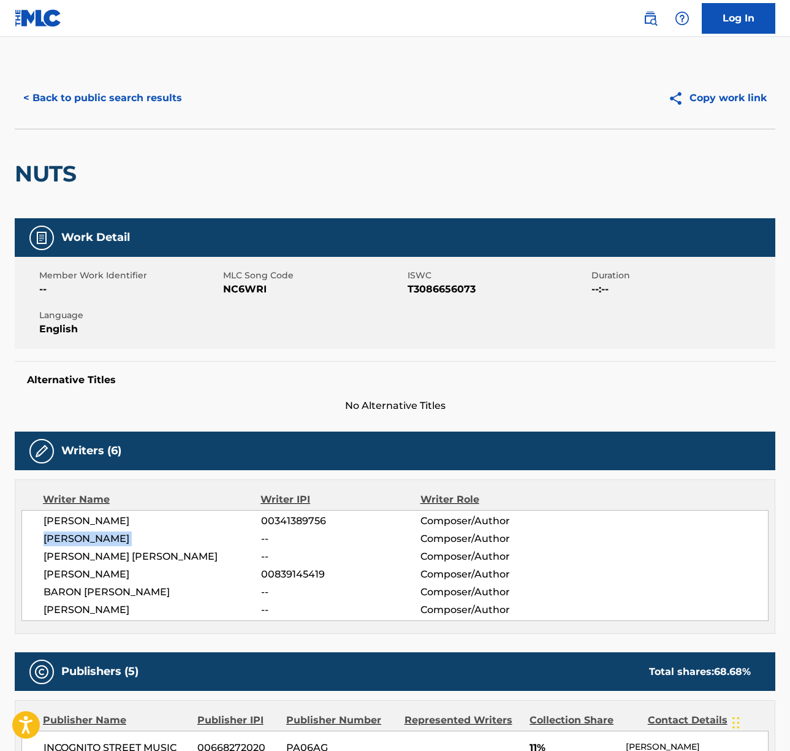
click at [98, 538] on span "NEIL LIVINGSTON" at bounding box center [153, 539] width 218 height 15
click at [104, 557] on span "GUSTAV ELIJAH AHR" at bounding box center [153, 556] width 218 height 15
click at [82, 571] on span "WILLIE GARDNER" at bounding box center [153, 574] width 218 height 15
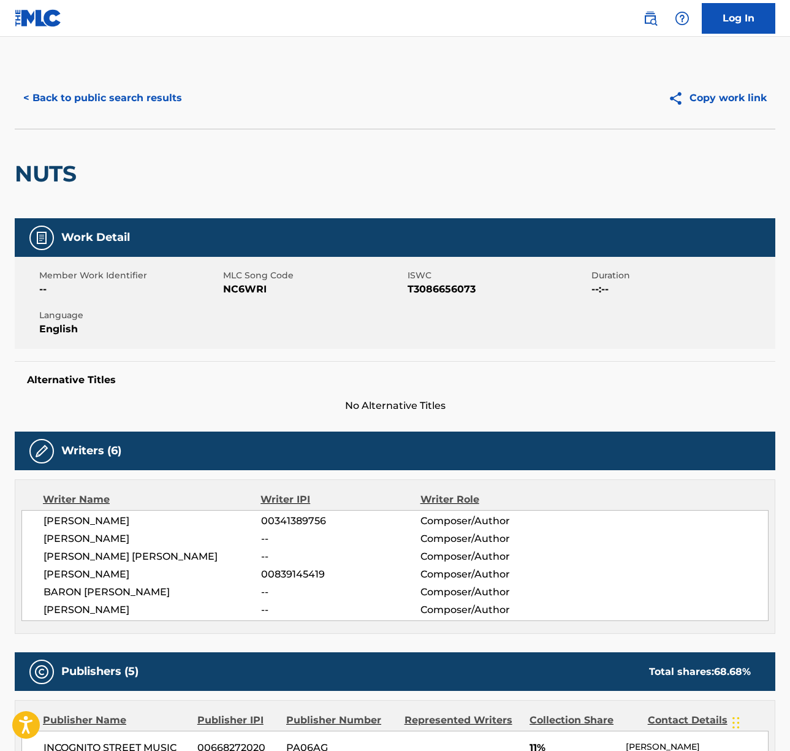
click at [82, 571] on span "WILLIE GARDNER" at bounding box center [153, 574] width 218 height 15
click at [78, 588] on span "BARON BLACK" at bounding box center [153, 592] width 218 height 15
click at [78, 589] on span "BARON BLACK" at bounding box center [153, 592] width 218 height 15
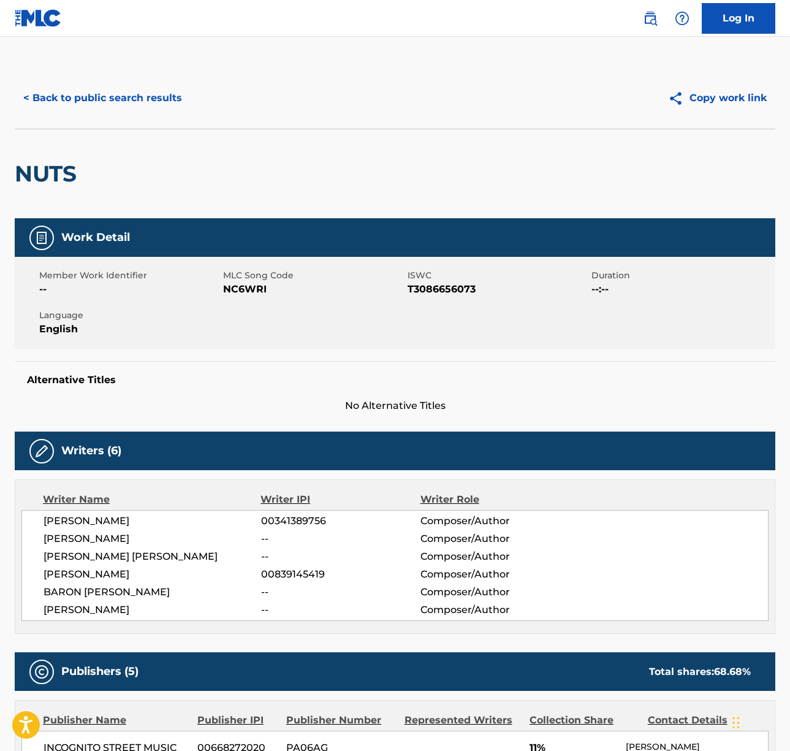
click at [120, 609] on span "MICHAEL FURJANIK" at bounding box center [153, 610] width 218 height 15
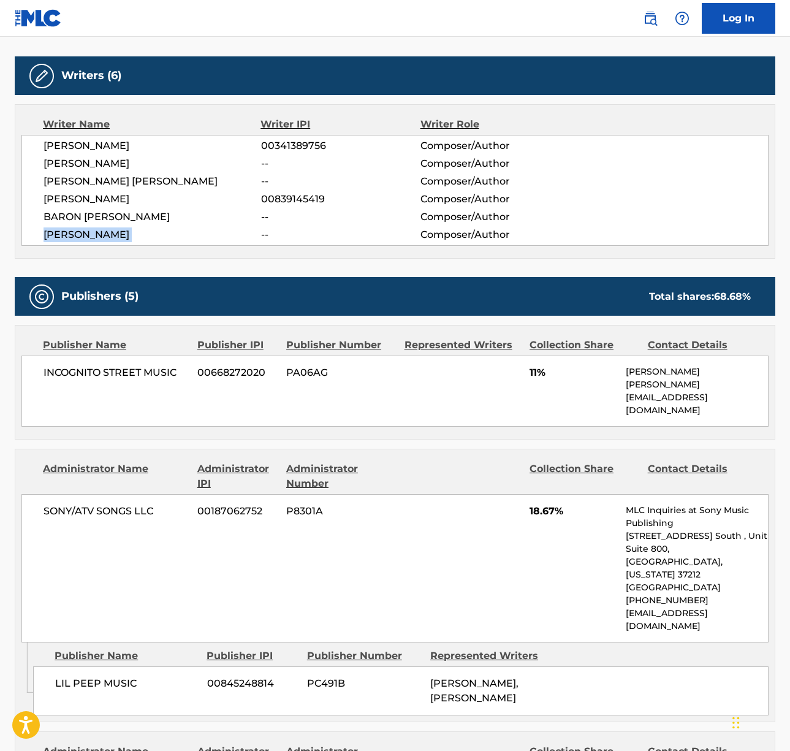
scroll to position [481, 0]
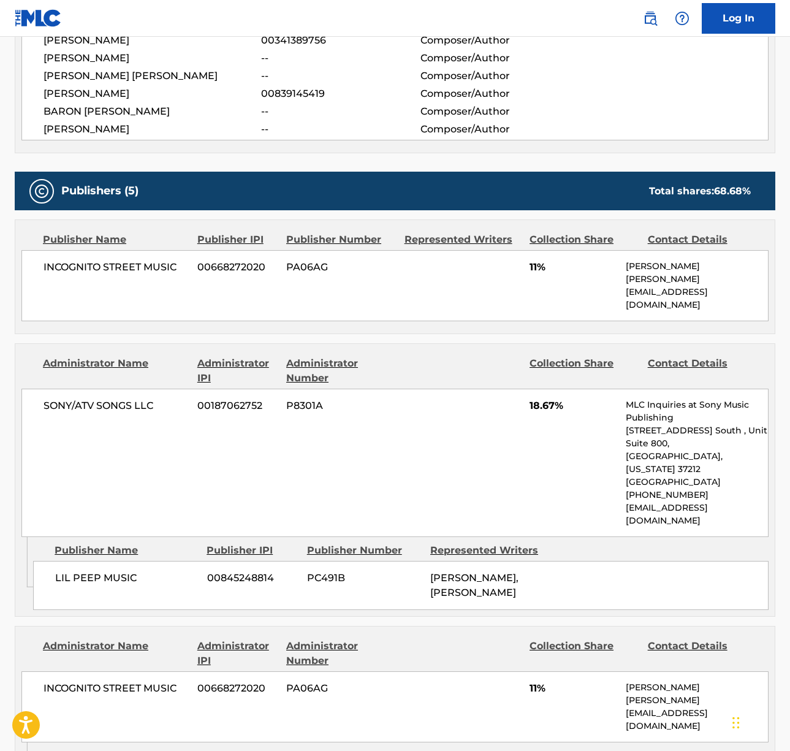
click at [110, 399] on span "SONY/ATV SONGS LLC" at bounding box center [116, 406] width 145 height 15
drag, startPoint x: 110, startPoint y: 373, endPoint x: 2, endPoint y: 374, distance: 108.5
click at [109, 399] on span "SONY/ATV SONGS LLC" at bounding box center [116, 406] width 145 height 15
click at [80, 267] on span "INCOGNITO STREET MUSIC" at bounding box center [116, 267] width 145 height 15
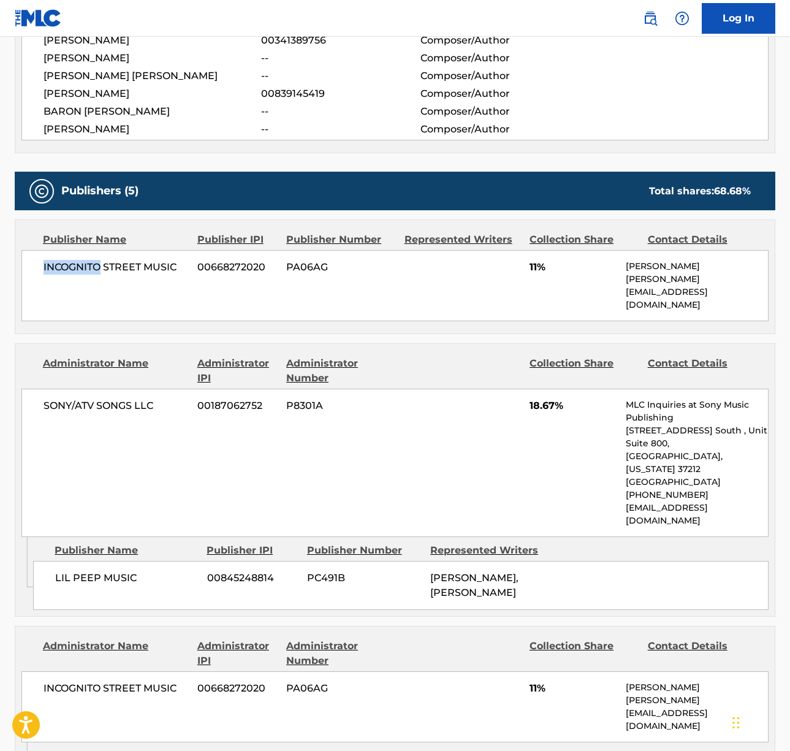
click at [80, 267] on span "INCOGNITO STREET MUSIC" at bounding box center [116, 267] width 145 height 15
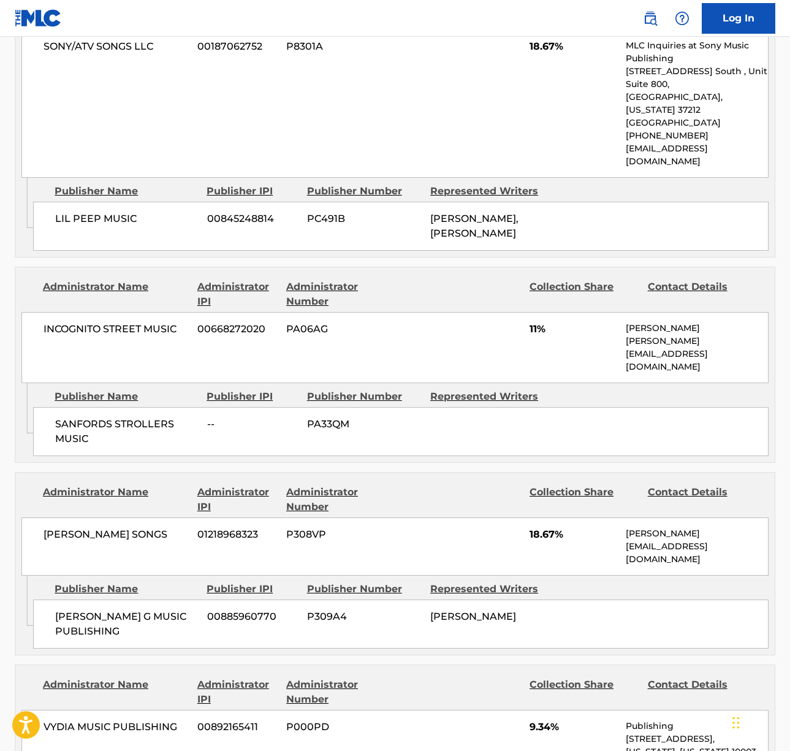
scroll to position [1063, 0]
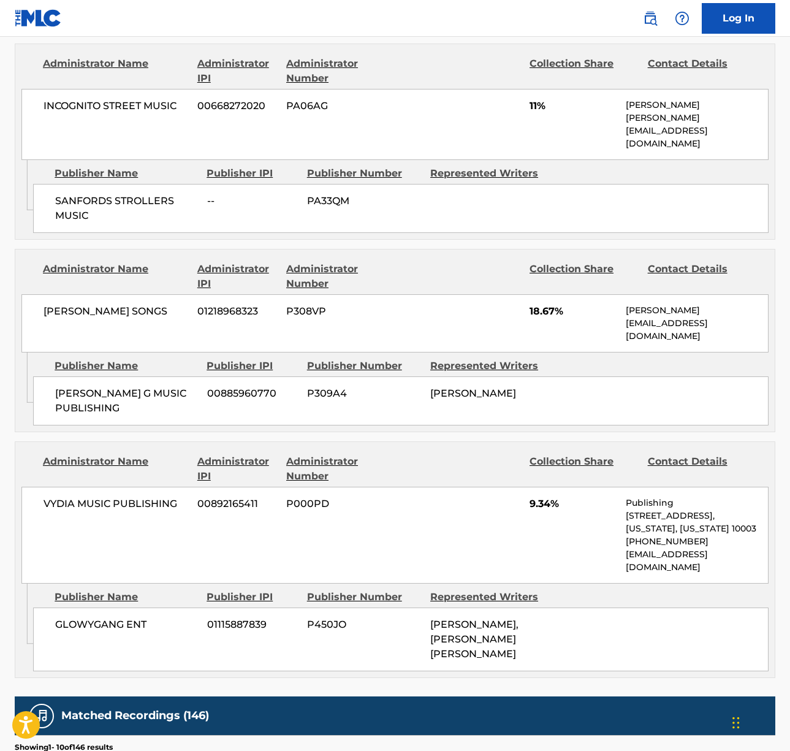
click at [101, 304] on span "AYO BELLEFONTE SONGS" at bounding box center [116, 311] width 145 height 15
click at [99, 304] on span "AYO BELLEFONTE SONGS" at bounding box center [116, 311] width 145 height 15
click at [100, 304] on span "AYO BELLEFONTE SONGS" at bounding box center [116, 311] width 145 height 15
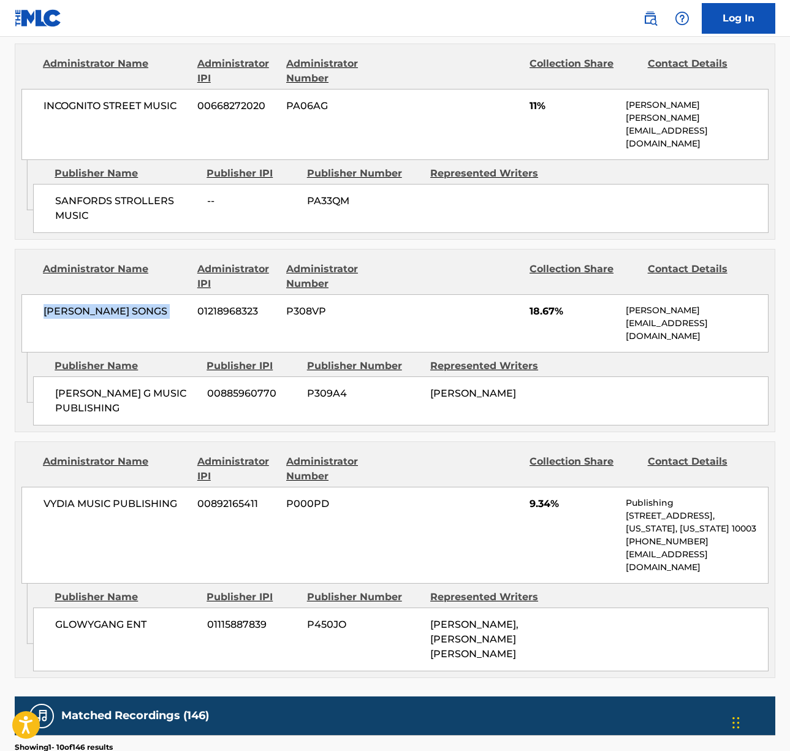
click at [100, 304] on span "AYO BELLEFONTE SONGS" at bounding box center [116, 311] width 145 height 15
click at [164, 497] on span "VYDIA MUSIC PUBLISHING" at bounding box center [116, 504] width 145 height 15
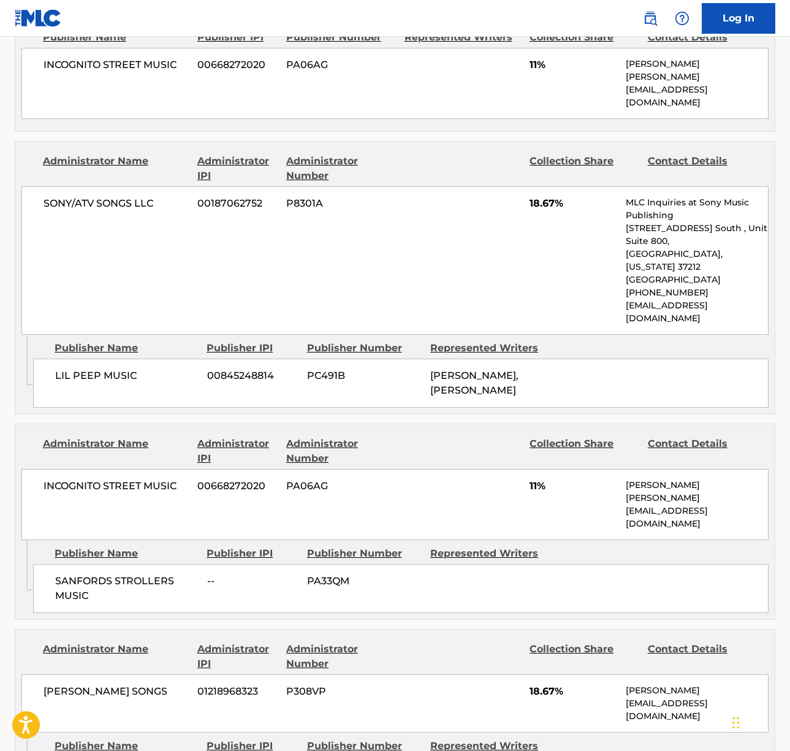
scroll to position [0, 0]
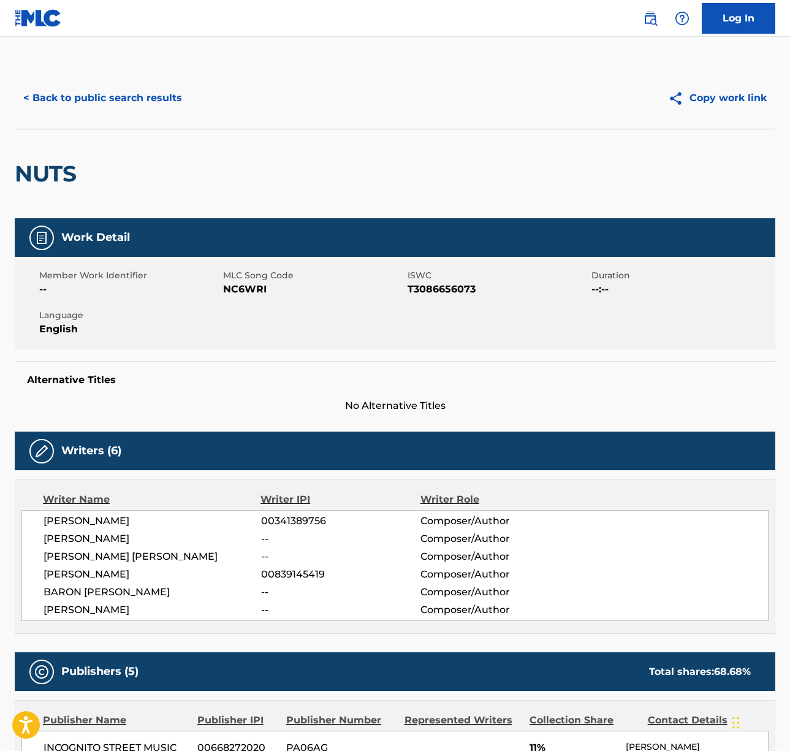
click at [139, 115] on div "< Back to public search results Copy work link" at bounding box center [395, 97] width 761 height 61
click at [134, 101] on button "< Back to public search results" at bounding box center [103, 98] width 176 height 31
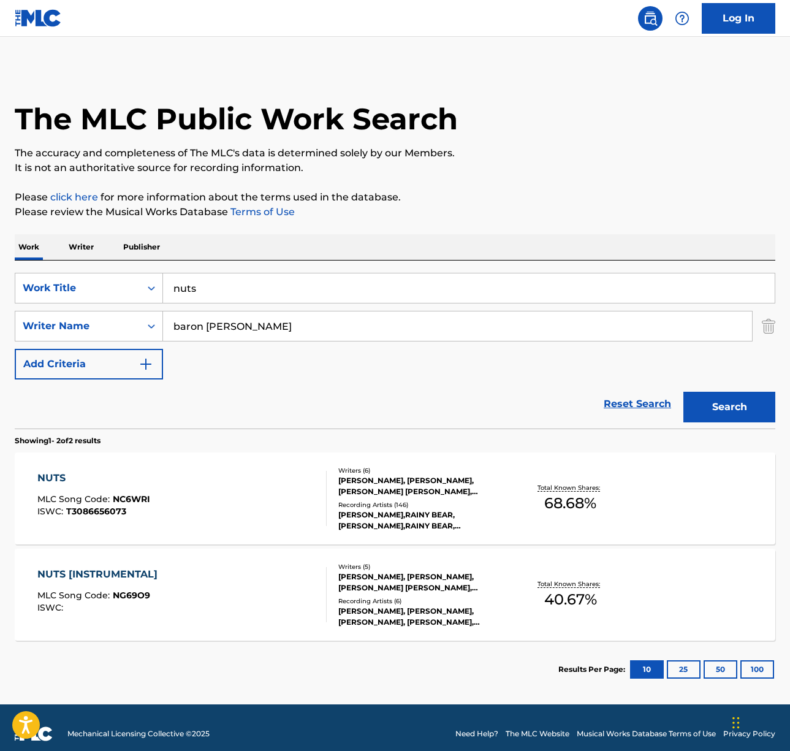
click at [232, 301] on input "nuts" at bounding box center [469, 287] width 612 height 29
click at [232, 300] on input "nuts" at bounding box center [469, 287] width 612 height 29
paste input "Where Is My Mind?"
type input "Where Is My Mind?"
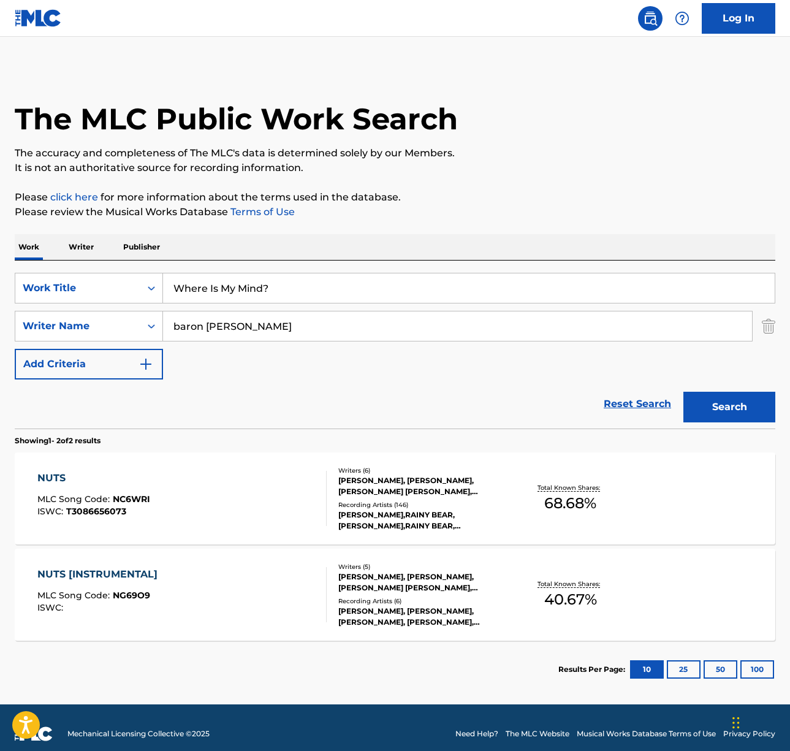
drag, startPoint x: 467, startPoint y: 213, endPoint x: 411, endPoint y: 260, distance: 73.6
click at [466, 214] on p "Please review the Musical Works Database Terms of Use" at bounding box center [395, 212] width 761 height 15
click at [286, 325] on input "baron black" at bounding box center [457, 325] width 589 height 29
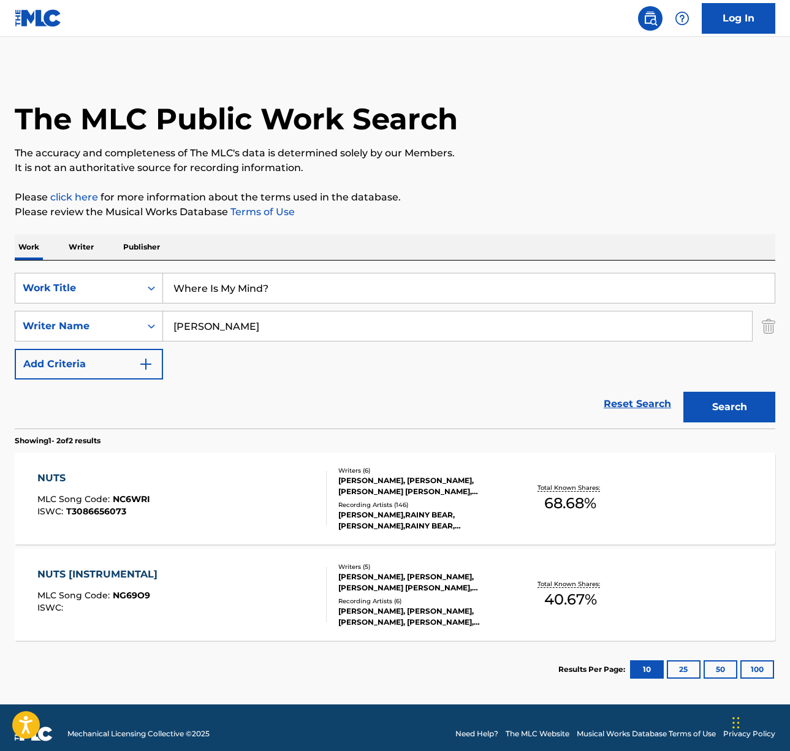
type input "charles thompson"
click at [684, 392] on button "Search" at bounding box center [730, 407] width 92 height 31
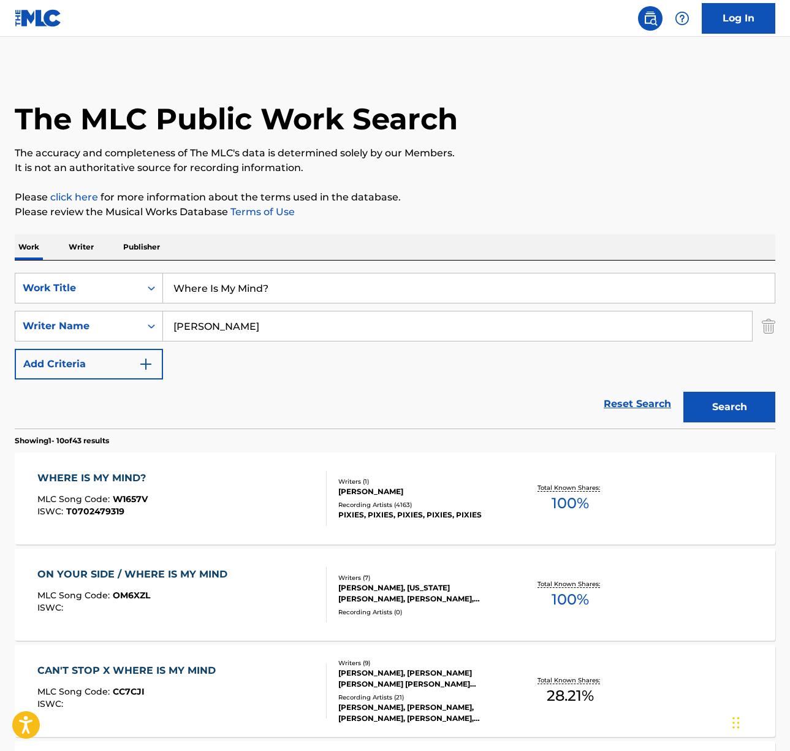
click at [240, 495] on div "WHERE IS MY MIND? MLC Song Code : W1657V ISWC : T0702479319" at bounding box center [181, 498] width 289 height 55
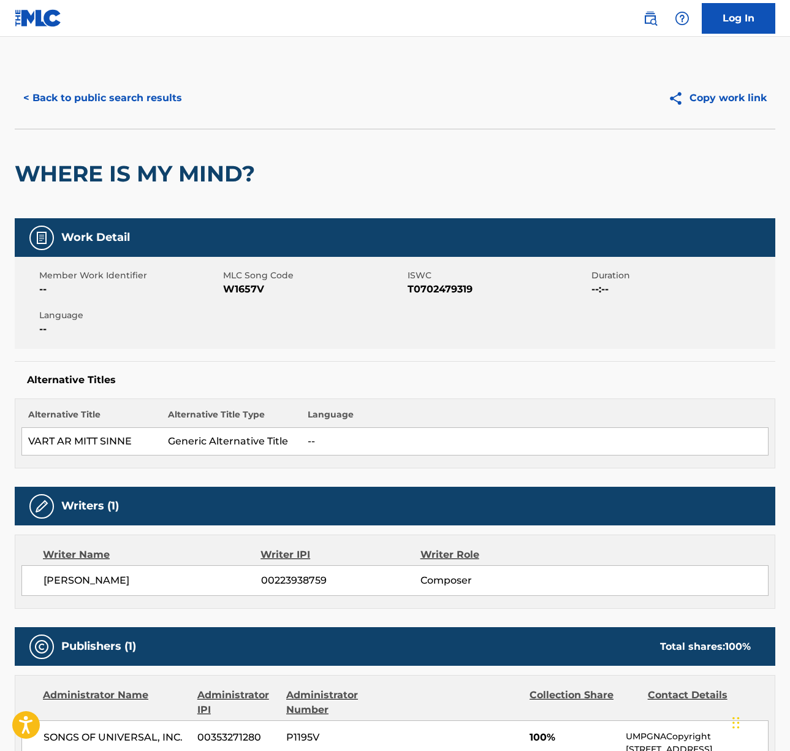
click at [108, 578] on span "CHARLES THOMPSON" at bounding box center [153, 580] width 218 height 15
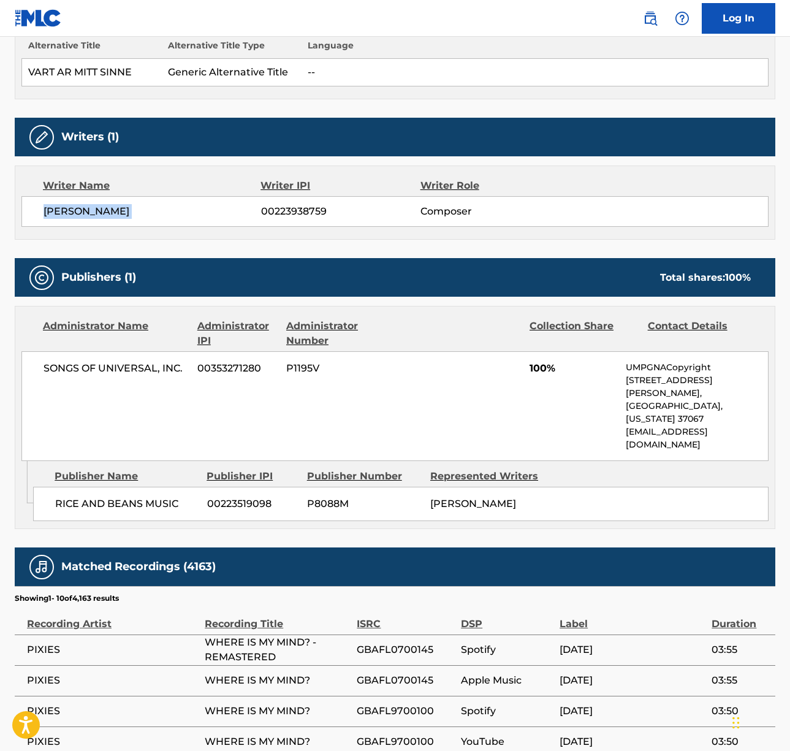
scroll to position [505, 0]
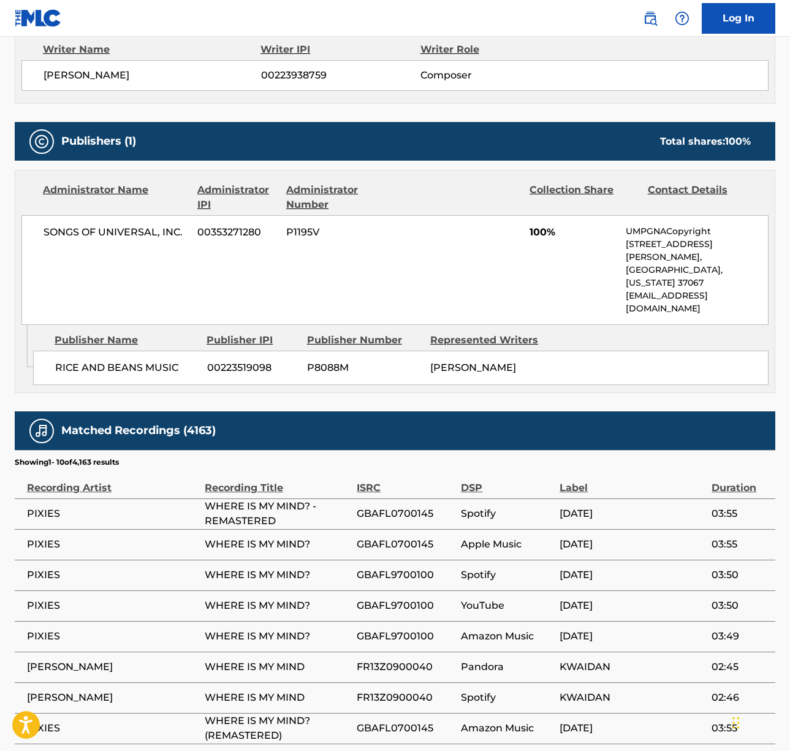
click at [85, 235] on span "SONGS OF UNIVERSAL, INC." at bounding box center [116, 232] width 145 height 15
click at [86, 235] on span "SONGS OF UNIVERSAL, INC." at bounding box center [116, 232] width 145 height 15
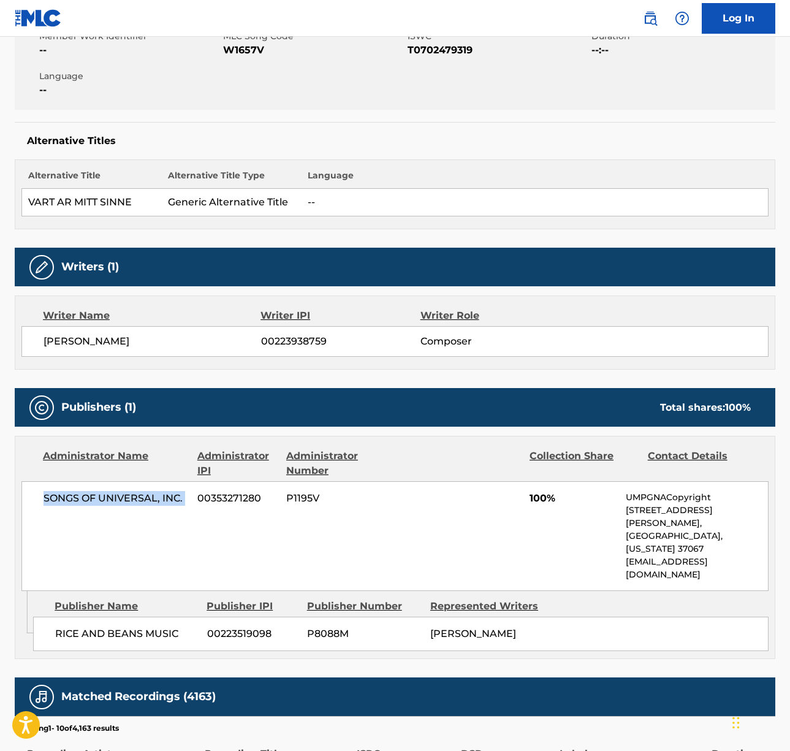
scroll to position [0, 0]
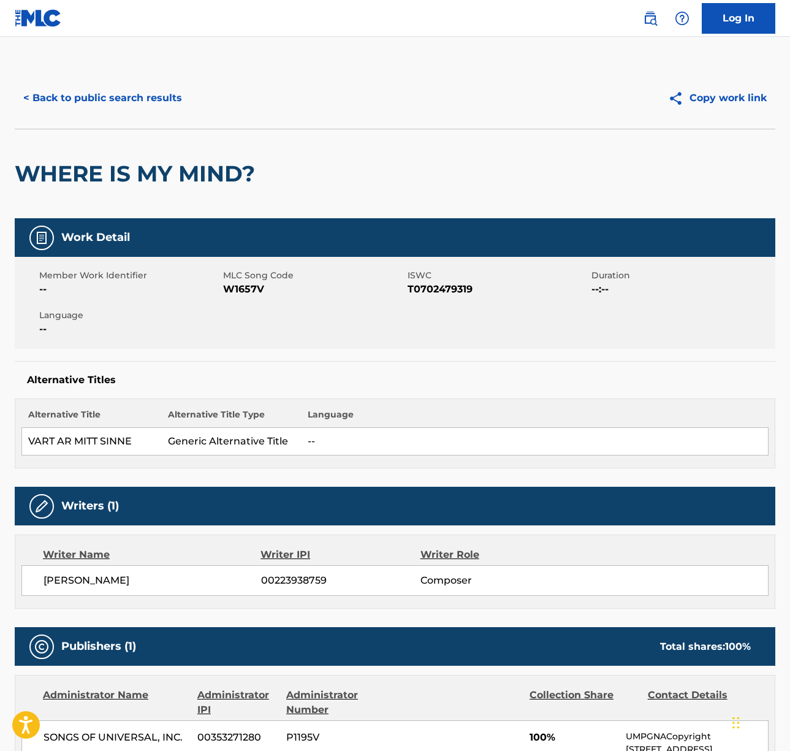
click at [115, 76] on div "< Back to public search results Copy work link" at bounding box center [395, 97] width 761 height 61
click at [119, 91] on button "< Back to public search results" at bounding box center [103, 98] width 176 height 31
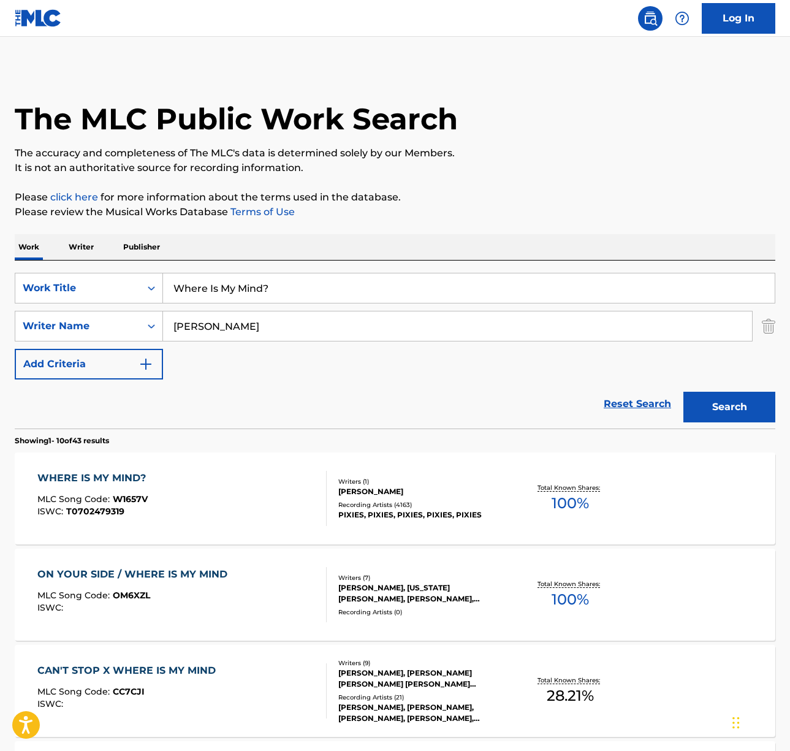
click at [88, 242] on p "Writer" at bounding box center [81, 247] width 32 height 26
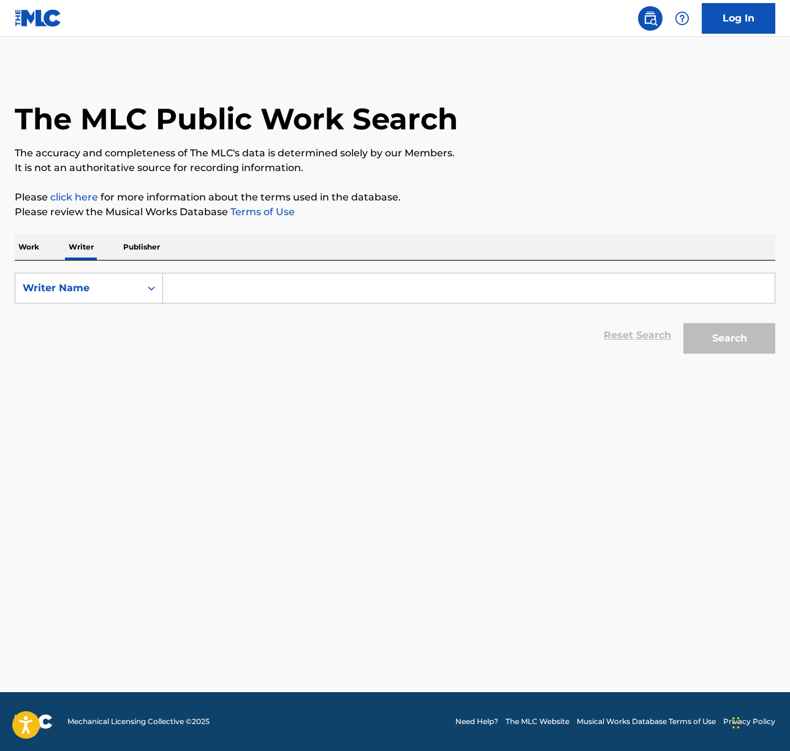
click at [236, 280] on input "Search Form" at bounding box center [469, 287] width 612 height 29
paste input "Connor Gallagher"
type input "Connor Gallagher"
click at [747, 333] on button "Search" at bounding box center [730, 338] width 92 height 31
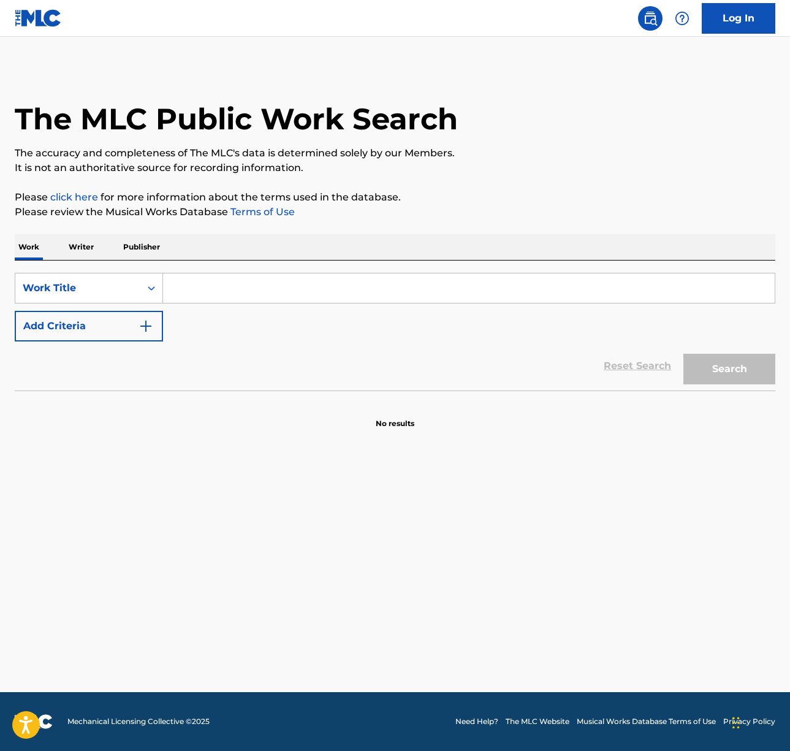
click at [253, 272] on div "SearchWithCriteria715508c8-09a7-45cb-989a-e65e209b7a84 Work Title Add Criteria …" at bounding box center [395, 326] width 761 height 130
click at [227, 277] on input "Search Form" at bounding box center [469, 287] width 612 height 29
drag, startPoint x: 370, startPoint y: 286, endPoint x: 93, endPoint y: 331, distance: 280.7
click at [370, 286] on input "Search Form" at bounding box center [469, 287] width 612 height 29
paste input "Haunted"
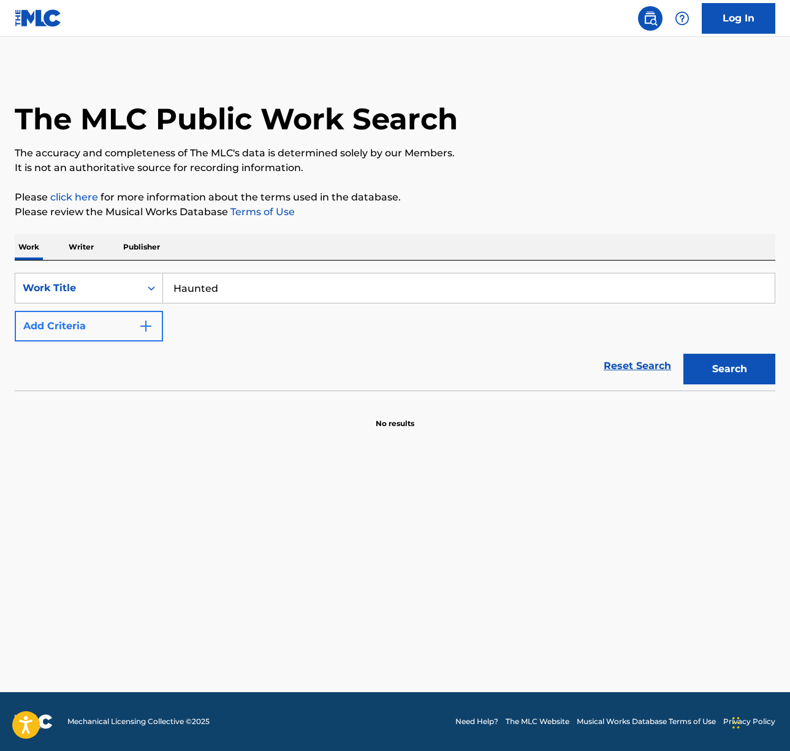
type input "Haunted"
click at [85, 327] on button "Add Criteria" at bounding box center [89, 326] width 148 height 31
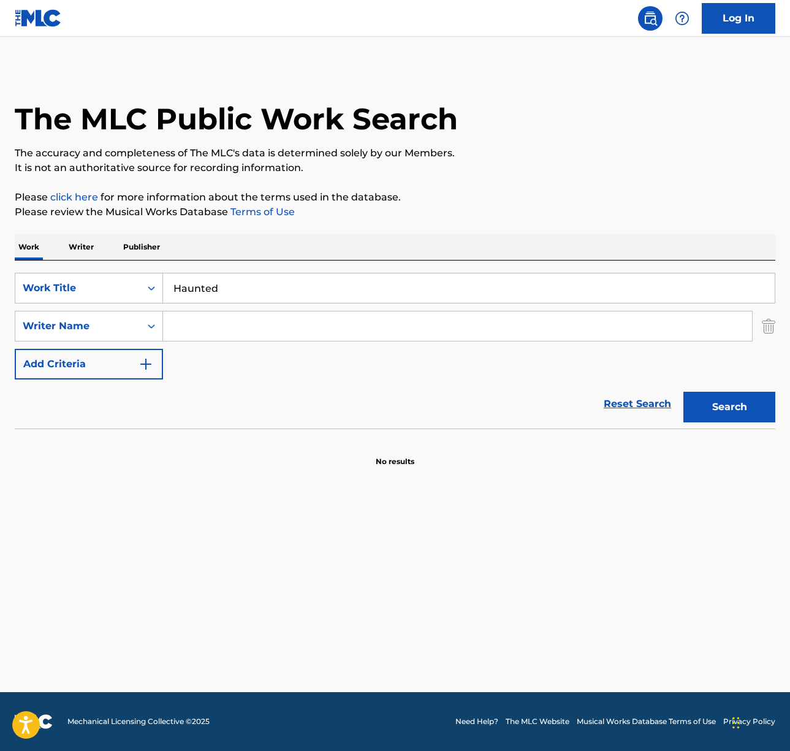
click at [272, 329] on input "Search Form" at bounding box center [457, 325] width 589 height 29
type input "[PERSON_NAME]"
click at [684, 392] on button "Search" at bounding box center [730, 407] width 92 height 31
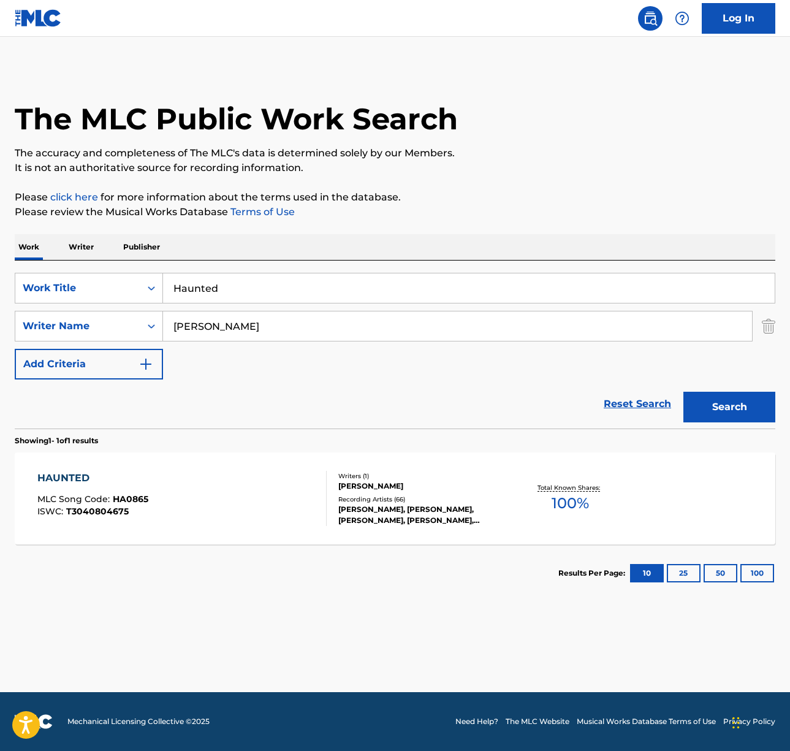
click at [221, 506] on div "HAUNTED MLC Song Code : HA0865 ISWC : T3040804675" at bounding box center [181, 498] width 289 height 55
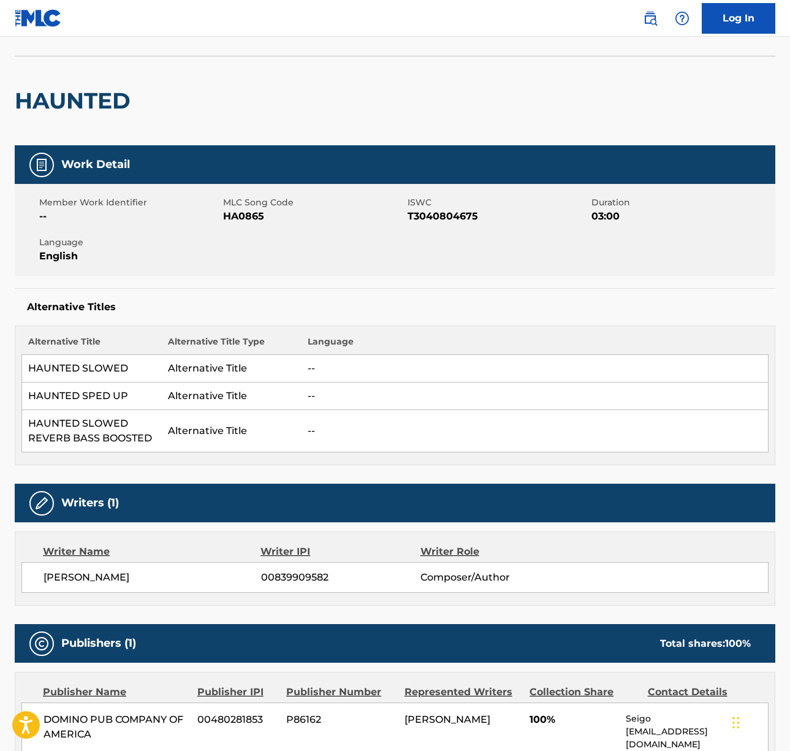
scroll to position [229, 0]
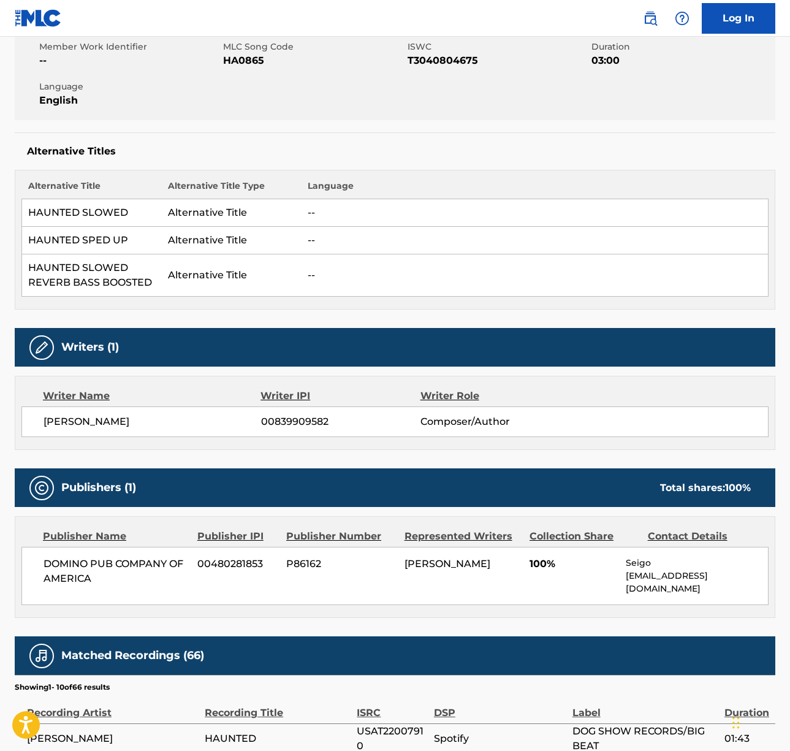
click at [74, 417] on span "[PERSON_NAME]" at bounding box center [153, 421] width 218 height 15
copy div "[PERSON_NAME]"
click at [99, 564] on span "DOMINO PUB COMPANY OF AMERICA" at bounding box center [116, 571] width 145 height 29
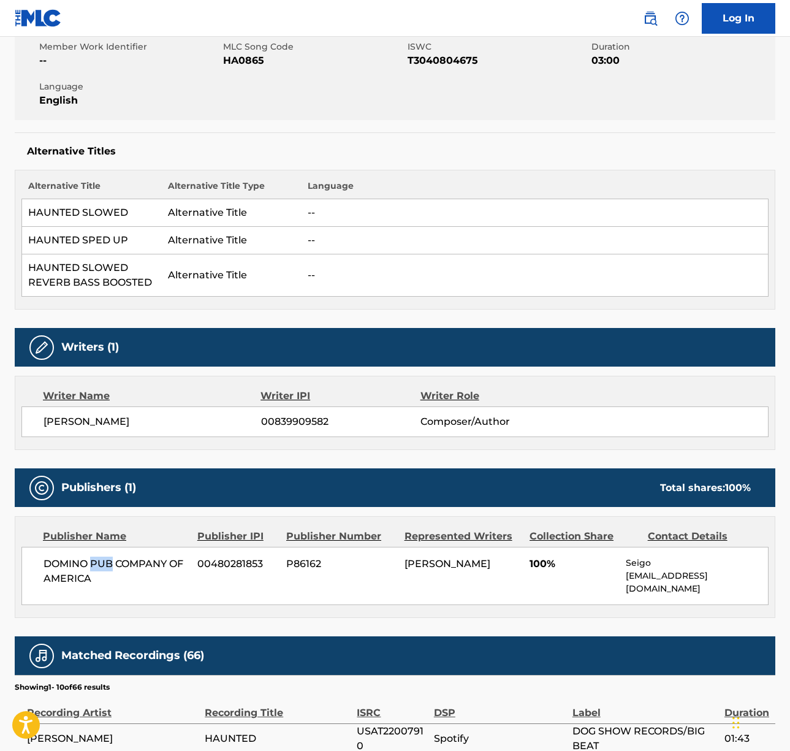
click at [99, 564] on span "DOMINO PUB COMPANY OF AMERICA" at bounding box center [116, 571] width 145 height 29
copy div "DOMINO PUB COMPANY OF AMERICA"
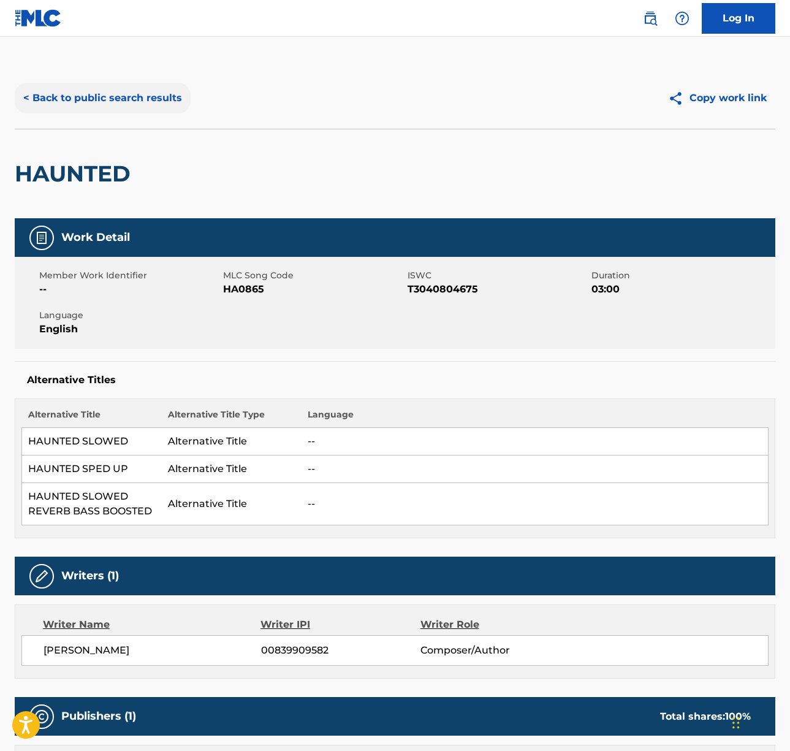
click at [124, 100] on button "< Back to public search results" at bounding box center [103, 98] width 176 height 31
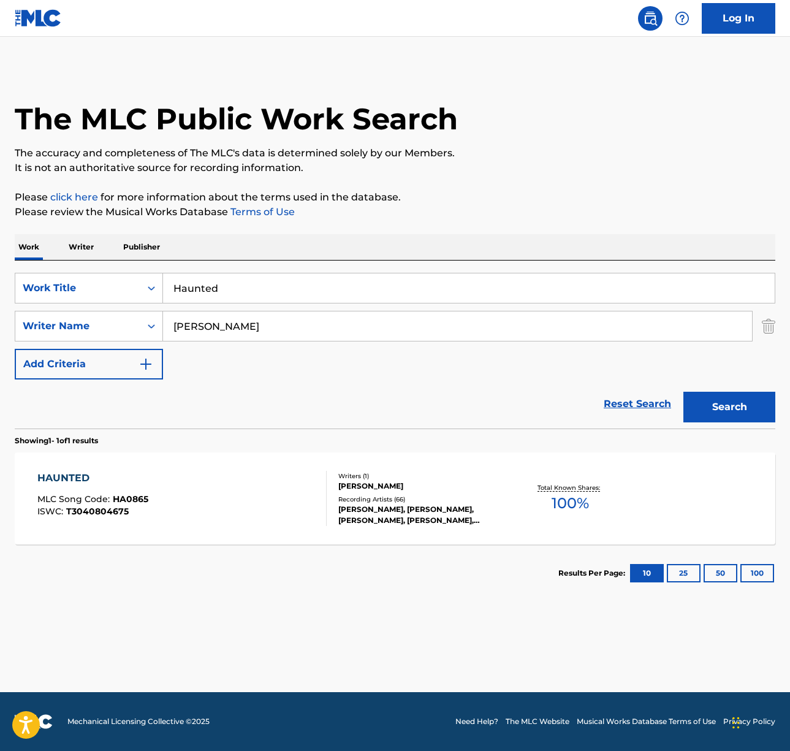
click at [224, 273] on input "Haunted" at bounding box center [469, 287] width 612 height 29
paste input "The Dead Dance"
type input "The Dead Dance"
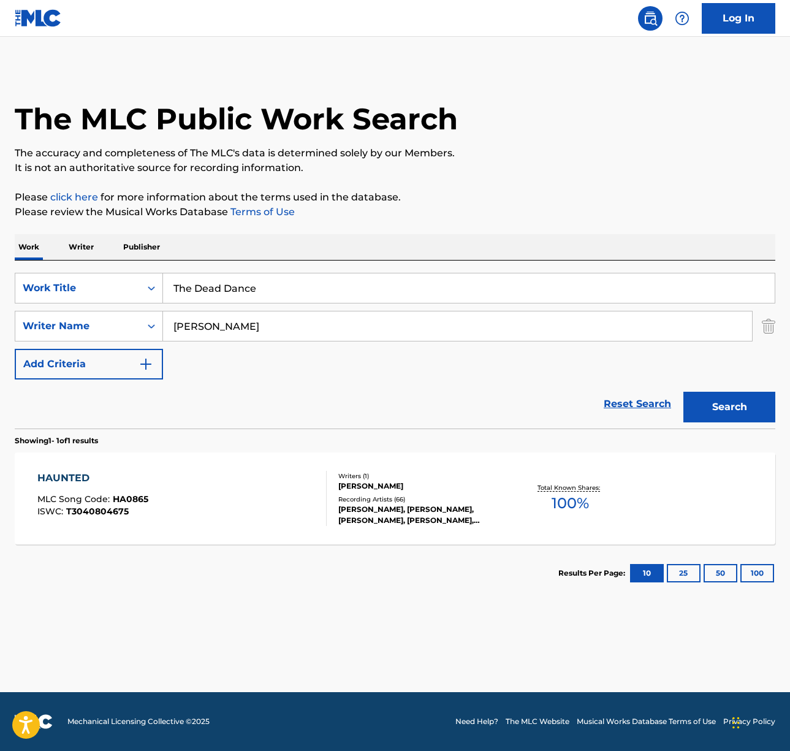
click at [301, 335] on input "[PERSON_NAME]" at bounding box center [457, 325] width 589 height 29
type input "[PERSON_NAME]"
click at [684, 392] on button "Search" at bounding box center [730, 407] width 92 height 31
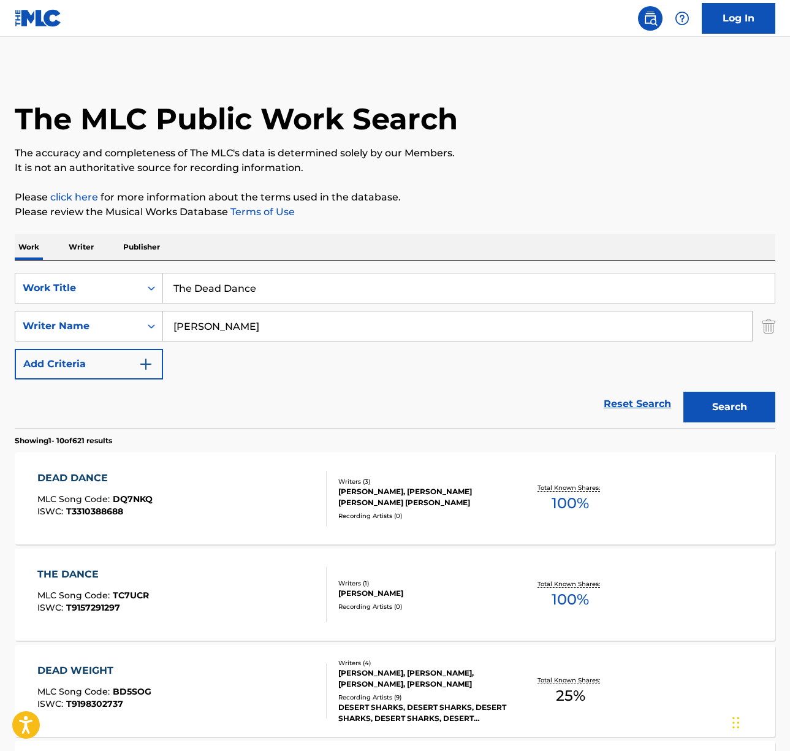
click at [231, 492] on div "DEAD DANCE MLC Song Code : DQ7NKQ ISWC : T3310388688" at bounding box center [181, 498] width 289 height 55
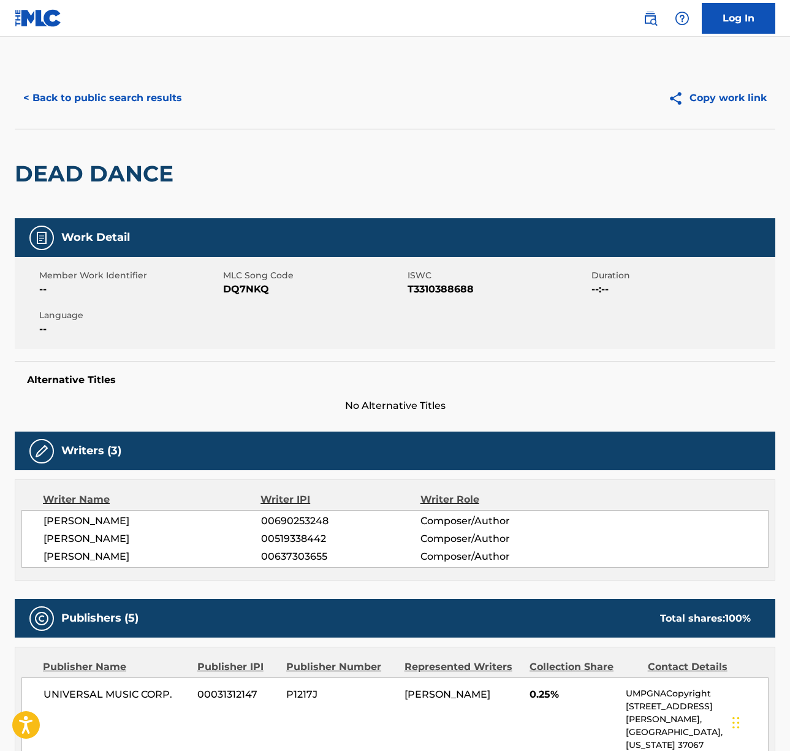
click at [91, 519] on span "[PERSON_NAME]" at bounding box center [153, 521] width 218 height 15
copy div "[PERSON_NAME]"
click at [99, 535] on span "[PERSON_NAME]" at bounding box center [153, 539] width 218 height 15
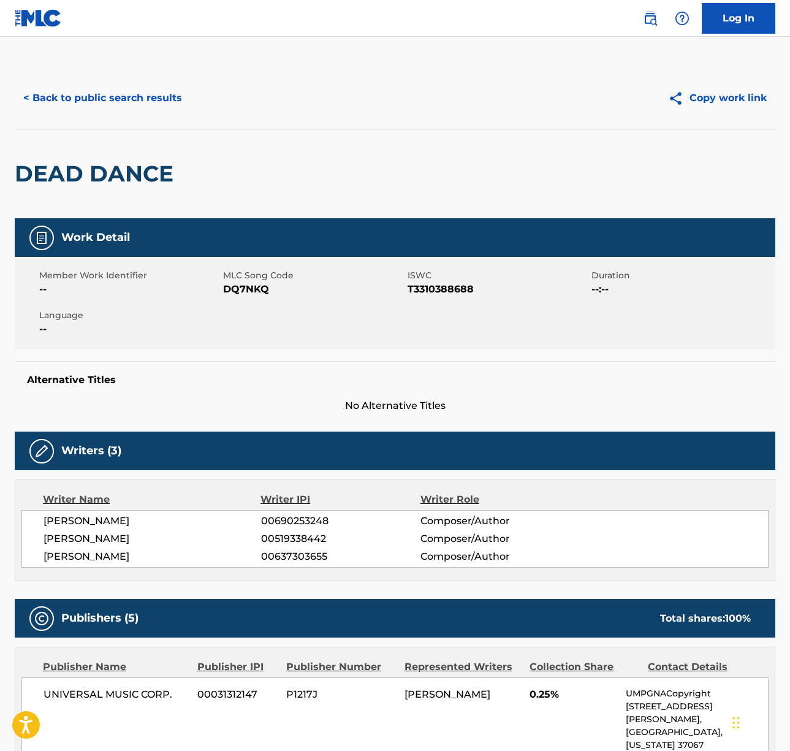
click at [99, 535] on span "[PERSON_NAME]" at bounding box center [153, 539] width 218 height 15
copy div "[PERSON_NAME]"
click at [99, 554] on span "[PERSON_NAME]" at bounding box center [153, 556] width 218 height 15
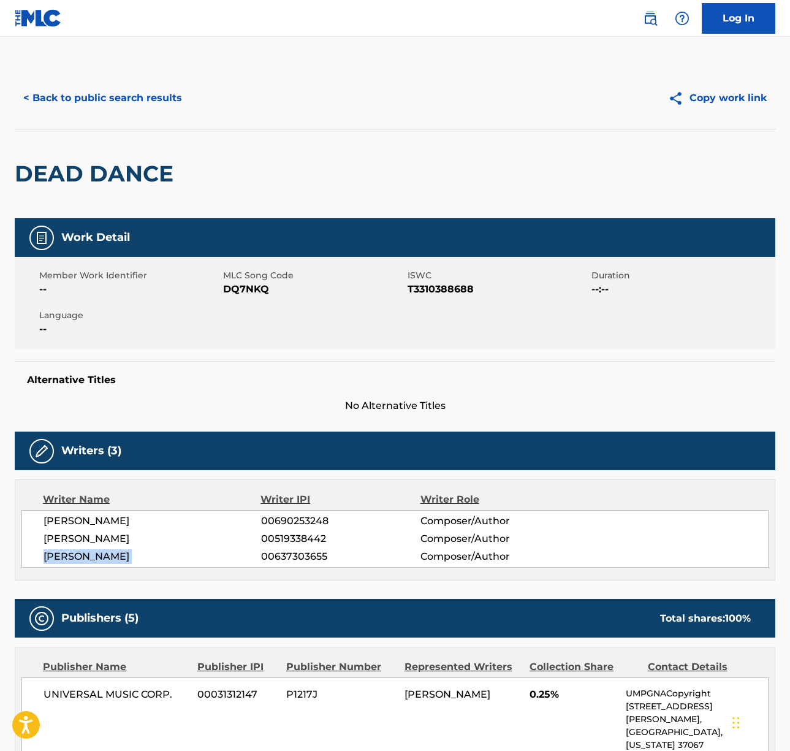
click at [99, 554] on span "[PERSON_NAME]" at bounding box center [153, 556] width 218 height 15
copy div "[PERSON_NAME]"
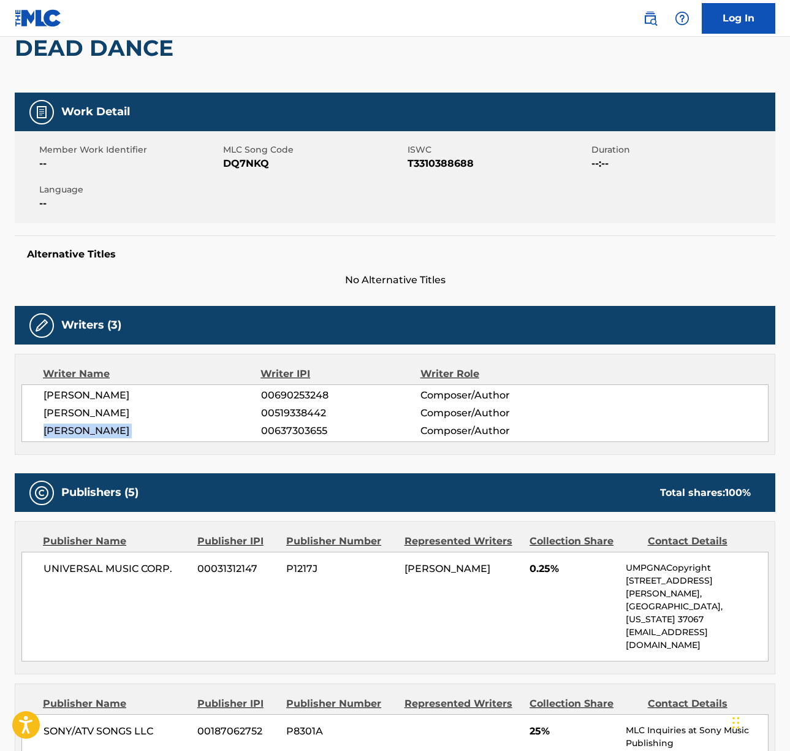
scroll to position [467, 0]
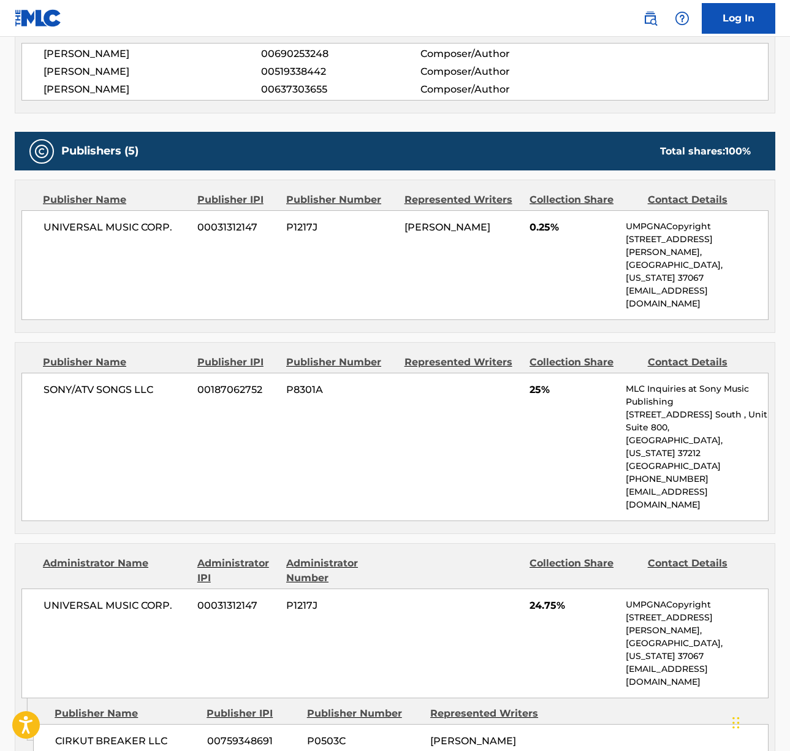
click at [96, 224] on span "UNIVERSAL MUSIC CORP." at bounding box center [116, 227] width 145 height 15
copy div "UNIVERSAL MUSIC CORP."
click at [70, 383] on span "SONY/ATV SONGS LLC" at bounding box center [116, 390] width 145 height 15
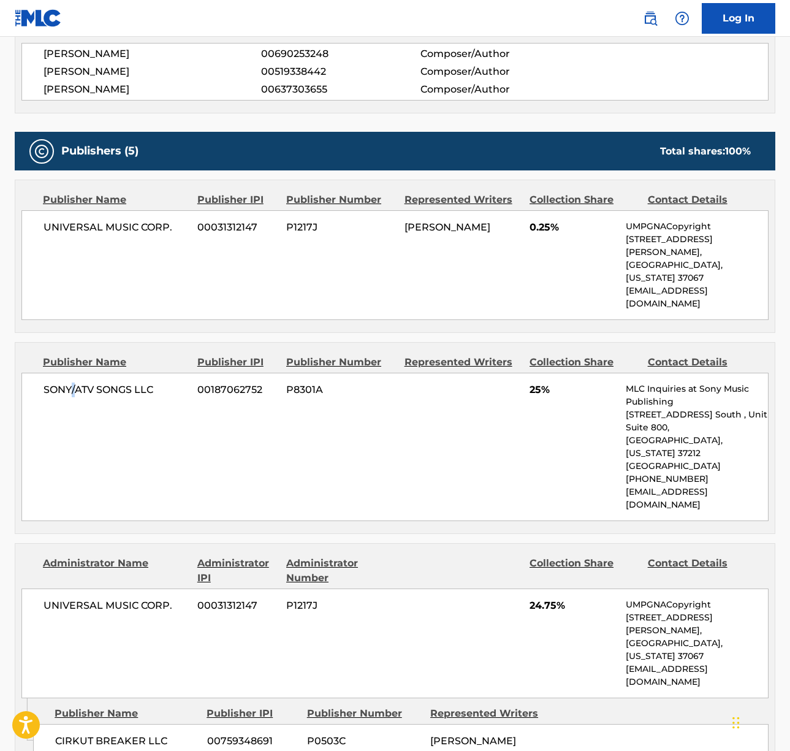
click at [70, 383] on span "SONY/ATV SONGS LLC" at bounding box center [116, 390] width 145 height 15
copy div "SONY/ATV SONGS LLC"
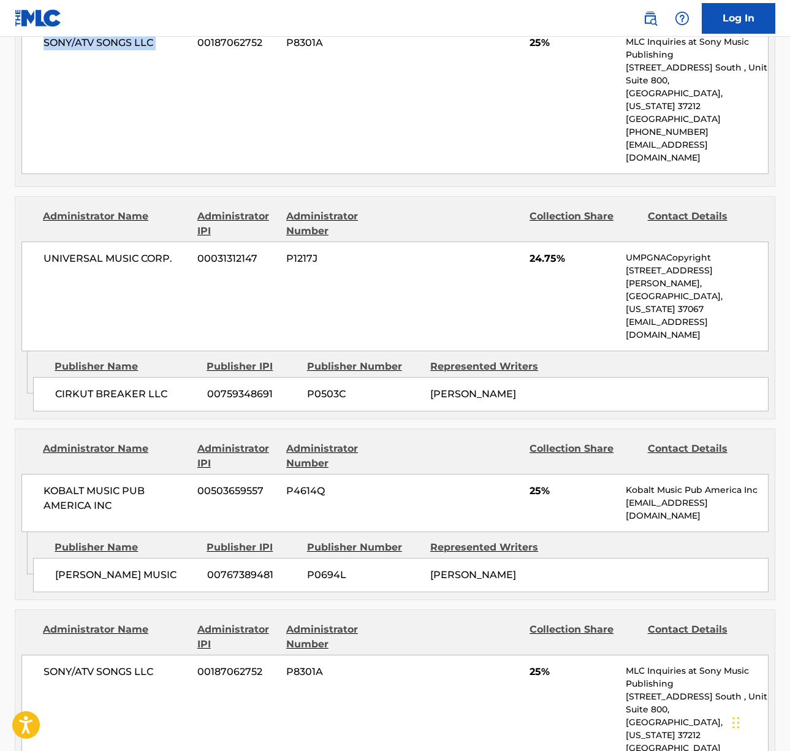
scroll to position [874, 0]
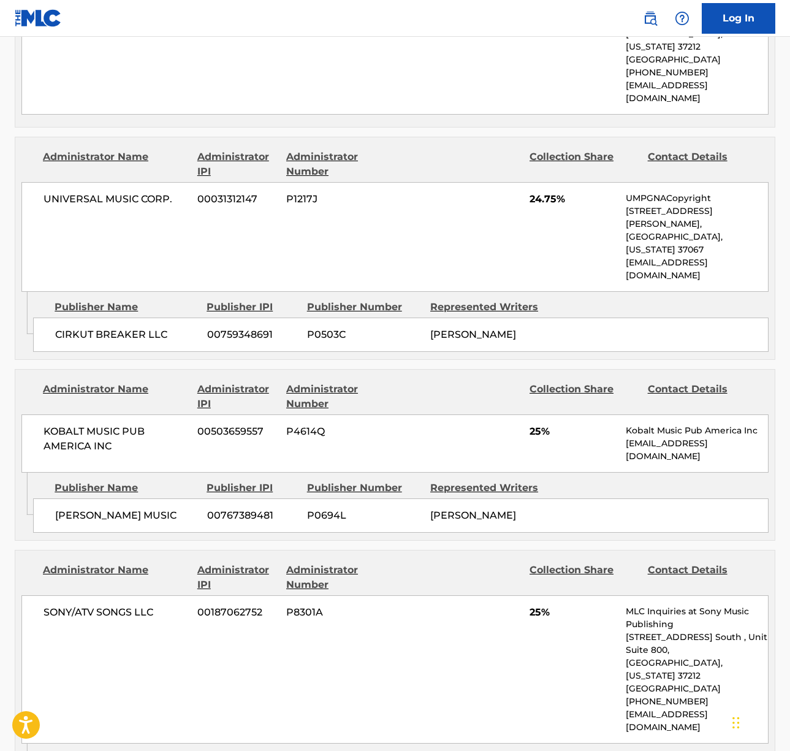
click at [95, 424] on span "KOBALT MUSIC PUB AMERICA INC" at bounding box center [116, 438] width 145 height 29
copy div "KOBALT MUSIC PUB AMERICA INC"
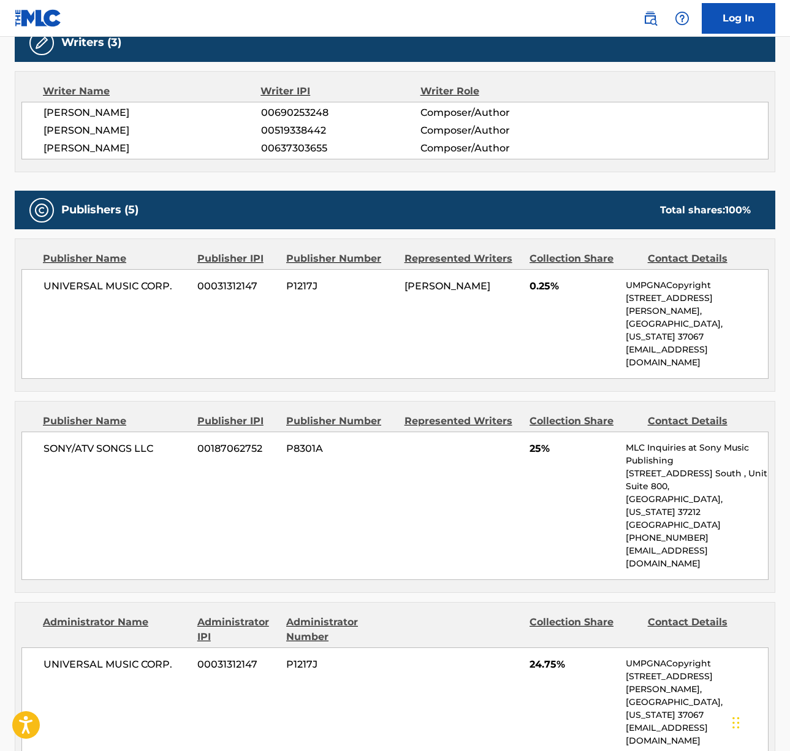
scroll to position [0, 0]
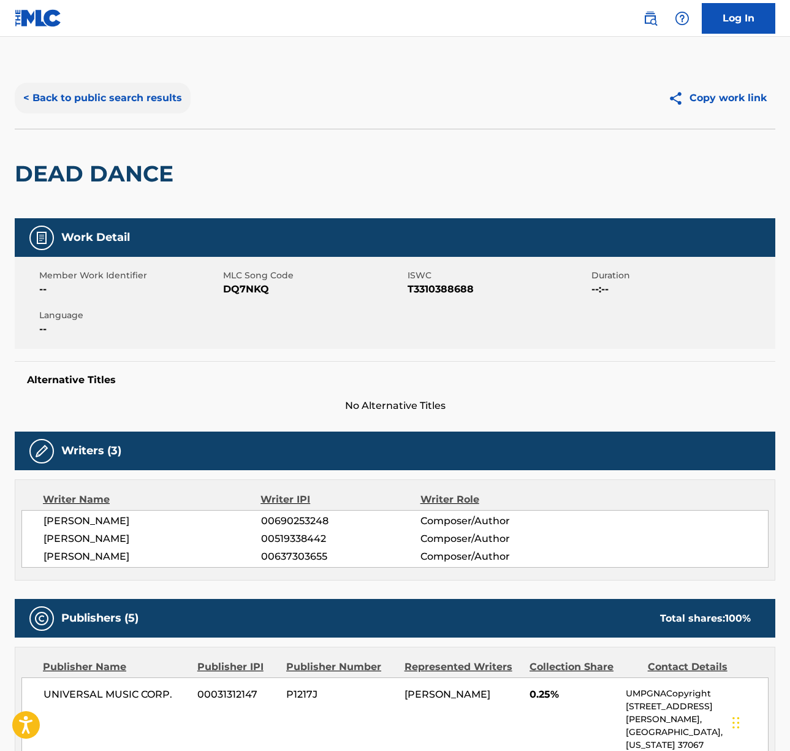
click at [120, 101] on button "< Back to public search results" at bounding box center [103, 98] width 176 height 31
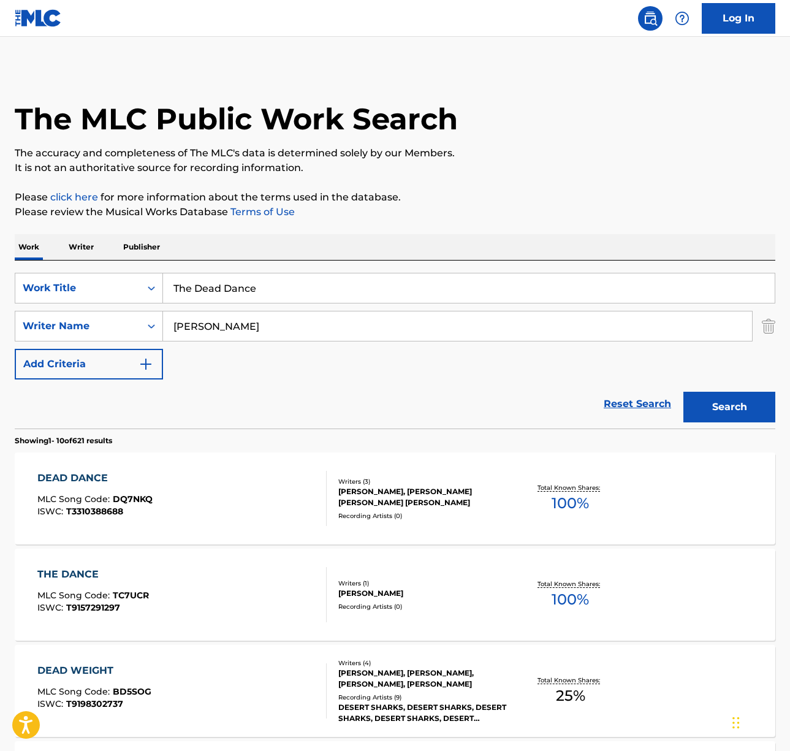
click at [241, 286] on input "The Dead Dance" at bounding box center [469, 287] width 612 height 29
paste input "Greatest Love Of All"
type input "The Greatest Love Of All"
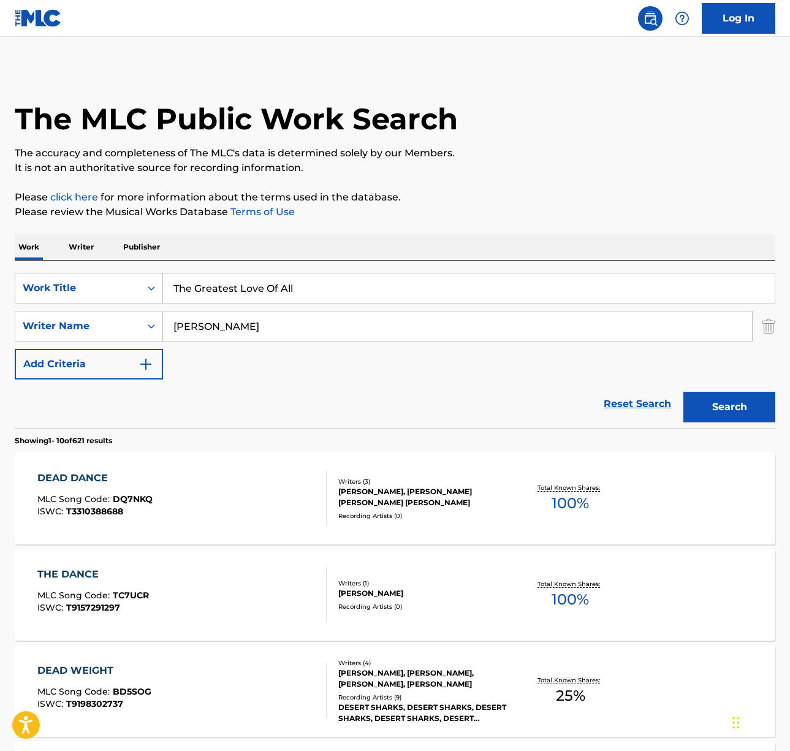
drag, startPoint x: 297, startPoint y: 254, endPoint x: 225, endPoint y: 328, distance: 103.2
click at [296, 254] on div "Work Writer Publisher" at bounding box center [395, 247] width 761 height 26
click at [221, 327] on input "[PERSON_NAME]" at bounding box center [457, 325] width 589 height 29
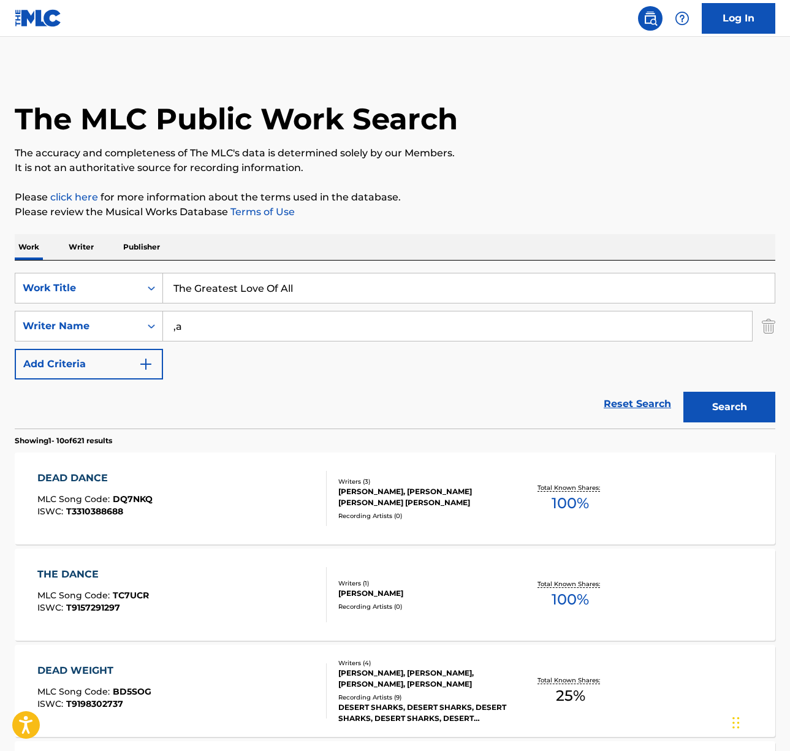
type input ","
type input "[PERSON_NAME]"
click at [684, 392] on button "Search" at bounding box center [730, 407] width 92 height 31
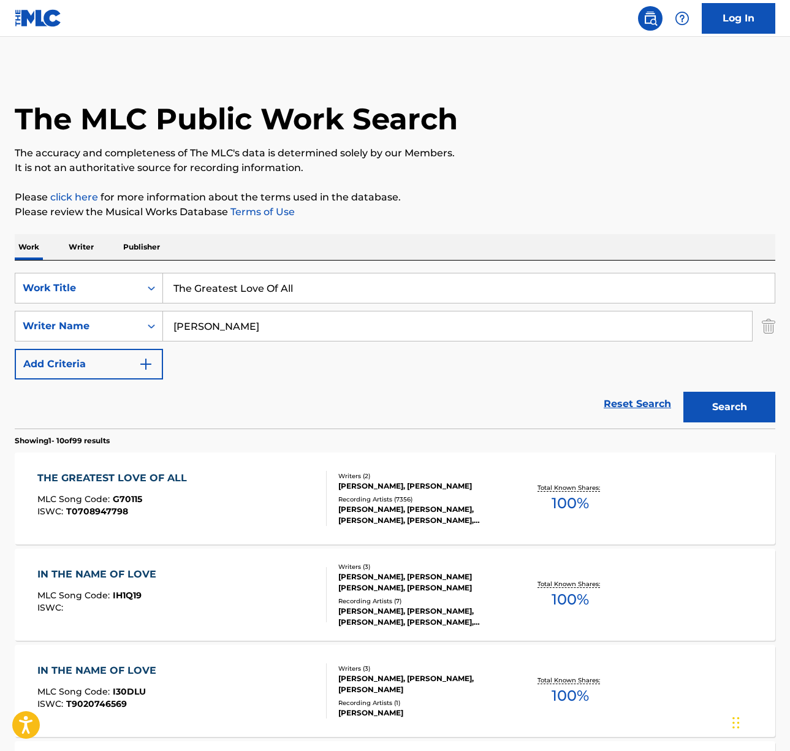
click at [238, 517] on div "THE GREATEST LOVE OF ALL MLC Song Code : G70115 ISWC : T0708947798" at bounding box center [181, 498] width 289 height 55
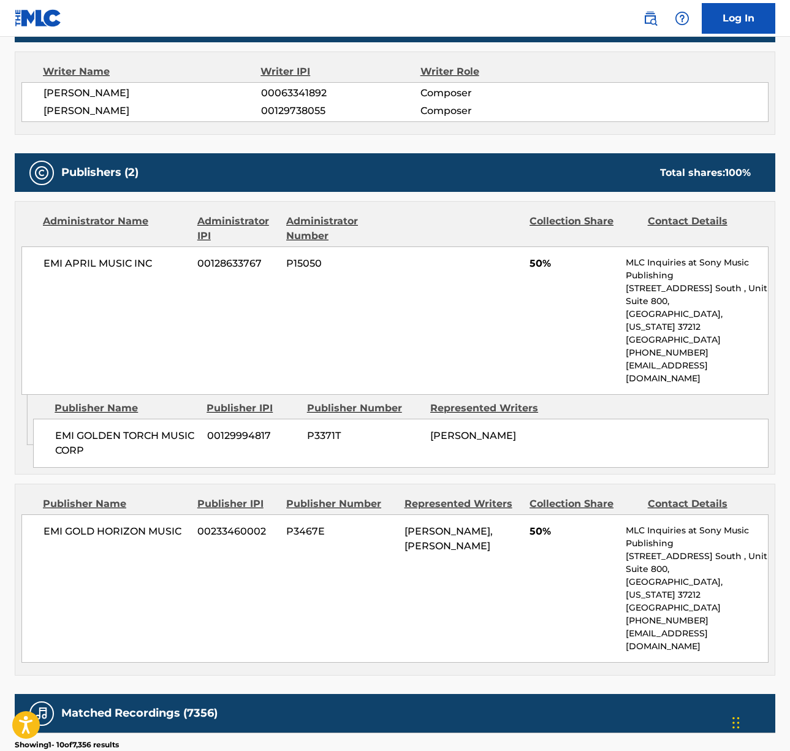
scroll to position [706, 0]
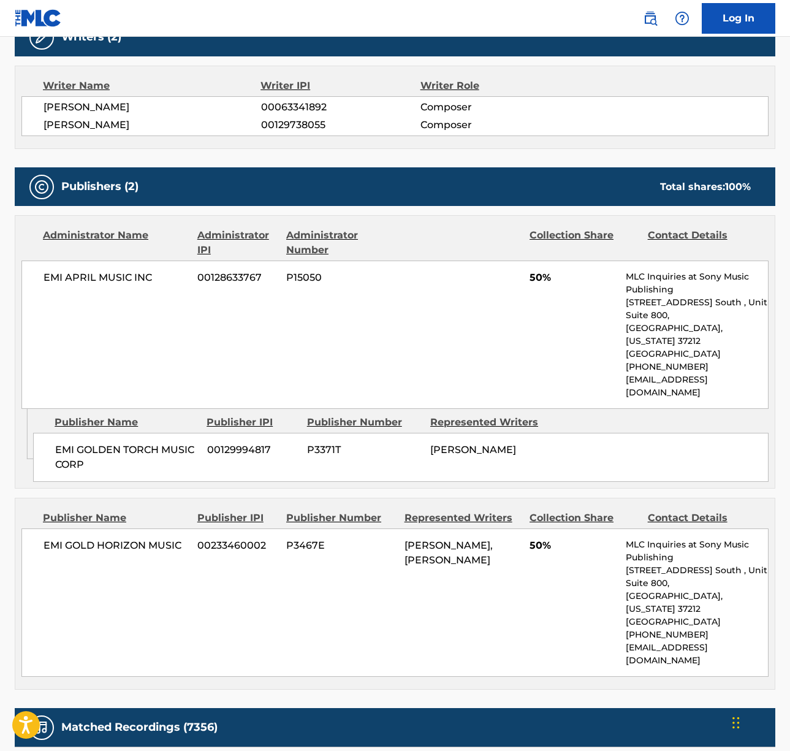
click at [109, 108] on span "[PERSON_NAME]" at bounding box center [153, 107] width 218 height 15
drag, startPoint x: 109, startPoint y: 108, endPoint x: 7, endPoint y: 143, distance: 107.8
click at [109, 108] on span "[PERSON_NAME]" at bounding box center [153, 107] width 218 height 15
copy div "[PERSON_NAME]"
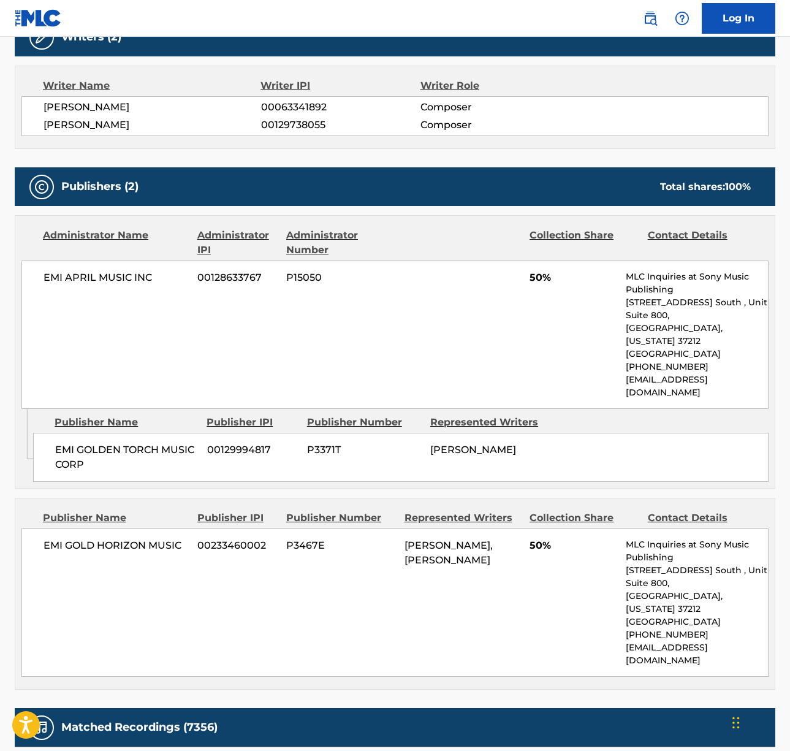
click at [105, 122] on span "[PERSON_NAME]" at bounding box center [153, 125] width 218 height 15
copy div "[PERSON_NAME]"
click at [101, 278] on span "EMI APRIL MUSIC INC" at bounding box center [116, 277] width 145 height 15
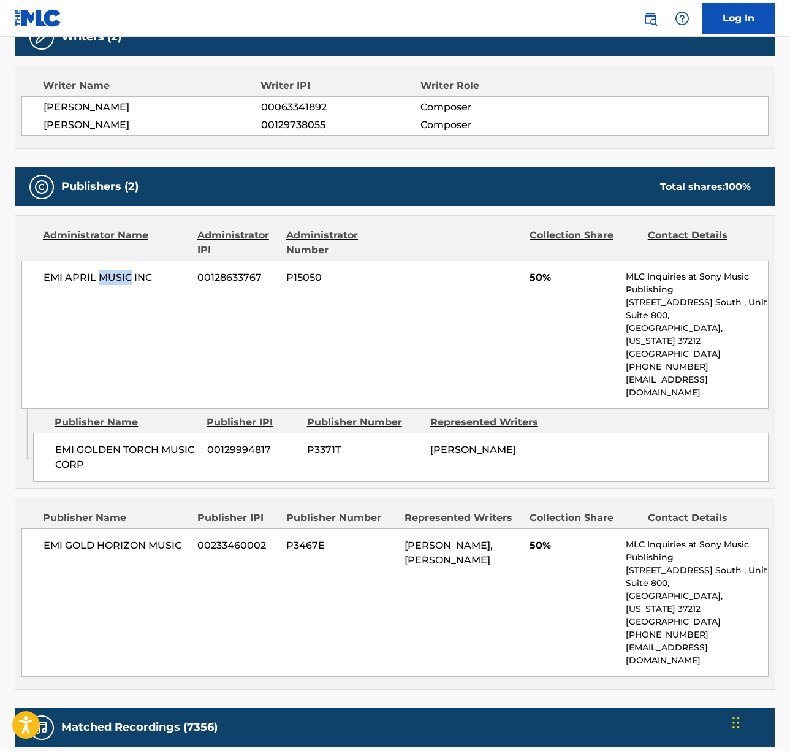
click at [101, 278] on span "EMI APRIL MUSIC INC" at bounding box center [116, 277] width 145 height 15
click at [147, 538] on span "EMI GOLD HORIZON MUSIC" at bounding box center [116, 545] width 145 height 15
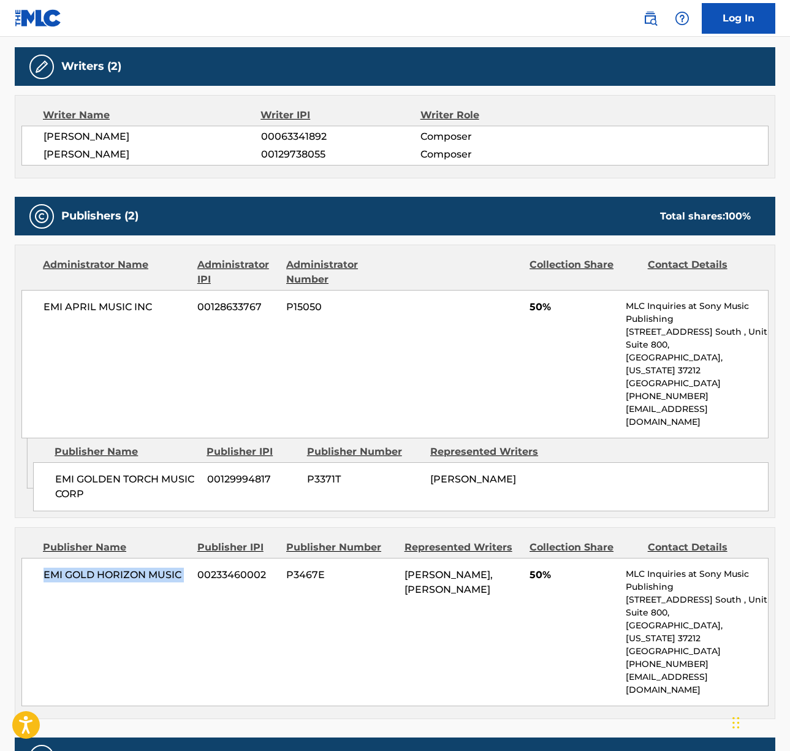
scroll to position [0, 0]
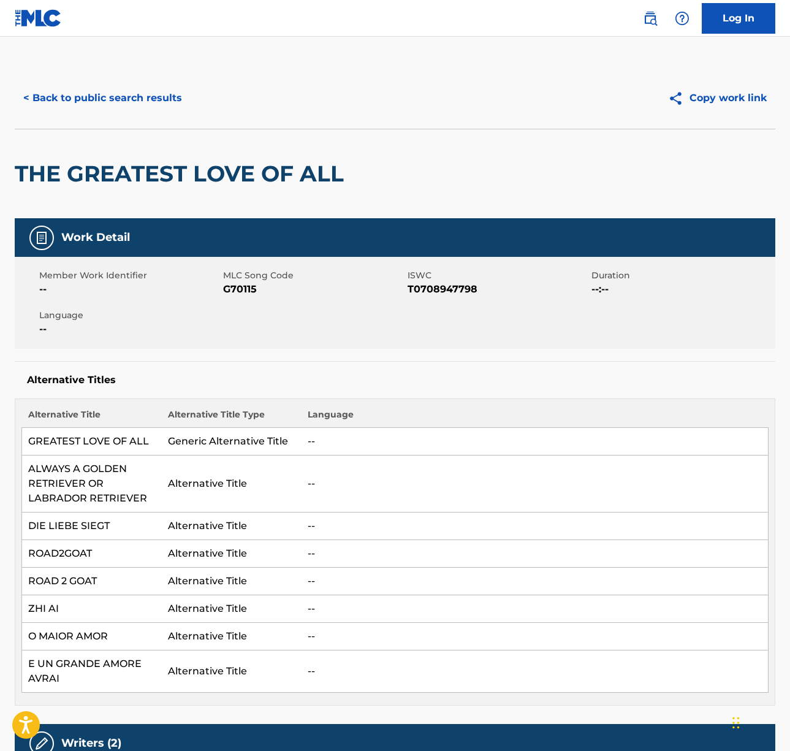
click at [121, 82] on div "< Back to public search results Copy work link" at bounding box center [395, 97] width 761 height 61
click at [130, 102] on button "< Back to public search results" at bounding box center [103, 98] width 176 height 31
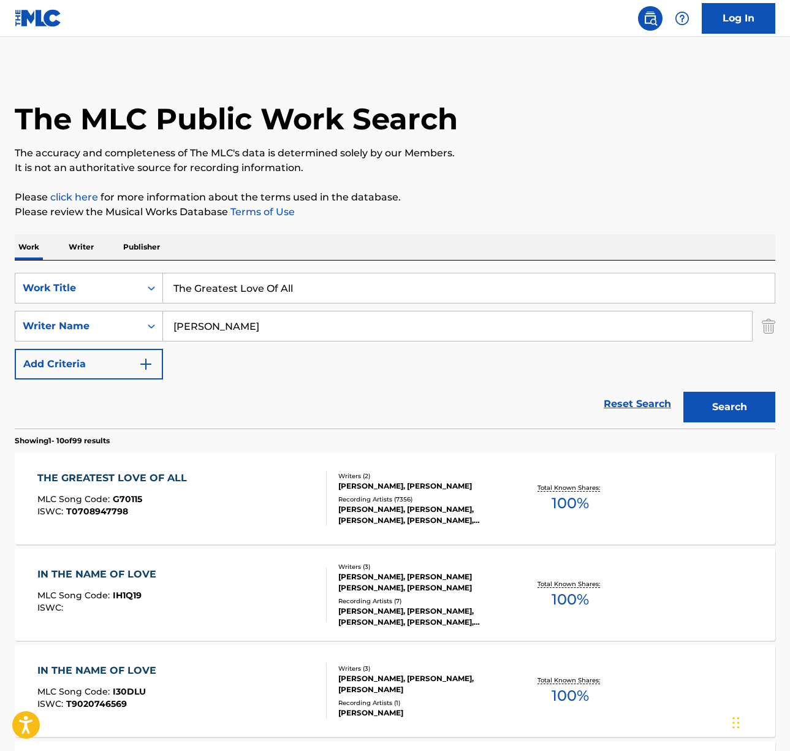
click at [256, 293] on input "The Greatest Love Of All" at bounding box center [469, 287] width 612 height 29
paste input "She's the One"
type input "She's the One"
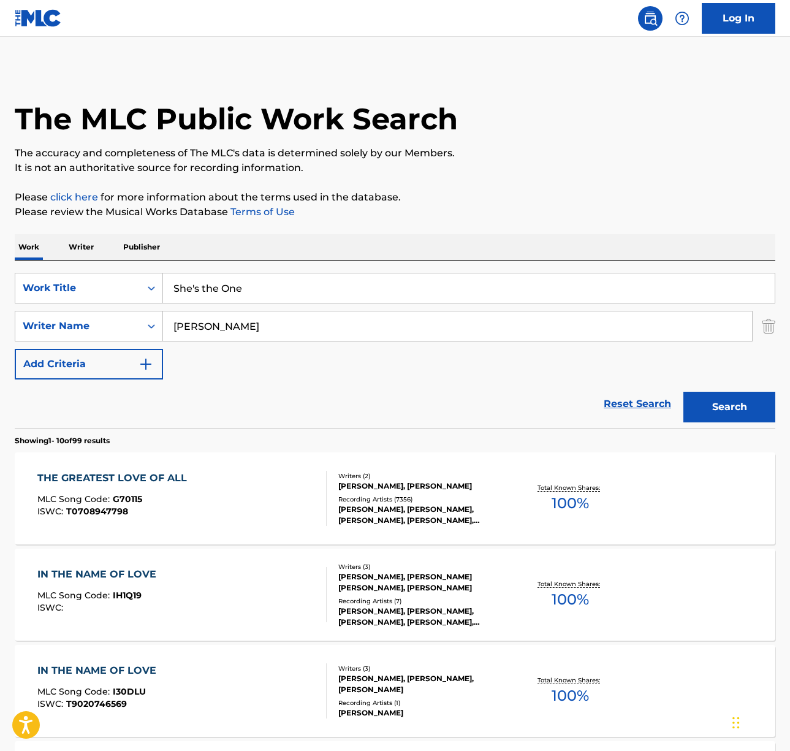
drag, startPoint x: 365, startPoint y: 250, endPoint x: 267, endPoint y: 308, distance: 114.4
click at [365, 254] on div "Work Writer Publisher" at bounding box center [395, 247] width 761 height 26
click at [232, 329] on input "[PERSON_NAME]" at bounding box center [457, 325] width 589 height 29
click at [231, 329] on input "[PERSON_NAME]" at bounding box center [457, 325] width 589 height 29
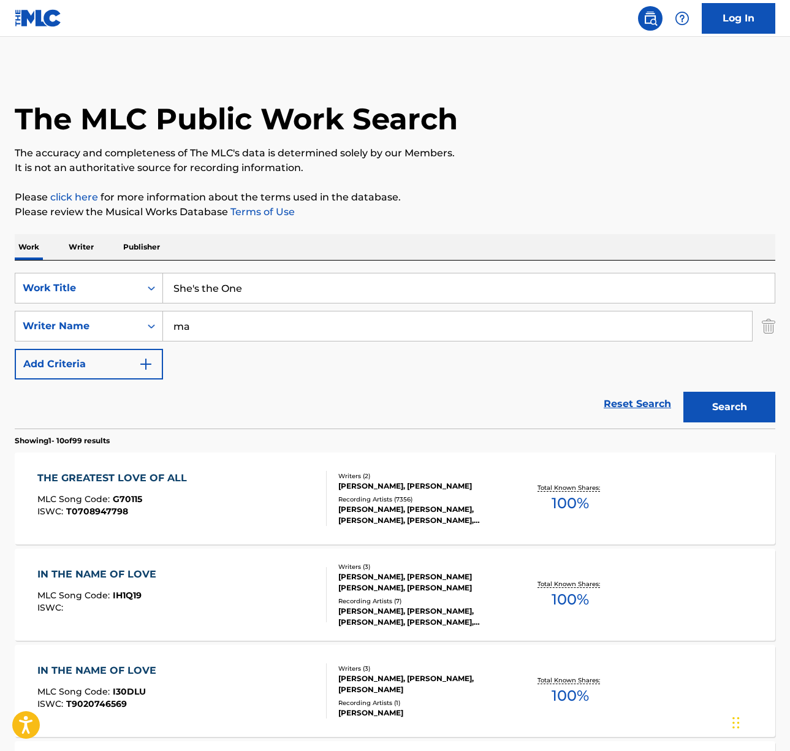
type input "m"
click at [684, 392] on button "Search" at bounding box center [730, 407] width 92 height 31
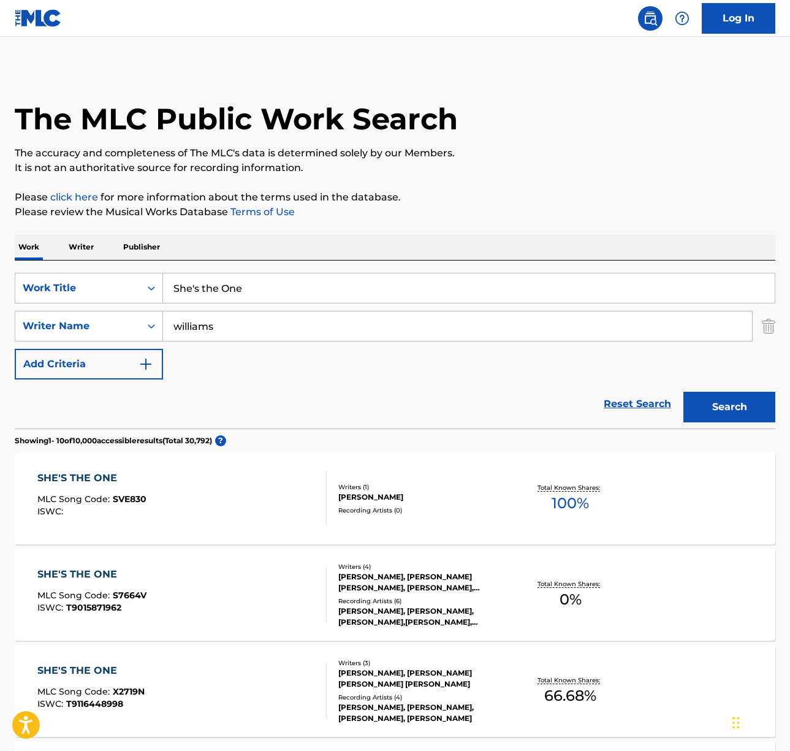
click at [176, 325] on input "williams" at bounding box center [457, 325] width 589 height 29
click at [684, 392] on button "Search" at bounding box center [730, 407] width 92 height 31
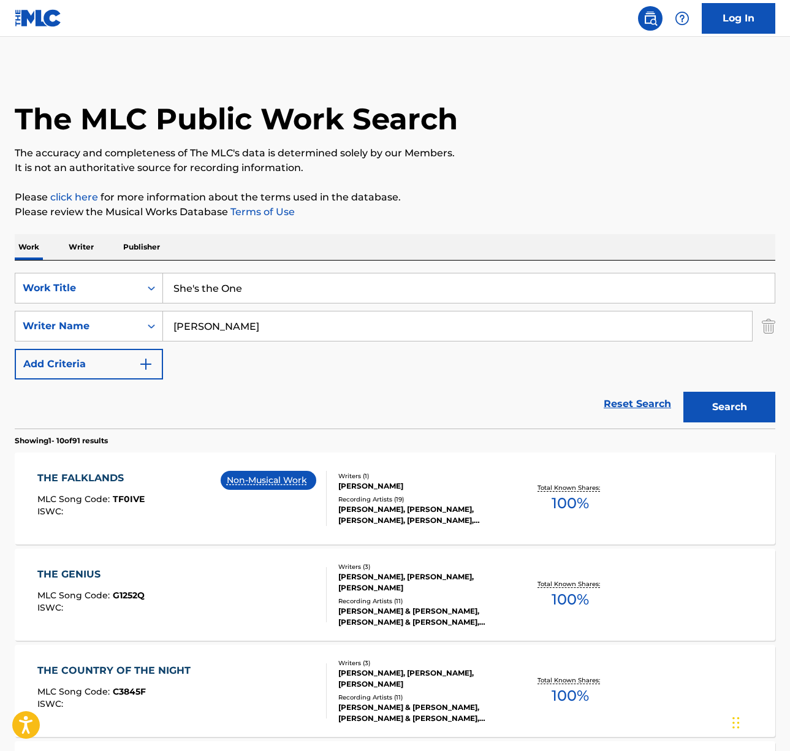
click at [242, 321] on input "[PERSON_NAME]" at bounding box center [457, 325] width 589 height 29
paste input "[PERSON_NAME]"
type input "[PERSON_NAME]"
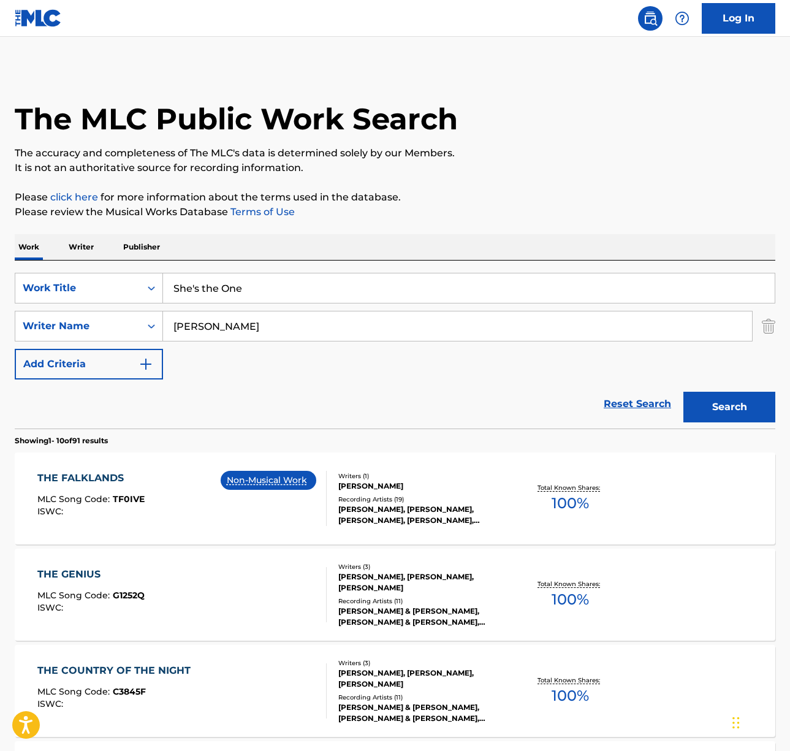
click at [747, 413] on button "Search" at bounding box center [730, 407] width 92 height 31
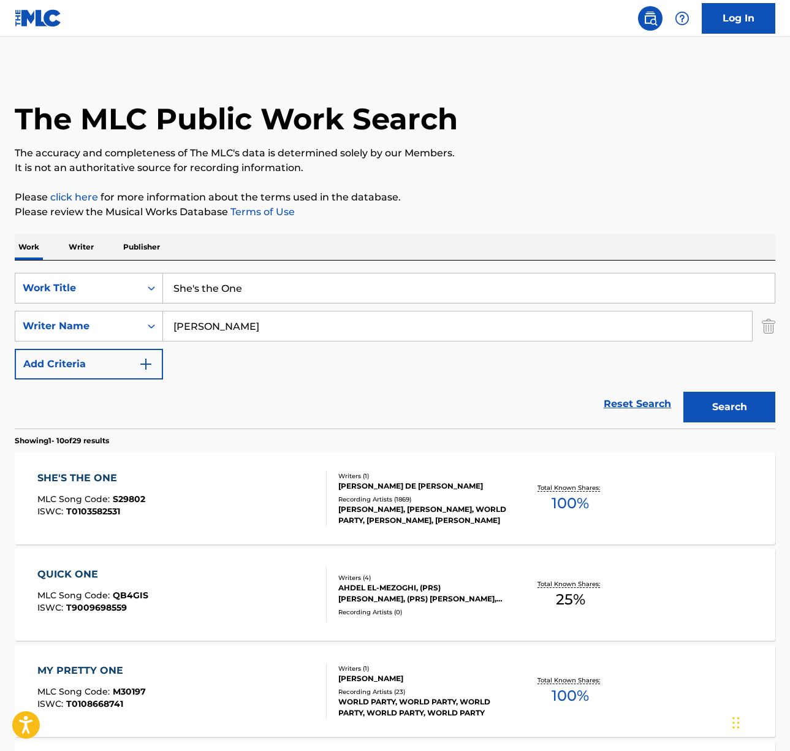
click at [215, 494] on div "SHE'S THE ONE MLC Song Code : S29802 ISWC : T0103582531" at bounding box center [181, 498] width 289 height 55
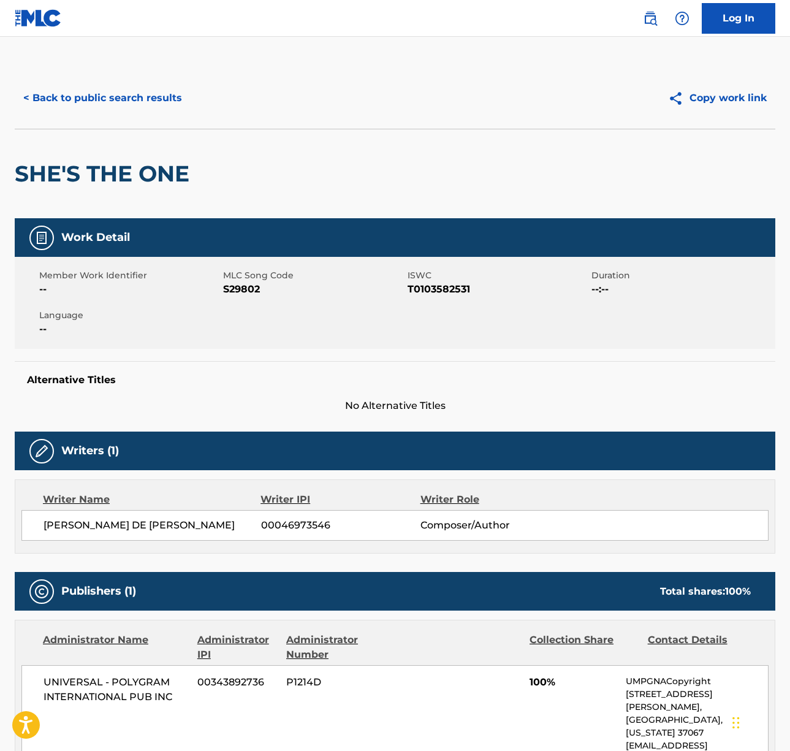
click at [149, 529] on span "[PERSON_NAME] DE [PERSON_NAME]" at bounding box center [153, 525] width 218 height 15
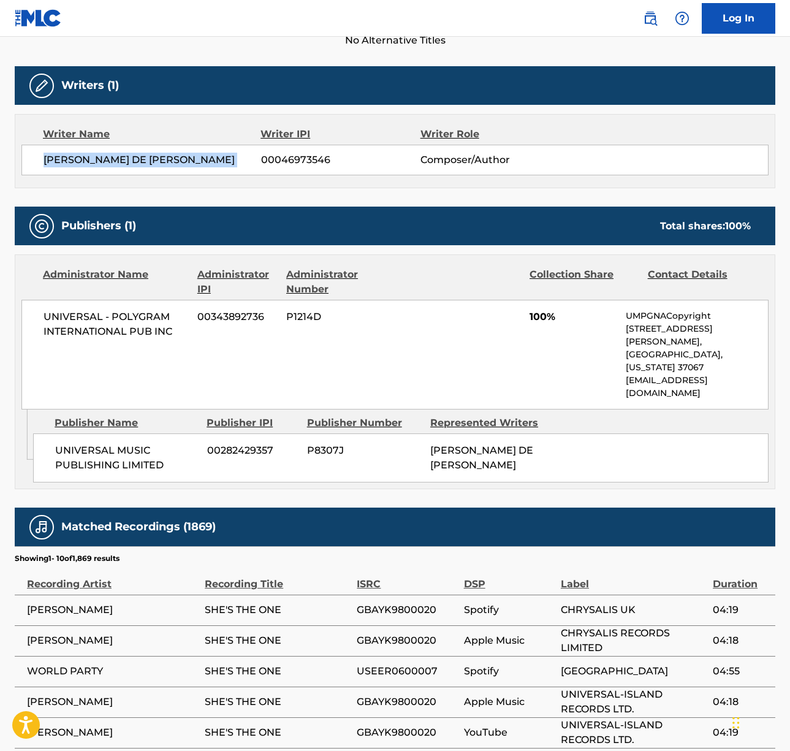
scroll to position [492, 0]
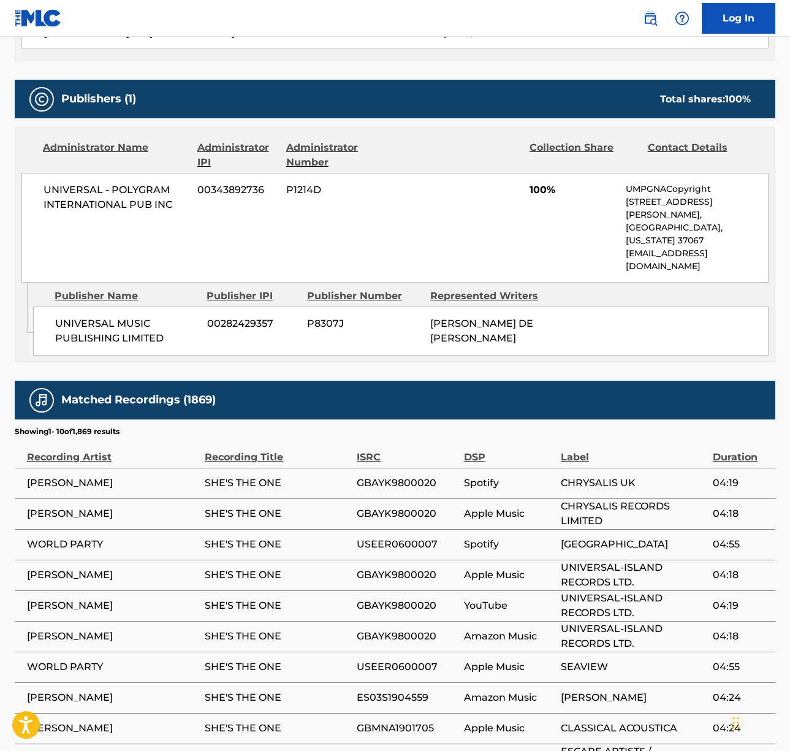
click at [104, 187] on span "UNIVERSAL - POLYGRAM INTERNATIONAL PUB INC" at bounding box center [116, 197] width 145 height 29
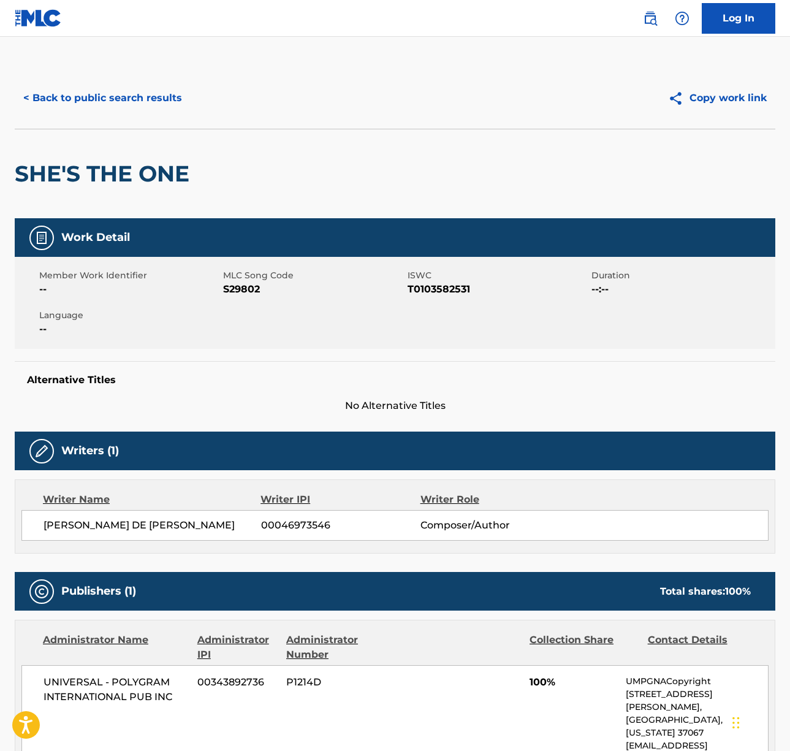
click at [128, 123] on div "< Back to public search results Copy work link" at bounding box center [395, 97] width 761 height 61
click at [122, 102] on button "< Back to public search results" at bounding box center [103, 98] width 176 height 31
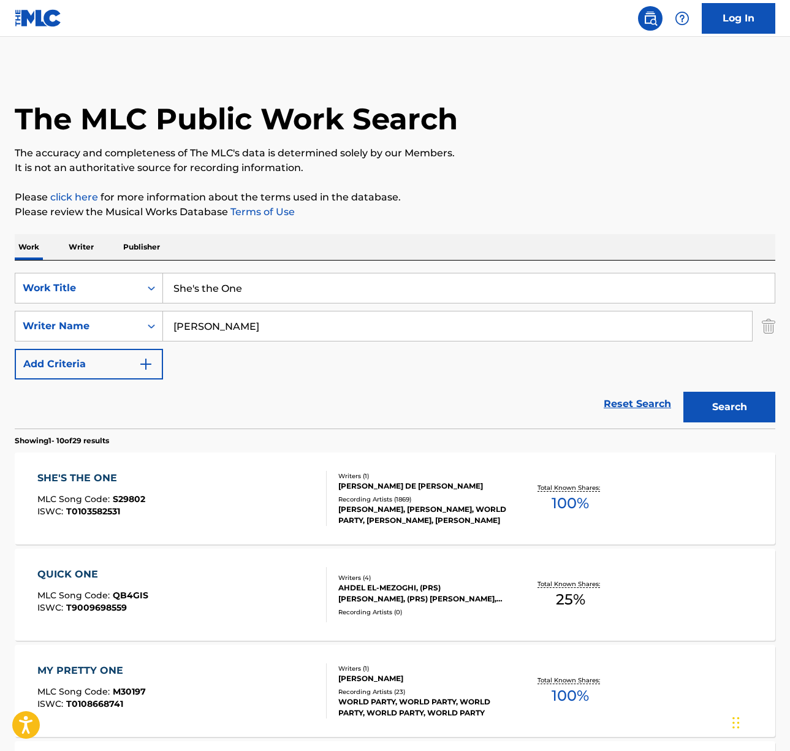
click at [235, 292] on input "She's the One" at bounding box center [469, 287] width 612 height 29
paste input "Beautiful"
type input "Beautiful"
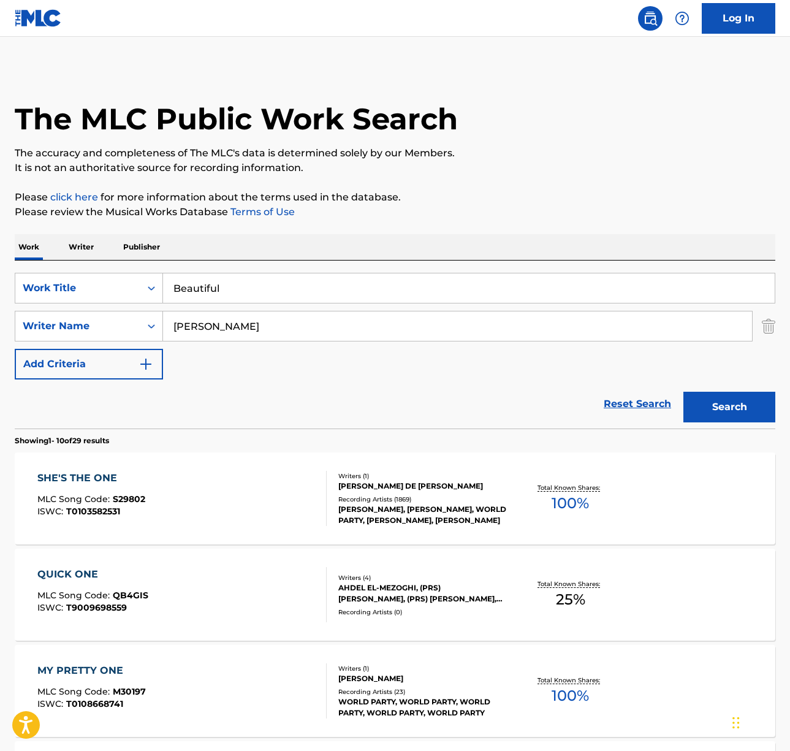
drag, startPoint x: 482, startPoint y: 245, endPoint x: 470, endPoint y: 253, distance: 14.5
click at [482, 245] on div "Work Writer Publisher" at bounding box center [395, 247] width 761 height 26
click at [272, 318] on input "[PERSON_NAME]" at bounding box center [457, 325] width 589 height 29
type input "[PERSON_NAME]"
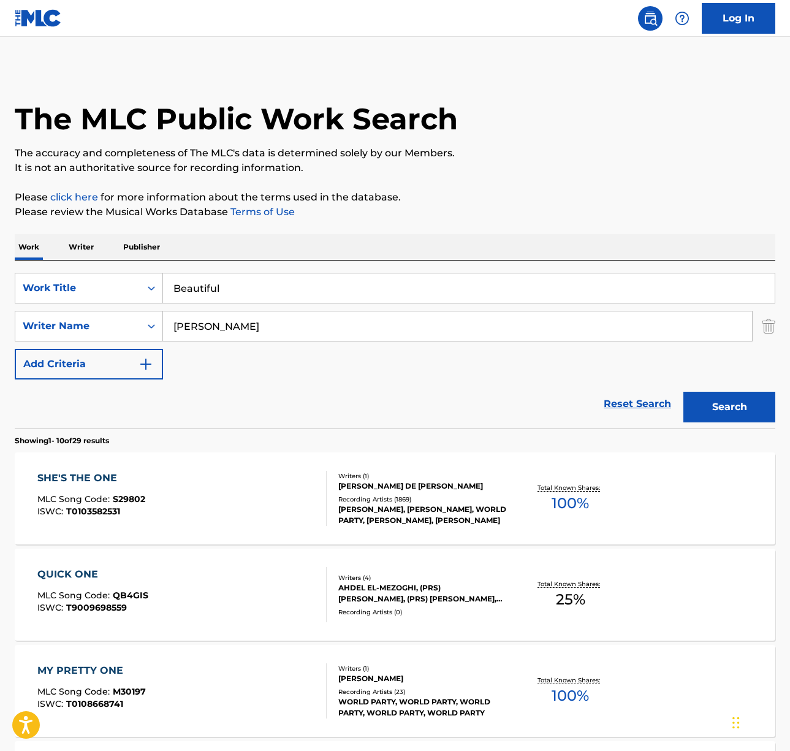
click at [684, 392] on button "Search" at bounding box center [730, 407] width 92 height 31
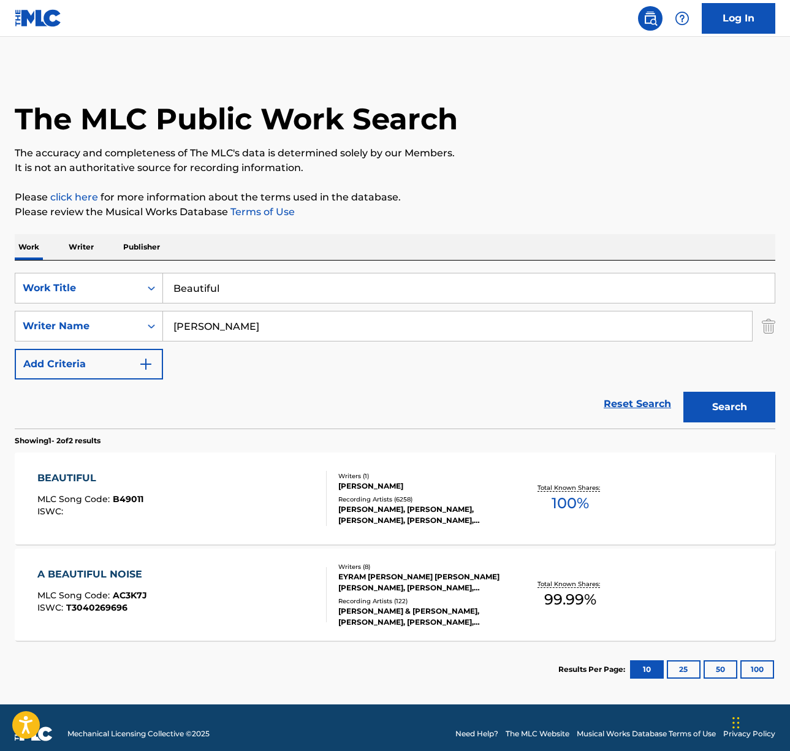
click at [248, 498] on div "BEAUTIFUL MLC Song Code : B49011 ISWC :" at bounding box center [181, 498] width 289 height 55
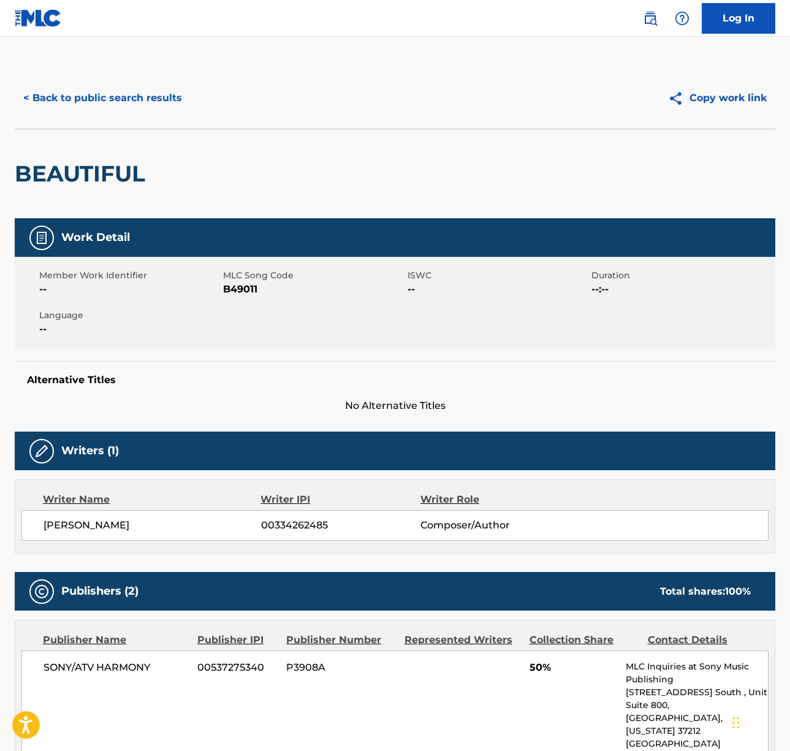
click at [68, 522] on span "[PERSON_NAME]" at bounding box center [153, 525] width 218 height 15
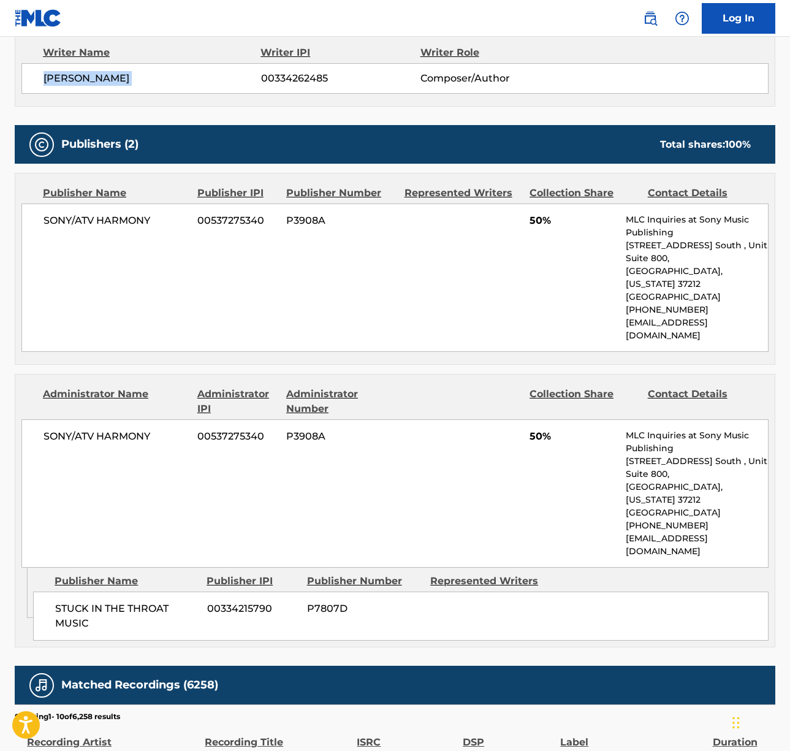
scroll to position [473, 0]
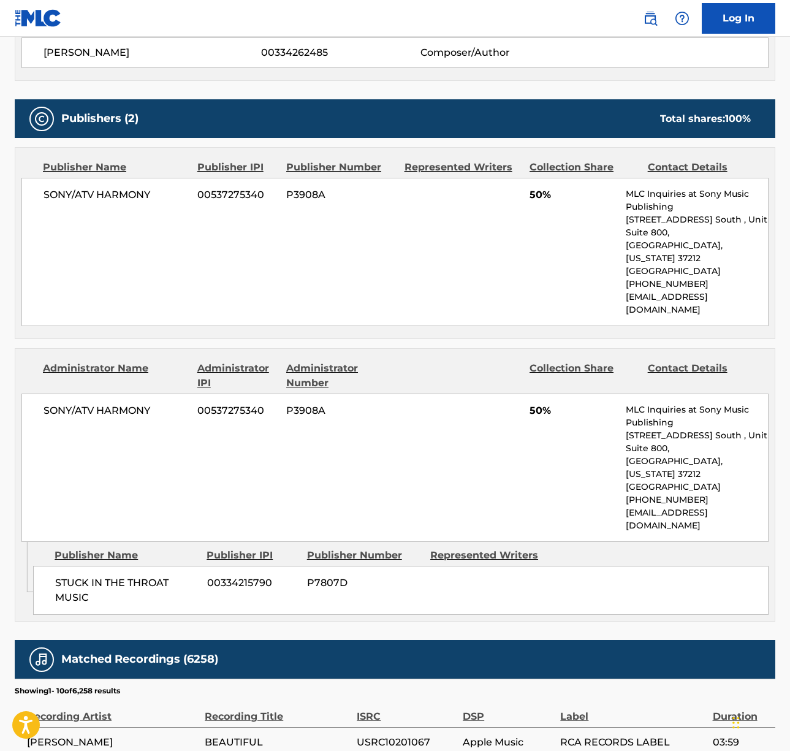
click at [91, 196] on span "SONY/ATV HARMONY" at bounding box center [116, 195] width 145 height 15
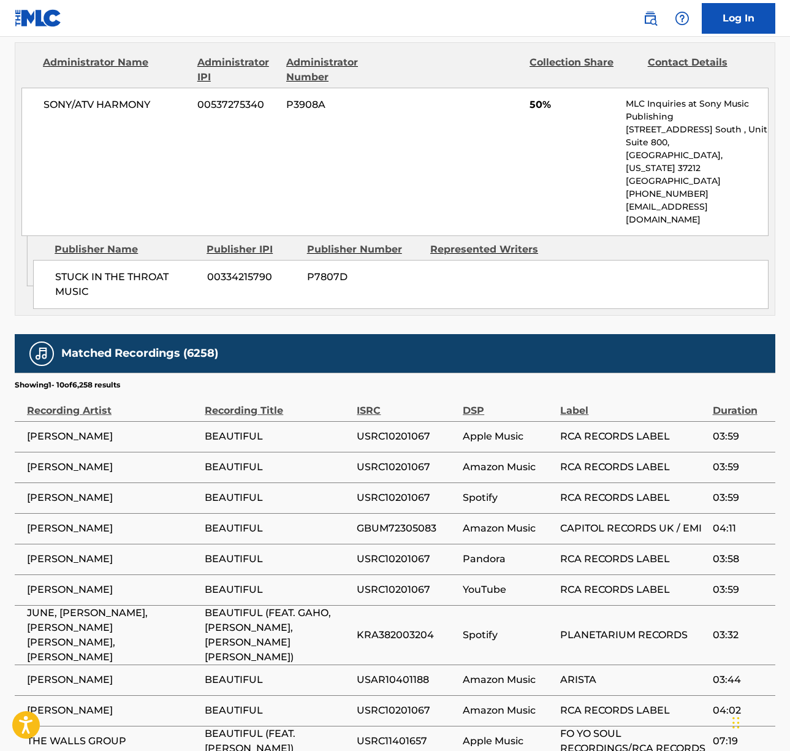
scroll to position [824, 0]
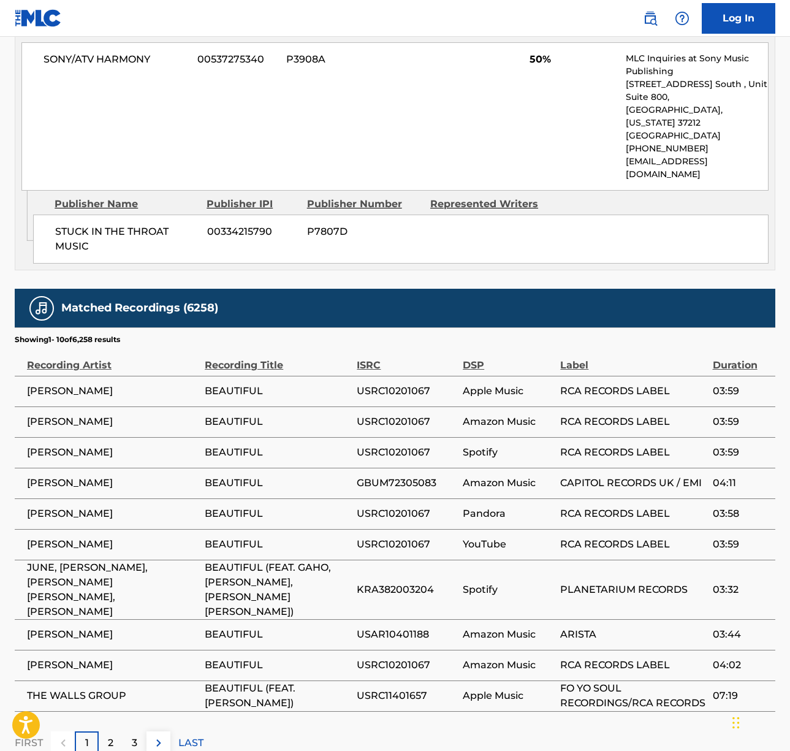
click at [69, 658] on span "[PERSON_NAME]" at bounding box center [113, 665] width 172 height 15
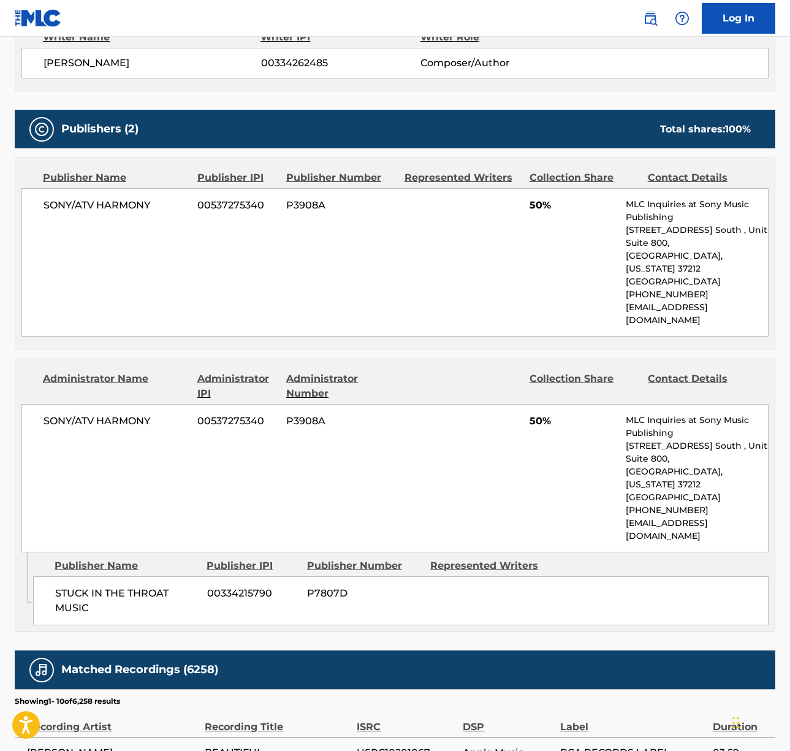
scroll to position [0, 0]
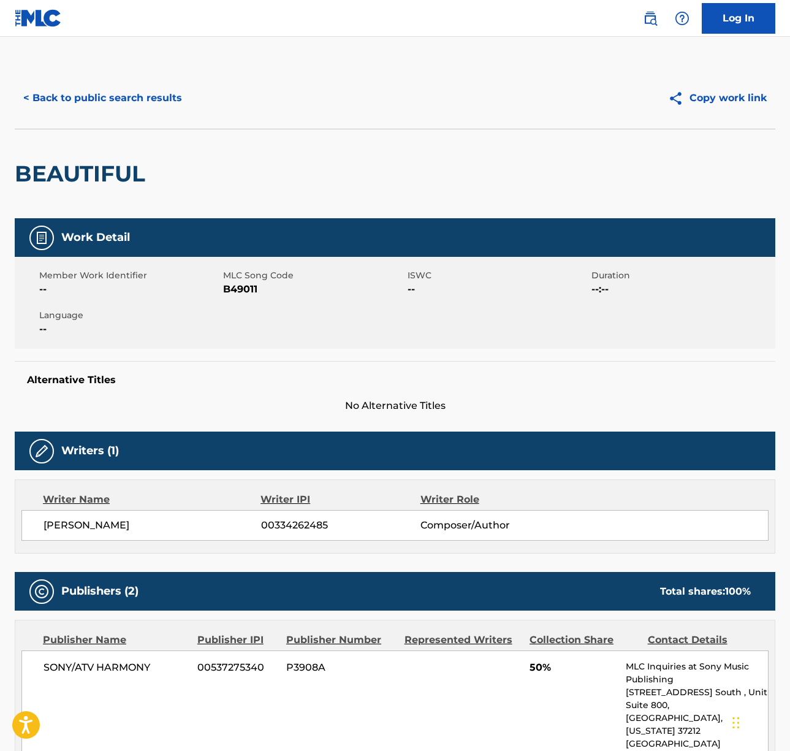
click at [97, 82] on div "< Back to public search results Copy work link" at bounding box center [395, 97] width 761 height 61
click at [145, 93] on button "< Back to public search results" at bounding box center [103, 98] width 176 height 31
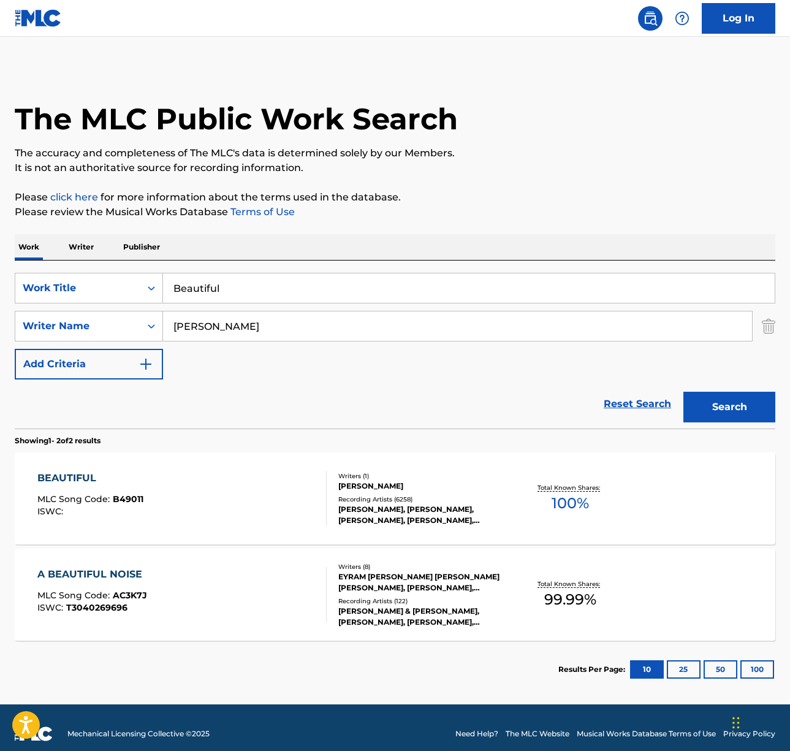
click at [258, 292] on input "Beautiful" at bounding box center [469, 287] width 612 height 29
click at [258, 291] on input "Beautiful" at bounding box center [469, 287] width 612 height 29
paste input "Ordinary Man"
type input "Ordinary Man"
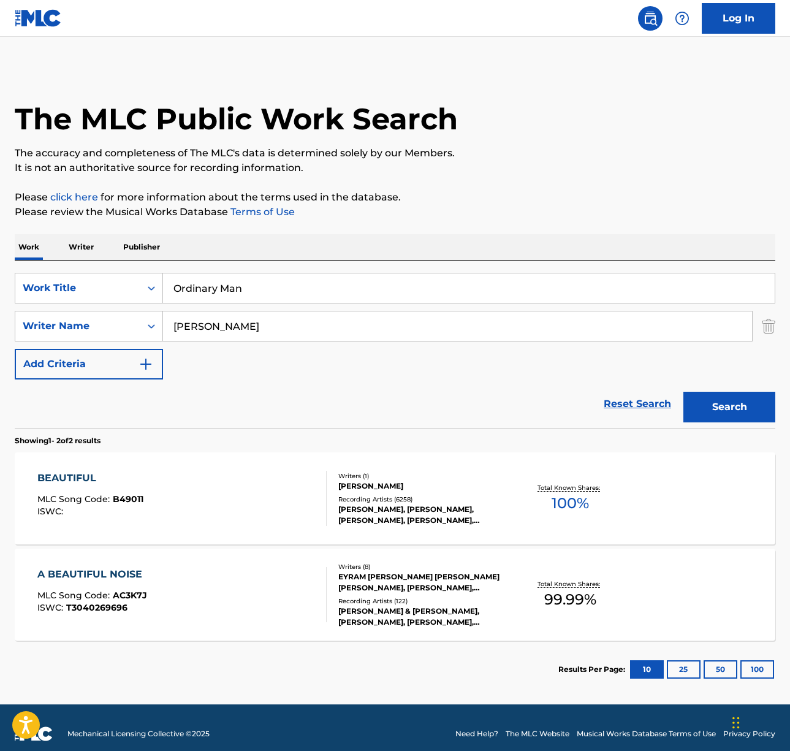
drag, startPoint x: 449, startPoint y: 223, endPoint x: 294, endPoint y: 342, distance: 195.9
click at [445, 226] on div "The MLC Public Work Search The accuracy and completeness of The MLC's data is d…" at bounding box center [395, 382] width 790 height 631
click at [290, 343] on div "SearchWithCriteria715508c8-09a7-45cb-989a-e65e209b7a84 Work Title Ordinary Man …" at bounding box center [395, 326] width 761 height 107
click at [289, 329] on input "[PERSON_NAME]" at bounding box center [457, 325] width 589 height 29
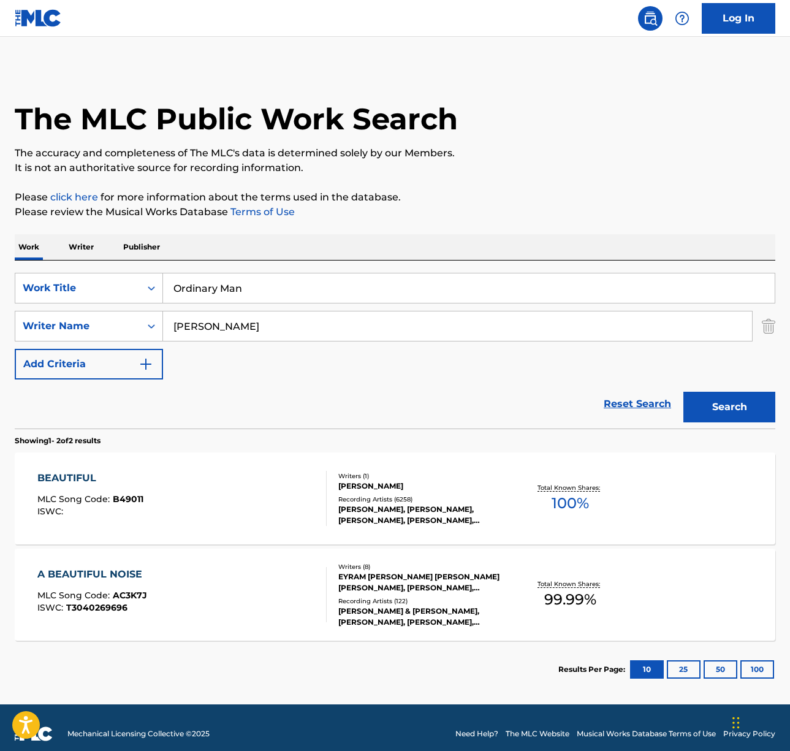
click at [289, 329] on input "[PERSON_NAME]" at bounding box center [457, 325] width 589 height 29
type input "[PERSON_NAME]"
click at [684, 392] on button "Search" at bounding box center [730, 407] width 92 height 31
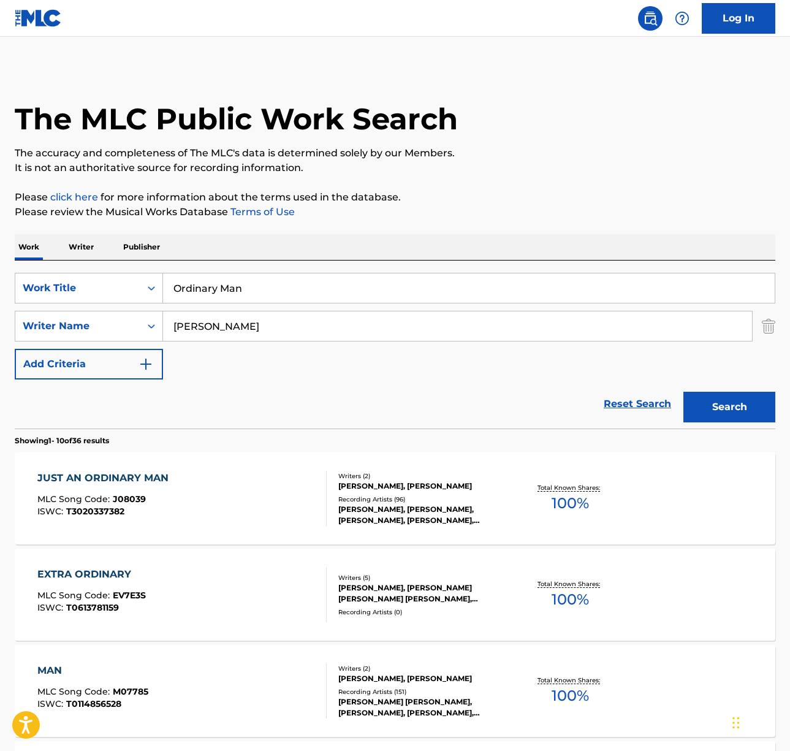
click at [239, 513] on div "JUST AN ORDINARY MAN MLC Song Code : J08039 ISWC : T3020337382" at bounding box center [181, 498] width 289 height 55
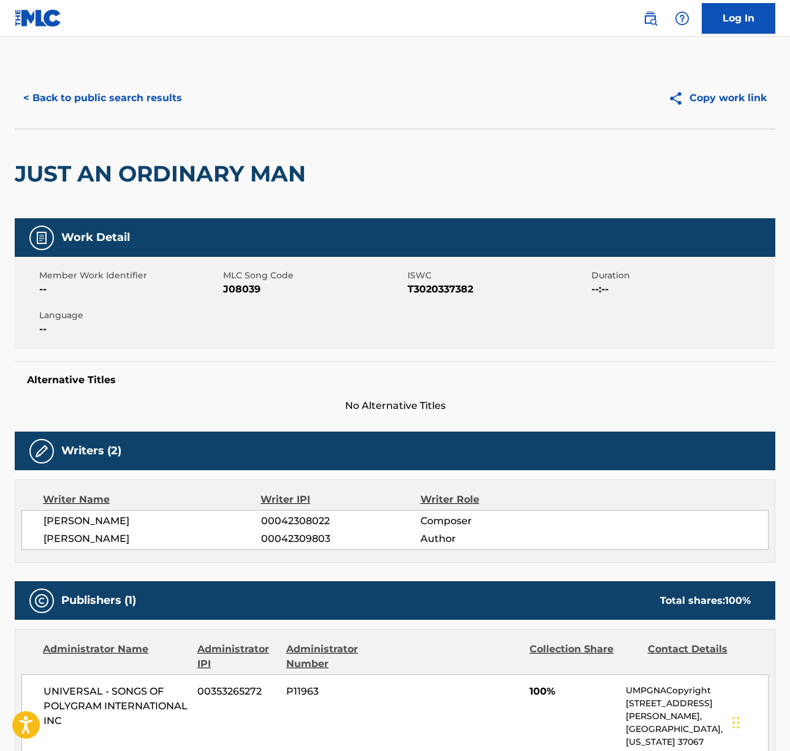
click at [64, 524] on span "[PERSON_NAME]" at bounding box center [153, 521] width 218 height 15
click at [79, 535] on span "[PERSON_NAME]" at bounding box center [153, 539] width 218 height 15
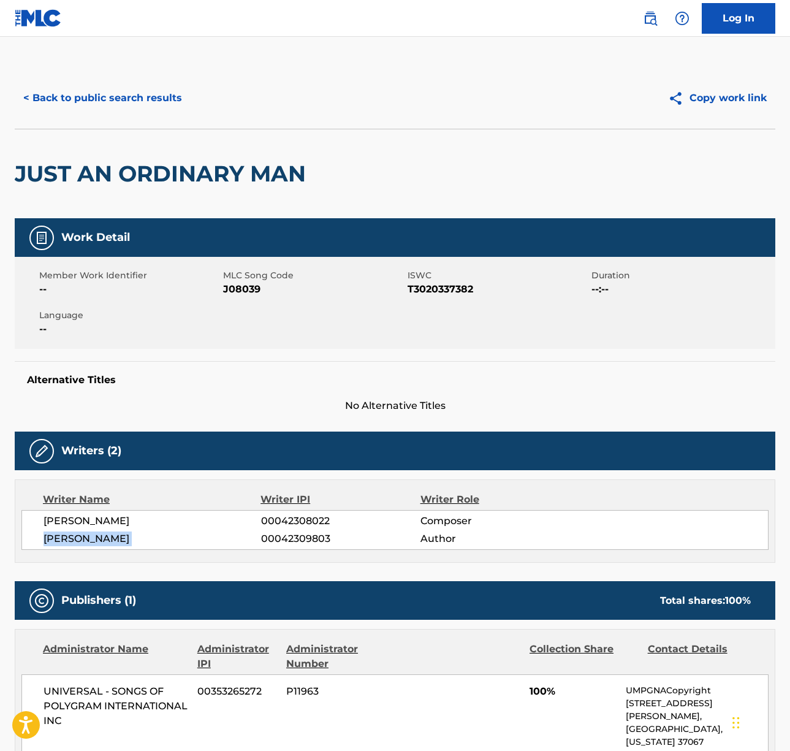
drag, startPoint x: 79, startPoint y: 535, endPoint x: 6, endPoint y: 468, distance: 99.0
click at [79, 535] on span "[PERSON_NAME]" at bounding box center [153, 539] width 218 height 15
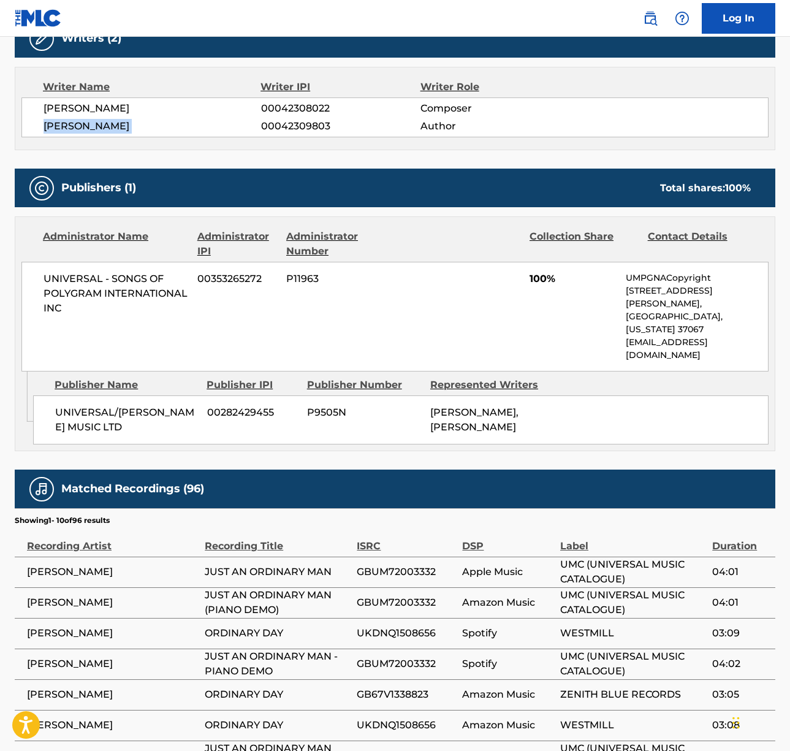
scroll to position [440, 0]
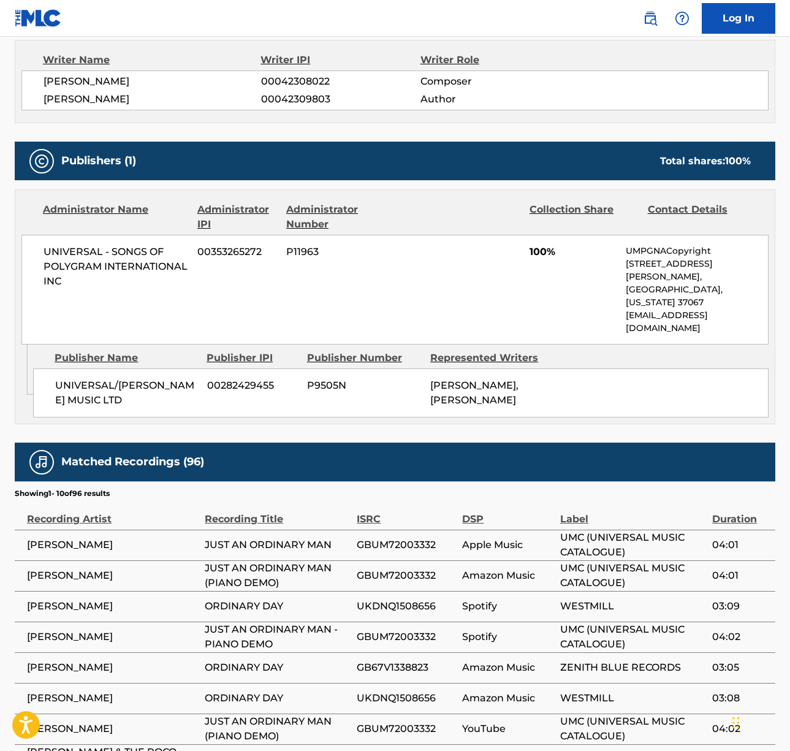
click at [116, 248] on span "UNIVERSAL - SONGS OF POLYGRAM INTERNATIONAL INC" at bounding box center [116, 267] width 145 height 44
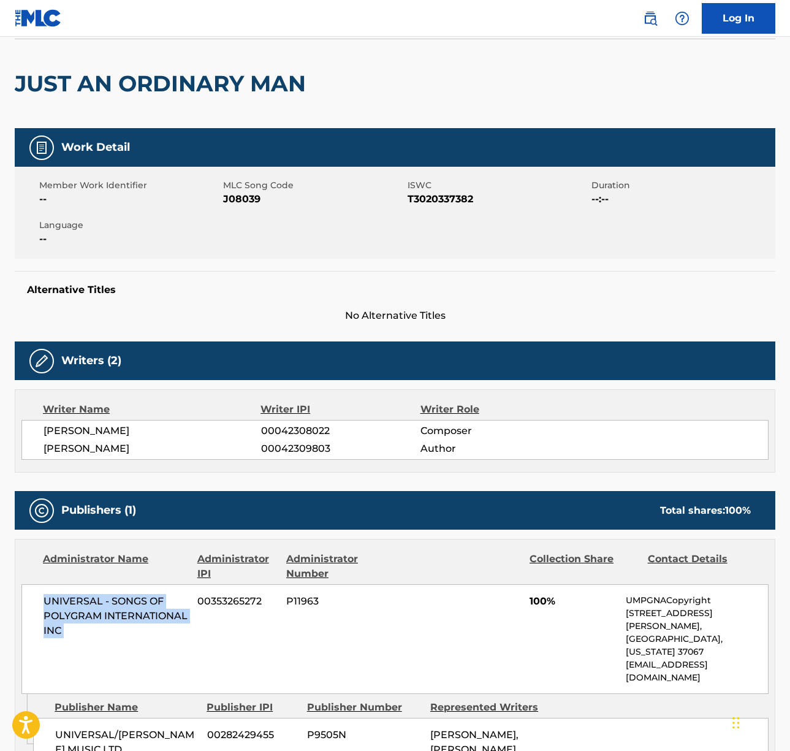
scroll to position [0, 0]
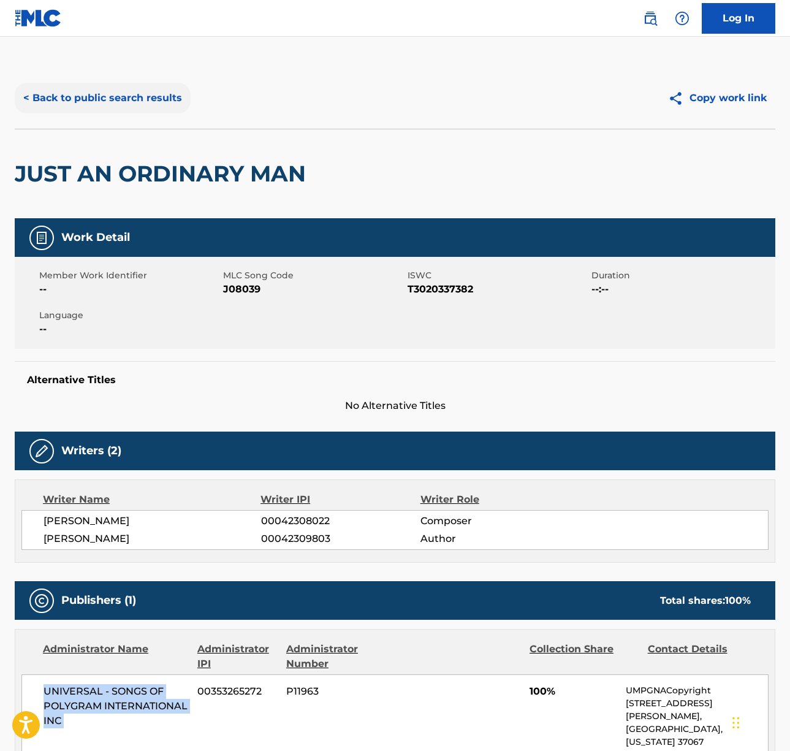
click at [116, 95] on button "< Back to public search results" at bounding box center [103, 98] width 176 height 31
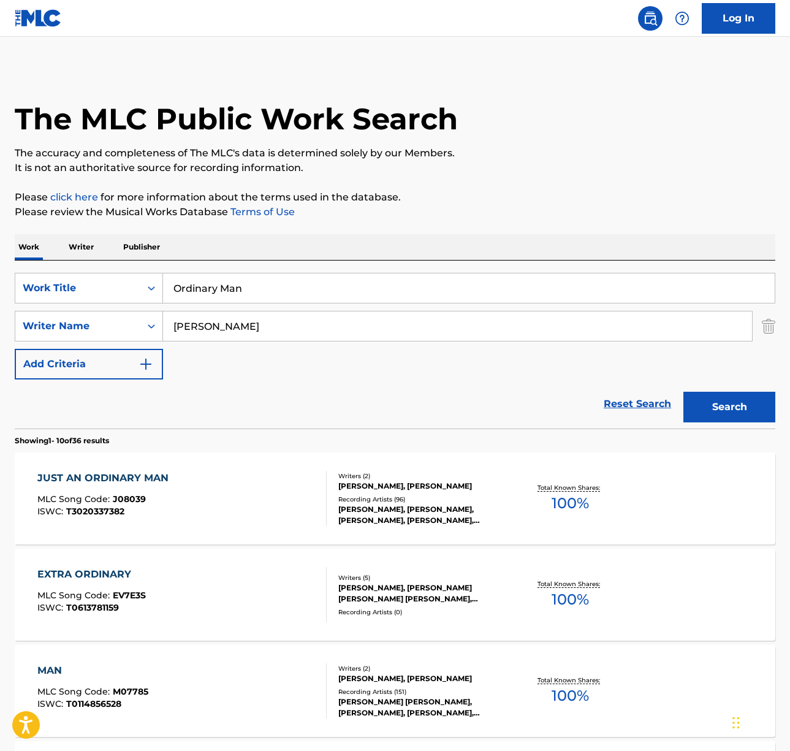
click at [248, 281] on input "Ordinary Man" at bounding box center [469, 287] width 612 height 29
paste input "[PERSON_NAME]'s Theme"
type input "[PERSON_NAME]'s Theme"
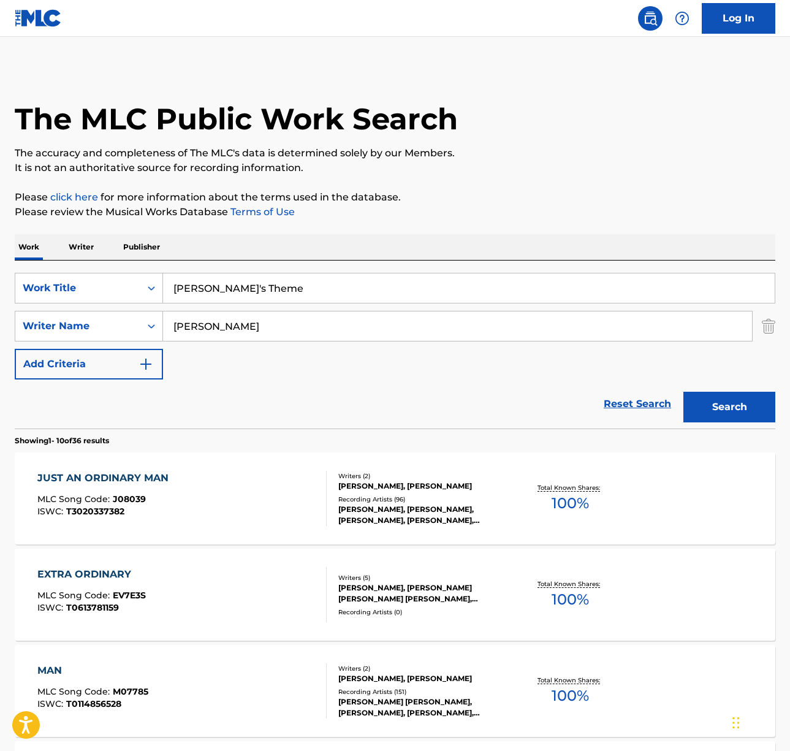
drag, startPoint x: 322, startPoint y: 257, endPoint x: 232, endPoint y: 314, distance: 106.7
click at [322, 257] on div "Work Writer Publisher" at bounding box center [395, 247] width 761 height 26
click at [225, 321] on input "[PERSON_NAME]" at bounding box center [457, 325] width 589 height 29
type input "cross"
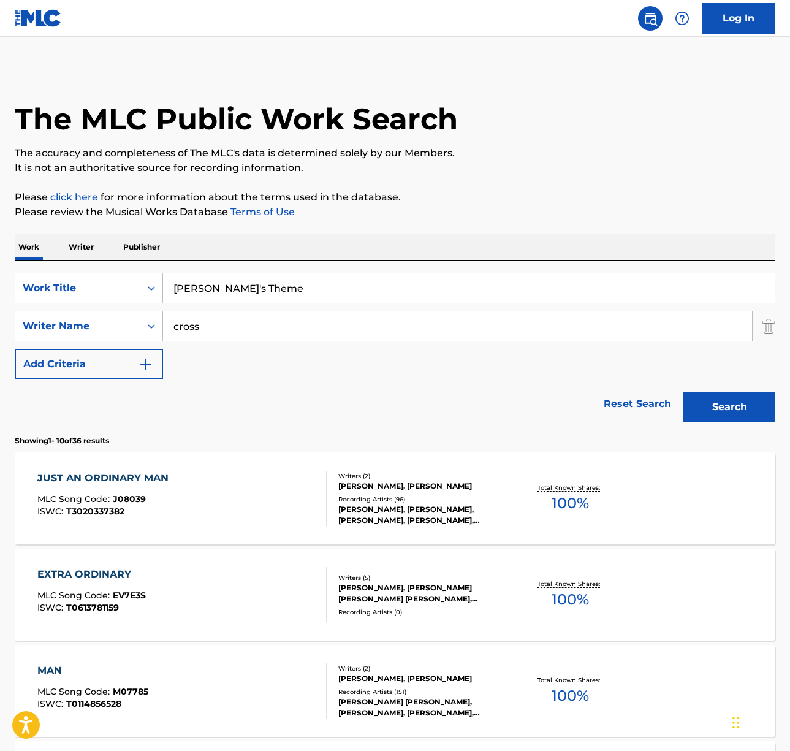
click at [684, 392] on button "Search" at bounding box center [730, 407] width 92 height 31
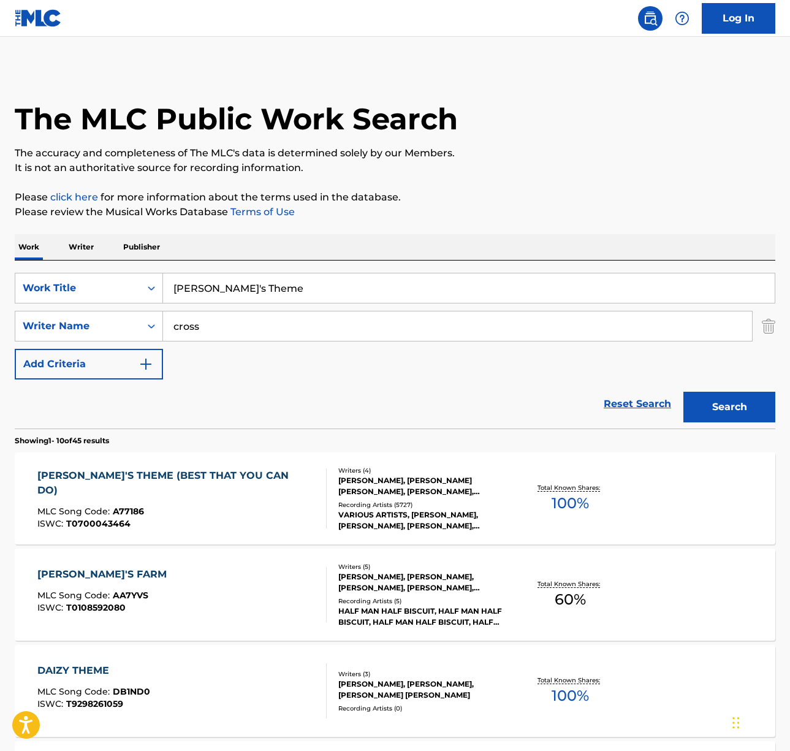
click at [211, 519] on div "ISWC : T0700043464" at bounding box center [176, 523] width 279 height 9
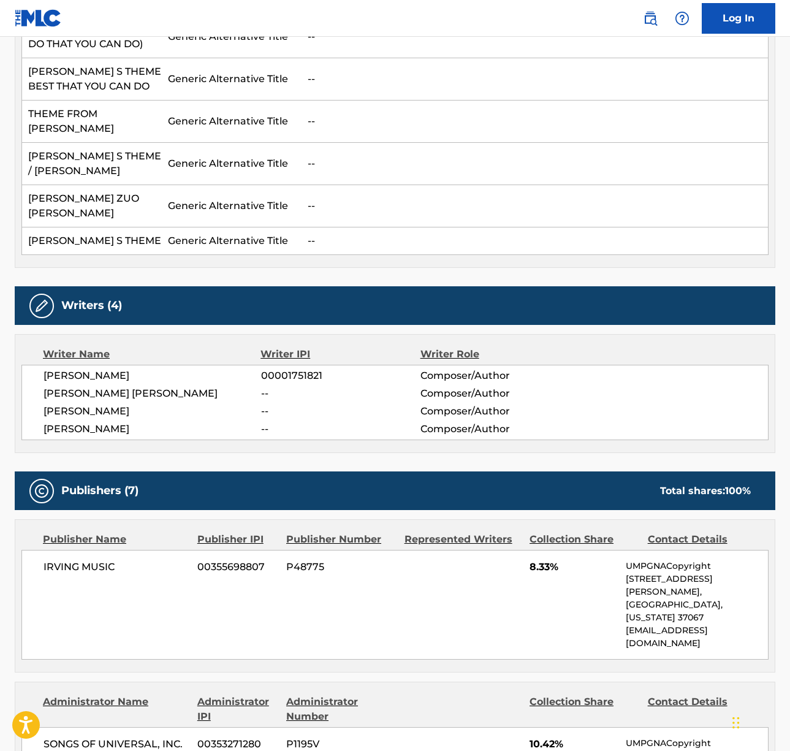
scroll to position [710, 0]
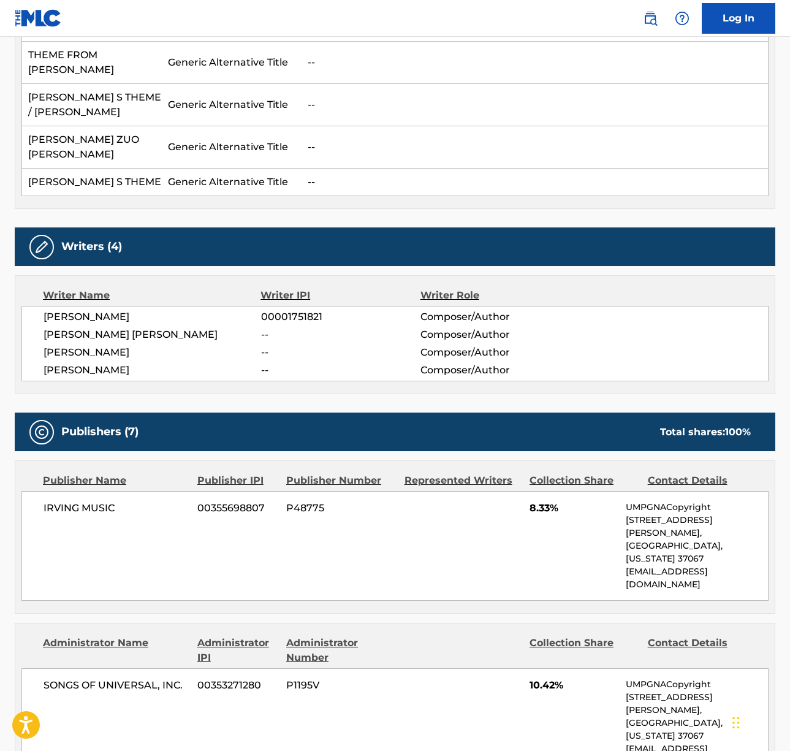
click at [107, 310] on span "[PERSON_NAME]" at bounding box center [153, 317] width 218 height 15
click at [105, 306] on div "[PERSON_NAME] 00001751821 Composer/Author [PERSON_NAME] [PERSON_NAME] -- Compos…" at bounding box center [394, 343] width 747 height 75
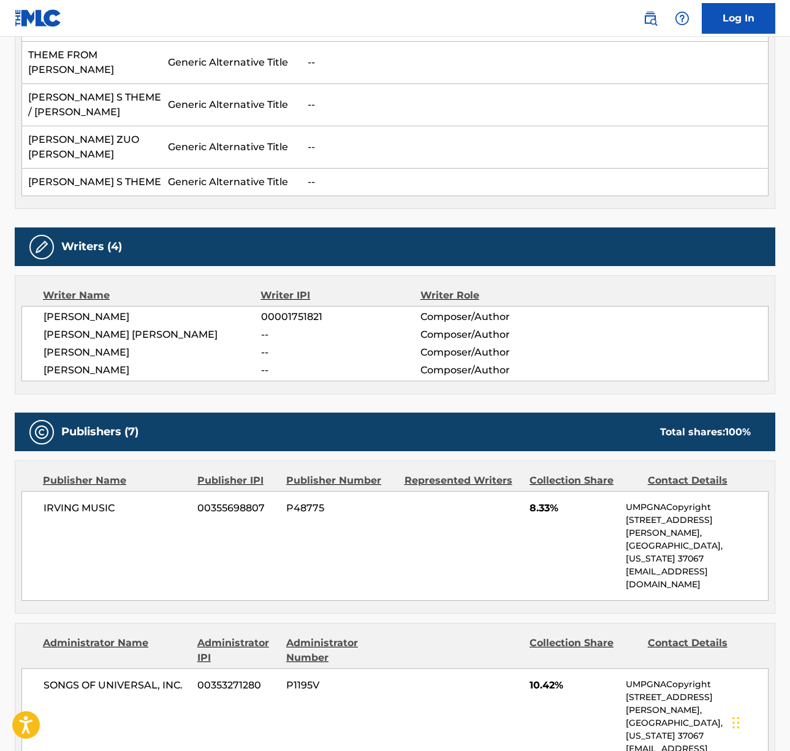
click at [97, 327] on span "[PERSON_NAME] [PERSON_NAME]" at bounding box center [153, 334] width 218 height 15
click at [99, 345] on span "[PERSON_NAME]" at bounding box center [153, 352] width 218 height 15
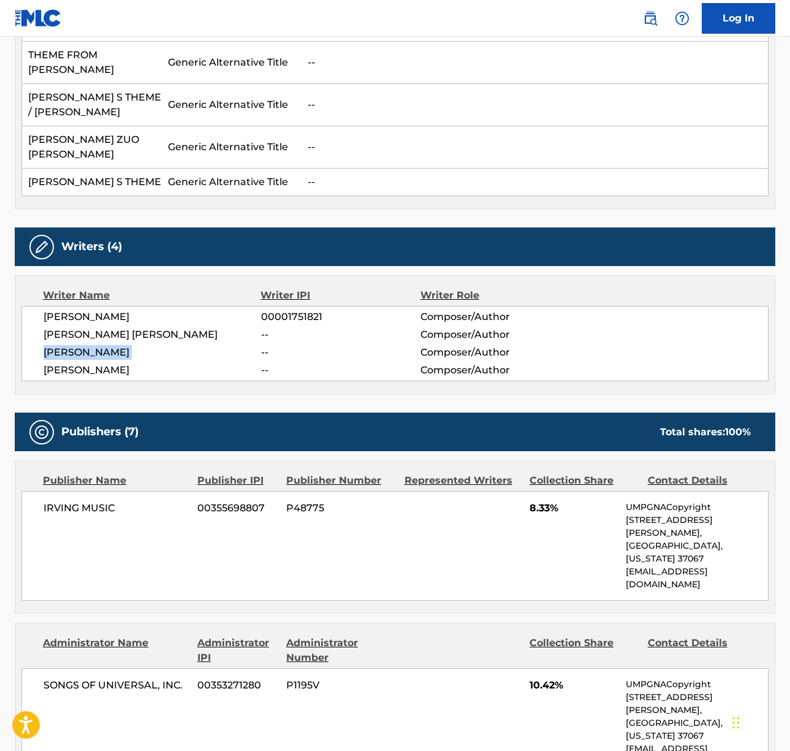
click at [99, 345] on span "[PERSON_NAME]" at bounding box center [153, 352] width 218 height 15
click at [86, 363] on span "[PERSON_NAME]" at bounding box center [153, 370] width 218 height 15
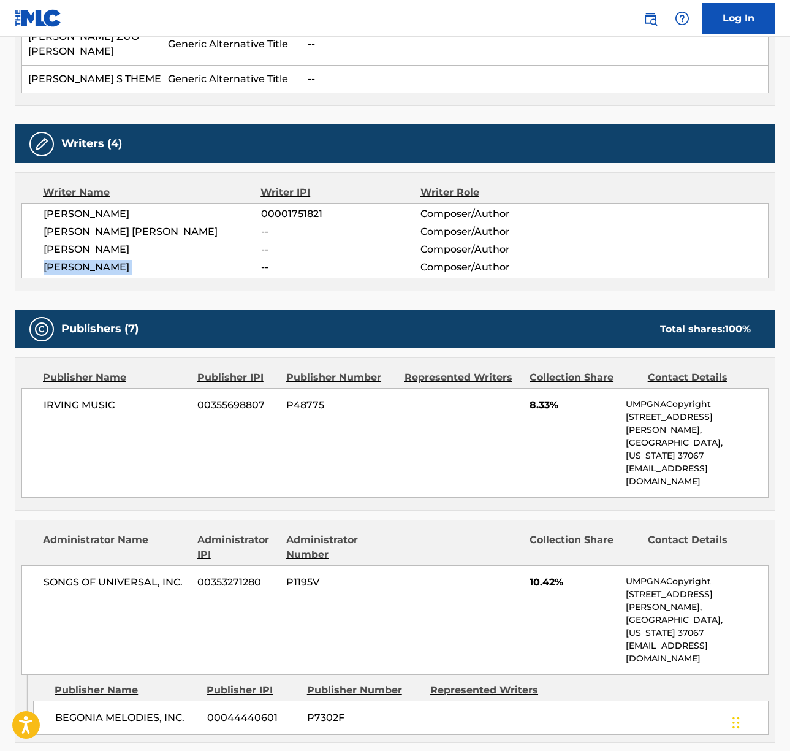
scroll to position [1060, 0]
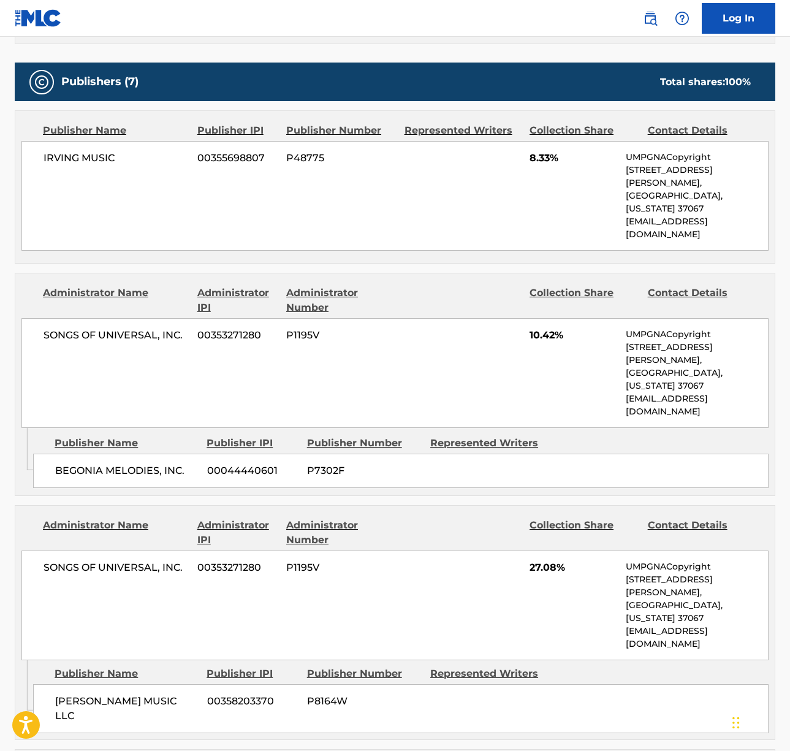
click at [99, 328] on span "SONGS OF UNIVERSAL, INC." at bounding box center [116, 335] width 145 height 15
click at [83, 151] on span "IRVING MUSIC" at bounding box center [116, 158] width 145 height 15
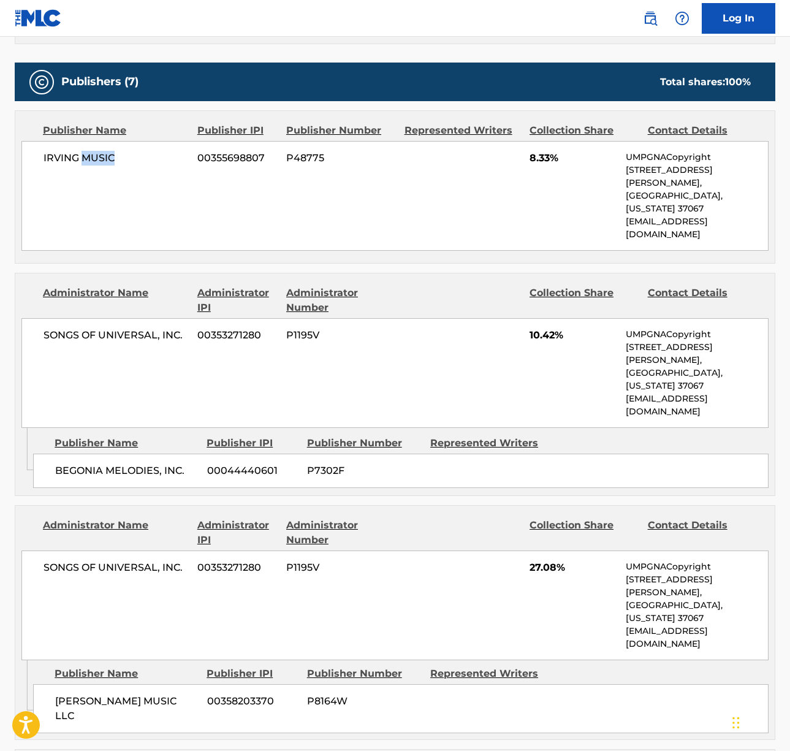
click at [83, 151] on span "IRVING MUSIC" at bounding box center [116, 158] width 145 height 15
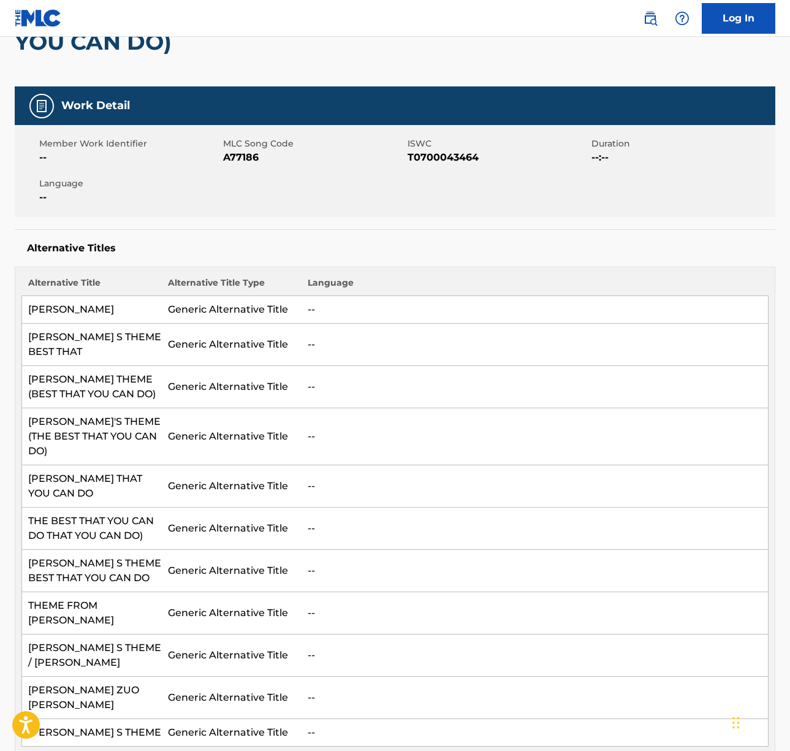
scroll to position [0, 0]
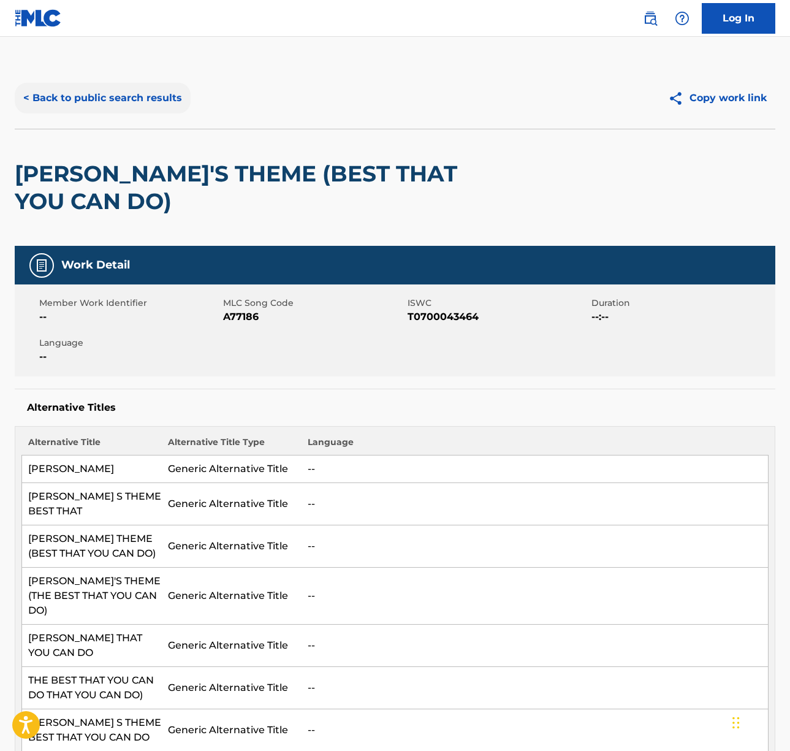
click at [116, 95] on button "< Back to public search results" at bounding box center [103, 98] width 176 height 31
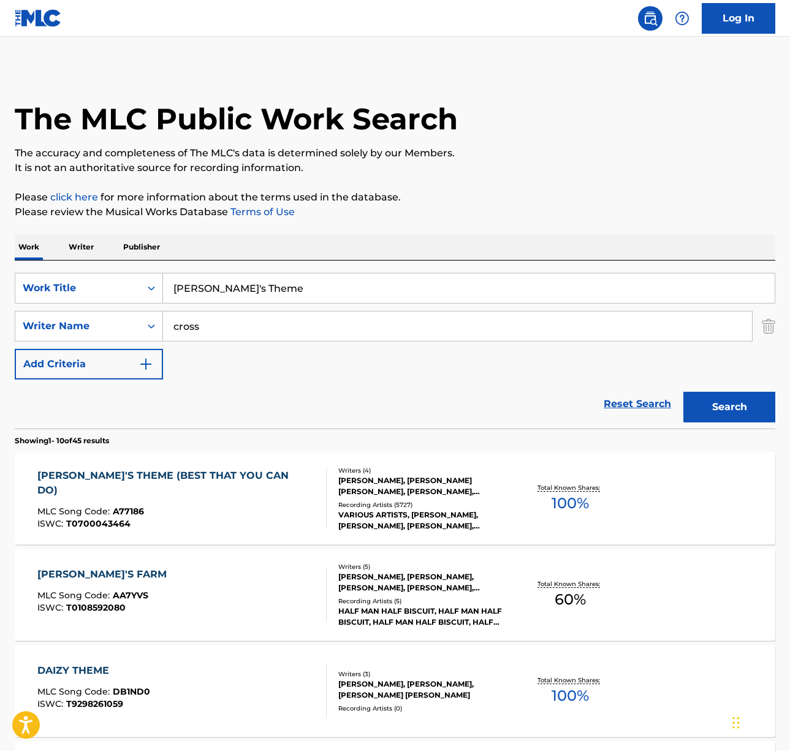
click at [256, 288] on input "[PERSON_NAME]'s Theme" at bounding box center [469, 287] width 612 height 29
paste input "Now and Then"
type input "Now and Then"
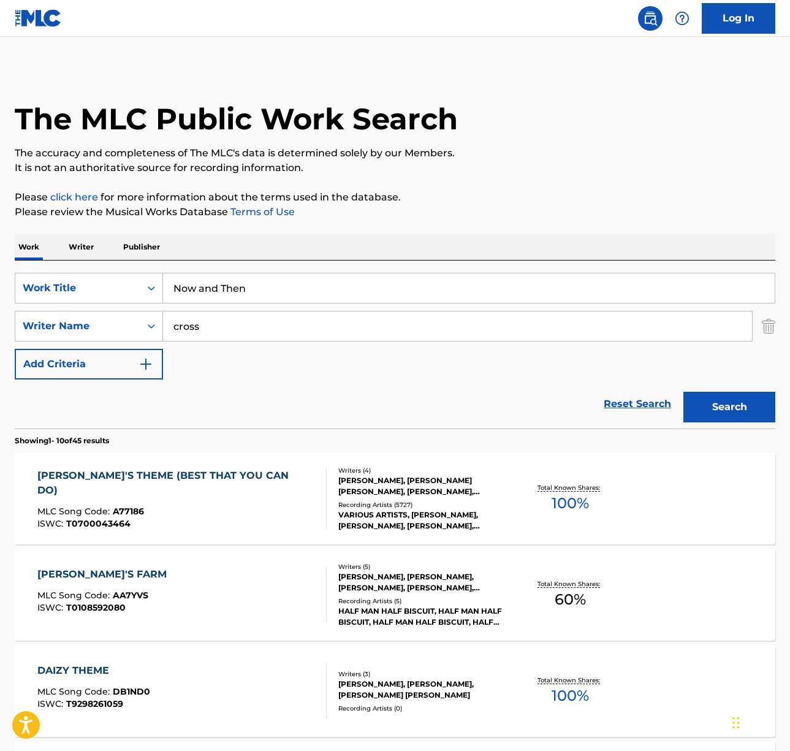
click at [270, 316] on input "cross" at bounding box center [457, 325] width 589 height 29
type input "[PERSON_NAME]"
click at [684, 392] on button "Search" at bounding box center [730, 407] width 92 height 31
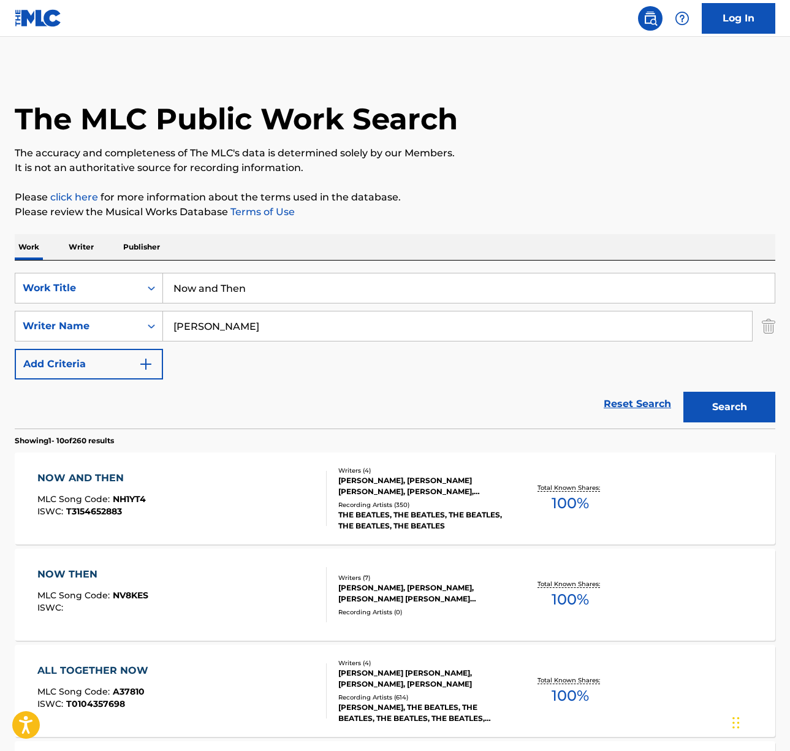
click at [219, 492] on div "NOW AND THEN MLC Song Code : NH1YT4 ISWC : T3154652883" at bounding box center [181, 498] width 289 height 55
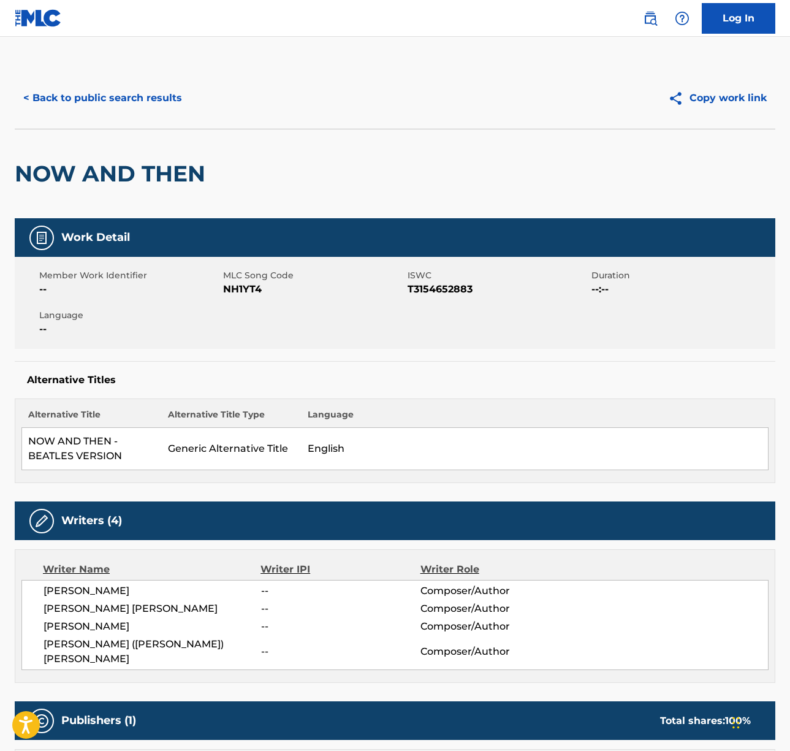
click at [106, 584] on span "[PERSON_NAME]" at bounding box center [153, 591] width 218 height 15
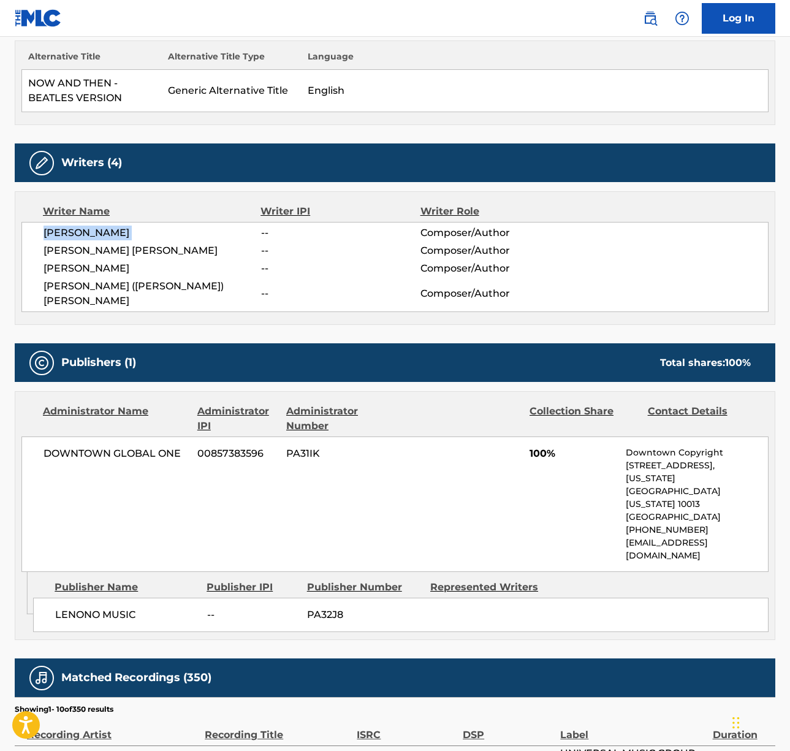
scroll to position [381, 0]
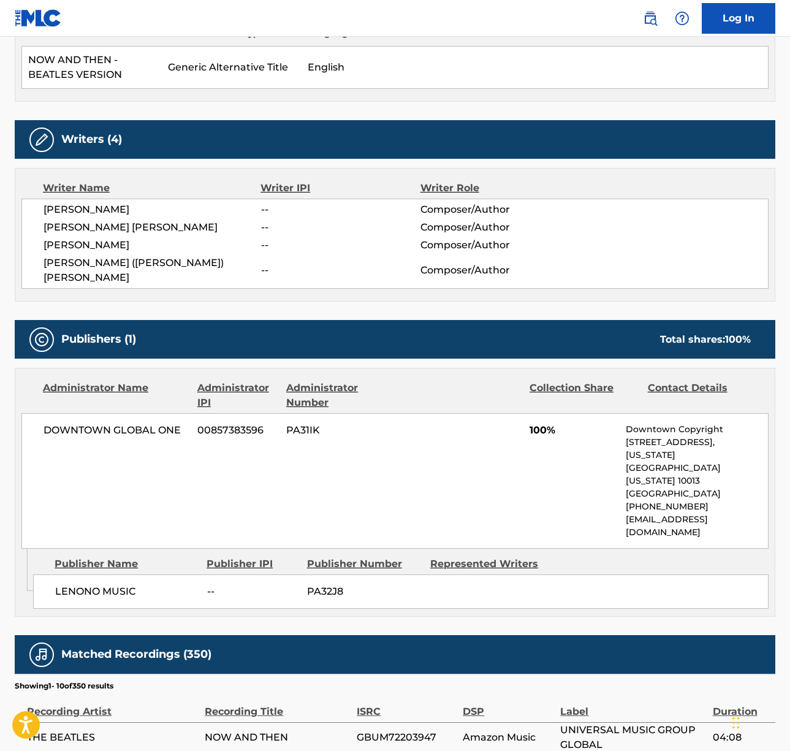
click at [94, 221] on span "[PERSON_NAME] [PERSON_NAME]" at bounding box center [153, 227] width 218 height 15
click at [69, 239] on span "[PERSON_NAME]" at bounding box center [153, 245] width 218 height 15
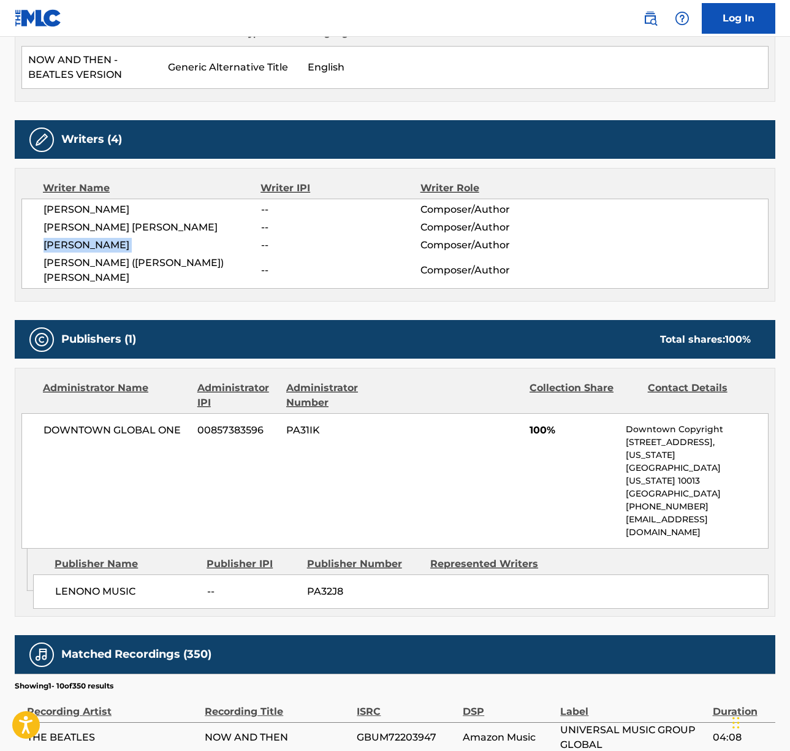
click at [69, 239] on span "[PERSON_NAME]" at bounding box center [153, 245] width 218 height 15
click at [101, 264] on span "[PERSON_NAME] ([PERSON_NAME]) [PERSON_NAME]" at bounding box center [153, 270] width 218 height 29
click at [94, 423] on span "DOWNTOWN GLOBAL ONE" at bounding box center [116, 430] width 145 height 15
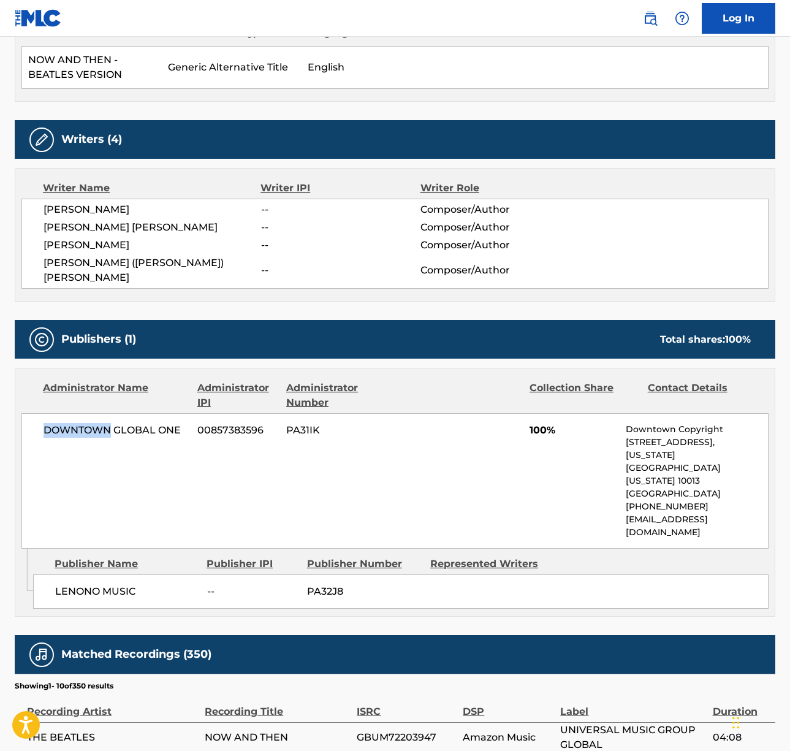
click at [94, 423] on span "DOWNTOWN GLOBAL ONE" at bounding box center [116, 430] width 145 height 15
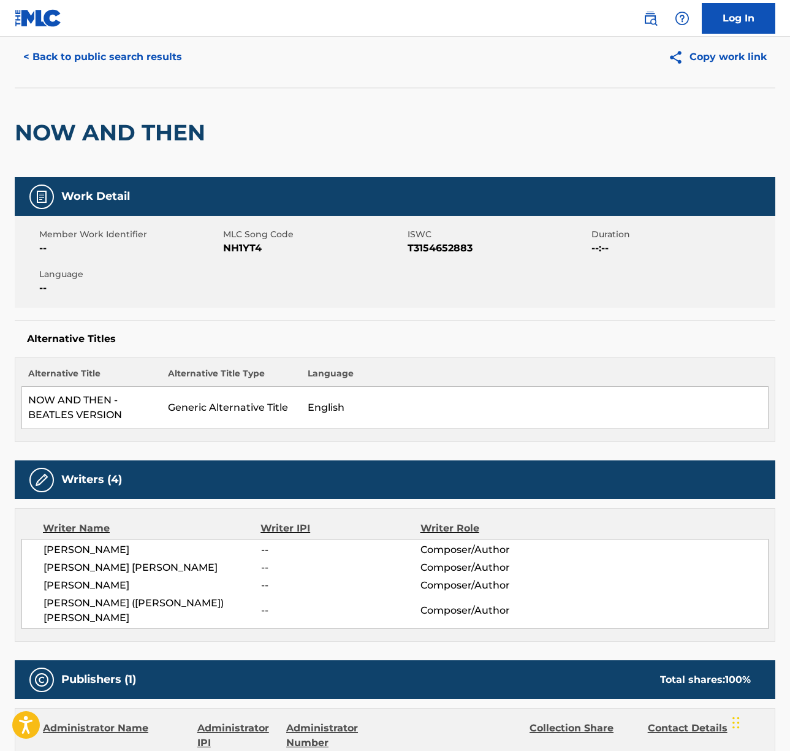
scroll to position [0, 0]
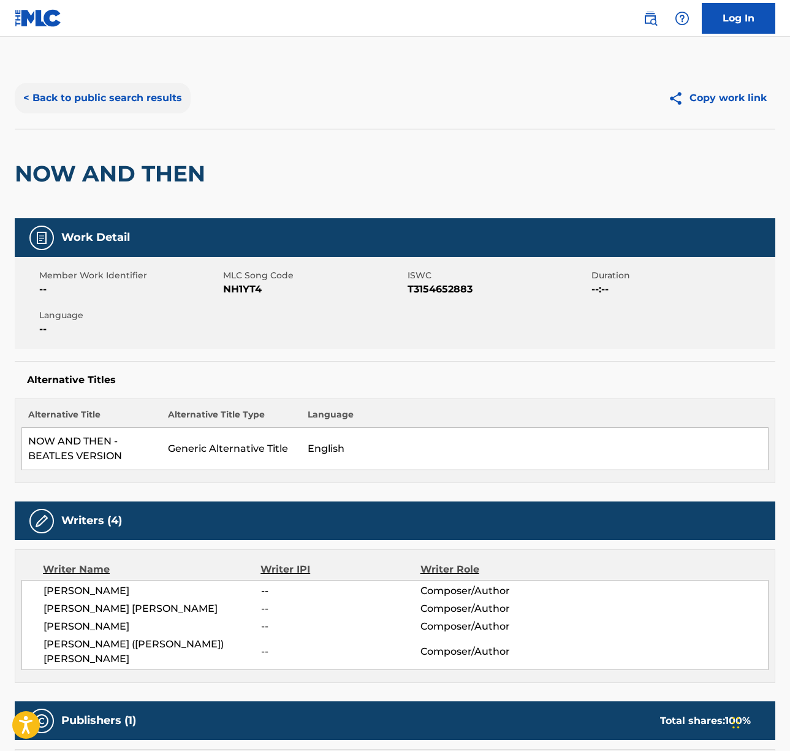
click at [98, 94] on button "< Back to public search results" at bounding box center [103, 98] width 176 height 31
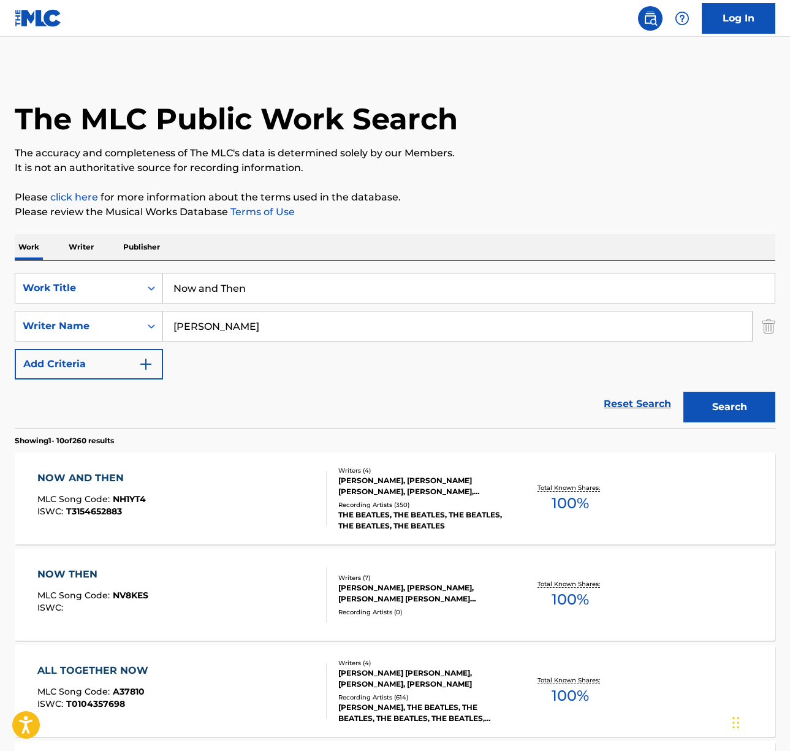
click at [253, 290] on input "Now and Then" at bounding box center [469, 287] width 612 height 29
paste input "I Won't Hold You Back"
type input "I Won't Hold You Back"
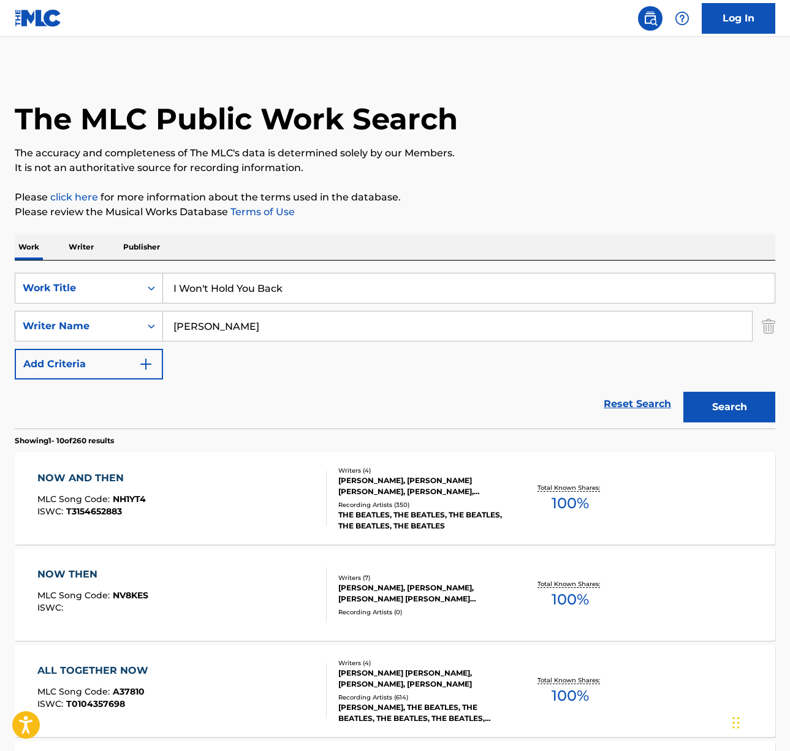
click at [521, 237] on div "Work Writer Publisher" at bounding box center [395, 247] width 761 height 26
click at [316, 311] on input "[PERSON_NAME]" at bounding box center [457, 325] width 589 height 29
click at [315, 311] on input "[PERSON_NAME]" at bounding box center [457, 325] width 589 height 29
click at [684, 392] on button "Search" at bounding box center [730, 407] width 92 height 31
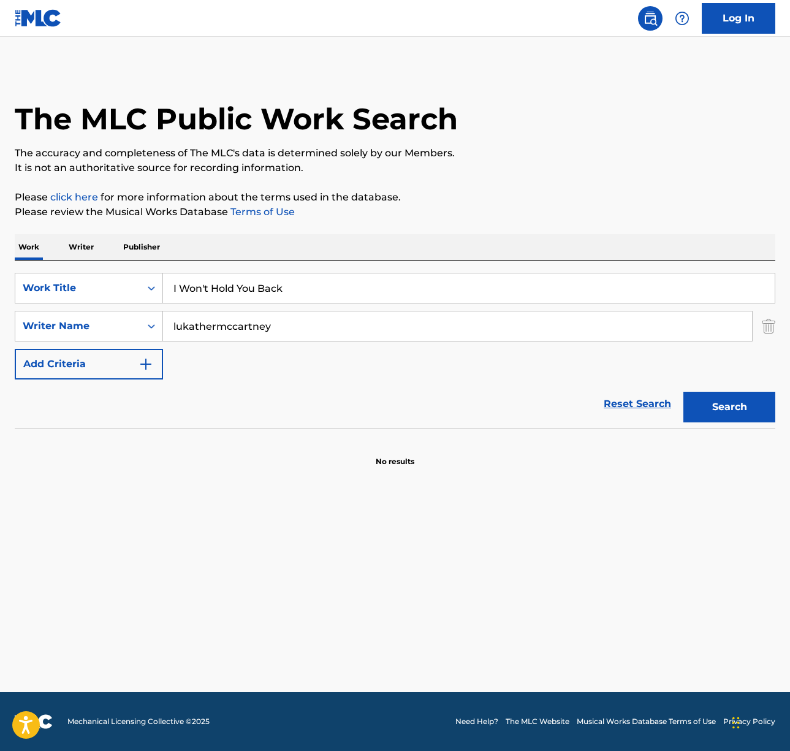
drag, startPoint x: 216, startPoint y: 327, endPoint x: 419, endPoint y: 340, distance: 202.7
click at [419, 340] on input "lukathermccartney" at bounding box center [457, 325] width 589 height 29
type input "lukather"
click at [684, 392] on button "Search" at bounding box center [730, 407] width 92 height 31
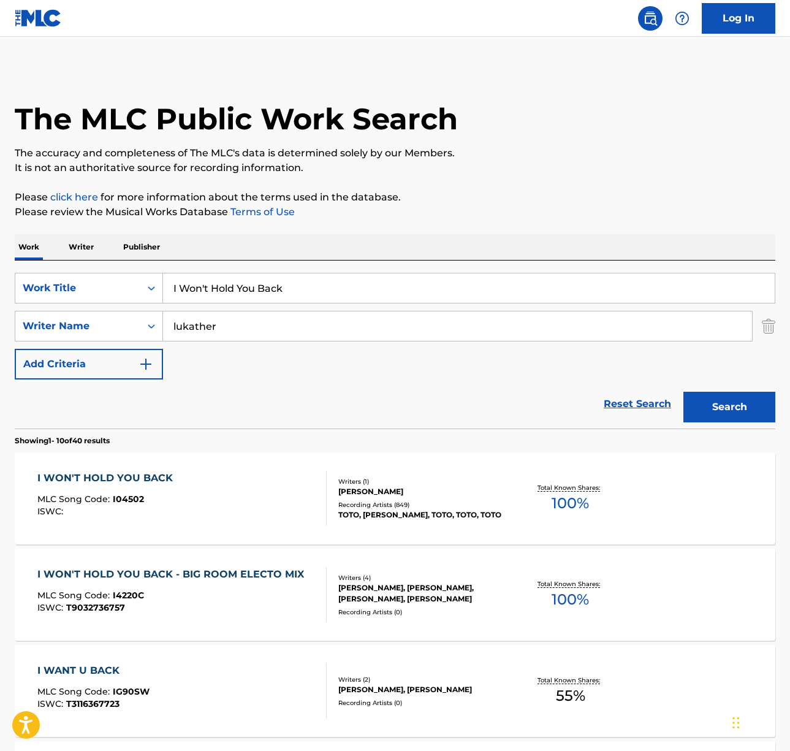
click at [224, 502] on div "I WON'T HOLD YOU BACK MLC Song Code : I04502 ISWC :" at bounding box center [181, 498] width 289 height 55
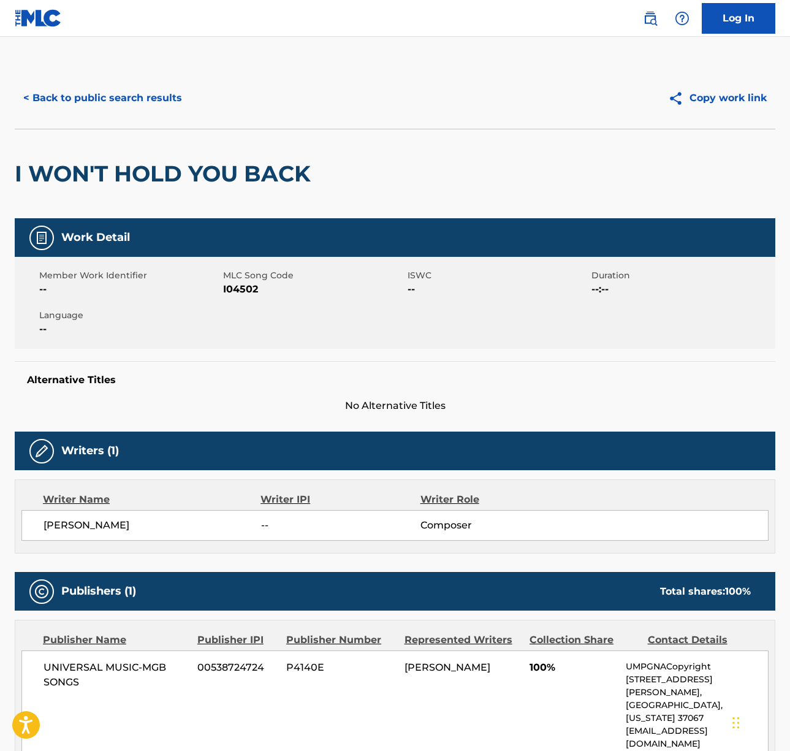
click at [85, 524] on span "[PERSON_NAME]" at bounding box center [153, 525] width 218 height 15
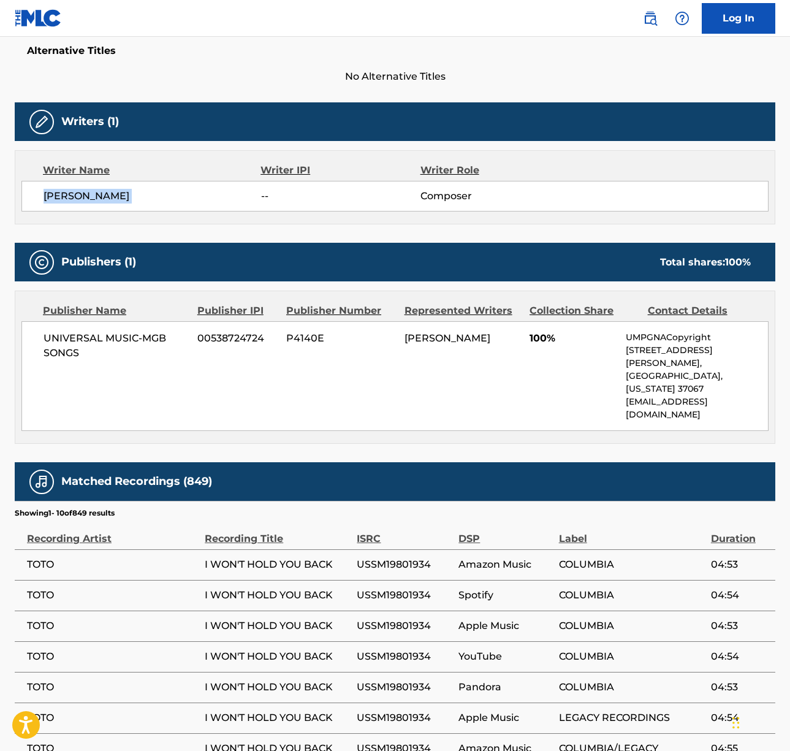
scroll to position [501, 0]
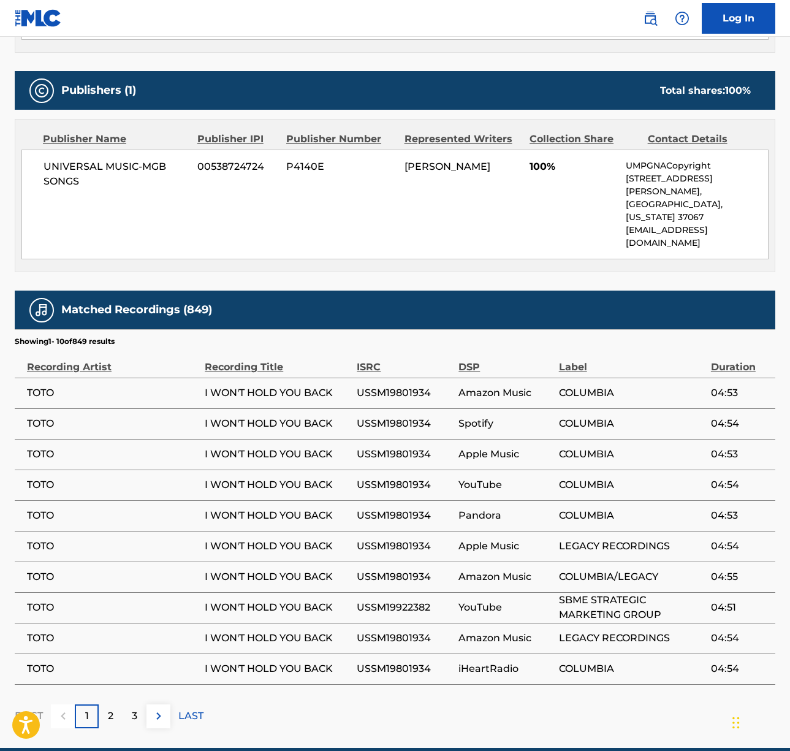
click at [102, 167] on span "UNIVERSAL MUSIC-MGB SONGS" at bounding box center [116, 173] width 145 height 29
drag, startPoint x: 102, startPoint y: 167, endPoint x: 61, endPoint y: 170, distance: 41.2
click at [102, 167] on span "UNIVERSAL MUSIC-MGB SONGS" at bounding box center [116, 173] width 145 height 29
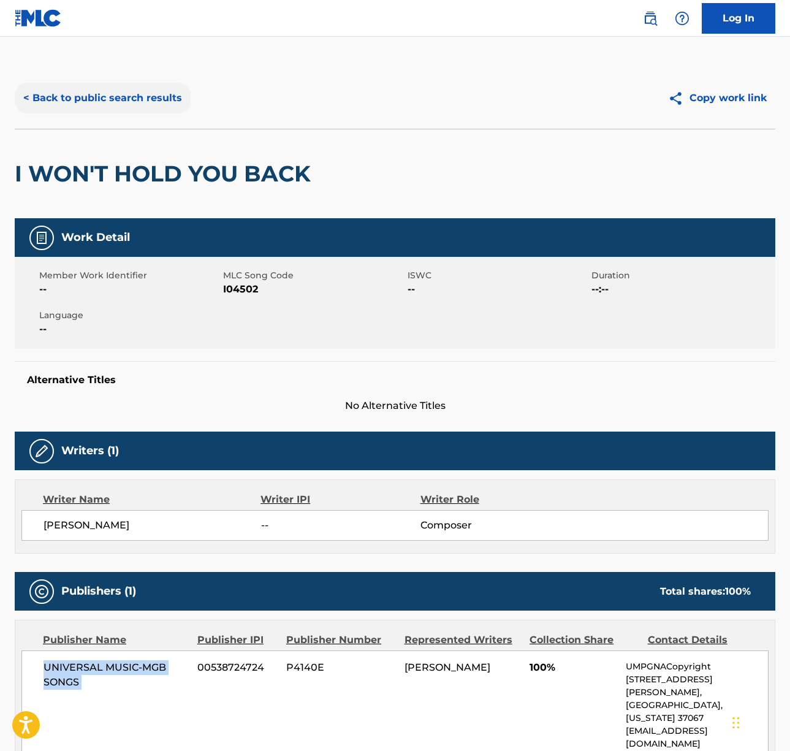
click at [88, 106] on button "< Back to public search results" at bounding box center [103, 98] width 176 height 31
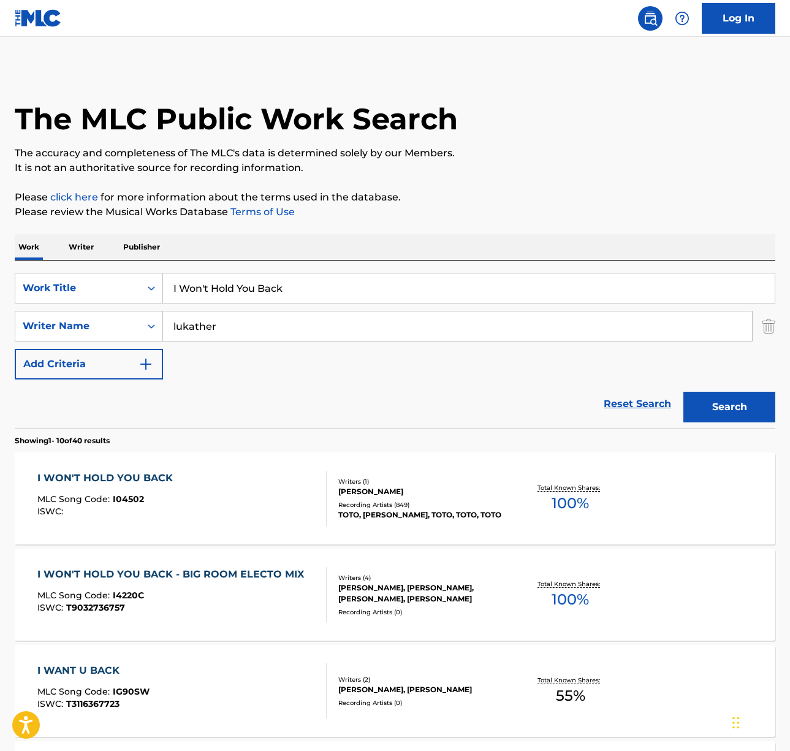
click at [276, 293] on input "I Won't Hold You Back" at bounding box center [469, 287] width 612 height 29
paste input "With You I'm Born Again"
type input "With You I'm Born Again"
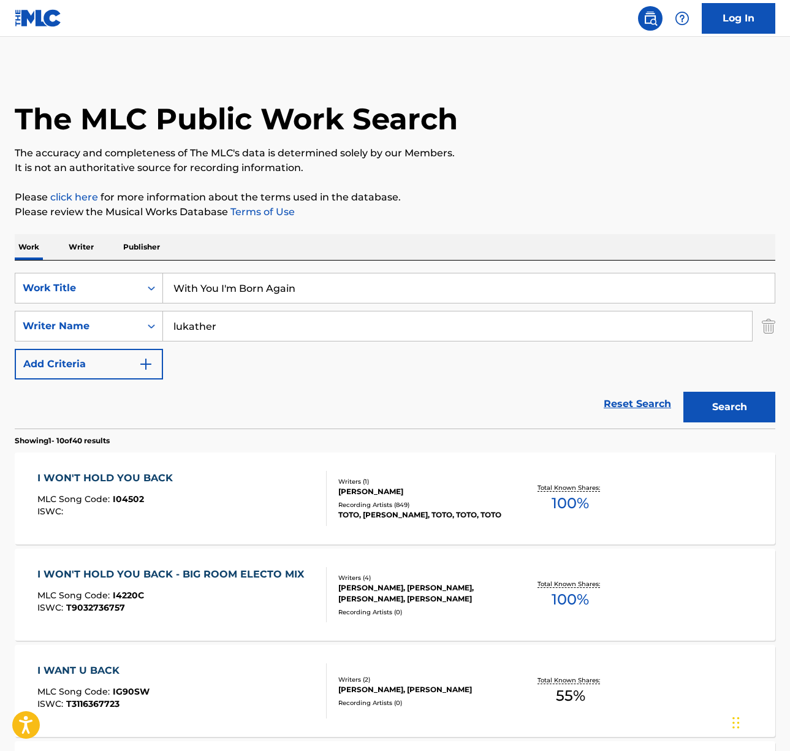
click at [353, 243] on div "Work Writer Publisher" at bounding box center [395, 247] width 761 height 26
click at [256, 321] on input "lukather" at bounding box center [457, 325] width 589 height 29
type input "shire"
click at [684, 392] on button "Search" at bounding box center [730, 407] width 92 height 31
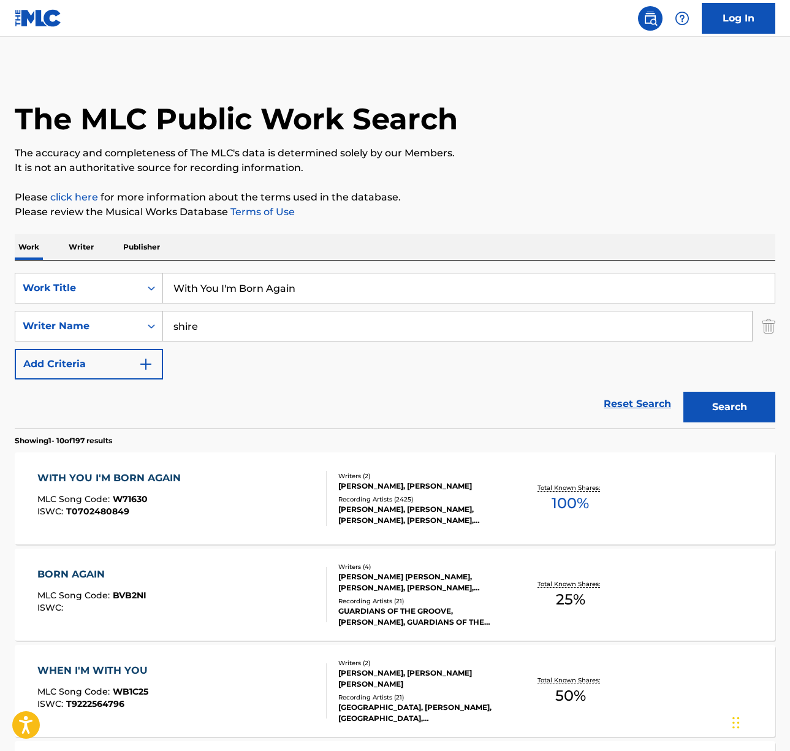
click at [246, 492] on div "WITH YOU I'M BORN AGAIN MLC Song Code : W71630 ISWC : T0702480849" at bounding box center [181, 498] width 289 height 55
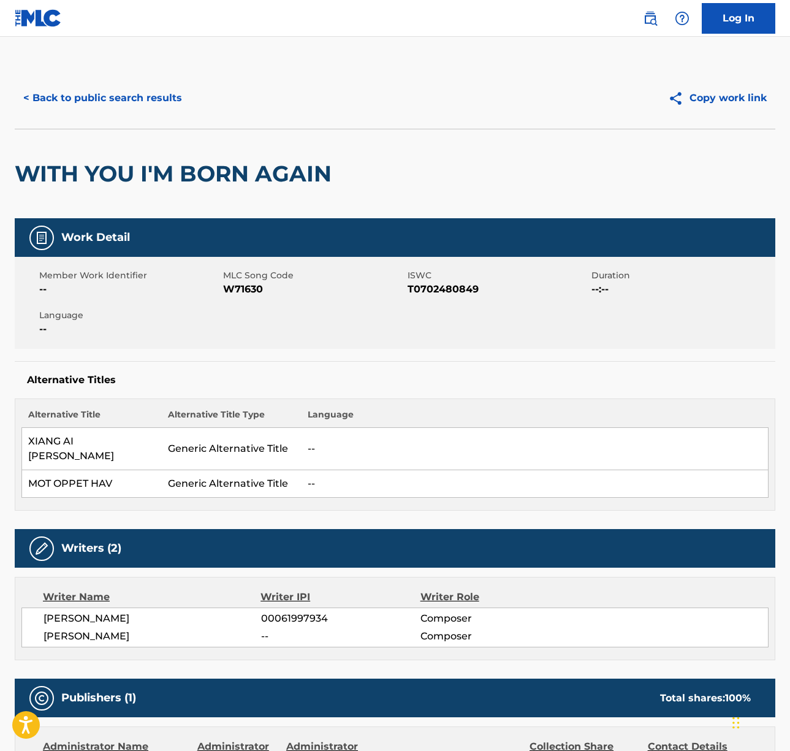
click at [96, 611] on span "[PERSON_NAME]" at bounding box center [153, 618] width 218 height 15
click at [69, 629] on span "[PERSON_NAME]" at bounding box center [153, 636] width 218 height 15
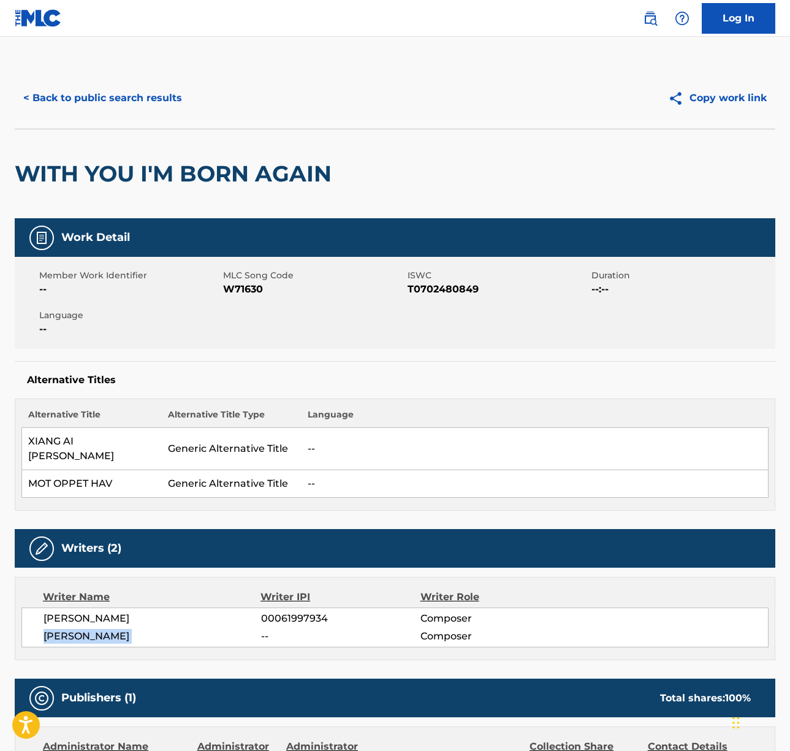
drag, startPoint x: 69, startPoint y: 620, endPoint x: 63, endPoint y: 617, distance: 6.6
click at [69, 629] on span "[PERSON_NAME]" at bounding box center [153, 636] width 218 height 15
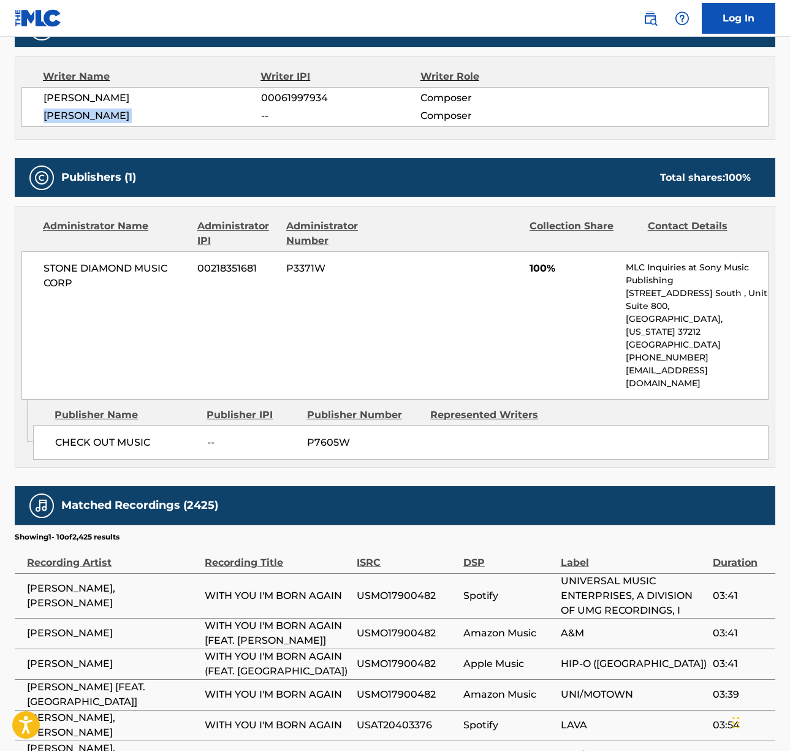
scroll to position [562, 0]
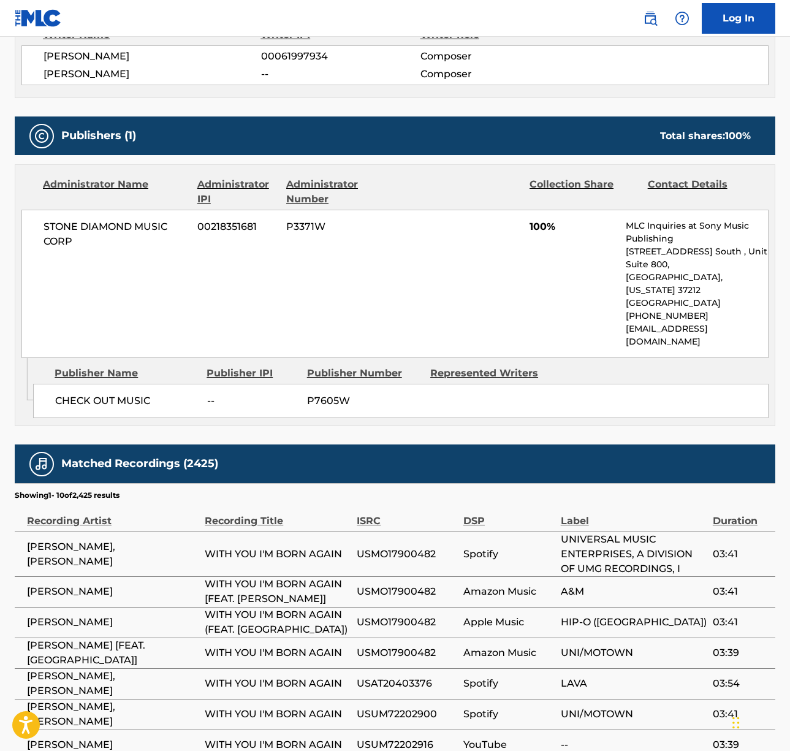
click at [112, 220] on span "STONE DIAMOND MUSIC CORP" at bounding box center [116, 234] width 145 height 29
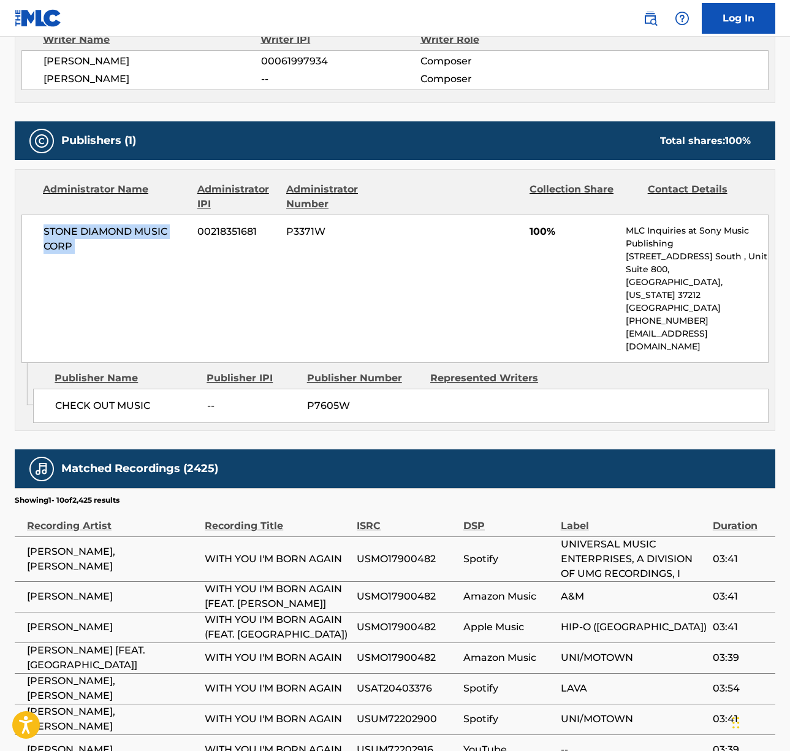
scroll to position [0, 0]
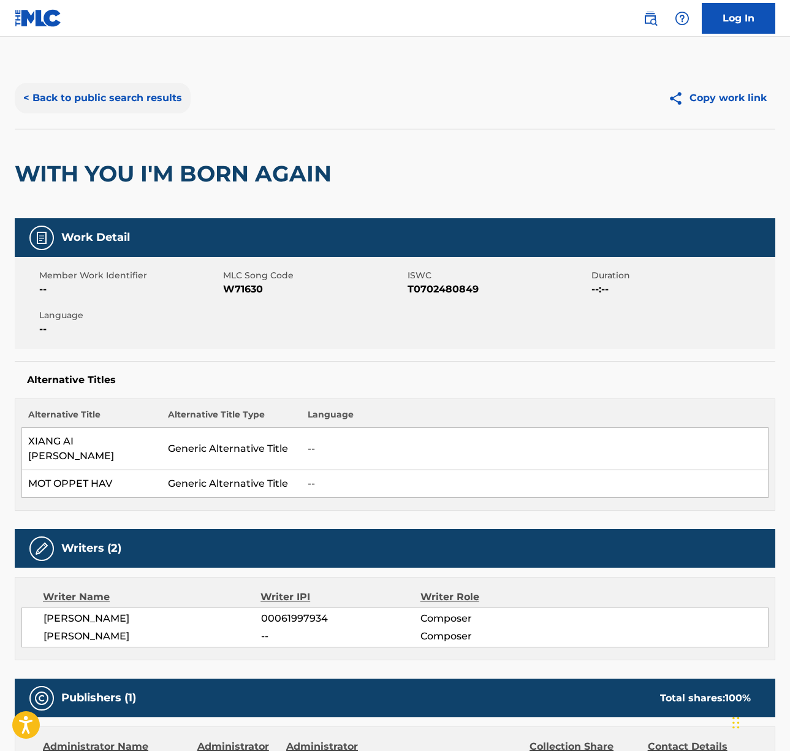
click at [113, 113] on button "< Back to public search results" at bounding box center [103, 98] width 176 height 31
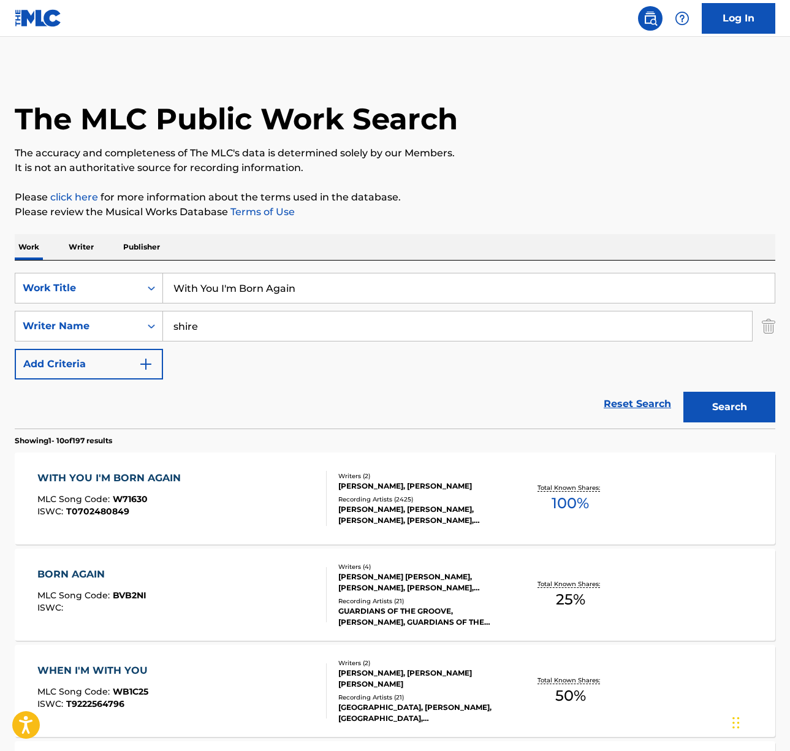
click at [234, 288] on input "With You I'm Born Again" at bounding box center [469, 287] width 612 height 29
paste input "Lately"
type input "Lately"
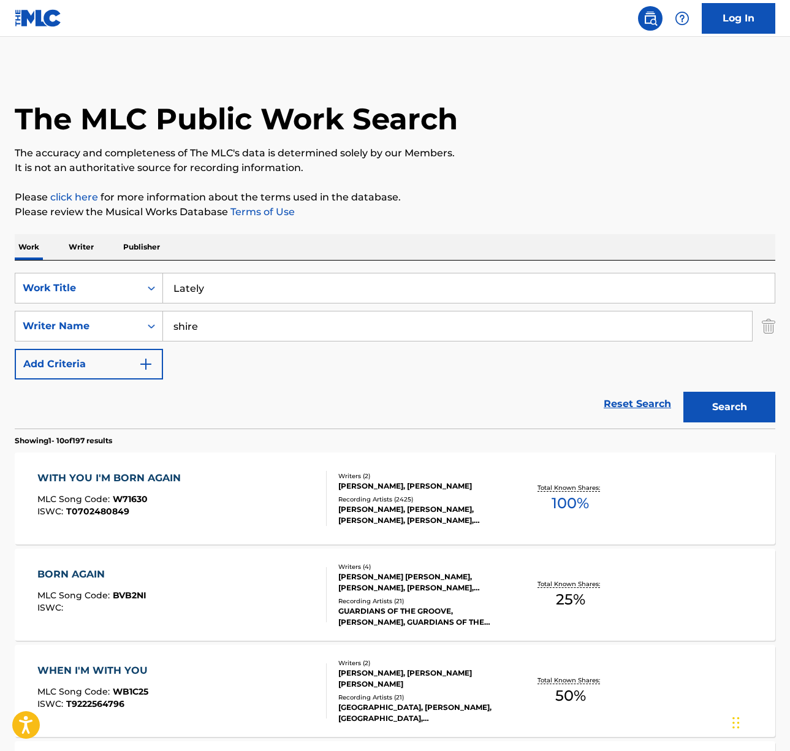
click at [376, 246] on div "Work Writer Publisher" at bounding box center [395, 247] width 761 height 26
click at [205, 333] on input "shire" at bounding box center [457, 325] width 589 height 29
type input "wonder"
click at [684, 392] on button "Search" at bounding box center [730, 407] width 92 height 31
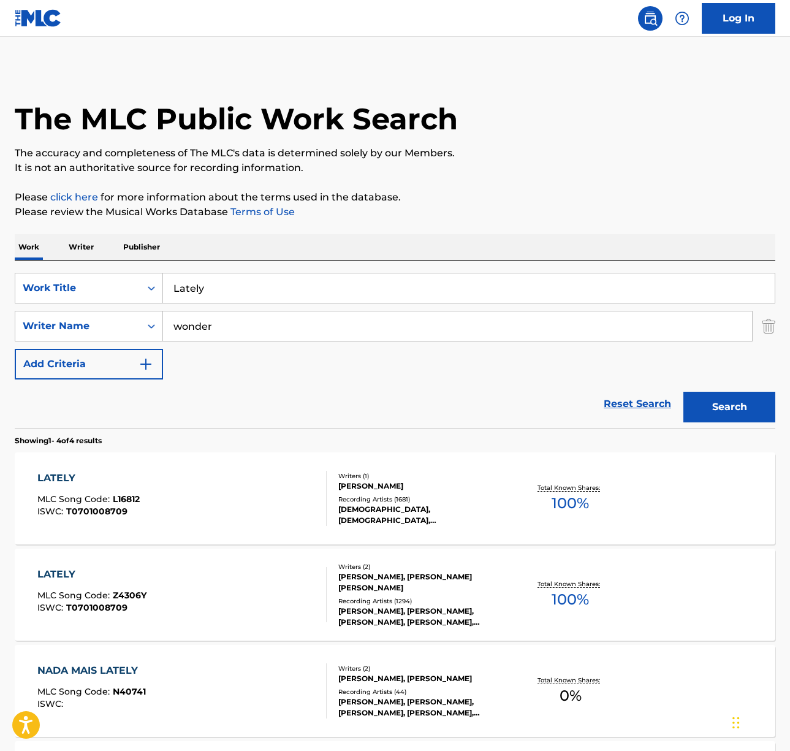
click at [236, 512] on div "LATELY MLC Song Code : L16812 ISWC : T0701008709" at bounding box center [181, 498] width 289 height 55
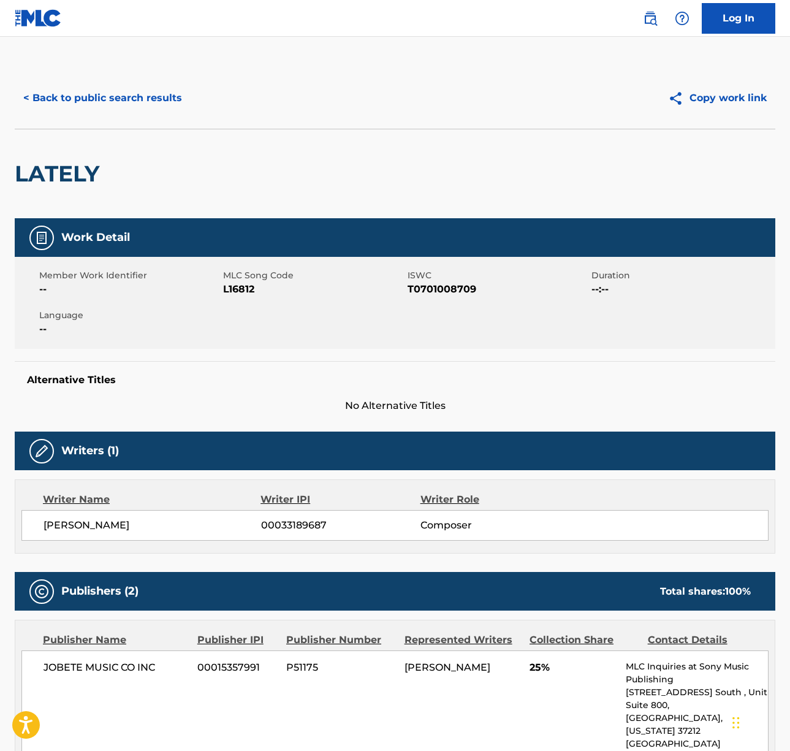
click at [91, 518] on span "[PERSON_NAME]" at bounding box center [153, 525] width 218 height 15
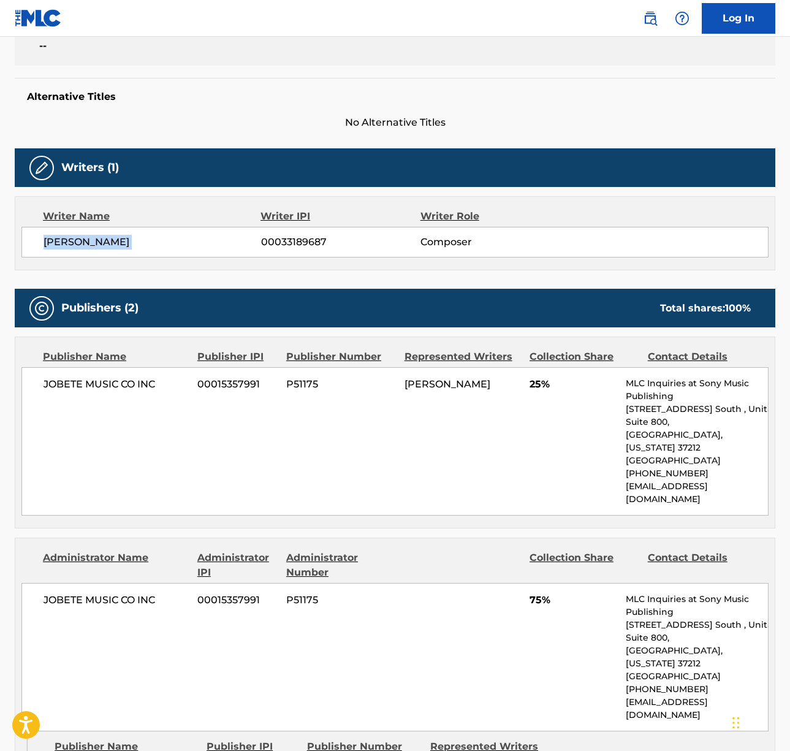
scroll to position [372, 0]
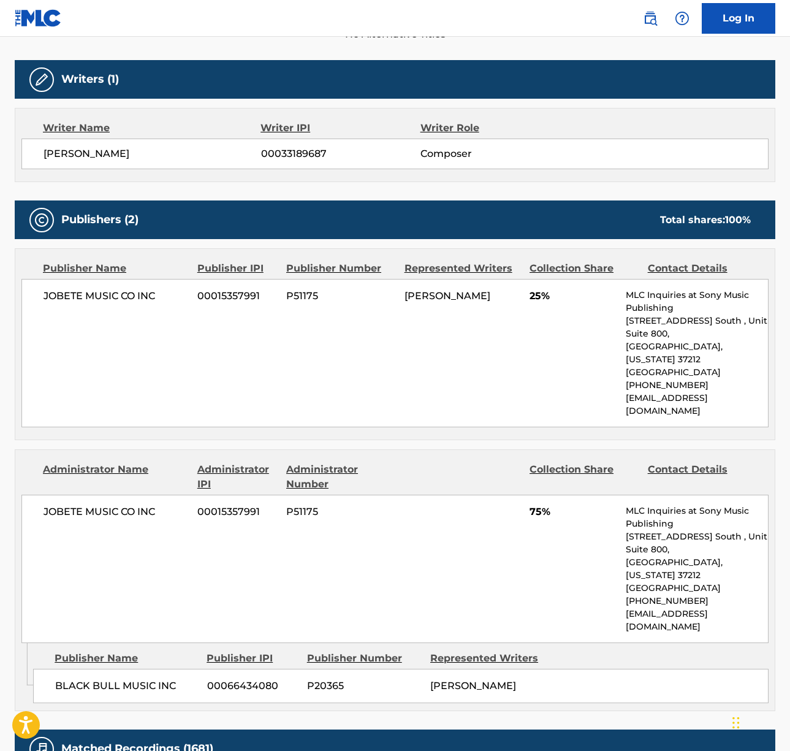
click at [106, 296] on span "JOBETE MUSIC CO INC" at bounding box center [116, 296] width 145 height 15
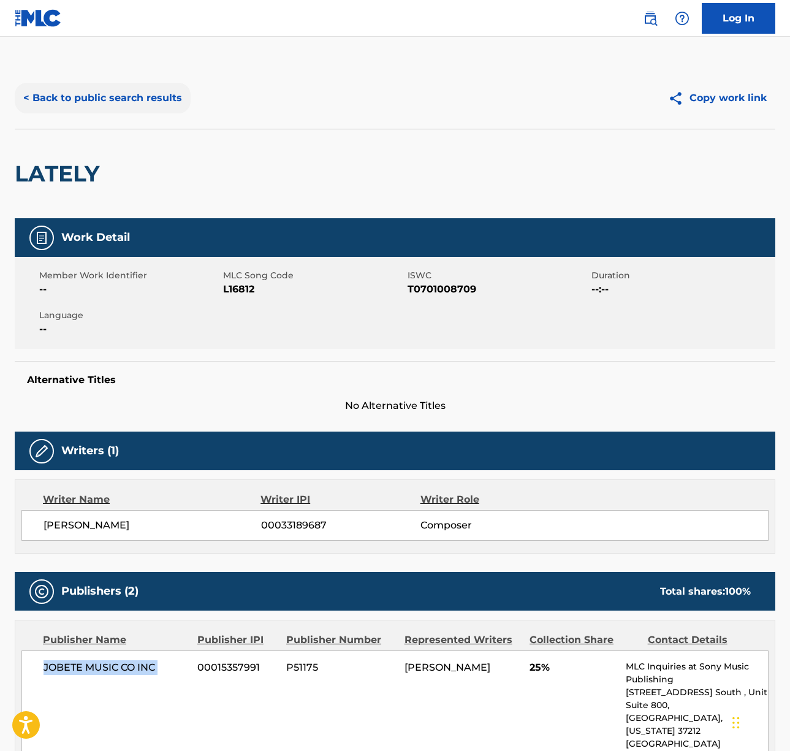
click at [132, 105] on button "< Back to public search results" at bounding box center [103, 98] width 176 height 31
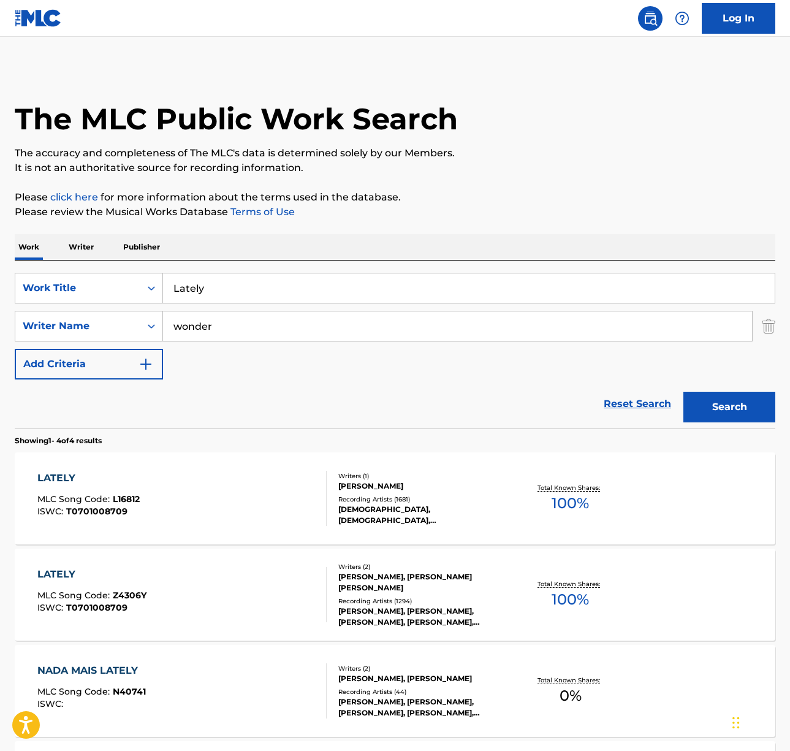
click at [205, 284] on input "Lately" at bounding box center [469, 287] width 612 height 29
paste input "Beat It"
type input "Beat It"
drag, startPoint x: 409, startPoint y: 236, endPoint x: 199, endPoint y: 340, distance: 233.9
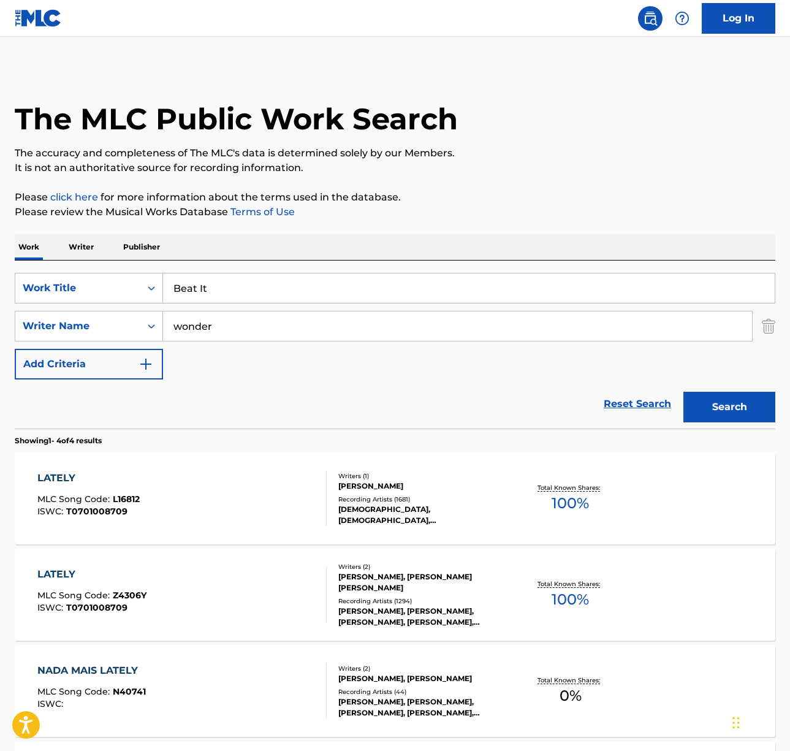
click at [408, 237] on div "Work Writer Publisher" at bounding box center [395, 247] width 761 height 26
click at [211, 329] on input "wonder" at bounding box center [457, 325] width 589 height 29
type input "[PERSON_NAME]"
click at [684, 392] on button "Search" at bounding box center [730, 407] width 92 height 31
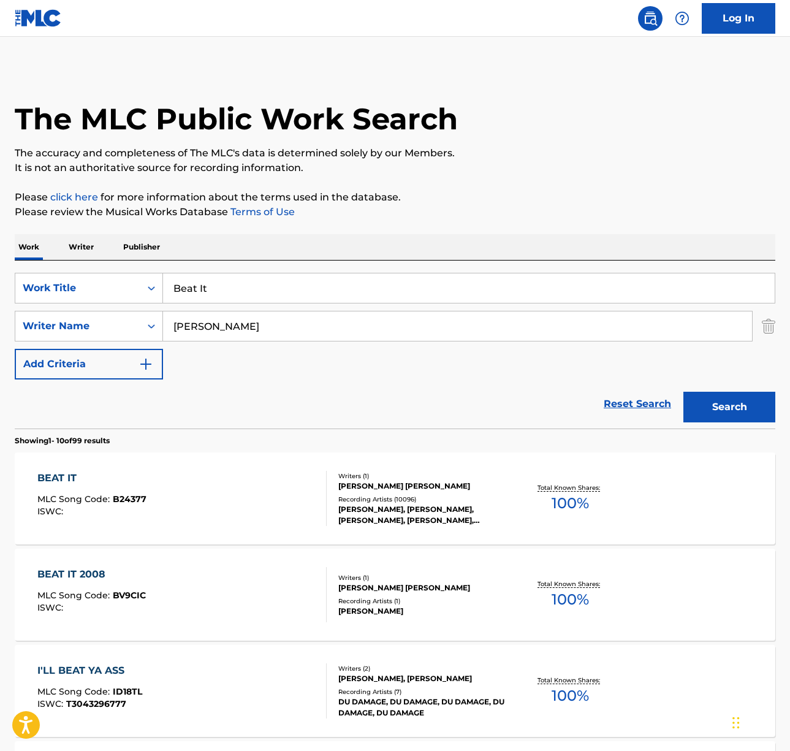
click at [267, 489] on div "BEAT IT MLC Song Code : B24377 ISWC :" at bounding box center [181, 498] width 289 height 55
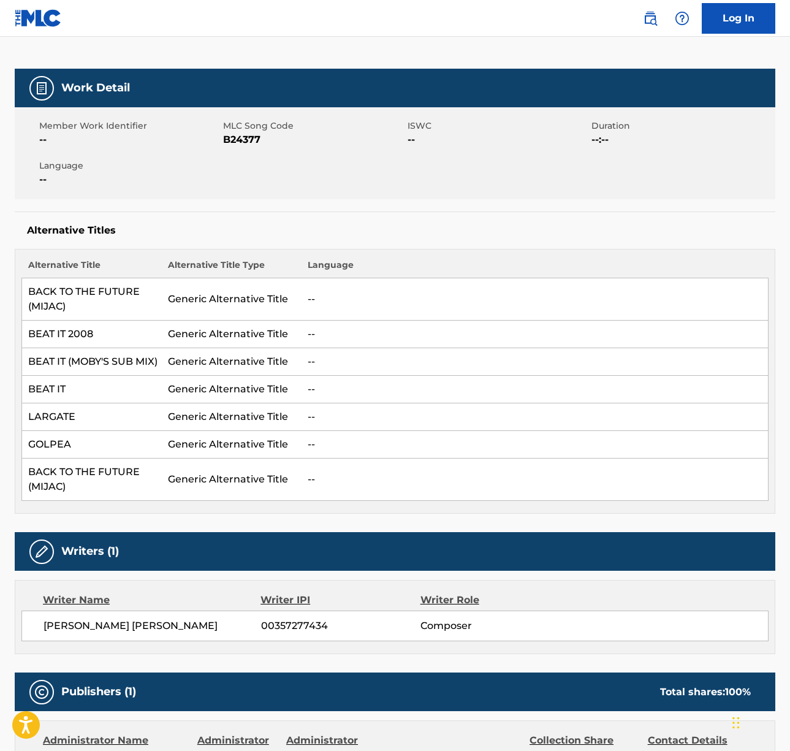
scroll to position [373, 0]
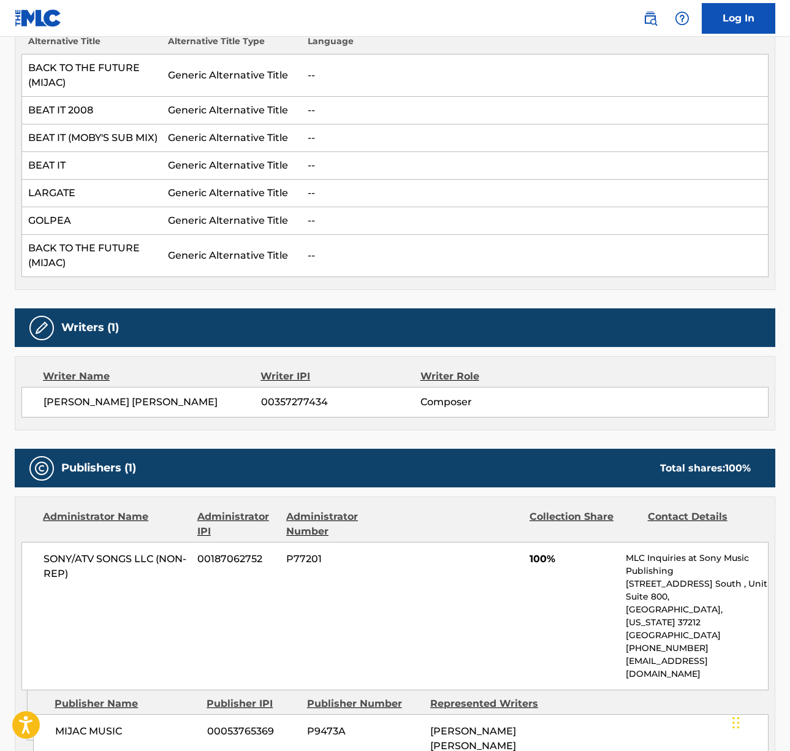
click at [101, 397] on span "[PERSON_NAME] [PERSON_NAME]" at bounding box center [153, 402] width 218 height 15
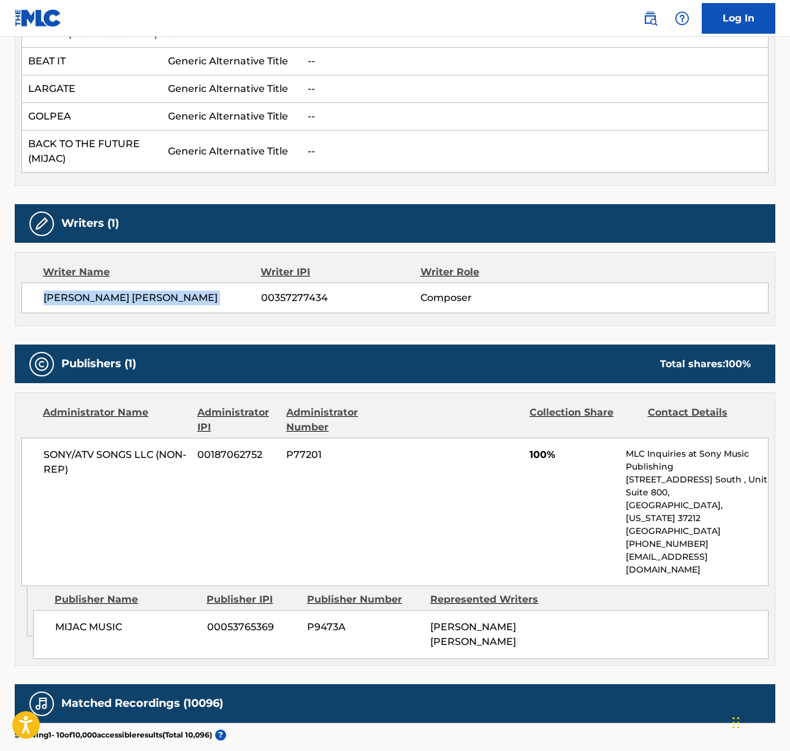
scroll to position [556, 0]
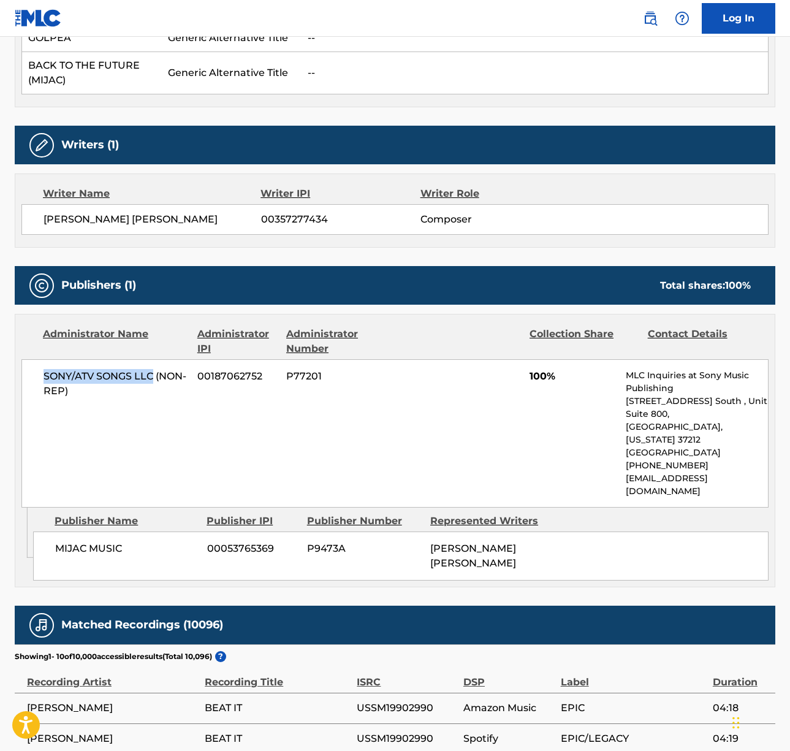
drag, startPoint x: 45, startPoint y: 376, endPoint x: 153, endPoint y: 381, distance: 108.0
click at [153, 381] on span "SONY/ATV SONGS LLC (NON-REP)" at bounding box center [116, 383] width 145 height 29
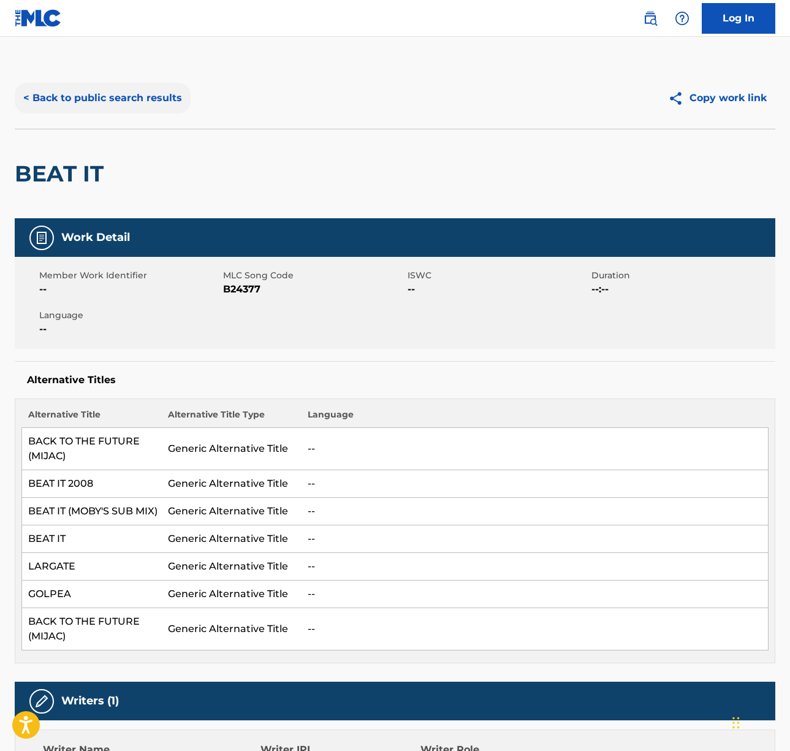
click at [112, 91] on button "< Back to public search results" at bounding box center [103, 98] width 176 height 31
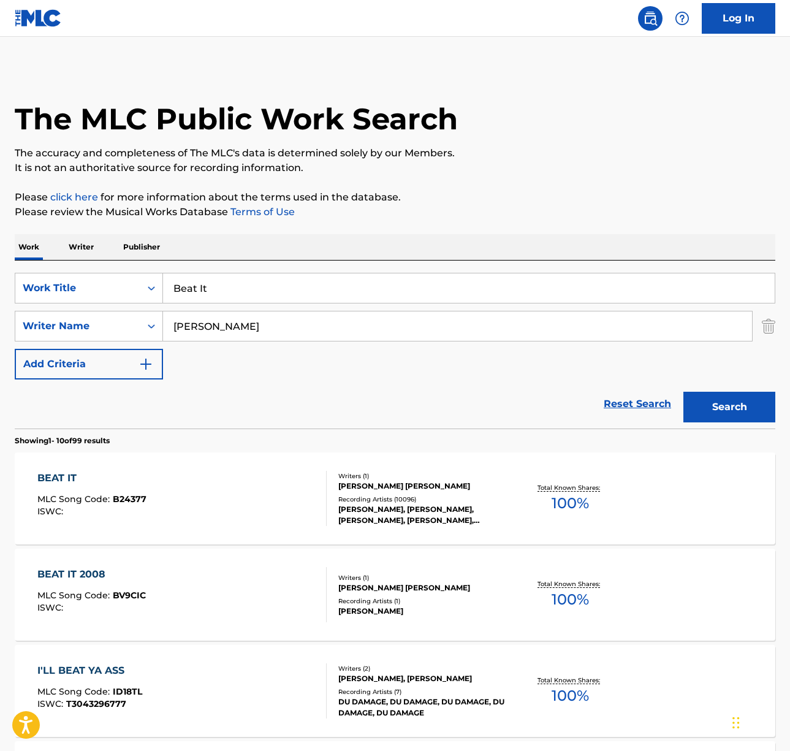
click at [220, 286] on input "Beat It" at bounding box center [469, 287] width 612 height 29
paste input "Two Of Hearts"
type input "Two Of Hearts"
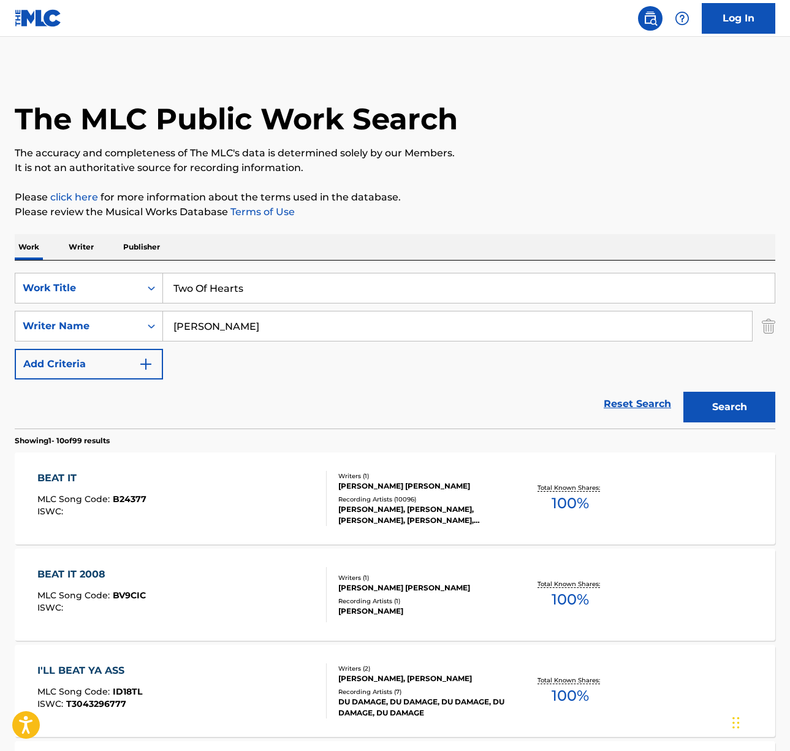
click at [258, 321] on input "[PERSON_NAME]" at bounding box center [457, 325] width 589 height 29
type input "[PERSON_NAME]"
click at [684, 392] on button "Search" at bounding box center [730, 407] width 92 height 31
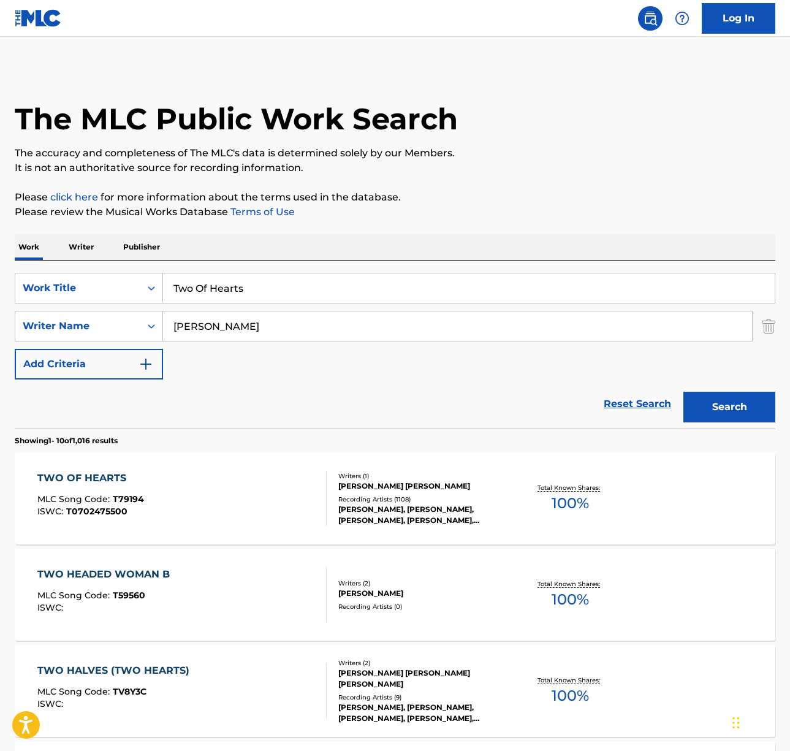
click at [218, 499] on div "TWO OF HEARTS MLC Song Code : T79194 ISWC : T0702475500" at bounding box center [181, 498] width 289 height 55
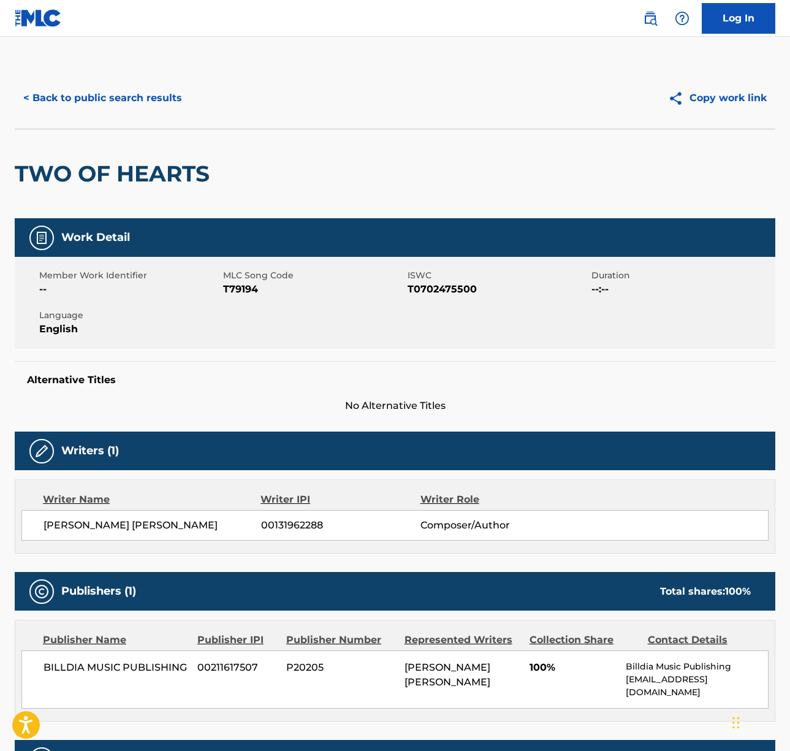
click at [107, 527] on span "[PERSON_NAME] [PERSON_NAME]" at bounding box center [153, 525] width 218 height 15
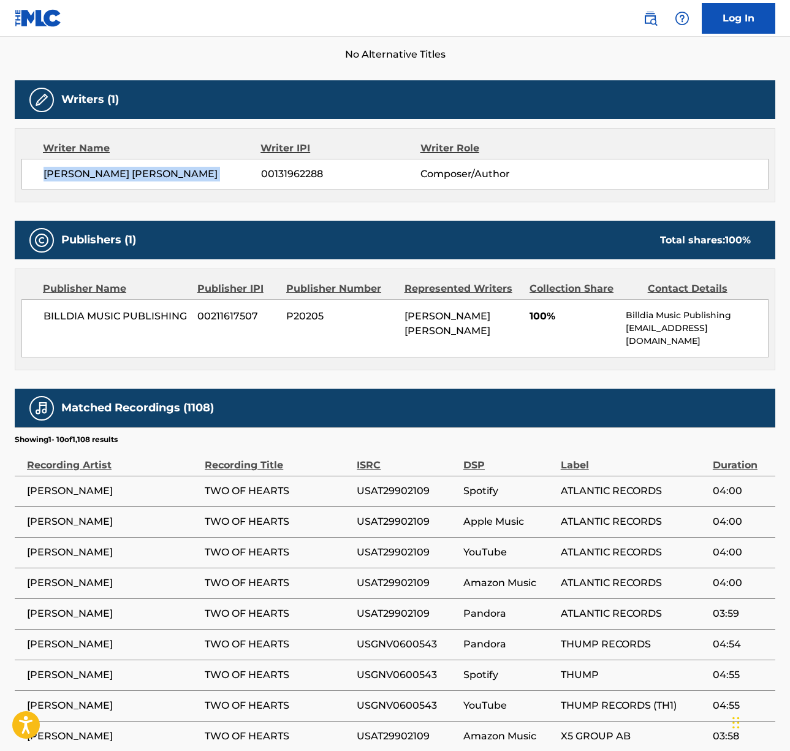
scroll to position [381, 0]
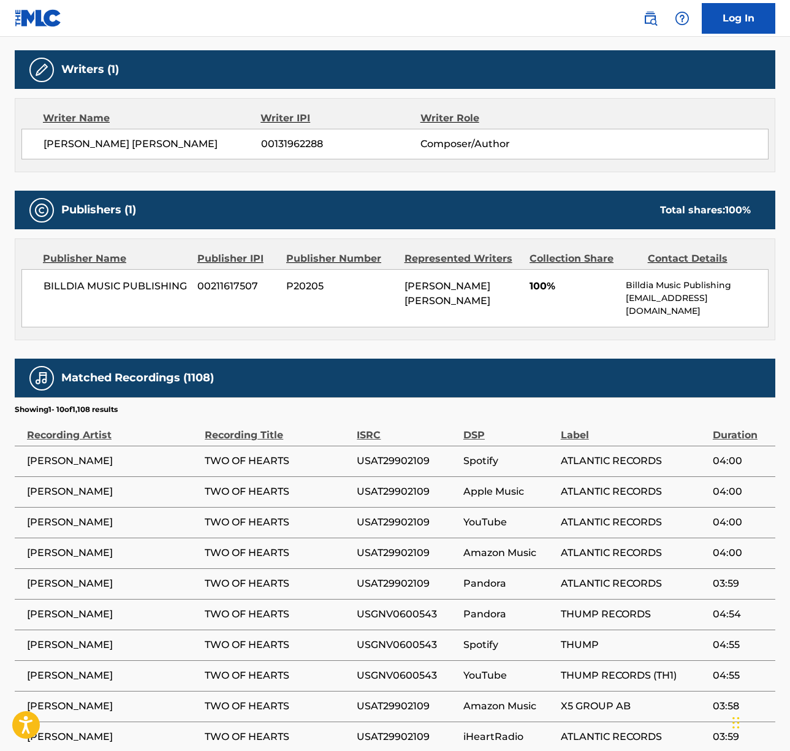
click at [83, 286] on span "BILLDIA MUSIC PUBLISHING" at bounding box center [116, 286] width 145 height 15
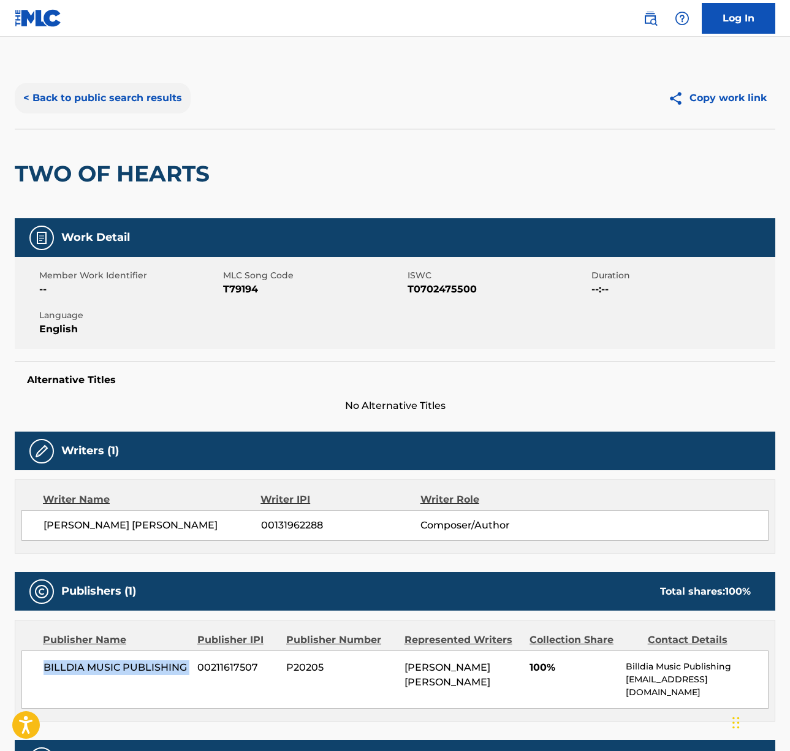
click at [137, 89] on button "< Back to public search results" at bounding box center [103, 98] width 176 height 31
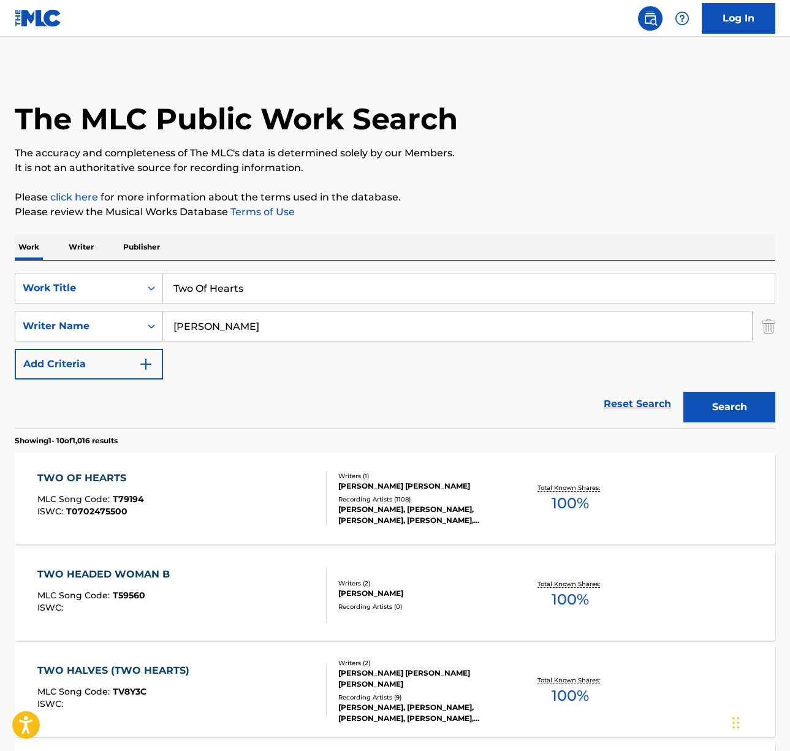
click at [218, 283] on input "Two Of Hearts" at bounding box center [469, 287] width 612 height 29
click at [218, 282] on input "Two Of Hearts" at bounding box center [469, 287] width 612 height 29
paste input "Qu'est-ce Que C'est?"
type input "Qu'est-ce Que C'est?"
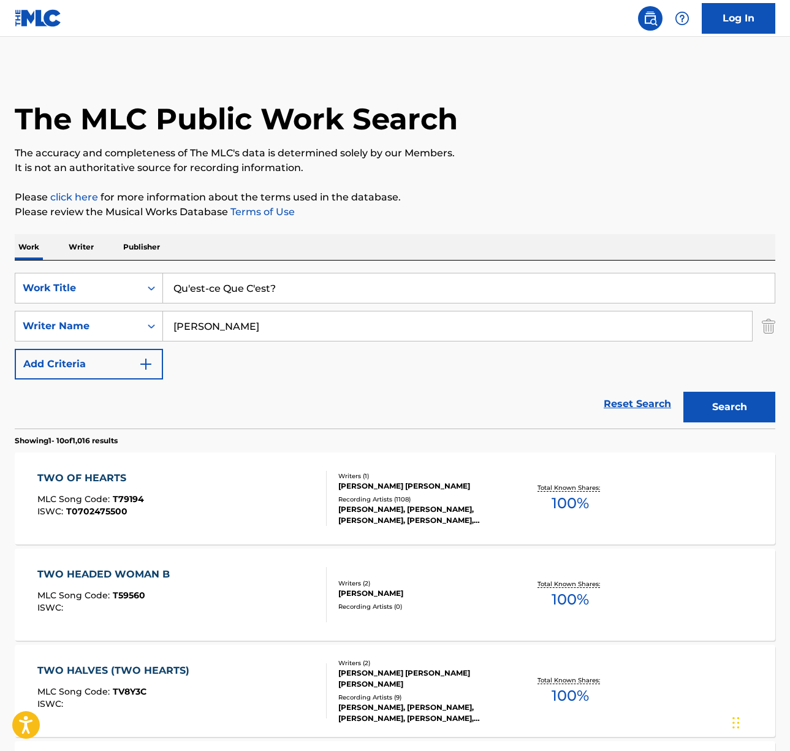
click at [389, 238] on div "Work Writer Publisher" at bounding box center [395, 247] width 761 height 26
click at [227, 333] on input "[PERSON_NAME]" at bounding box center [457, 325] width 589 height 29
click at [684, 392] on button "Search" at bounding box center [730, 407] width 92 height 31
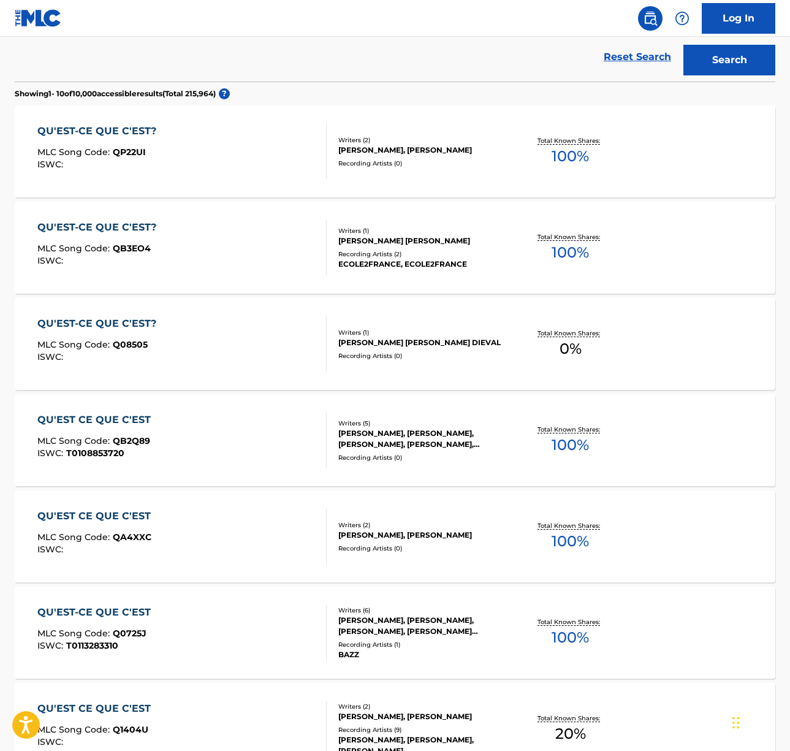
scroll to position [500, 0]
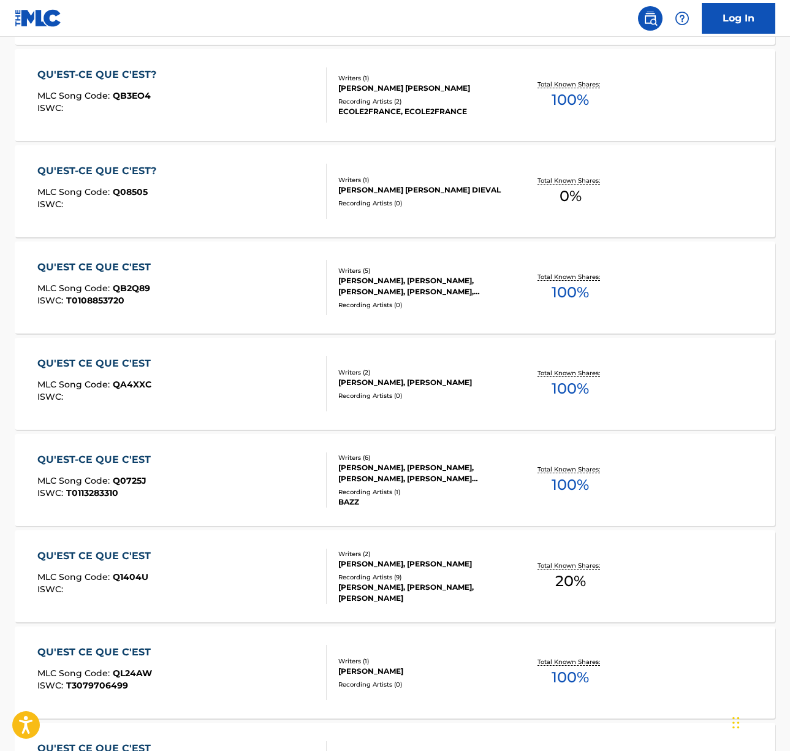
click at [235, 487] on div "QU'EST-CE QUE C'EST MLC Song Code : Q0725J ISWC : T0113283310" at bounding box center [181, 479] width 289 height 55
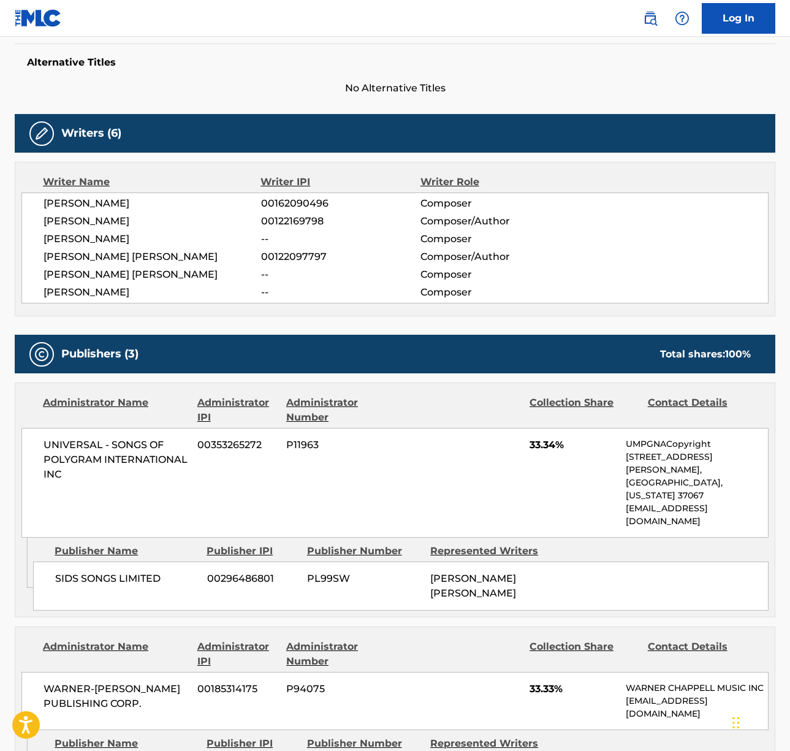
scroll to position [305, 0]
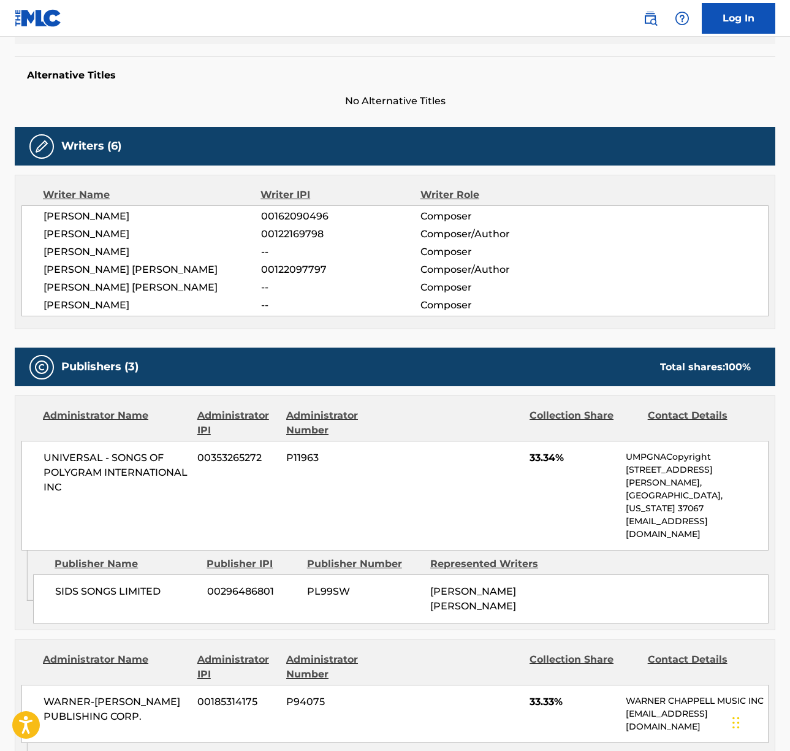
click at [88, 216] on span "[PERSON_NAME]" at bounding box center [153, 216] width 218 height 15
click at [58, 229] on span "[PERSON_NAME]" at bounding box center [153, 234] width 218 height 15
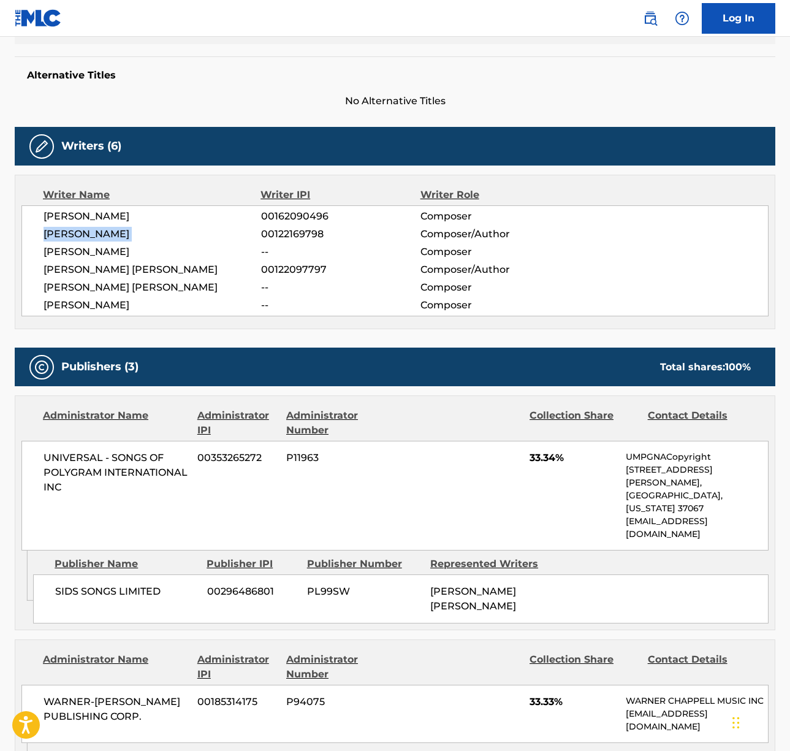
click at [58, 229] on span "[PERSON_NAME]" at bounding box center [153, 234] width 218 height 15
click at [116, 273] on span "[PERSON_NAME] [PERSON_NAME]" at bounding box center [153, 269] width 218 height 15
click at [119, 459] on span "UNIVERSAL - SONGS OF POLYGRAM INTERNATIONAL INC" at bounding box center [116, 473] width 145 height 44
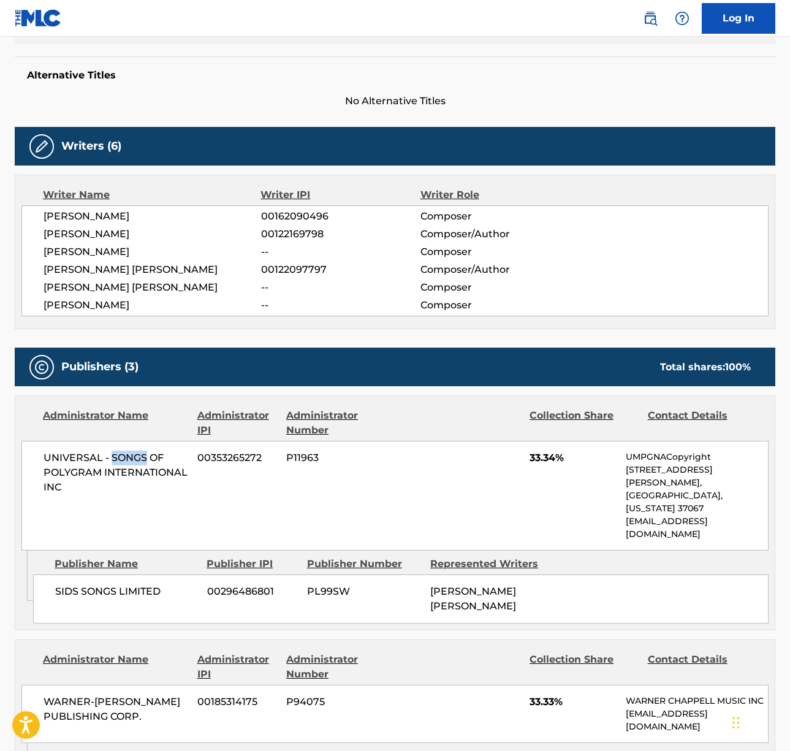
click at [119, 459] on span "UNIVERSAL - SONGS OF POLYGRAM INTERNATIONAL INC" at bounding box center [116, 473] width 145 height 44
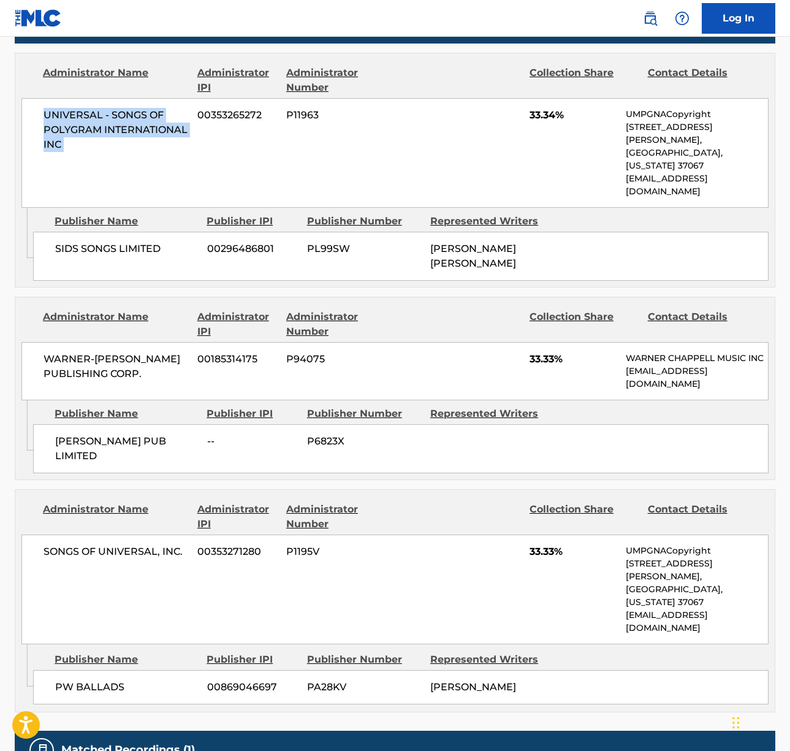
scroll to position [696, 0]
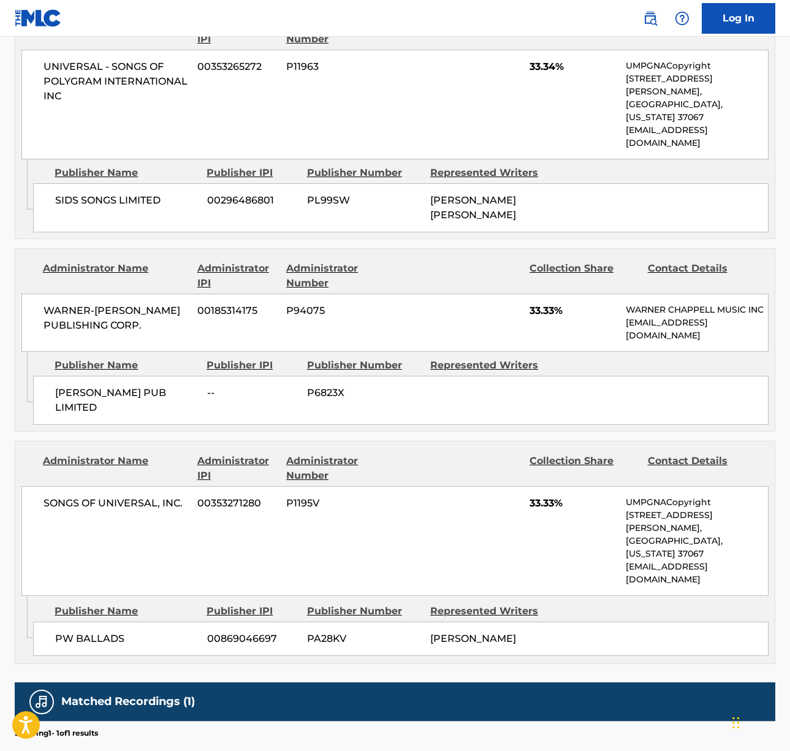
click at [100, 304] on span "WARNER-[PERSON_NAME] PUBLISHING CORP." at bounding box center [116, 318] width 145 height 29
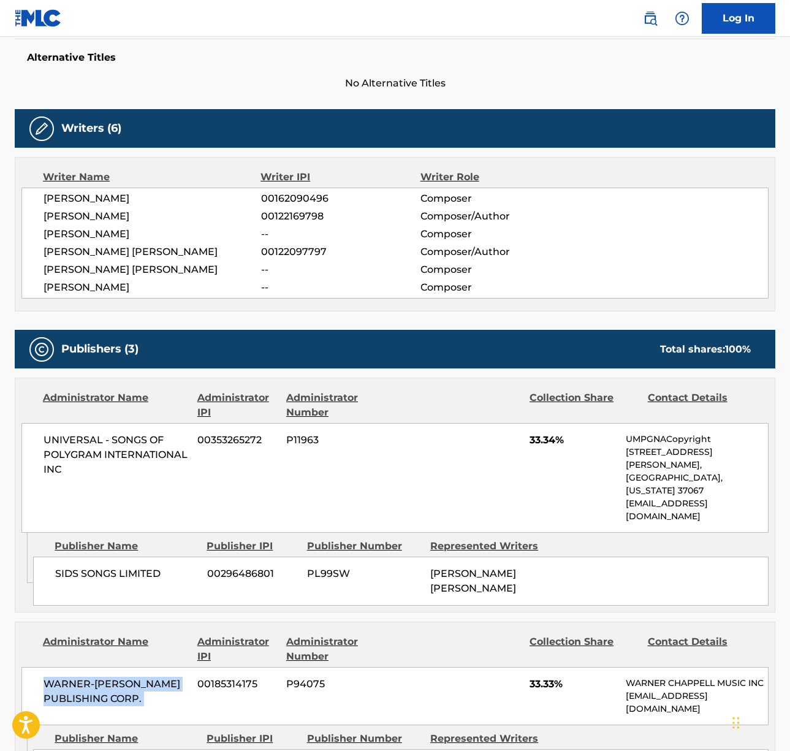
scroll to position [0, 0]
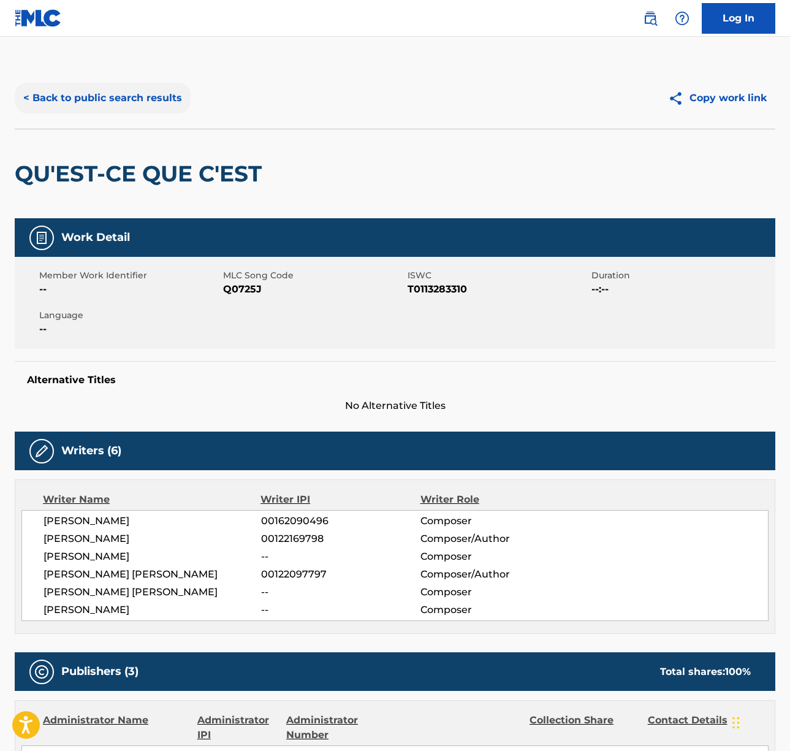
click at [150, 96] on button "< Back to public search results" at bounding box center [103, 98] width 176 height 31
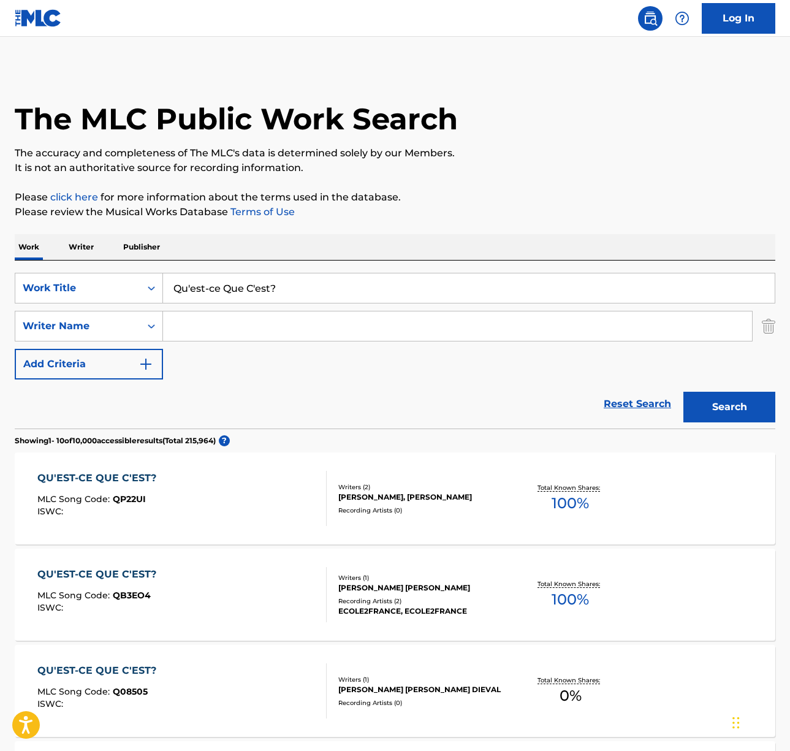
click at [250, 280] on input "Qu'est-ce Que C'est?" at bounding box center [469, 287] width 612 height 29
paste input "A Walk In The Park"
type input "A Walk In The Park"
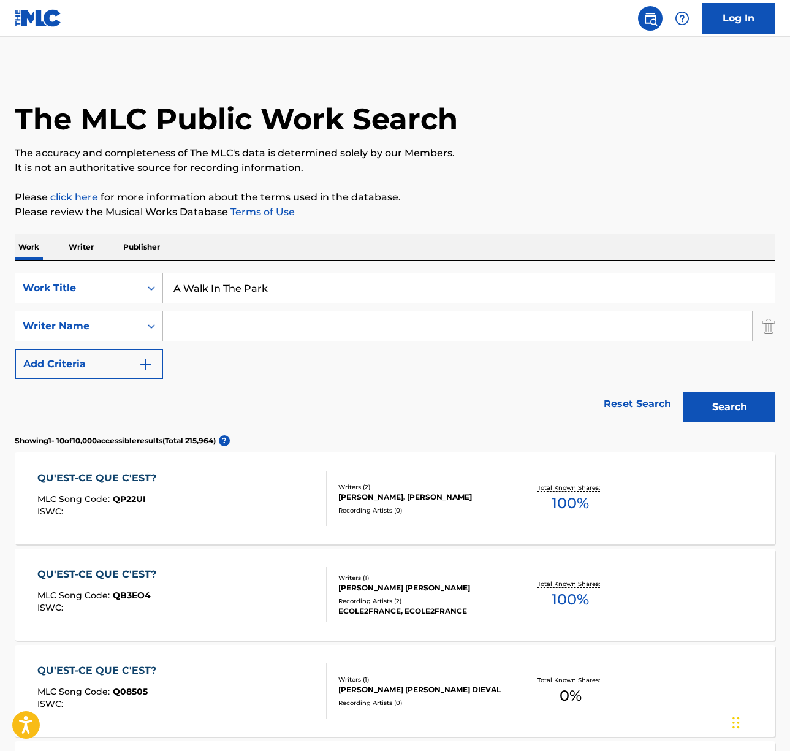
click at [361, 246] on div "Work Writer Publisher" at bounding box center [395, 247] width 761 height 26
click at [218, 330] on input "Search Form" at bounding box center [457, 325] width 589 height 29
type input "[PERSON_NAME]"
click at [684, 392] on button "Search" at bounding box center [730, 407] width 92 height 31
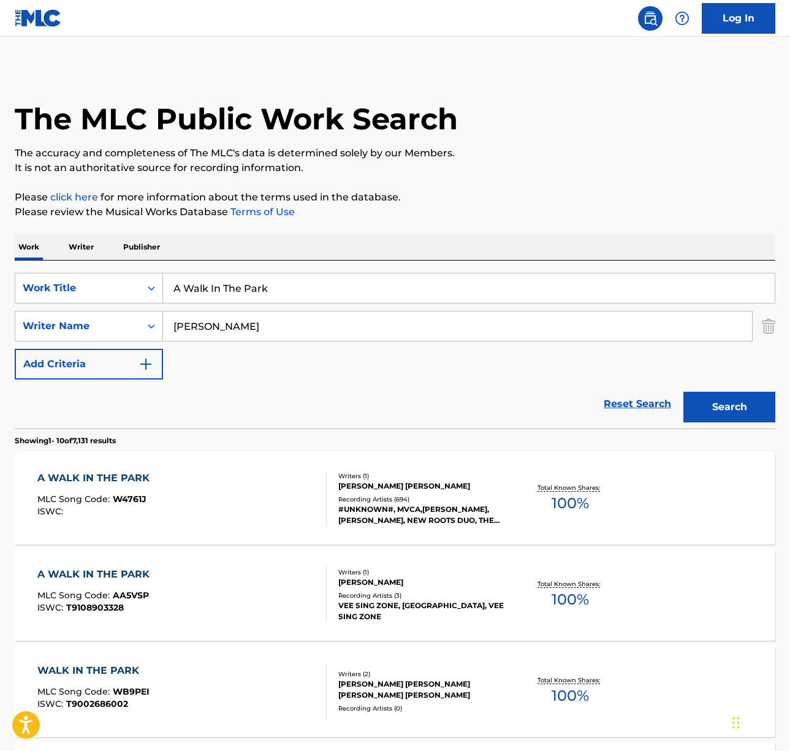
click at [237, 478] on div "A WALK IN THE PARK MLC Song Code : W4761J ISWC :" at bounding box center [181, 498] width 289 height 55
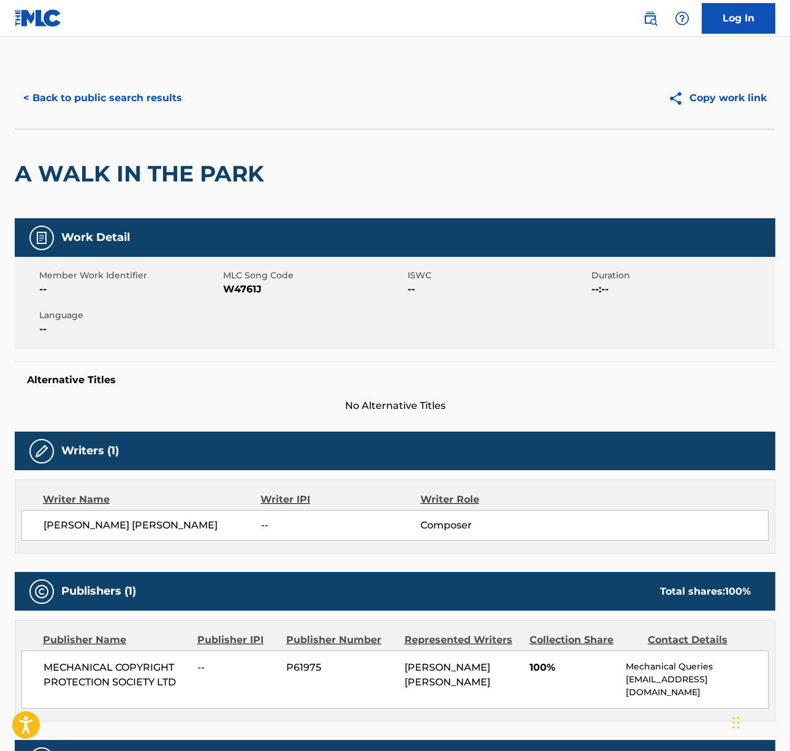
click at [124, 516] on div "[PERSON_NAME] [PERSON_NAME] -- Composer" at bounding box center [394, 525] width 747 height 31
click at [122, 522] on span "[PERSON_NAME] [PERSON_NAME]" at bounding box center [153, 525] width 218 height 15
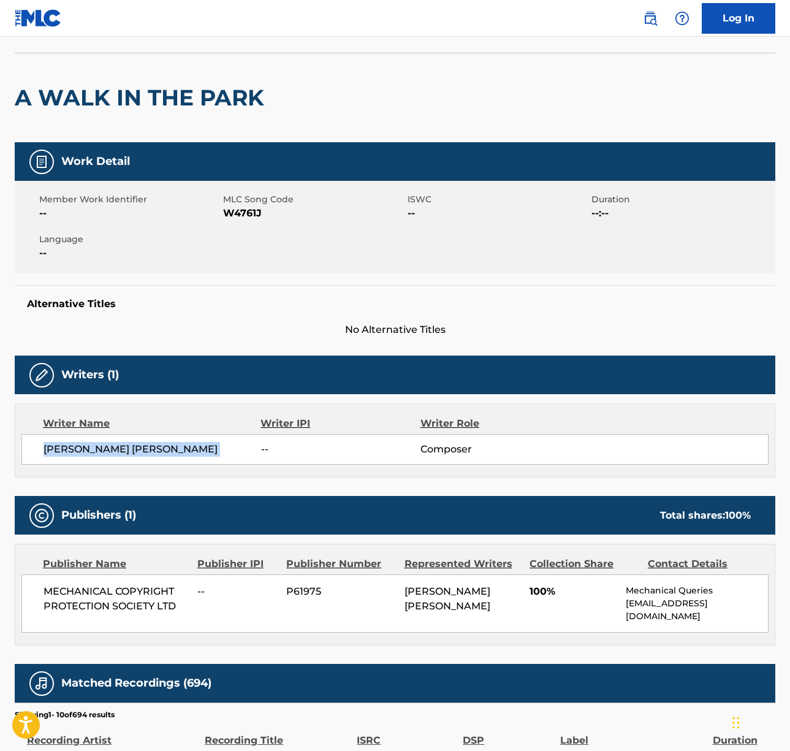
scroll to position [164, 0]
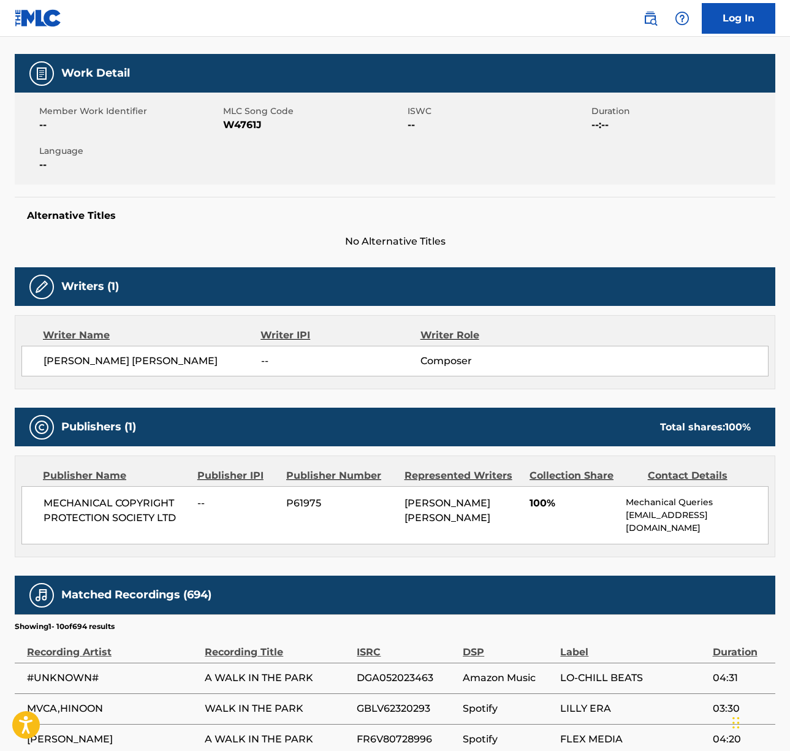
click at [126, 505] on span "MECHANICAL COPYRIGHT PROTECTION SOCIETY LTD" at bounding box center [116, 510] width 145 height 29
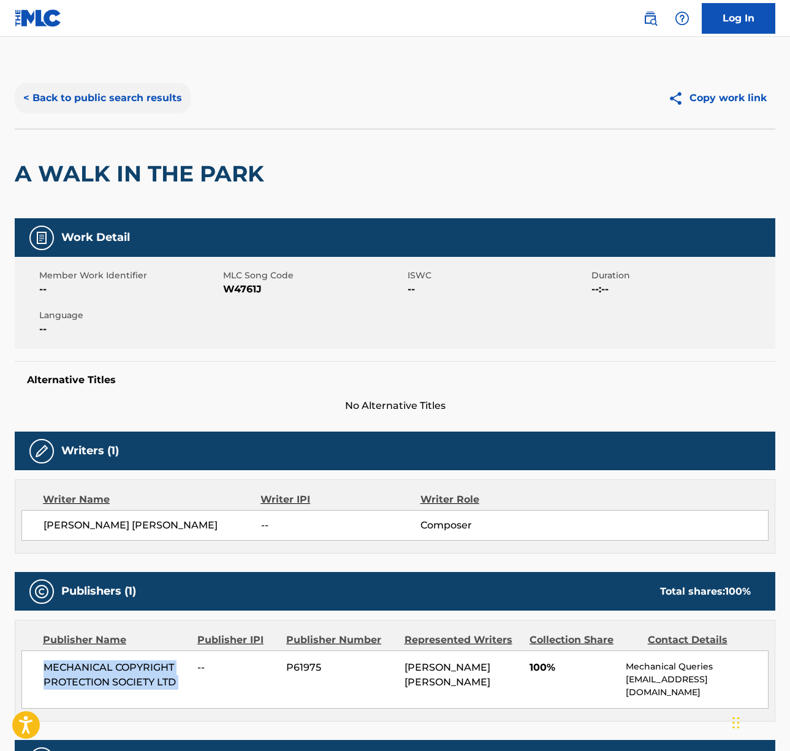
click at [116, 94] on button "< Back to public search results" at bounding box center [103, 98] width 176 height 31
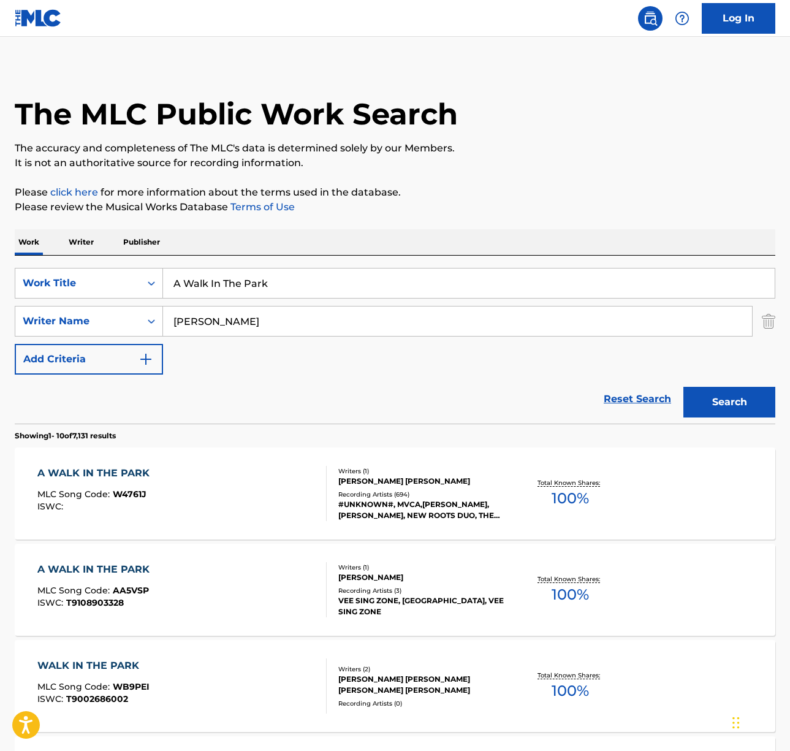
click at [212, 295] on input "A Walk In The Park" at bounding box center [469, 283] width 612 height 29
paste input "[PERSON_NAME]"
type input "[PERSON_NAME]"
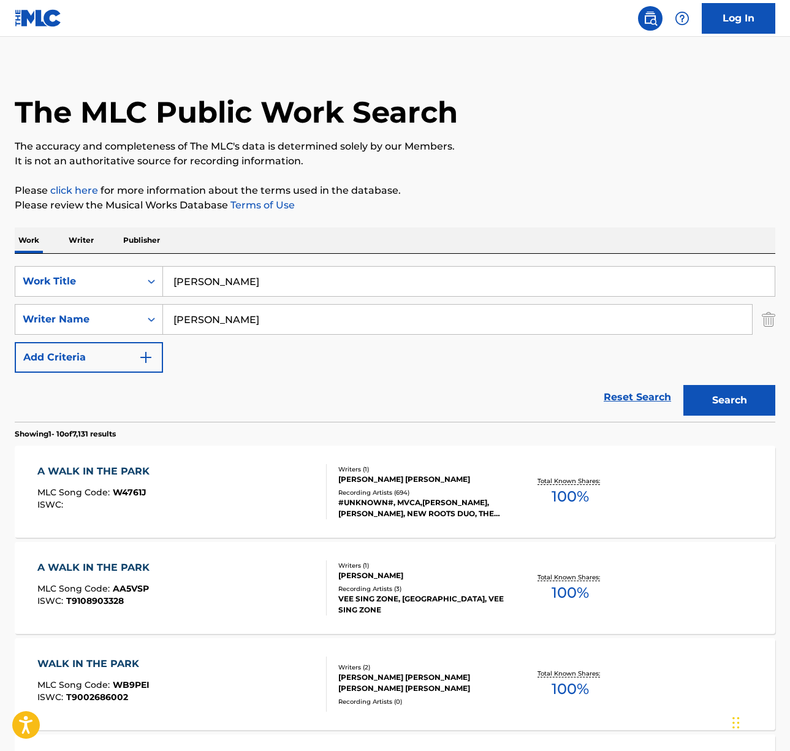
drag, startPoint x: 416, startPoint y: 216, endPoint x: 255, endPoint y: 327, distance: 195.4
click at [416, 217] on div "The MLC Public Work Search The accuracy and completeness of The MLC's data is d…" at bounding box center [395, 764] width 790 height 1407
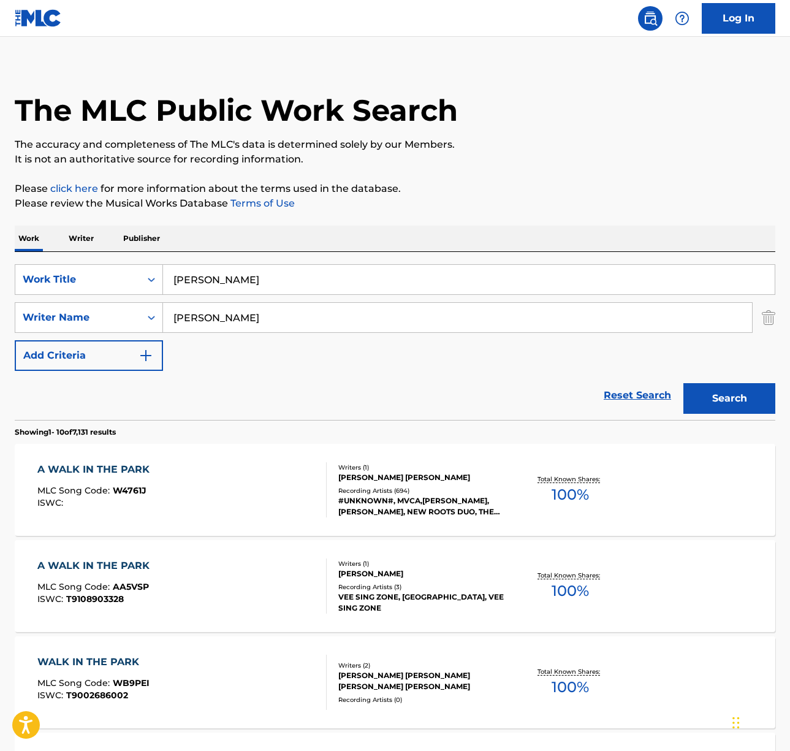
click at [251, 328] on input "[PERSON_NAME]" at bounding box center [457, 317] width 589 height 29
click at [251, 328] on input "[PERSON_NAME]" at bounding box center [457, 318] width 589 height 29
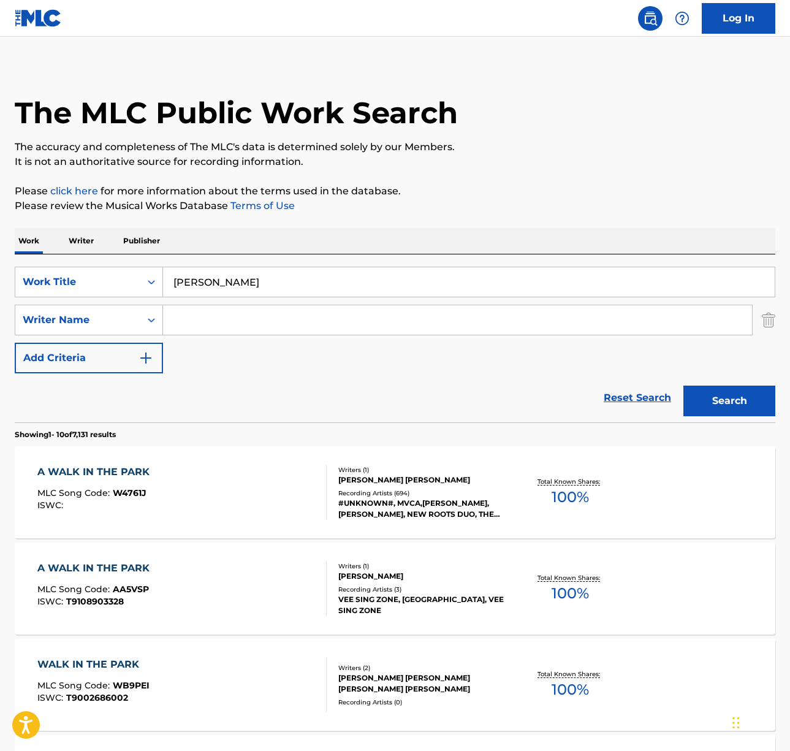
click at [684, 386] on button "Search" at bounding box center [730, 401] width 92 height 31
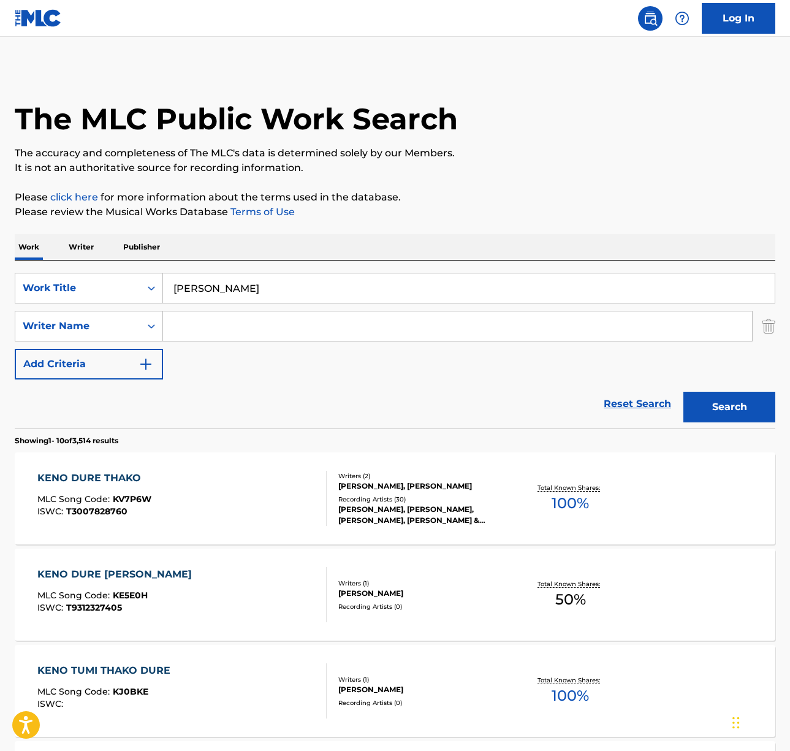
click at [255, 510] on div "KENO DURE THAKO MLC Song Code : KV7P6W ISWC : T3007828760" at bounding box center [181, 498] width 289 height 55
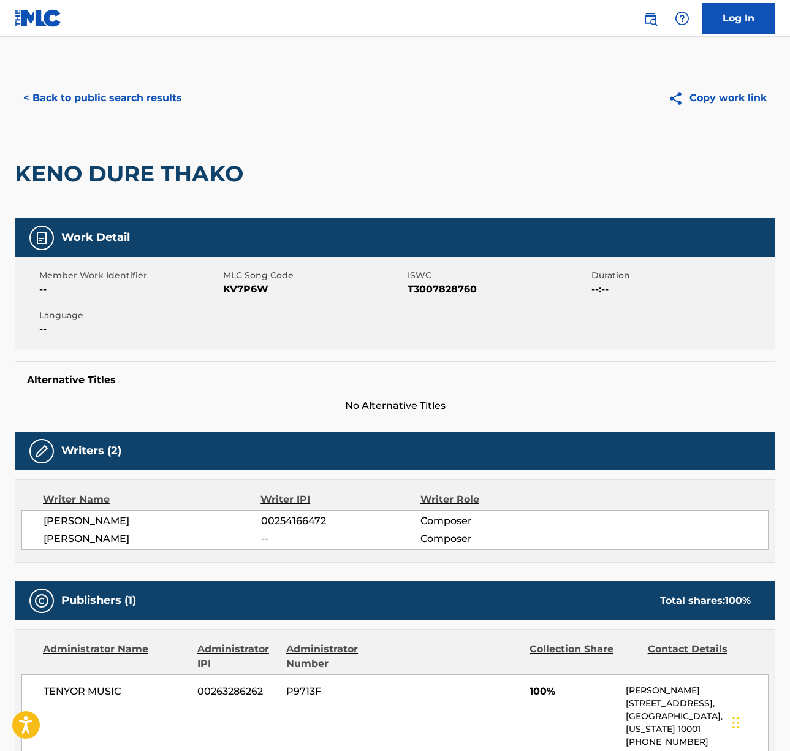
click at [158, 522] on span "[PERSON_NAME]" at bounding box center [153, 521] width 218 height 15
click at [110, 538] on span "[PERSON_NAME]" at bounding box center [153, 539] width 218 height 15
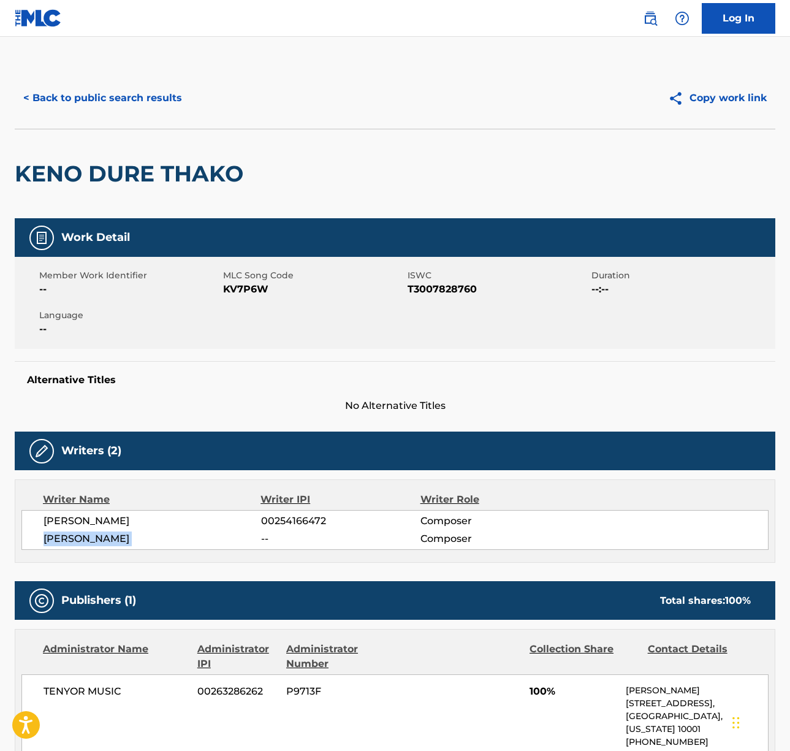
click at [110, 538] on span "[PERSON_NAME]" at bounding box center [153, 539] width 218 height 15
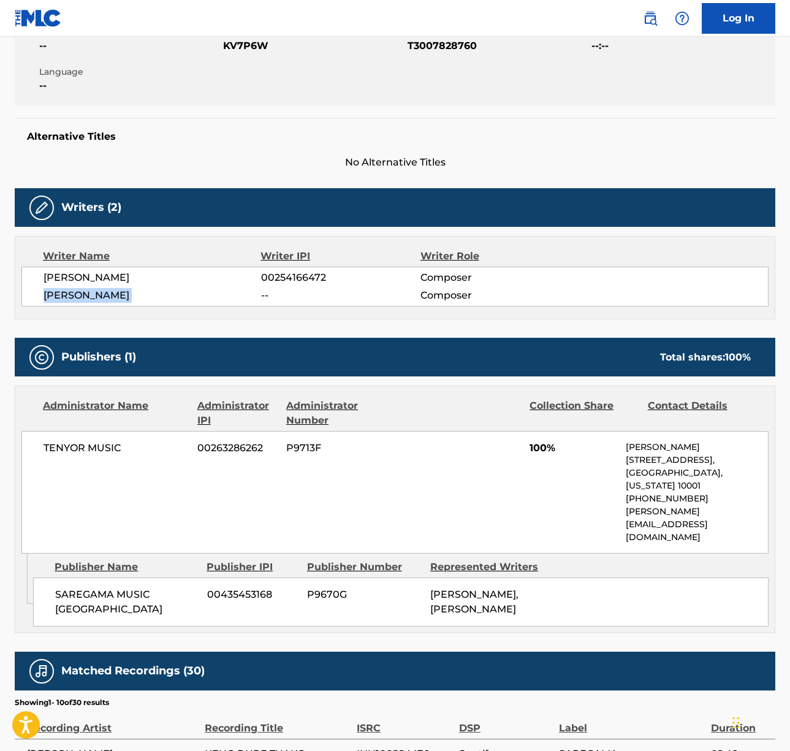
scroll to position [331, 0]
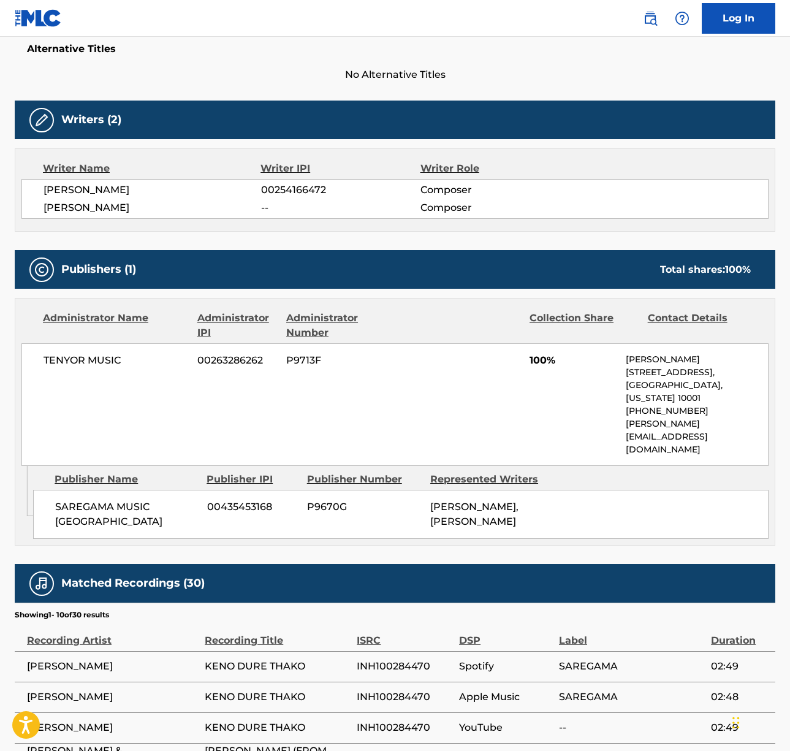
click at [75, 354] on span "TENYOR MUSIC" at bounding box center [116, 360] width 145 height 15
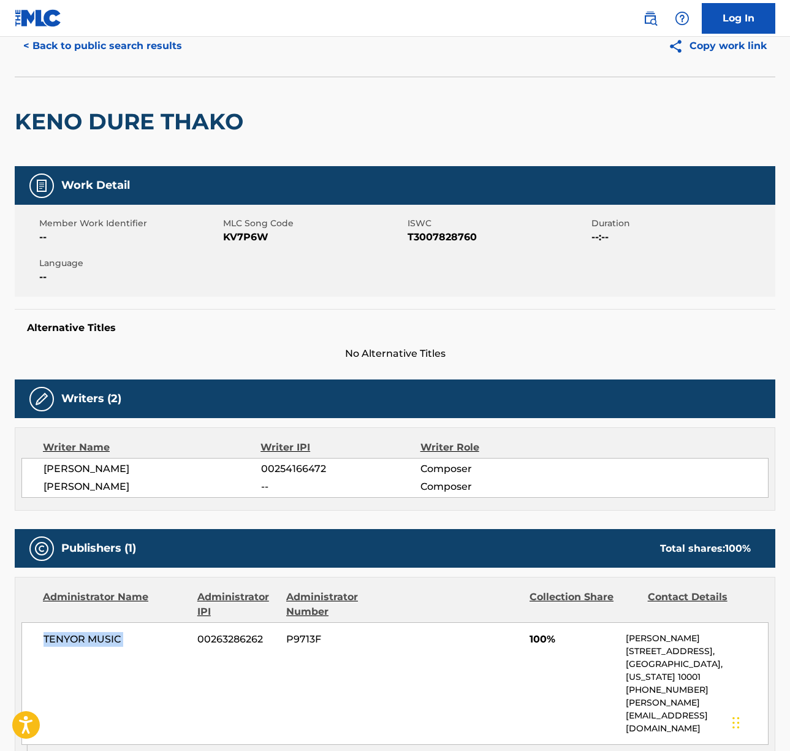
scroll to position [0, 0]
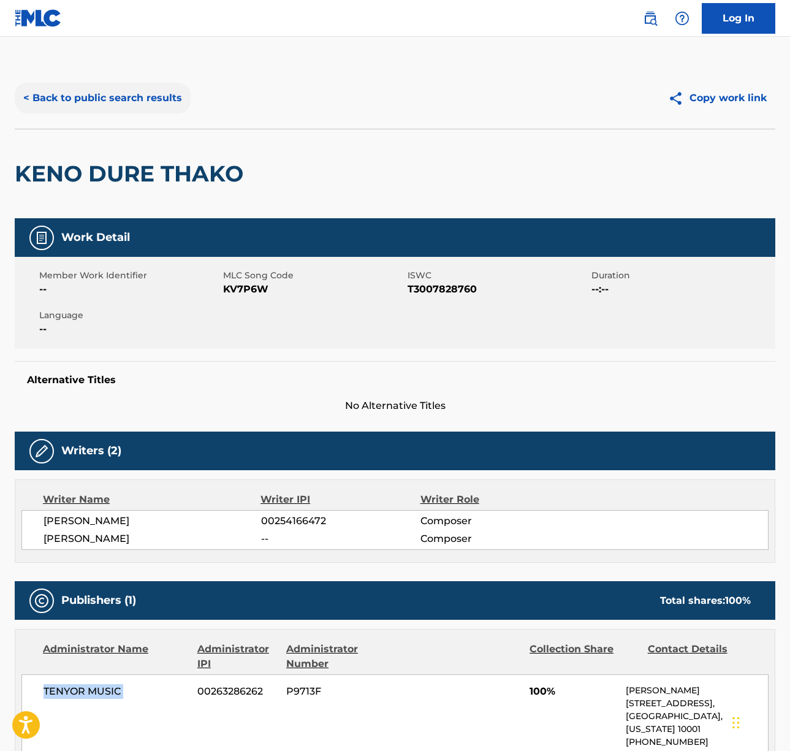
click at [124, 98] on button "< Back to public search results" at bounding box center [103, 98] width 176 height 31
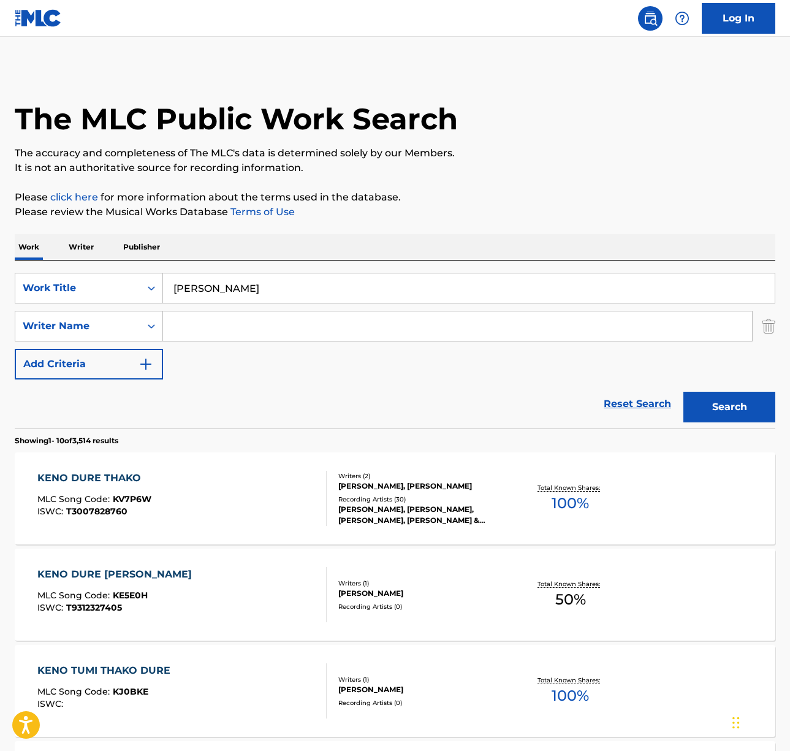
click at [358, 298] on input "[PERSON_NAME]" at bounding box center [469, 287] width 612 height 29
paste input "I like the way you kiss me"
click at [692, 410] on button "Search" at bounding box center [730, 407] width 92 height 31
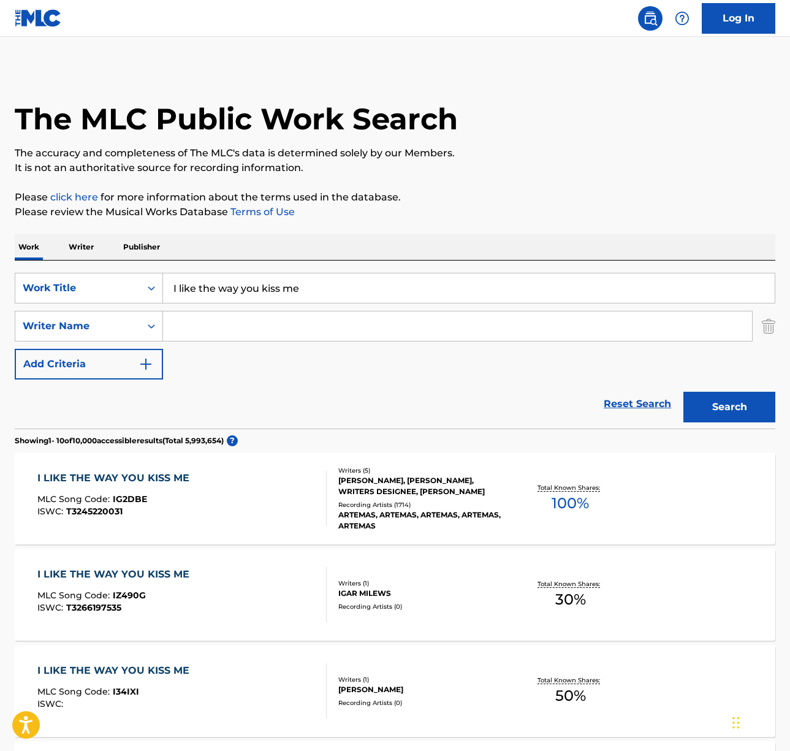
click at [226, 286] on input "I like the way you kiss me" at bounding box center [469, 287] width 612 height 29
paste input "Zehntausend [PERSON_NAME]"
drag, startPoint x: 467, startPoint y: 237, endPoint x: 568, endPoint y: 368, distance: 166.2
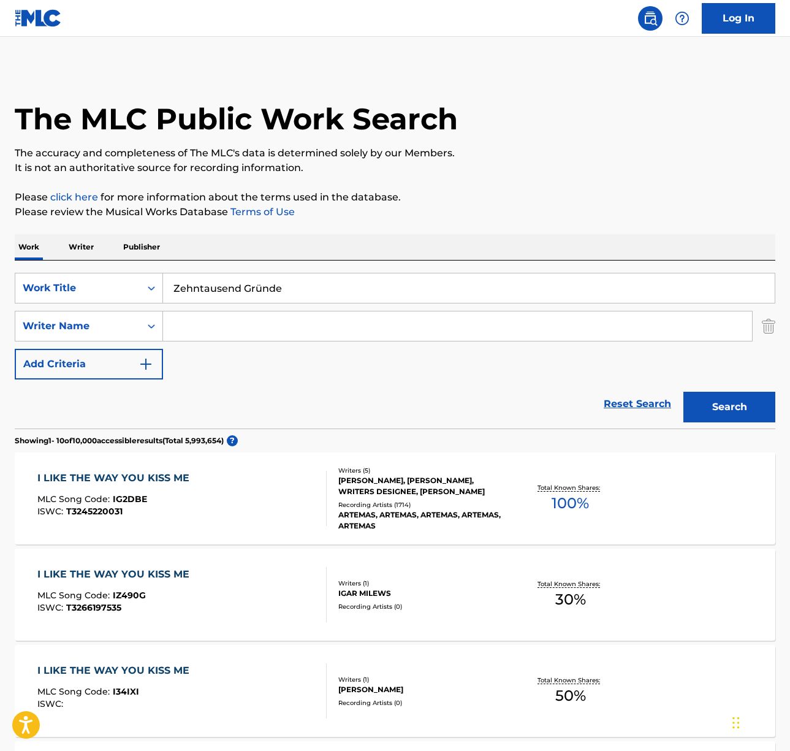
click at [468, 238] on div "Work Writer Publisher" at bounding box center [395, 247] width 761 height 26
click at [732, 413] on button "Search" at bounding box center [730, 407] width 92 height 31
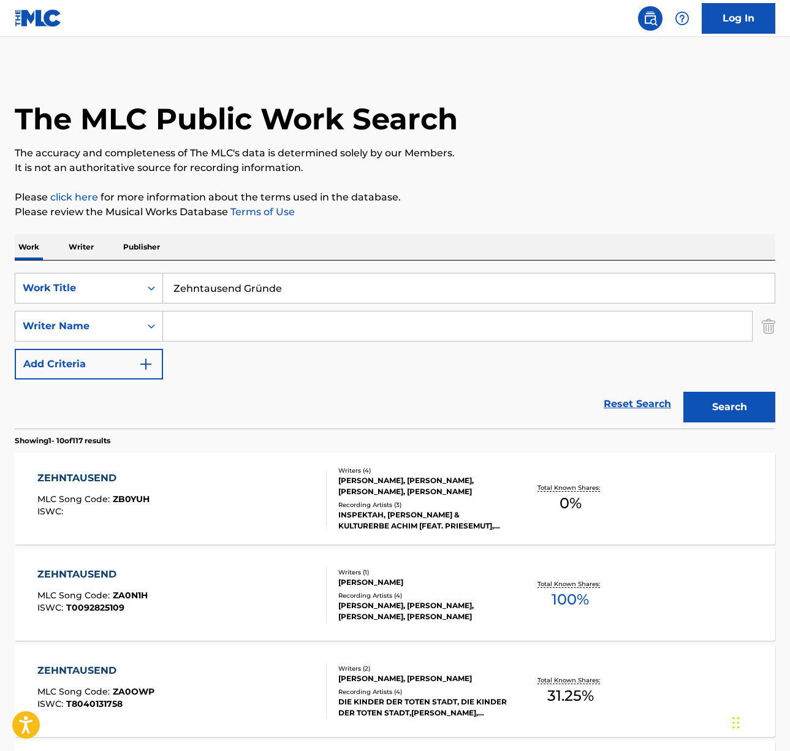
click at [264, 290] on input "Zehntausend Gründe" at bounding box center [469, 287] width 612 height 29
click at [259, 288] on input "Zehntausend Gründe" at bounding box center [469, 287] width 612 height 29
click at [684, 392] on button "Search" at bounding box center [730, 407] width 92 height 31
click at [255, 286] on input "Zehntausend Grunde" at bounding box center [469, 287] width 612 height 29
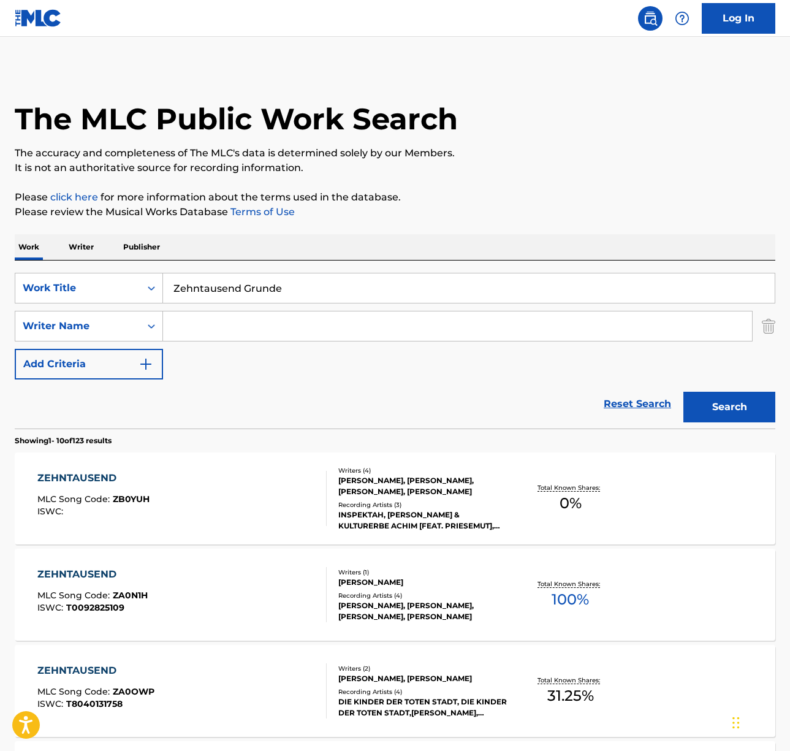
click at [255, 286] on input "Zehntausend Grunde" at bounding box center [469, 287] width 612 height 29
paste input "Die [PERSON_NAME] verkünden"
drag, startPoint x: 511, startPoint y: 227, endPoint x: 605, endPoint y: 350, distance: 154.4
click at [739, 408] on button "Search" at bounding box center [730, 407] width 92 height 31
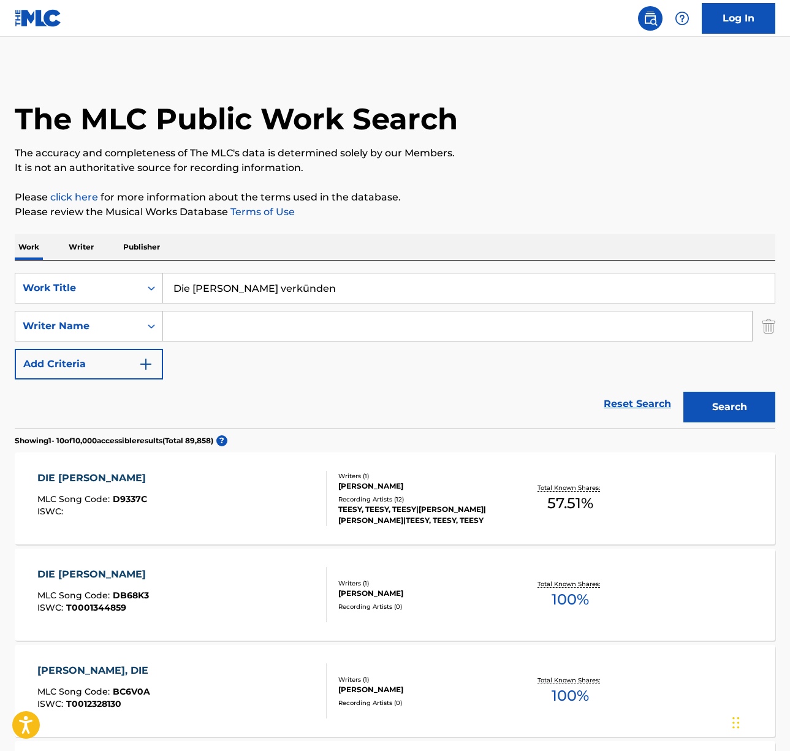
click at [254, 286] on input "Die [PERSON_NAME] verkünden" at bounding box center [469, 287] width 612 height 29
click at [684, 392] on button "Search" at bounding box center [730, 407] width 92 height 31
click at [223, 295] on input "Die [PERSON_NAME] verkunden" at bounding box center [469, 287] width 612 height 29
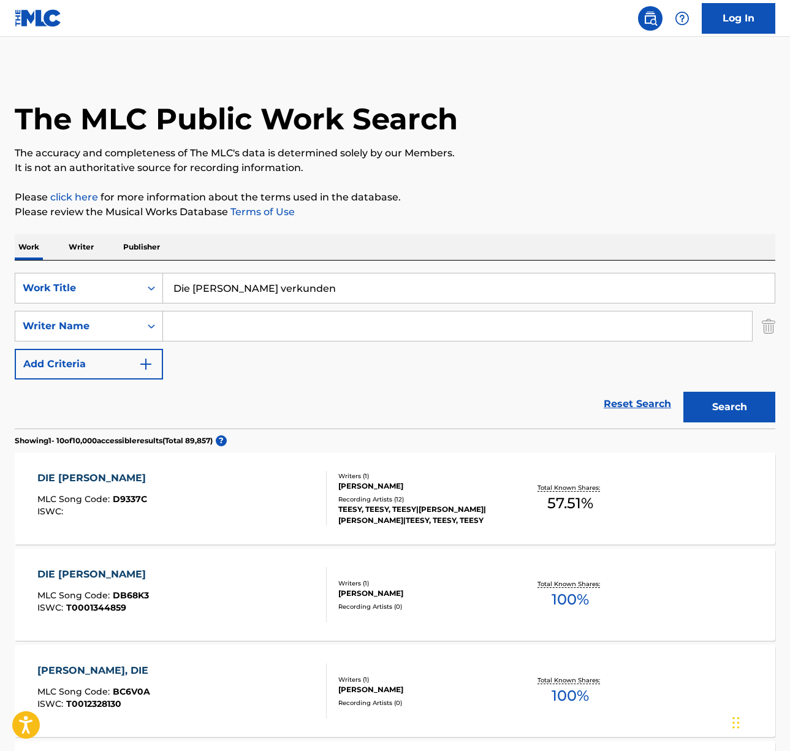
paste input "[PERSON_NAME] zeugt"
click at [716, 404] on button "Search" at bounding box center [730, 407] width 92 height 31
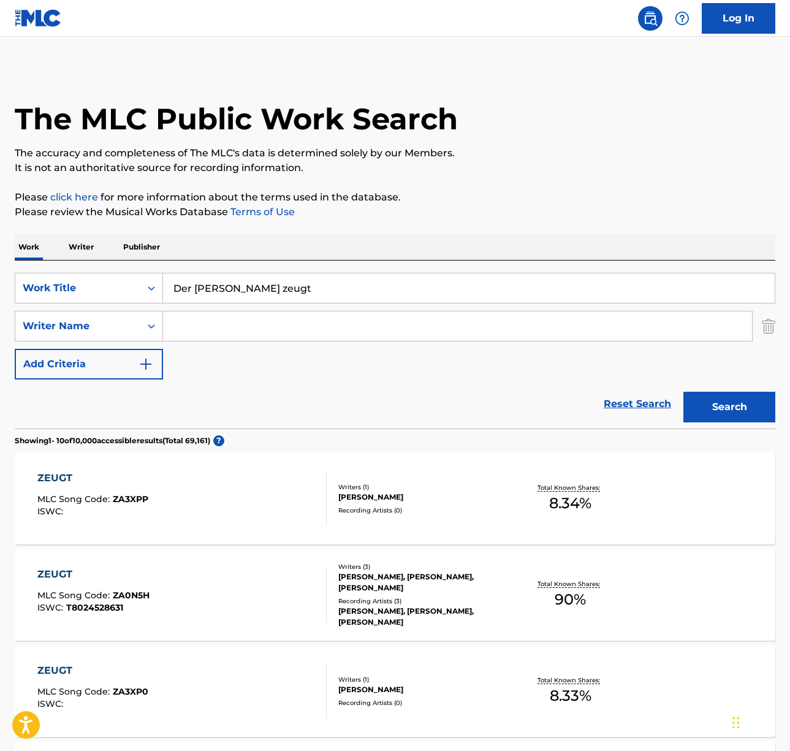
click at [273, 280] on input "Der [PERSON_NAME] zeugt" at bounding box center [469, 287] width 612 height 29
type input "awesome [DEMOGRAPHIC_DATA]"
type input "[PERSON_NAME]"
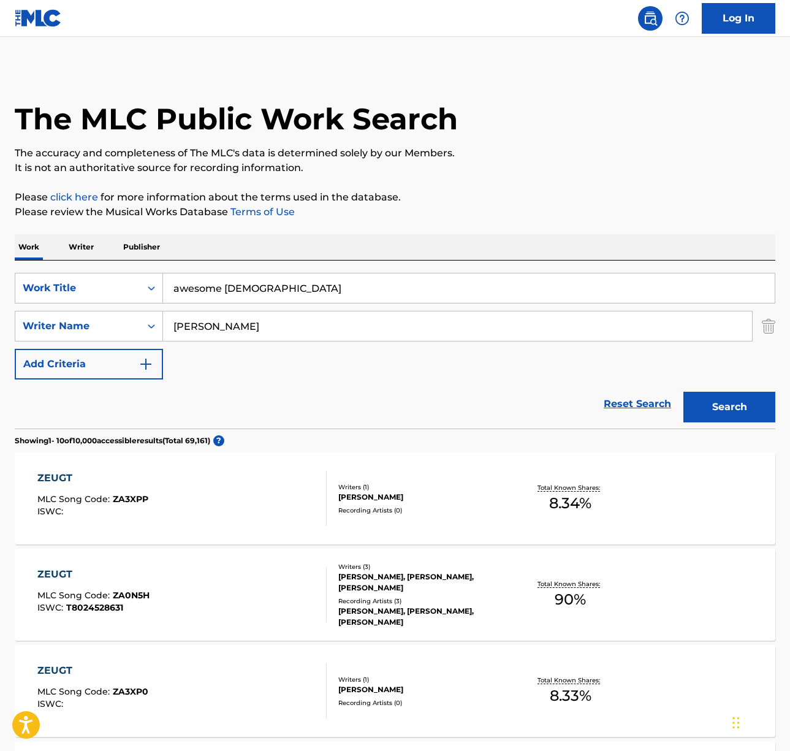
click at [684, 392] on button "Search" at bounding box center [730, 407] width 92 height 31
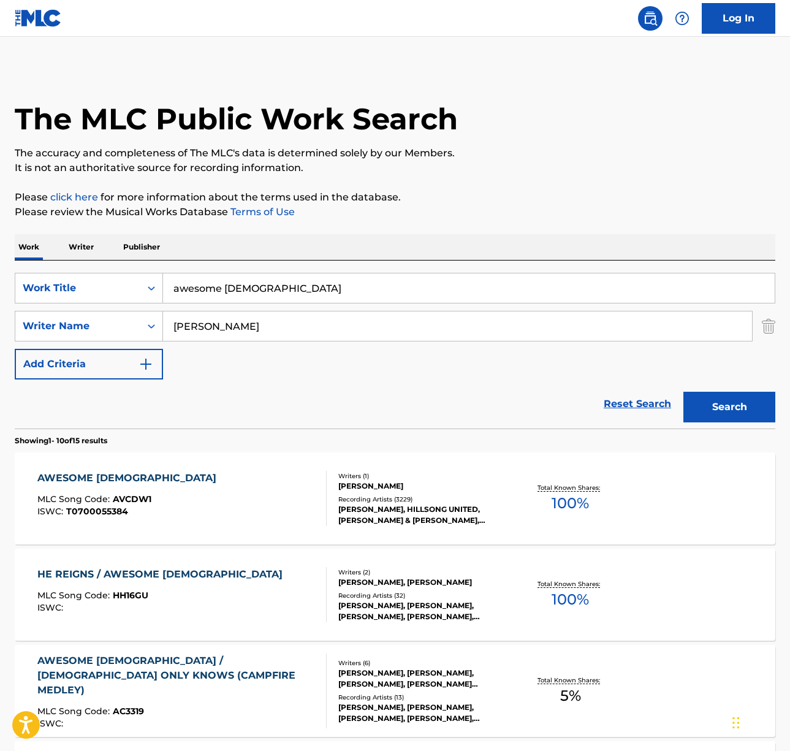
click at [216, 485] on div "AWESOME GOD MLC Song Code : AVCDW1 ISWC : T0700055384" at bounding box center [181, 498] width 289 height 55
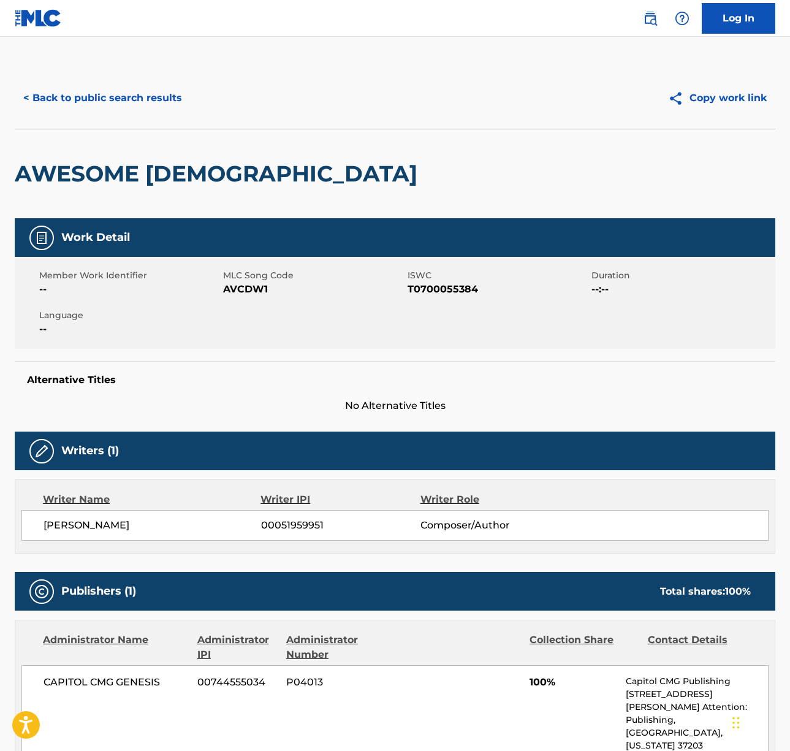
click at [92, 522] on span "[PERSON_NAME]" at bounding box center [153, 525] width 218 height 15
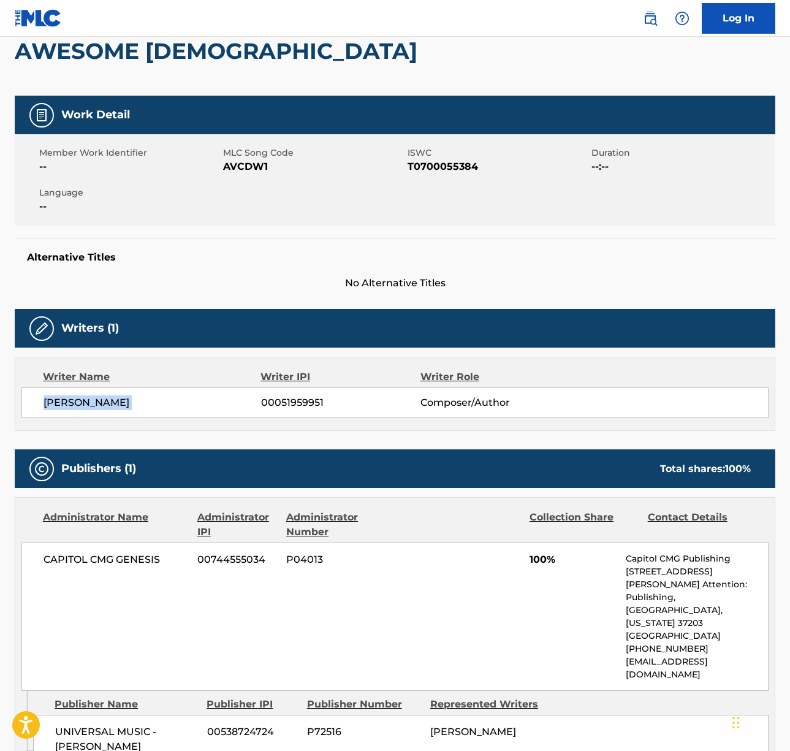
scroll to position [321, 0]
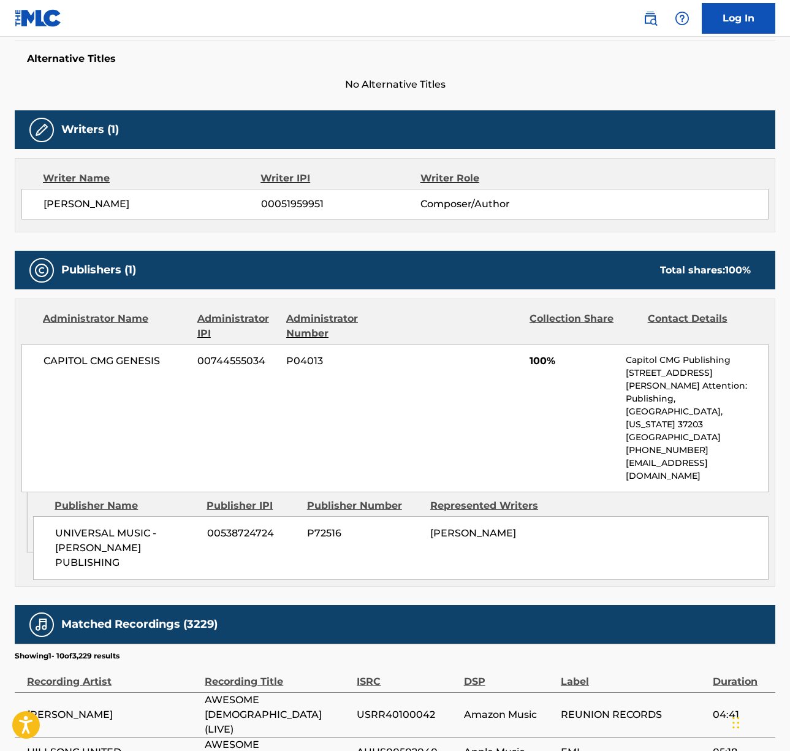
click at [104, 361] on span "CAPITOL CMG GENESIS" at bounding box center [116, 361] width 145 height 15
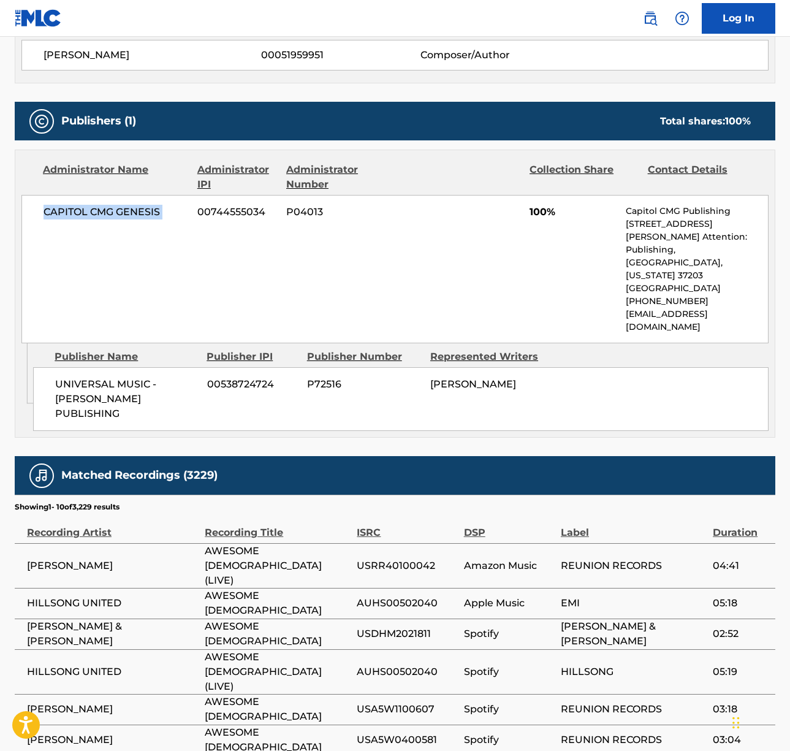
scroll to position [0, 0]
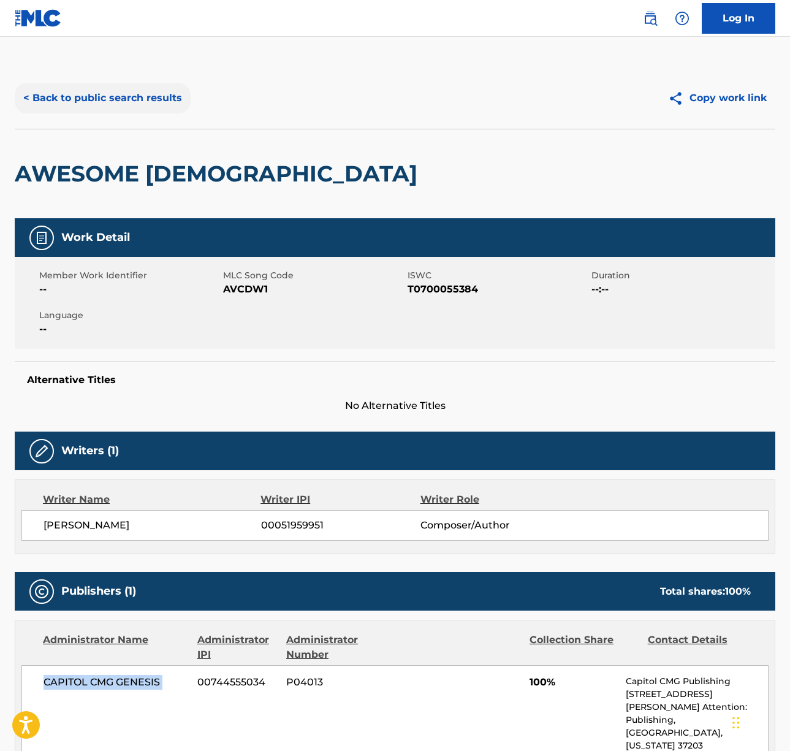
click at [109, 98] on button "< Back to public search results" at bounding box center [103, 98] width 176 height 31
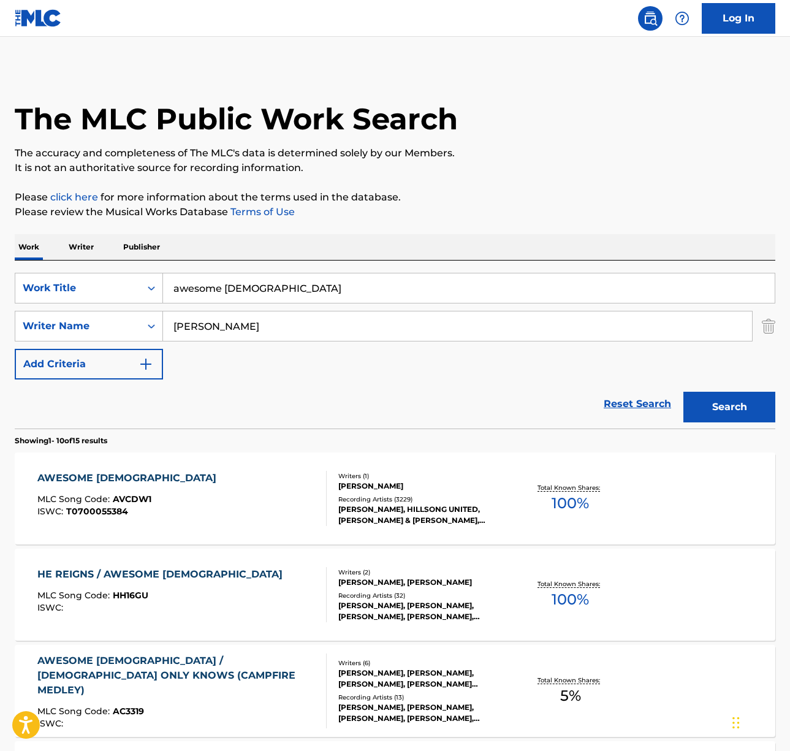
click at [243, 287] on input "awesome [DEMOGRAPHIC_DATA]" at bounding box center [469, 287] width 612 height 29
type input "living water"
type input "g"
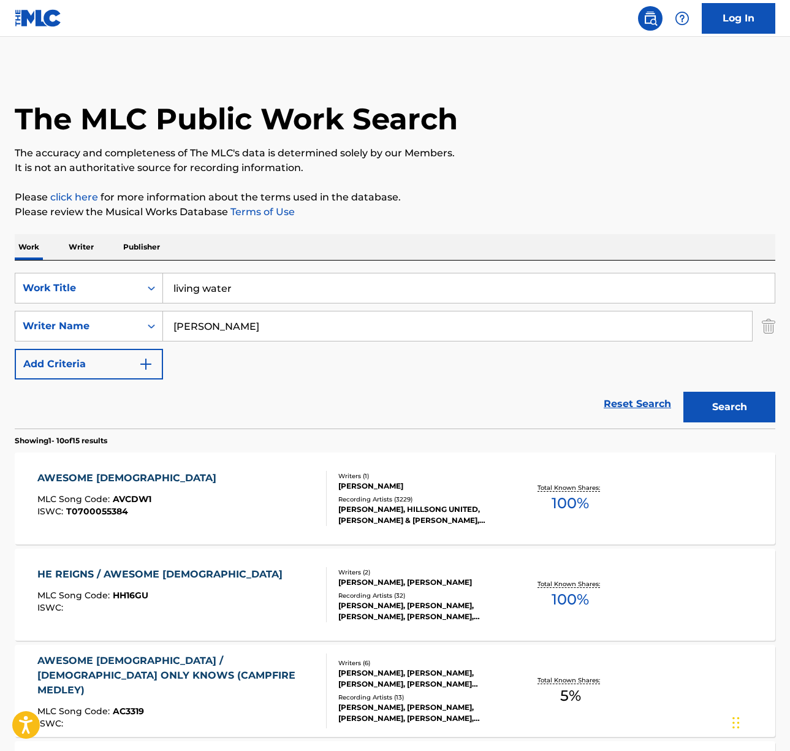
type input "[PERSON_NAME]"
click at [684, 392] on button "Search" at bounding box center [730, 407] width 92 height 31
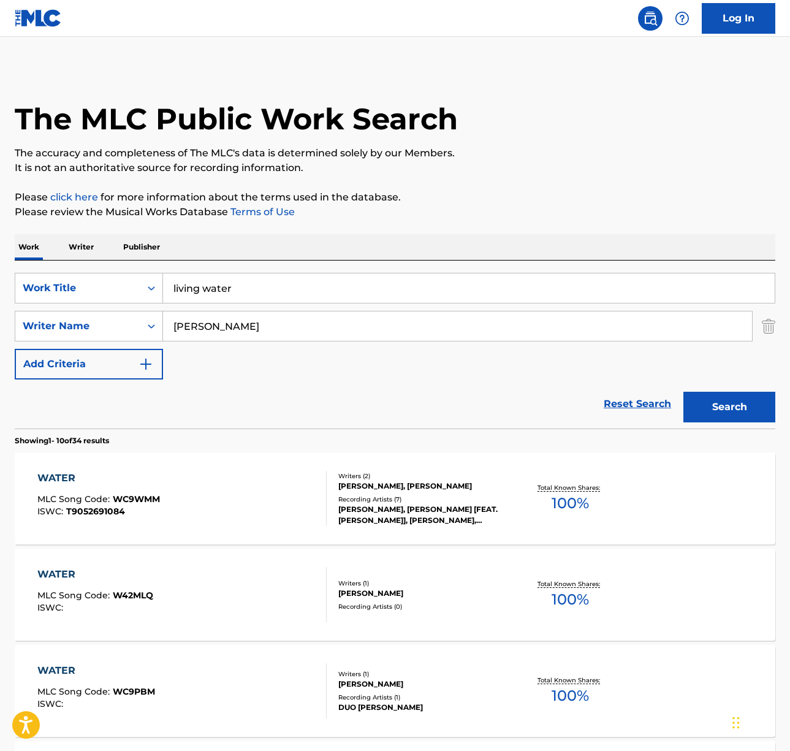
click at [220, 326] on input "[PERSON_NAME]" at bounding box center [457, 325] width 589 height 29
click at [77, 253] on p "Writer" at bounding box center [81, 247] width 32 height 26
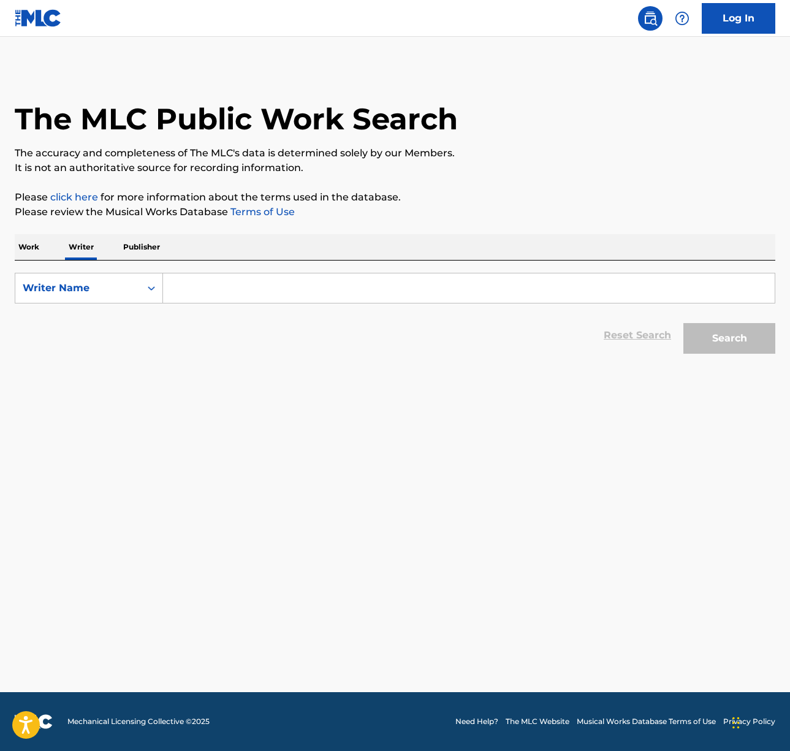
click at [256, 294] on input "Search Form" at bounding box center [469, 287] width 612 height 29
paste input "Mtp Son Tung"
type input "Mtp Son Tung"
click at [736, 334] on button "Search" at bounding box center [730, 338] width 92 height 31
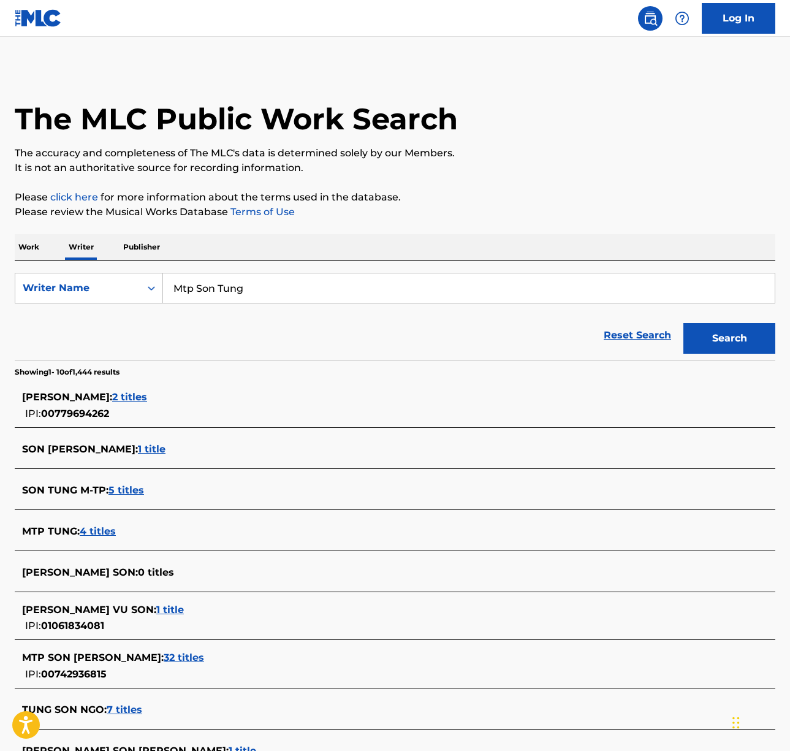
click at [131, 491] on span "5 titles" at bounding box center [127, 490] width 36 height 12
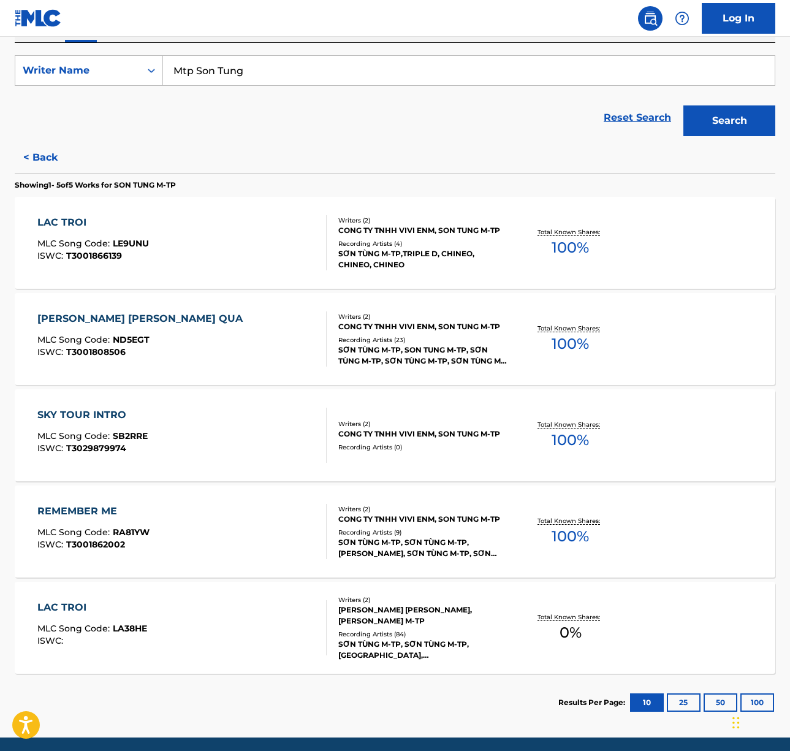
scroll to position [263, 0]
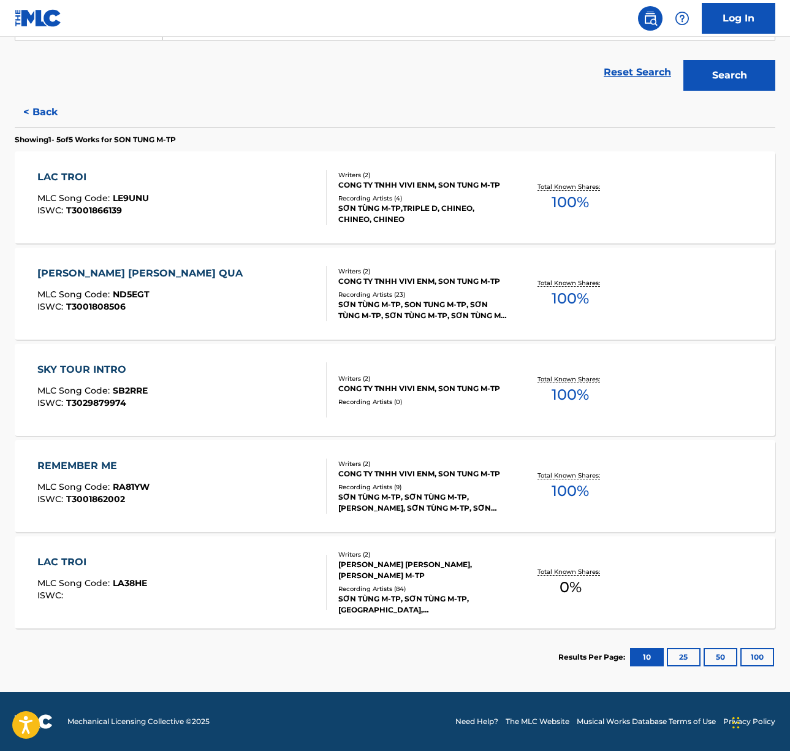
click at [258, 214] on div "LAC TROI MLC Song Code : LE9UNU ISWC : T3001866139" at bounding box center [181, 197] width 289 height 55
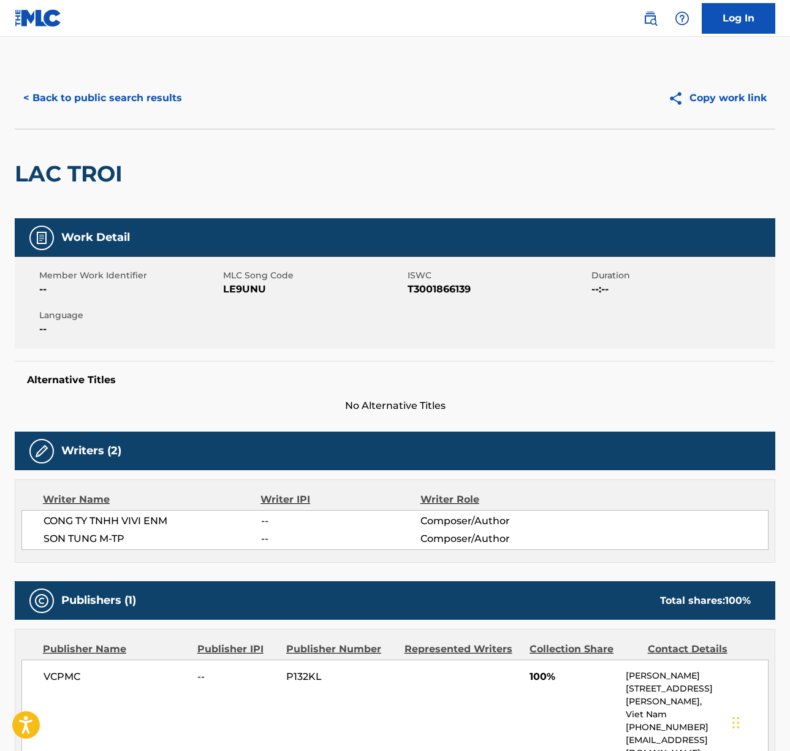
click at [108, 516] on span "CONG TY TNHH VIVI ENM" at bounding box center [153, 521] width 218 height 15
click at [67, 541] on span "SON TUNG M-TP" at bounding box center [153, 539] width 218 height 15
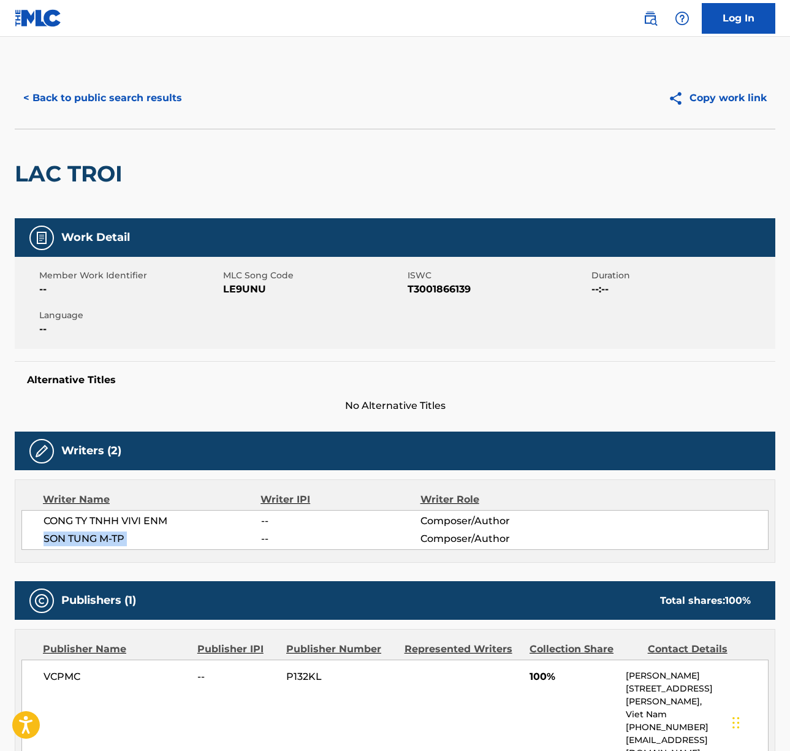
click at [67, 541] on span "SON TUNG M-TP" at bounding box center [153, 539] width 218 height 15
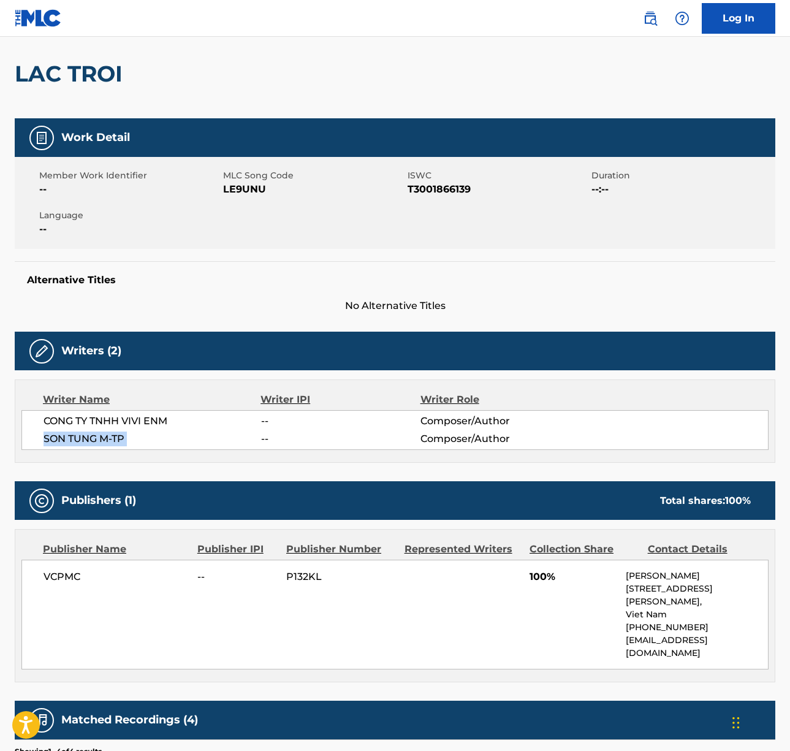
scroll to position [324, 0]
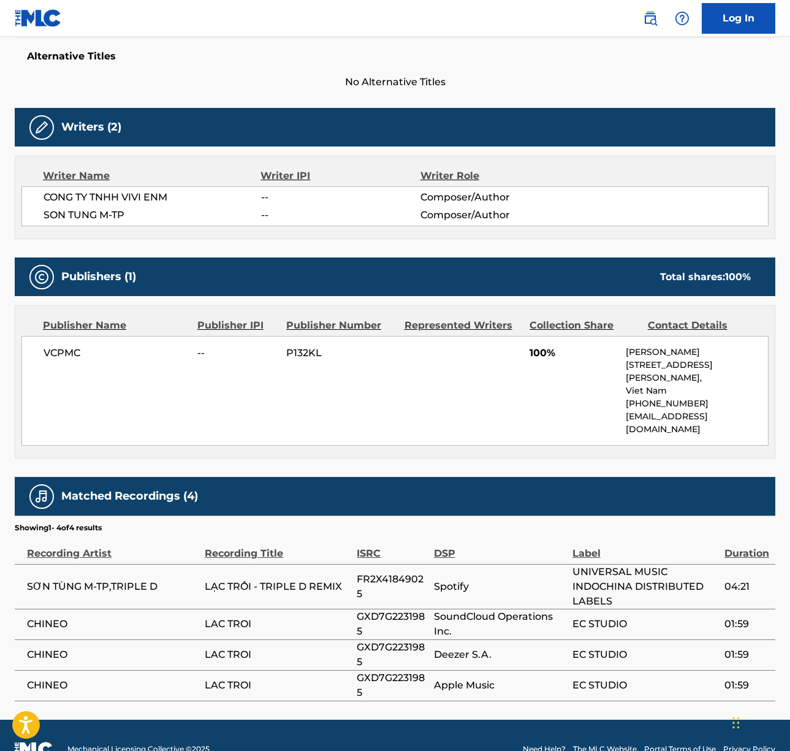
click at [49, 348] on span "VCPMC" at bounding box center [116, 353] width 145 height 15
drag, startPoint x: 628, startPoint y: 364, endPoint x: 679, endPoint y: 379, distance: 53.1
click at [679, 379] on div "[PERSON_NAME] [STREET_ADDRESS][PERSON_NAME] [PHONE_NUMBER] [EMAIL_ADDRESS][DOMA…" at bounding box center [697, 391] width 142 height 90
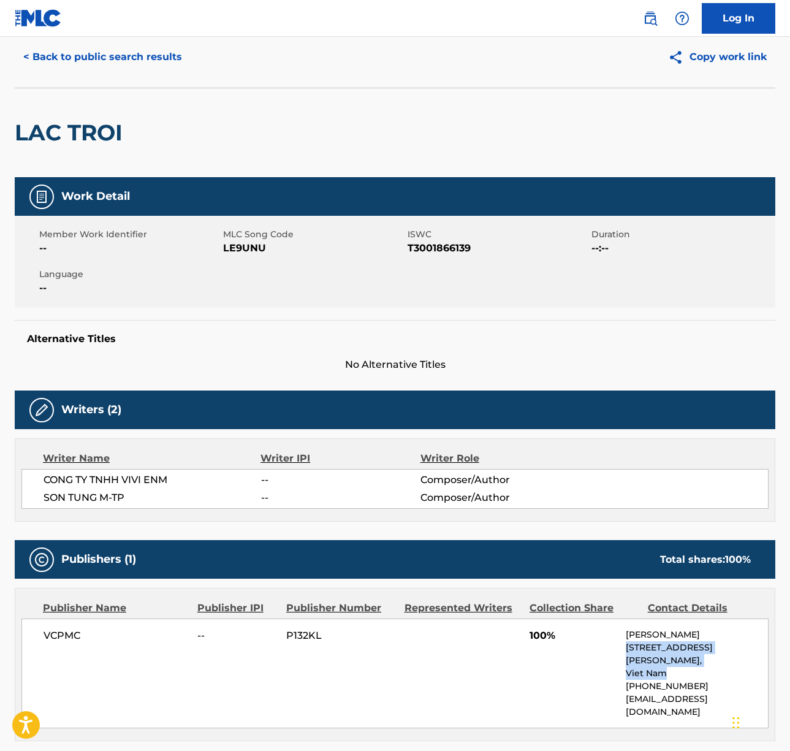
scroll to position [0, 0]
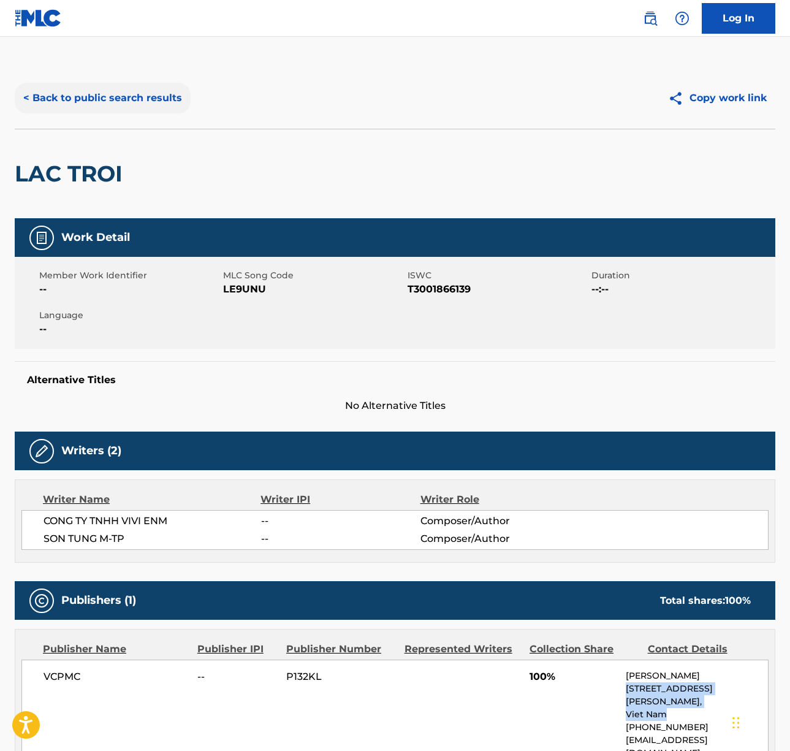
click at [93, 92] on button "< Back to public search results" at bounding box center [103, 98] width 176 height 31
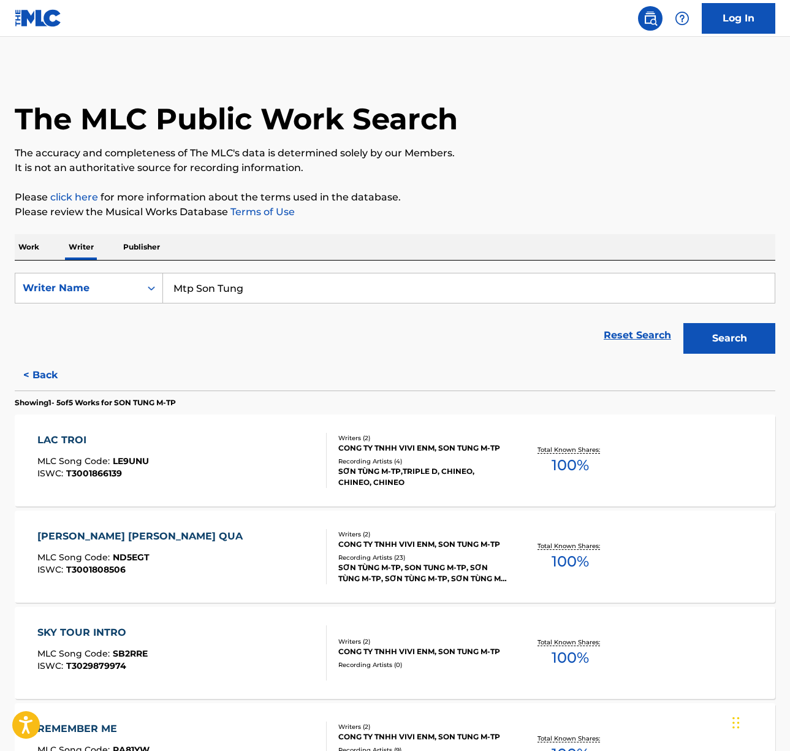
click at [218, 289] on input "Mtp Son Tung" at bounding box center [469, 287] width 612 height 29
click at [218, 288] on input "Mtp Son Tung" at bounding box center [469, 287] width 612 height 29
click at [45, 252] on div "Work Writer Publisher" at bounding box center [395, 247] width 761 height 26
click at [34, 248] on p "Work" at bounding box center [29, 247] width 28 height 26
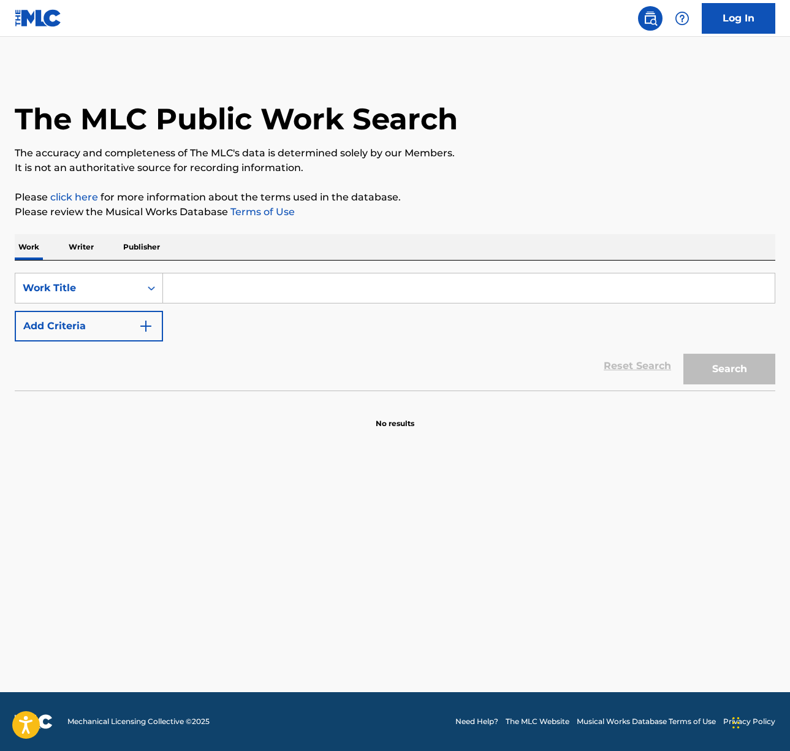
click at [243, 294] on input "Search Form" at bounding box center [469, 287] width 612 height 29
paste input "La Combi Completa"
type input "La Combi Completa"
click at [536, 221] on div "The MLC Public Work Search The accuracy and completeness of The MLC's data is d…" at bounding box center [395, 248] width 790 height 362
click at [747, 367] on button "Search" at bounding box center [730, 369] width 92 height 31
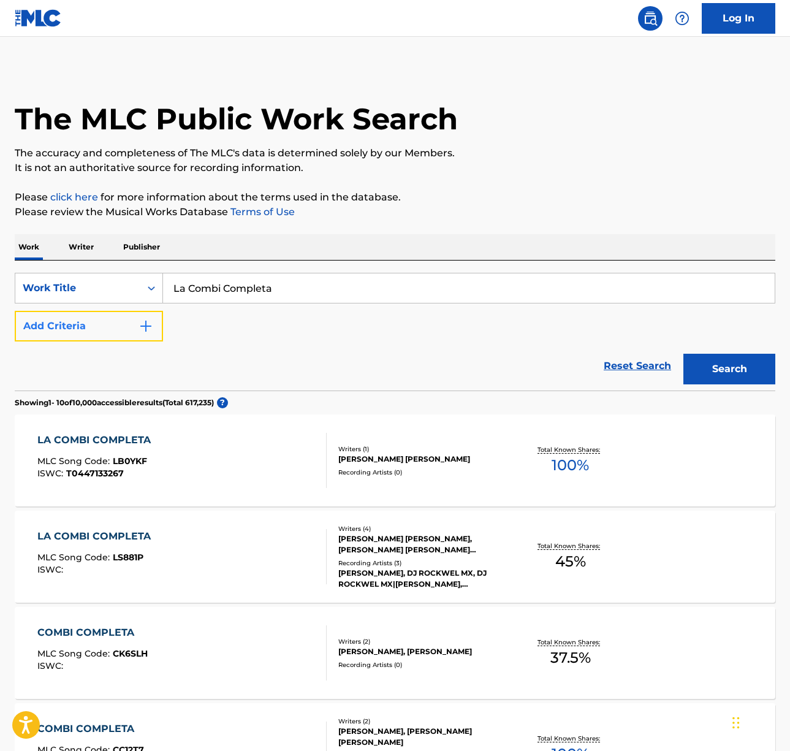
click at [128, 324] on button "Add Criteria" at bounding box center [89, 326] width 148 height 31
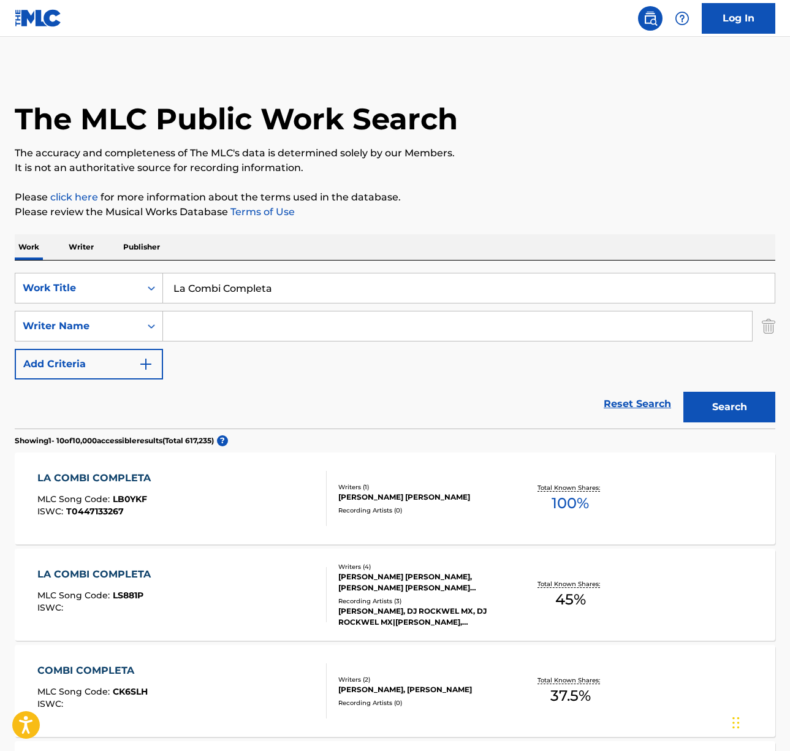
click at [248, 321] on input "Search Form" at bounding box center [457, 325] width 589 height 29
click at [684, 392] on button "Search" at bounding box center [730, 407] width 92 height 31
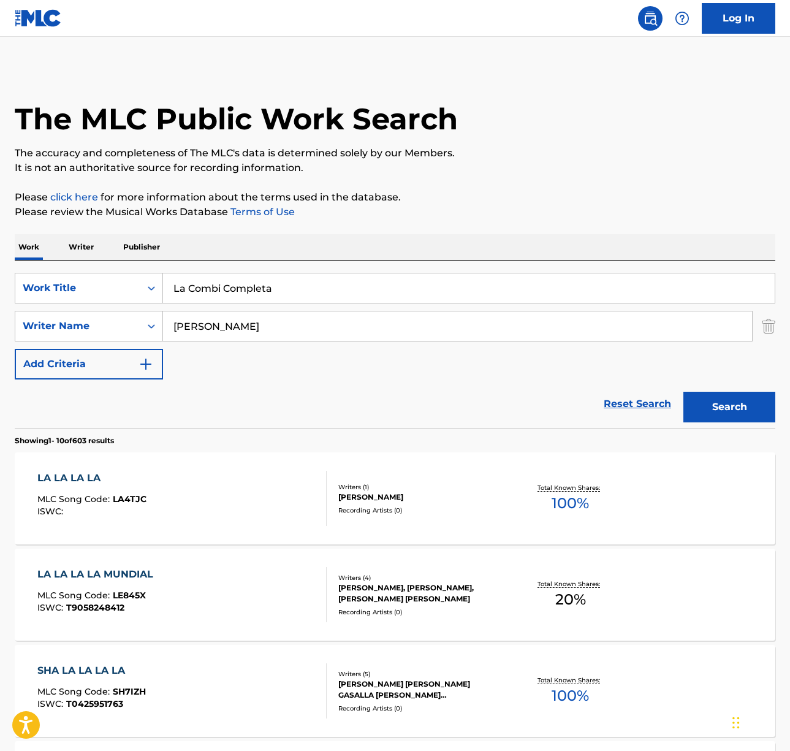
click at [225, 323] on input "[PERSON_NAME]" at bounding box center [457, 325] width 589 height 29
type input "[PERSON_NAME]"
click at [684, 392] on button "Search" at bounding box center [730, 407] width 92 height 31
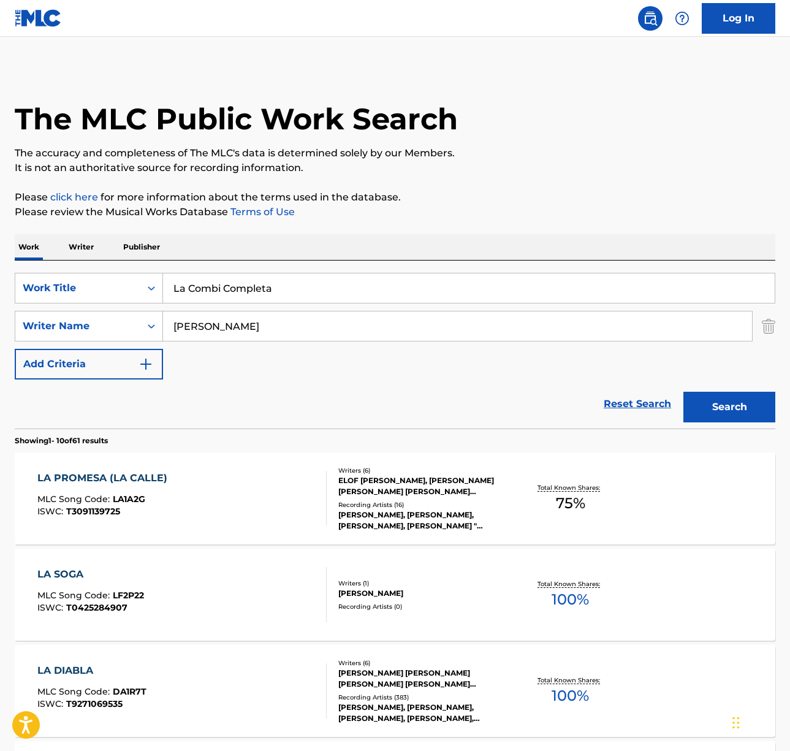
click at [227, 325] on input "[PERSON_NAME]" at bounding box center [457, 325] width 589 height 29
